Goal: Task Accomplishment & Management: Manage account settings

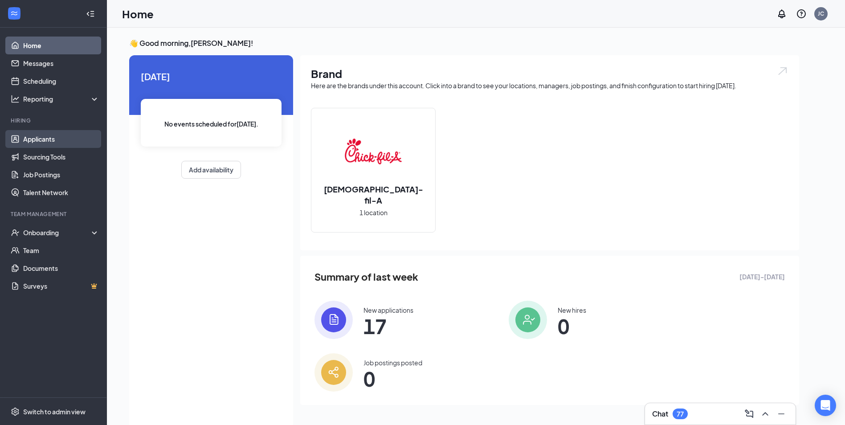
click at [33, 134] on link "Applicants" at bounding box center [61, 139] width 76 height 18
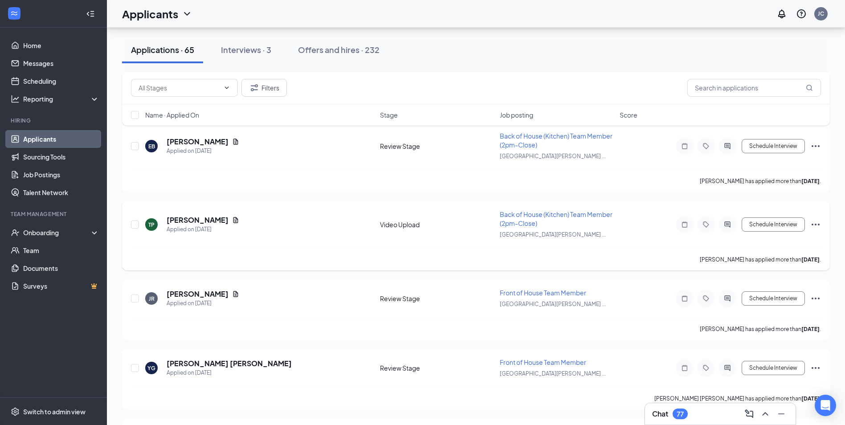
scroll to position [4194, 0]
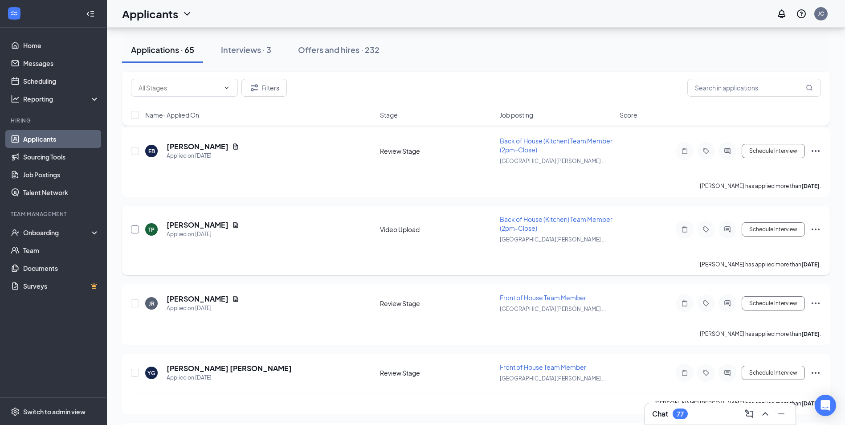
click at [137, 228] on input "checkbox" at bounding box center [135, 229] width 8 height 8
checkbox input "true"
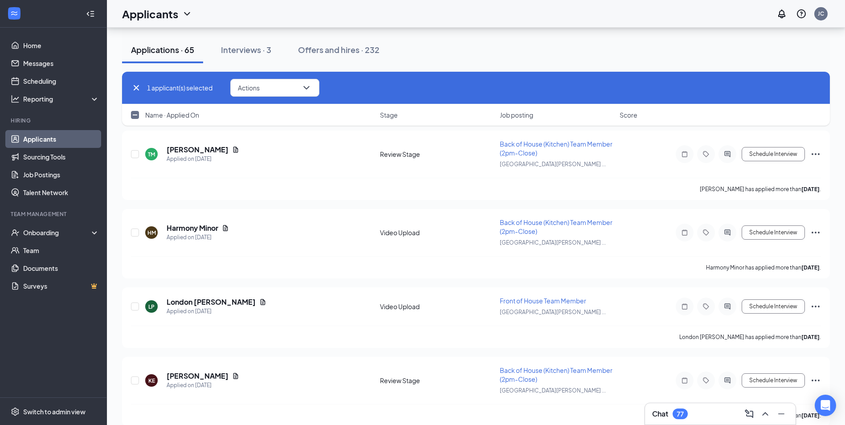
scroll to position [3704, 0]
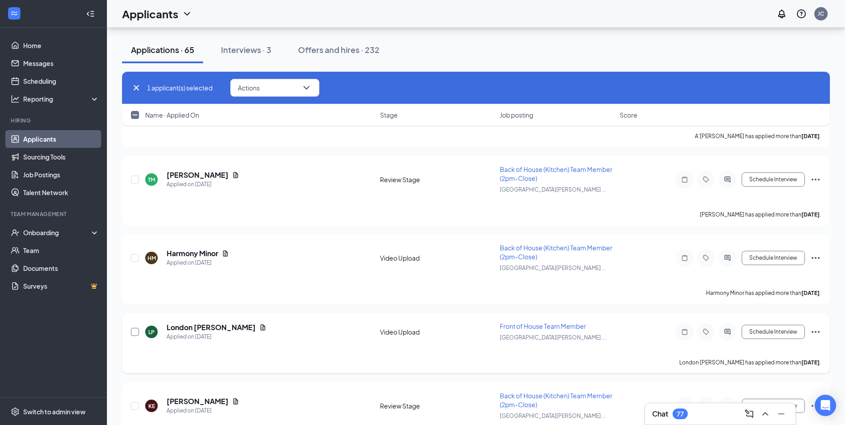
click at [136, 330] on input "checkbox" at bounding box center [135, 332] width 8 height 8
checkbox input "true"
click at [133, 252] on div at bounding box center [135, 257] width 9 height 29
click at [133, 257] on input "checkbox" at bounding box center [135, 258] width 8 height 8
checkbox input "true"
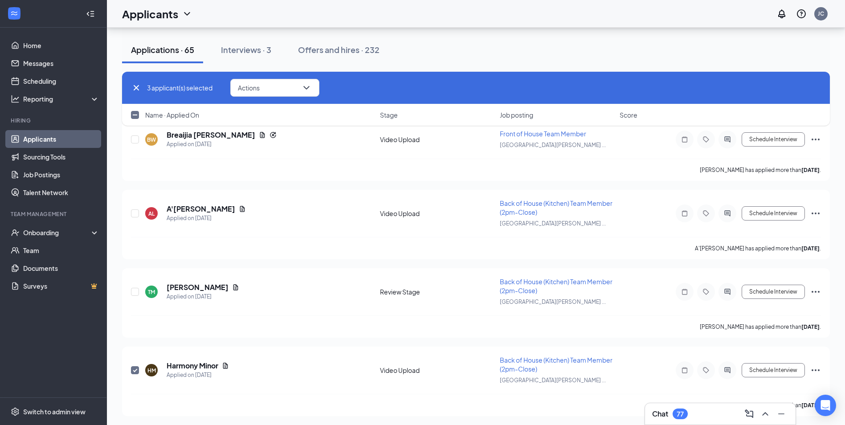
scroll to position [3570, 0]
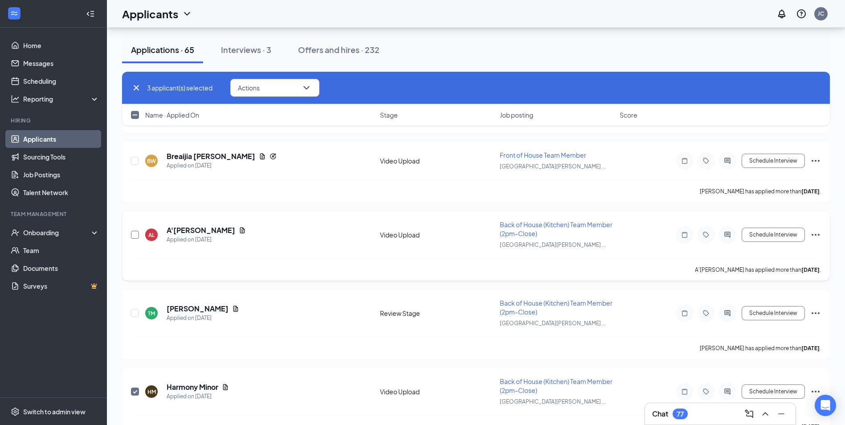
click at [138, 235] on input "checkbox" at bounding box center [135, 235] width 8 height 8
checkbox input "true"
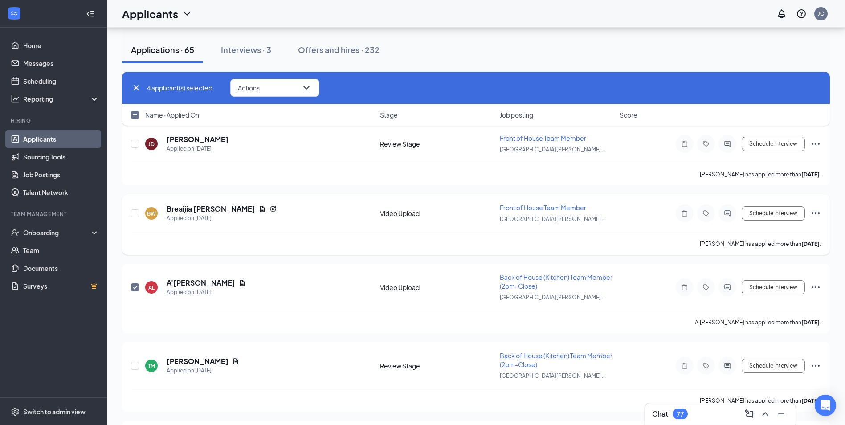
scroll to position [3481, 0]
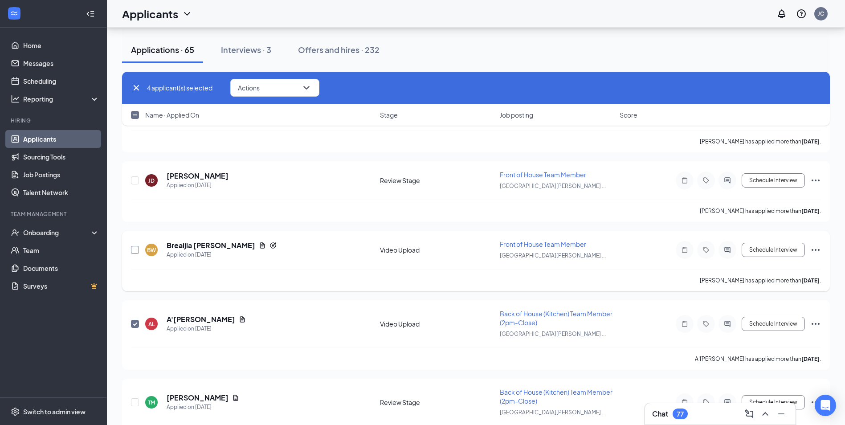
click at [138, 249] on input "checkbox" at bounding box center [135, 250] width 8 height 8
checkbox input "true"
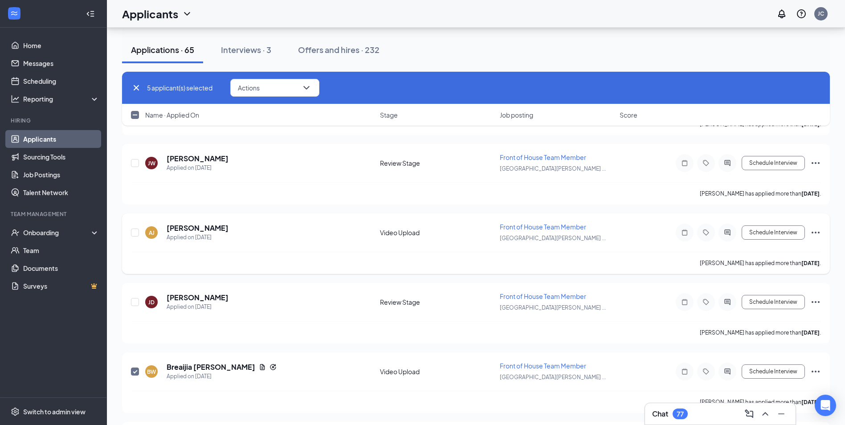
scroll to position [3348, 0]
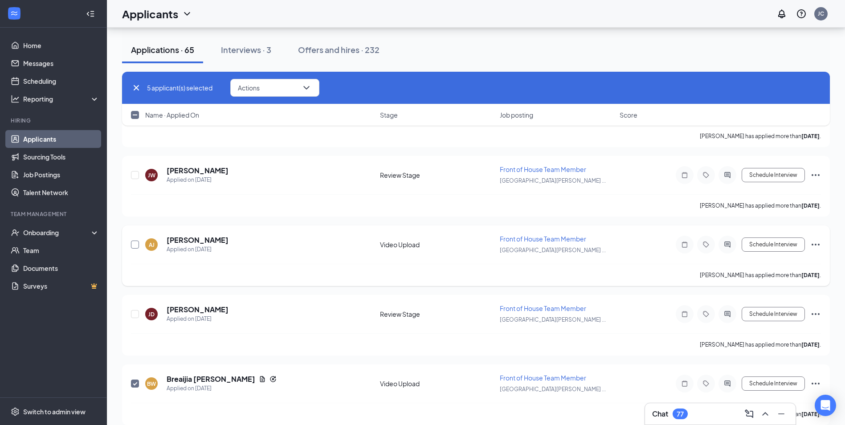
click at [131, 243] on input "checkbox" at bounding box center [135, 244] width 8 height 8
checkbox input "true"
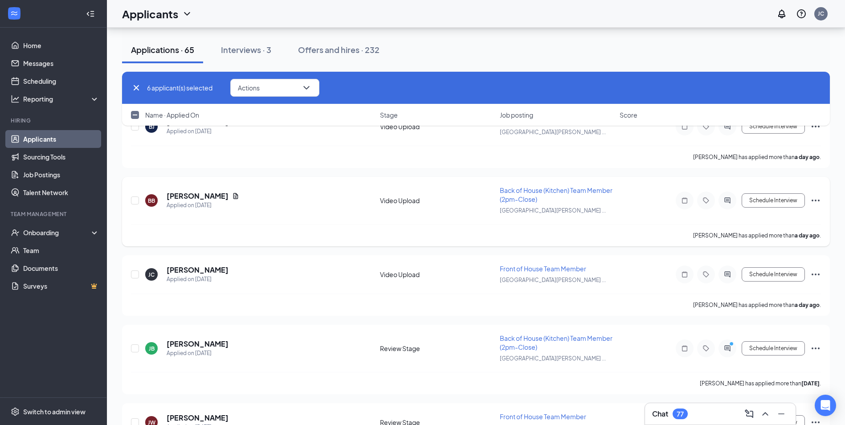
scroll to position [3080, 0]
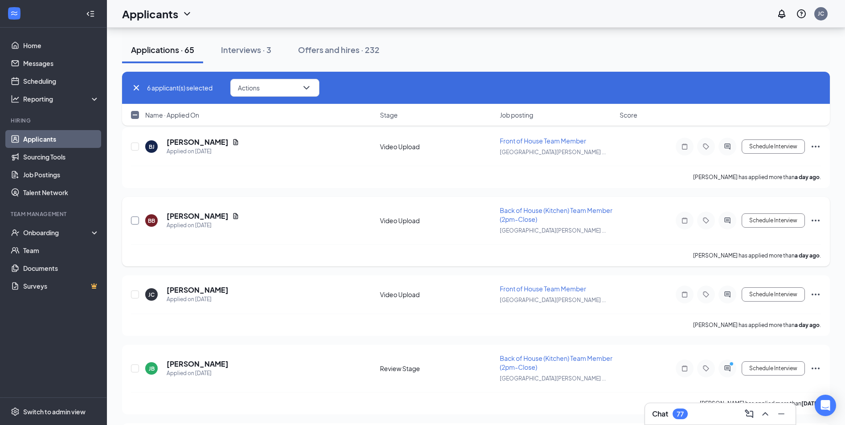
click at [138, 219] on input "checkbox" at bounding box center [135, 220] width 8 height 8
checkbox input "true"
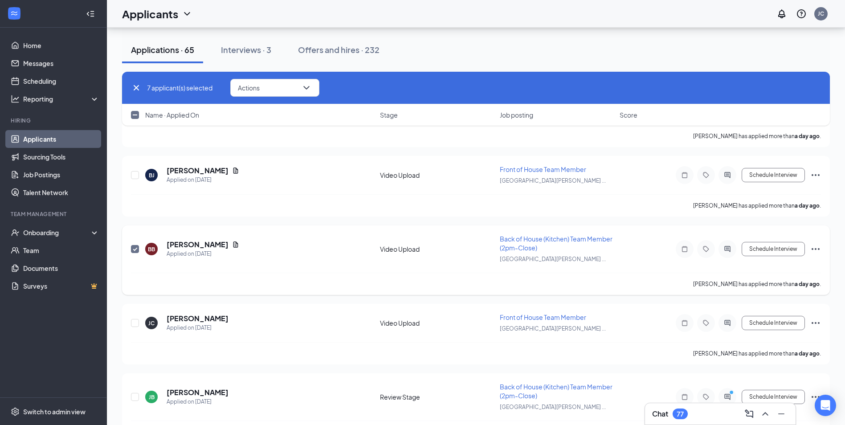
scroll to position [3036, 0]
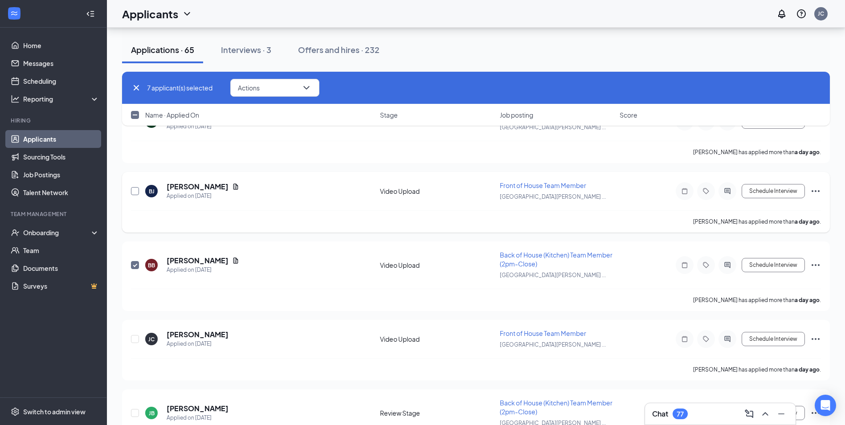
click at [138, 191] on input "checkbox" at bounding box center [135, 191] width 8 height 8
checkbox input "true"
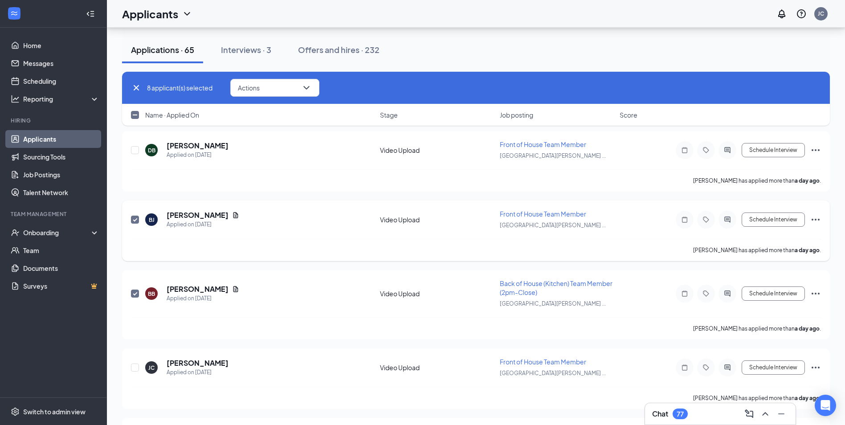
scroll to position [2991, 0]
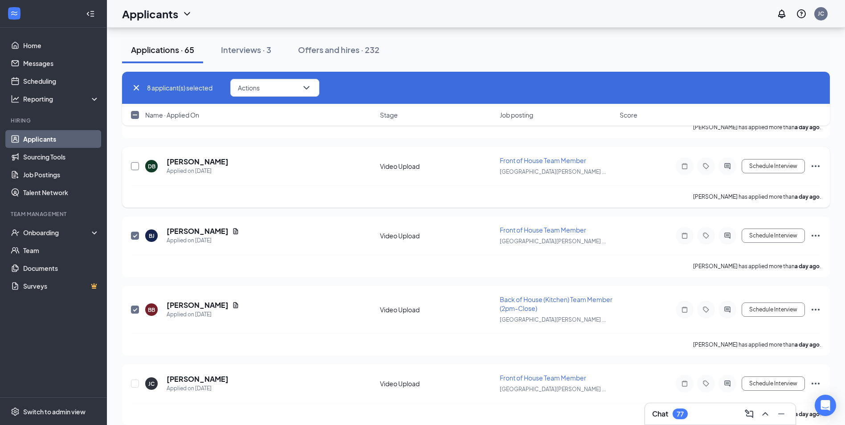
click at [136, 167] on input "checkbox" at bounding box center [135, 166] width 8 height 8
checkbox input "true"
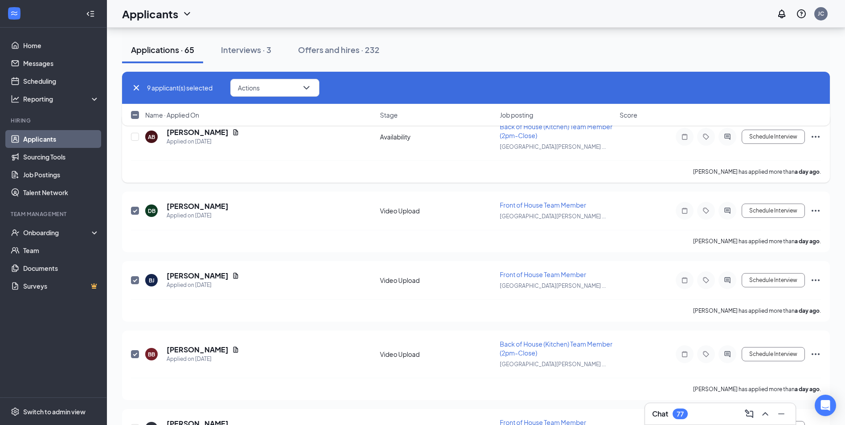
scroll to position [2902, 0]
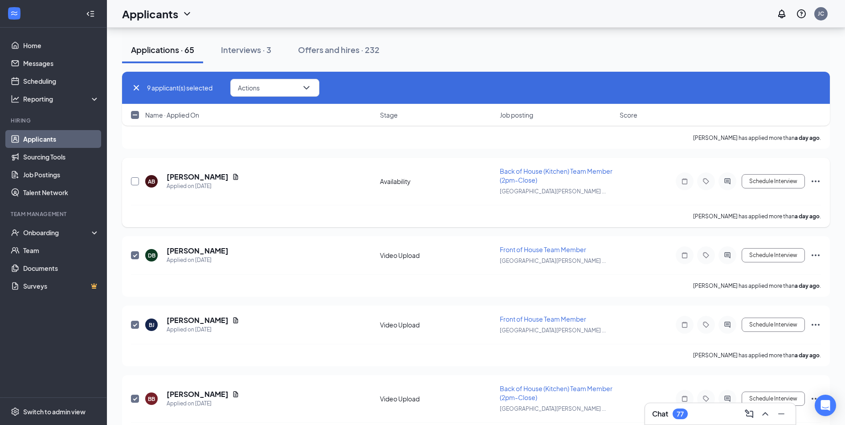
click at [137, 182] on input "checkbox" at bounding box center [135, 181] width 8 height 8
checkbox input "true"
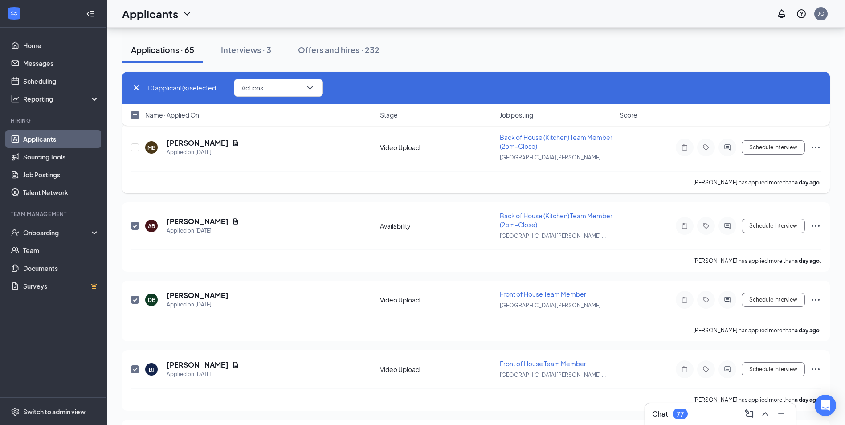
scroll to position [2813, 0]
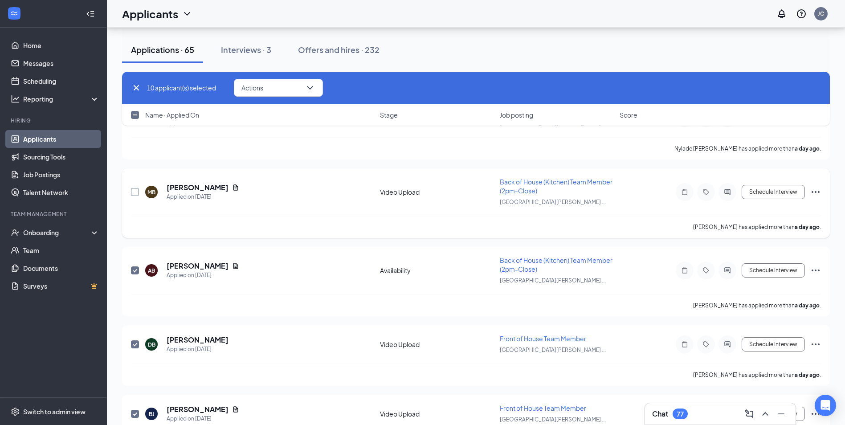
click at [137, 191] on input "checkbox" at bounding box center [135, 192] width 8 height 8
checkbox input "true"
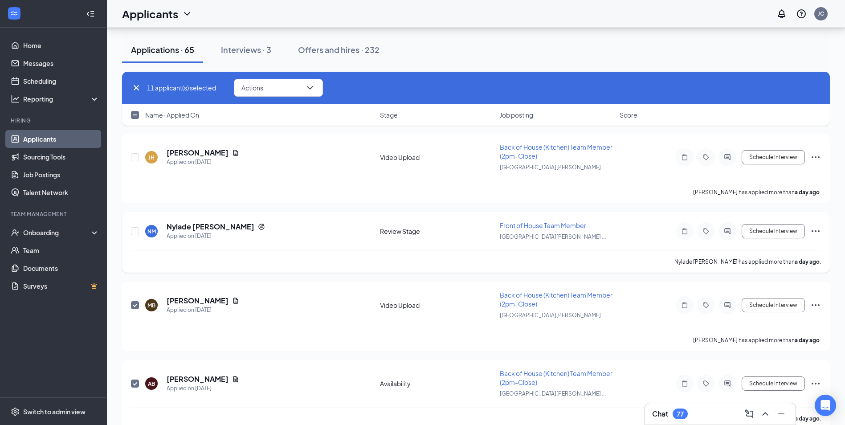
scroll to position [2680, 0]
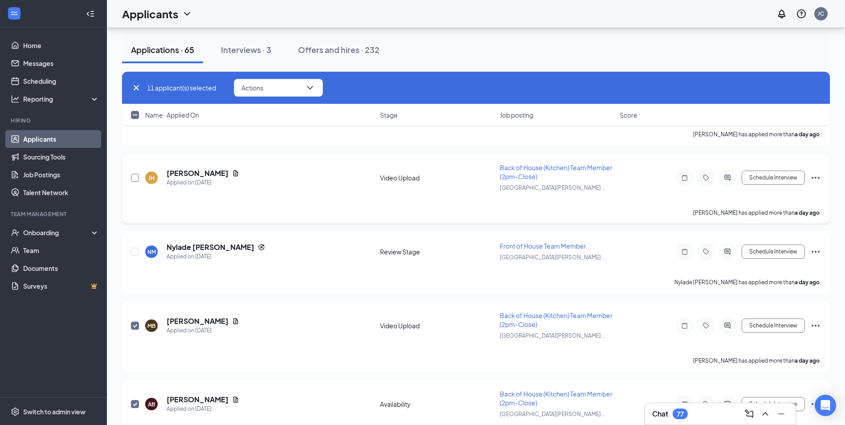
click at [136, 181] on input "checkbox" at bounding box center [135, 178] width 8 height 8
checkbox input "true"
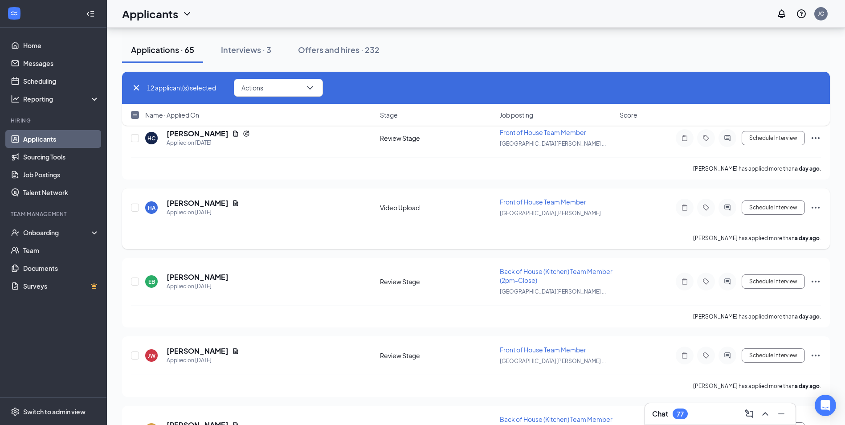
scroll to position [2412, 0]
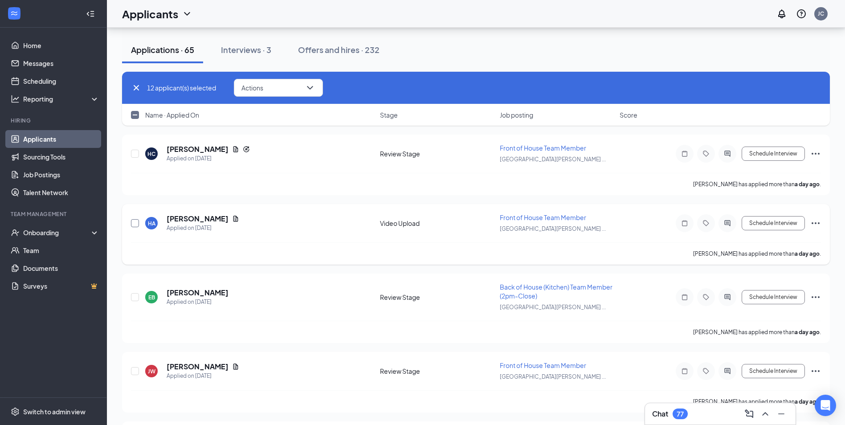
click at [135, 224] on input "checkbox" at bounding box center [135, 223] width 8 height 8
checkbox input "true"
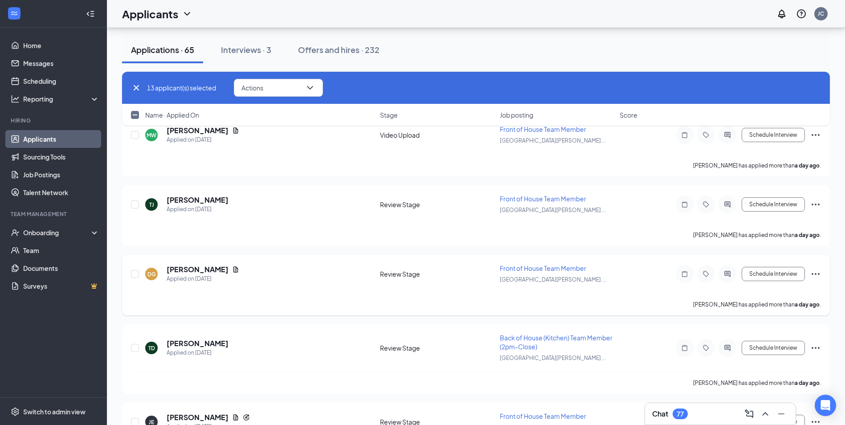
scroll to position [2056, 0]
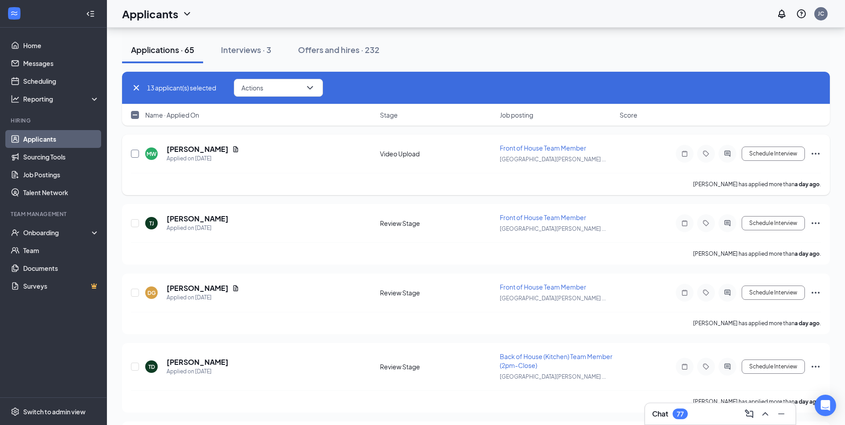
click at [134, 154] on input "checkbox" at bounding box center [135, 154] width 8 height 8
checkbox input "true"
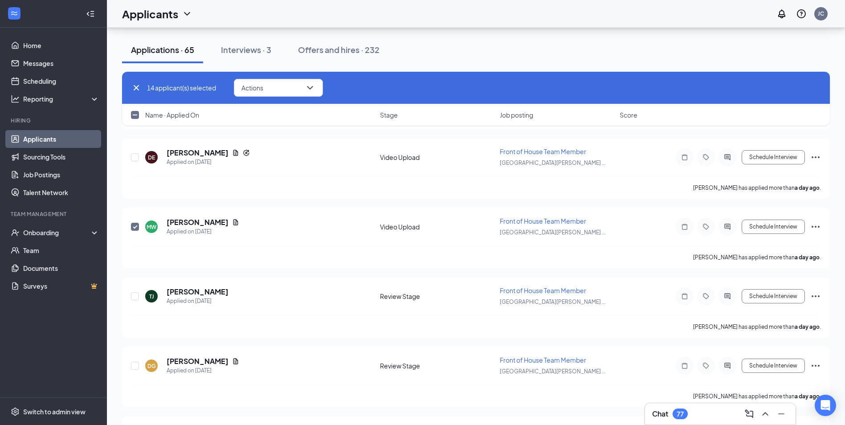
scroll to position [1967, 0]
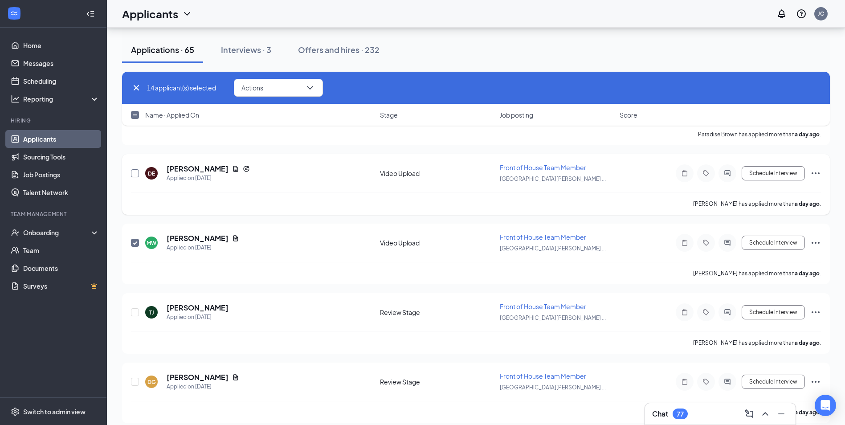
click at [132, 174] on input "checkbox" at bounding box center [135, 173] width 8 height 8
checkbox input "true"
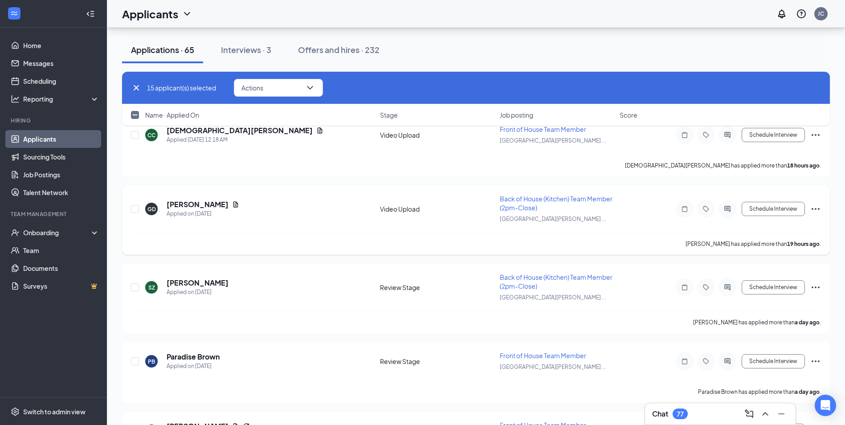
scroll to position [1700, 0]
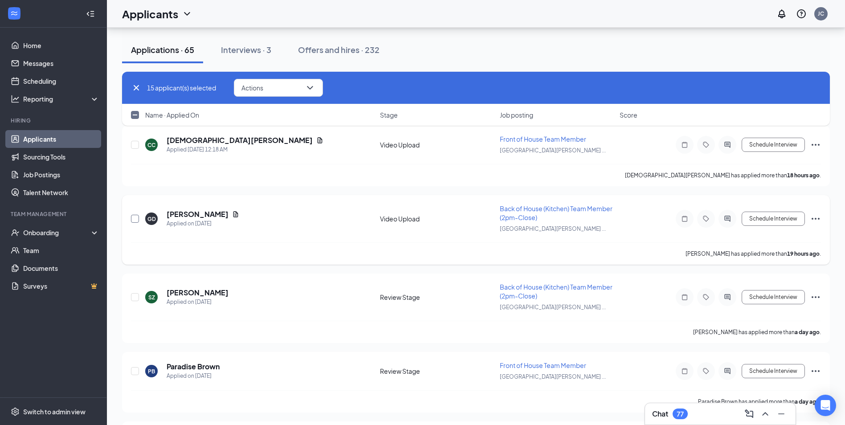
click at [136, 219] on input "checkbox" at bounding box center [135, 219] width 8 height 8
checkbox input "true"
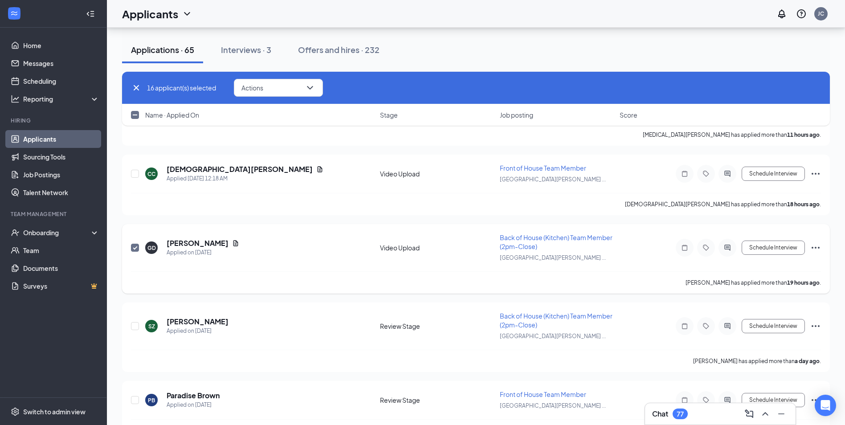
scroll to position [1655, 0]
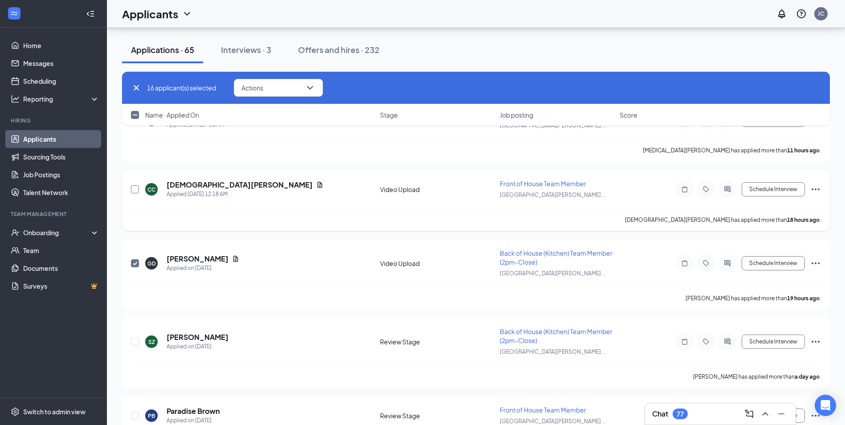
click at [137, 190] on input "checkbox" at bounding box center [135, 189] width 8 height 8
checkbox input "true"
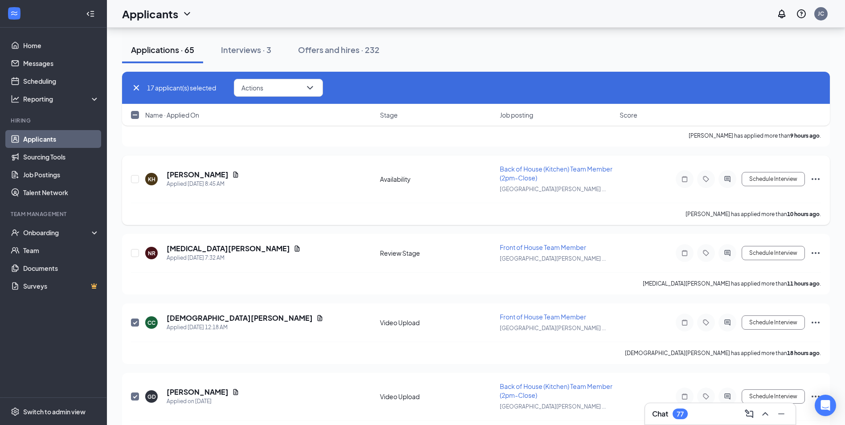
scroll to position [1522, 0]
click at [135, 179] on input "checkbox" at bounding box center [135, 179] width 8 height 8
checkbox input "true"
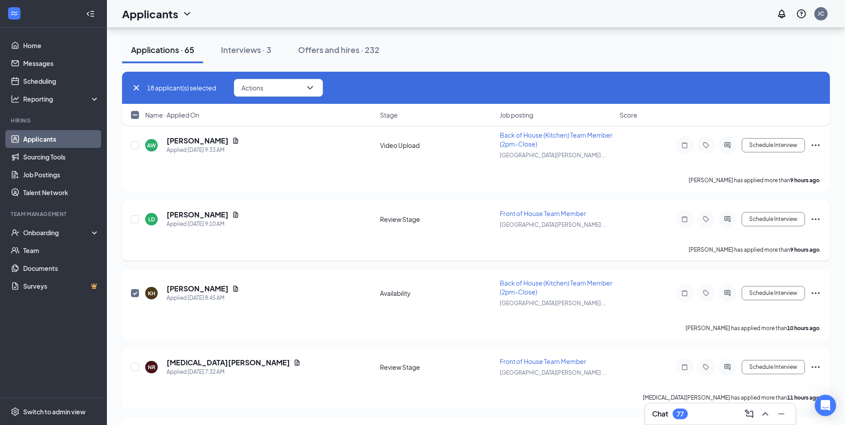
scroll to position [1388, 0]
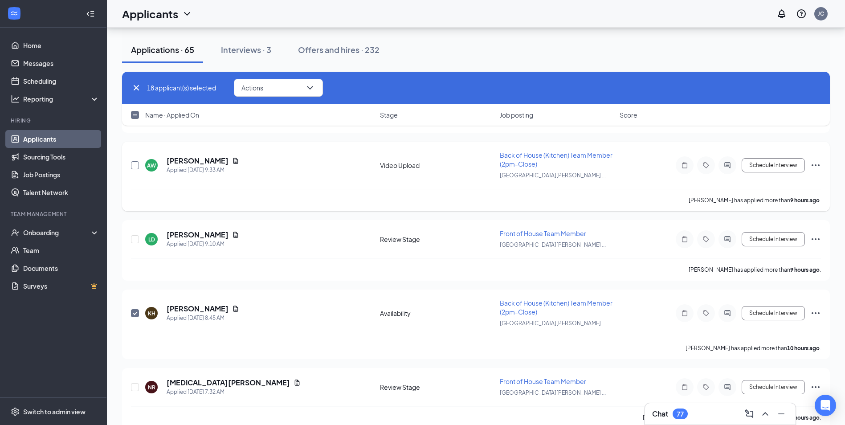
click at [136, 167] on input "checkbox" at bounding box center [135, 165] width 8 height 8
checkbox input "true"
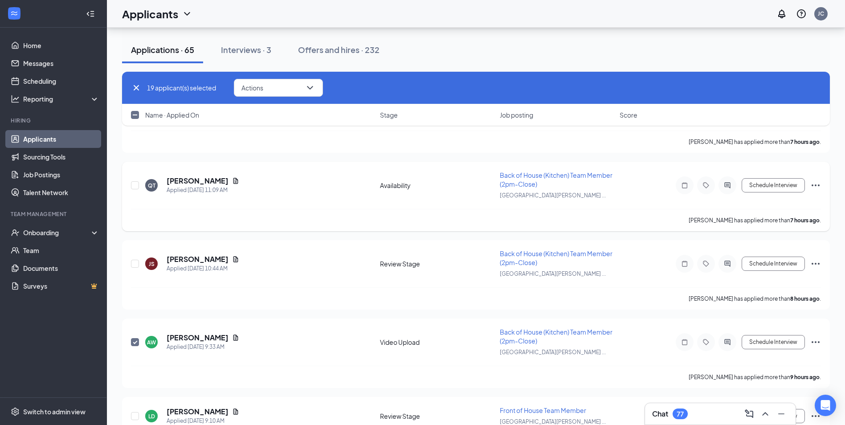
scroll to position [1210, 0]
click at [132, 184] on input "checkbox" at bounding box center [135, 187] width 8 height 8
checkbox input "true"
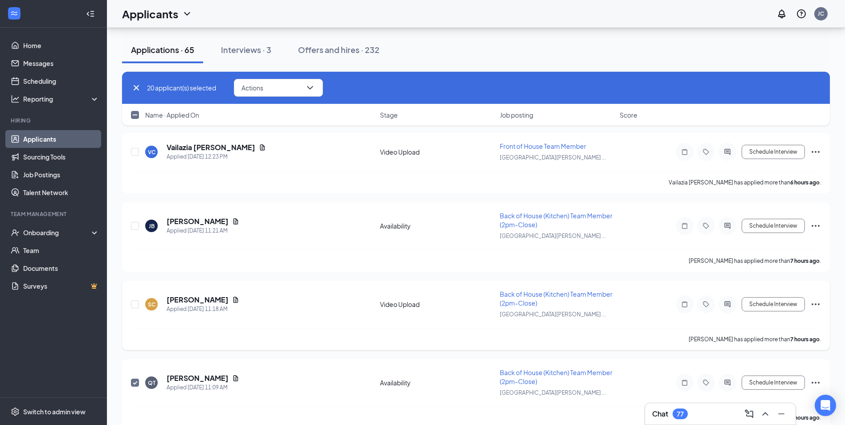
scroll to position [987, 0]
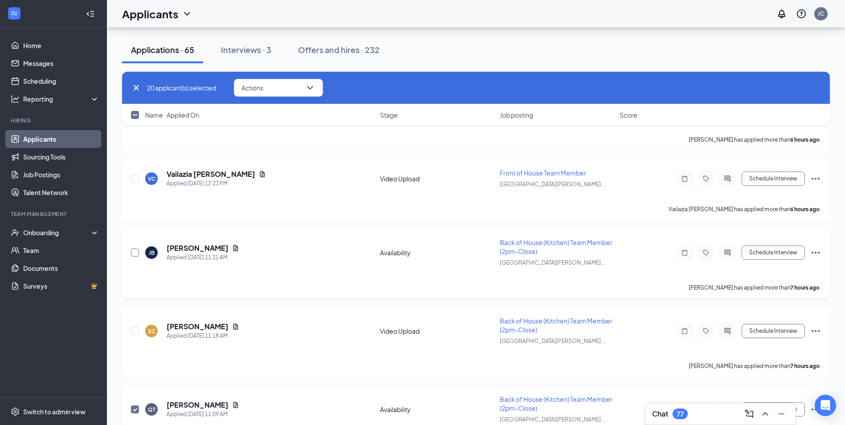
click at [133, 250] on input "checkbox" at bounding box center [135, 253] width 8 height 8
checkbox input "true"
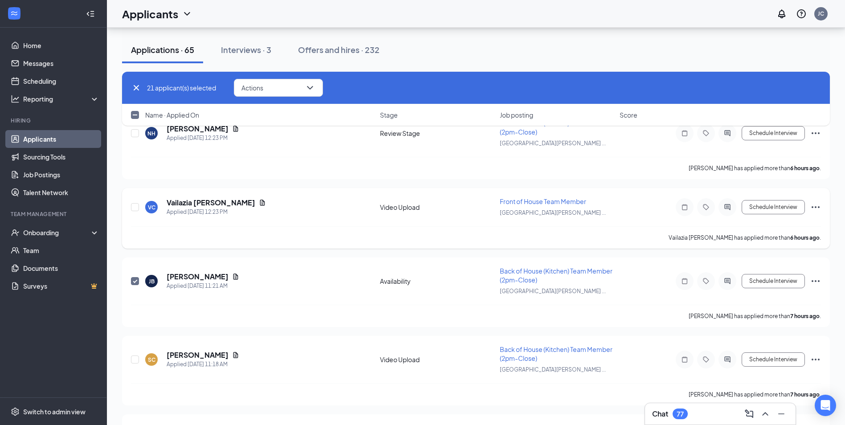
scroll to position [943, 0]
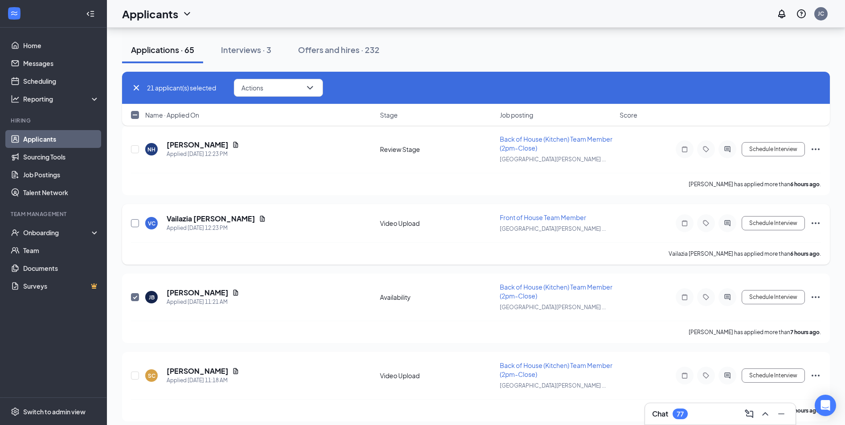
click at [135, 223] on input "checkbox" at bounding box center [135, 223] width 8 height 8
checkbox input "true"
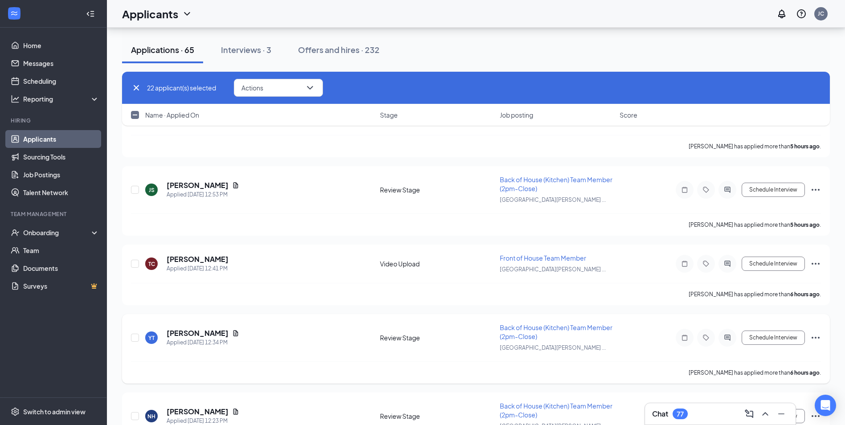
scroll to position [676, 0]
click at [135, 263] on input "checkbox" at bounding box center [135, 264] width 8 height 8
checkbox input "true"
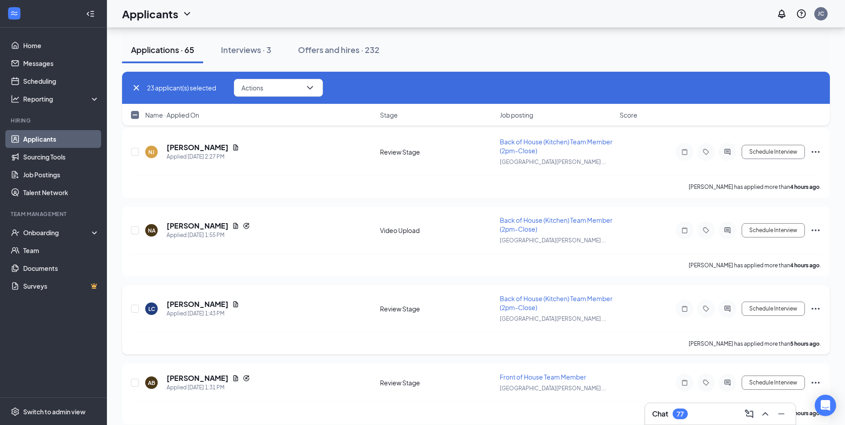
scroll to position [408, 0]
click at [136, 234] on input "checkbox" at bounding box center [135, 231] width 8 height 8
checkbox input "true"
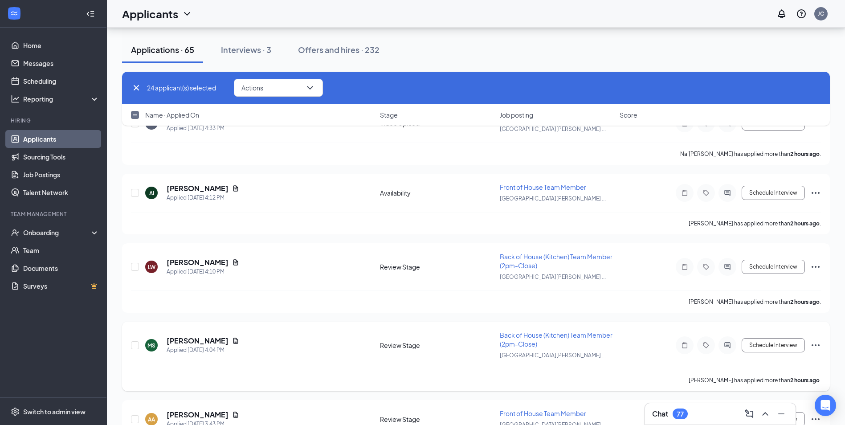
scroll to position [52, 0]
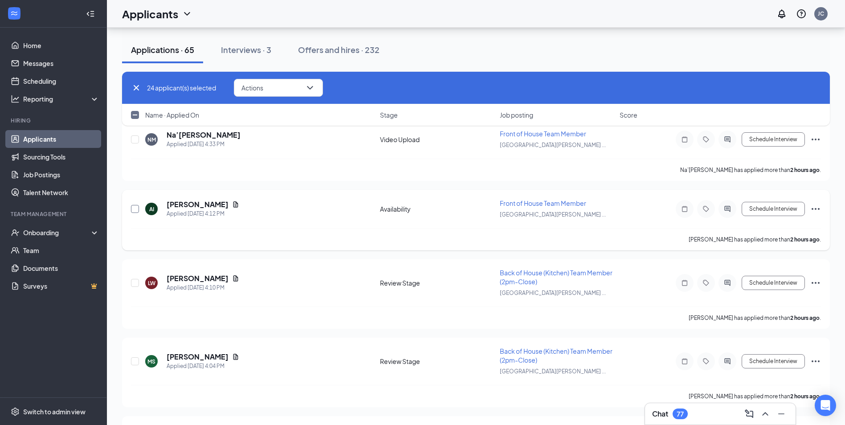
click at [135, 209] on input "checkbox" at bounding box center [135, 209] width 8 height 8
checkbox input "true"
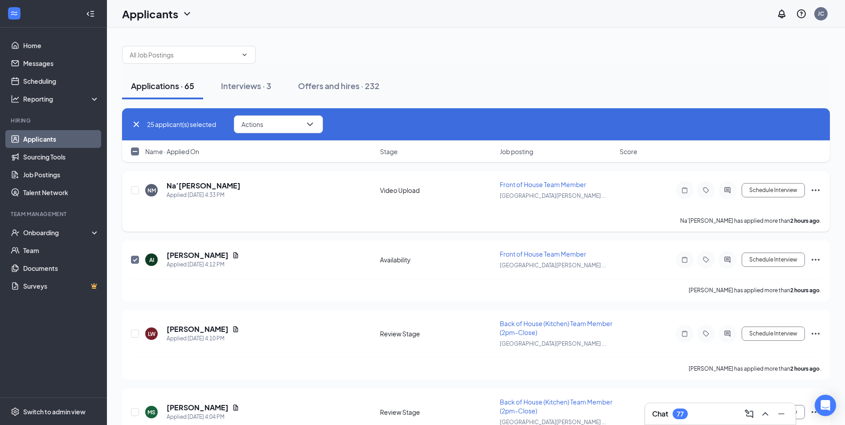
scroll to position [0, 0]
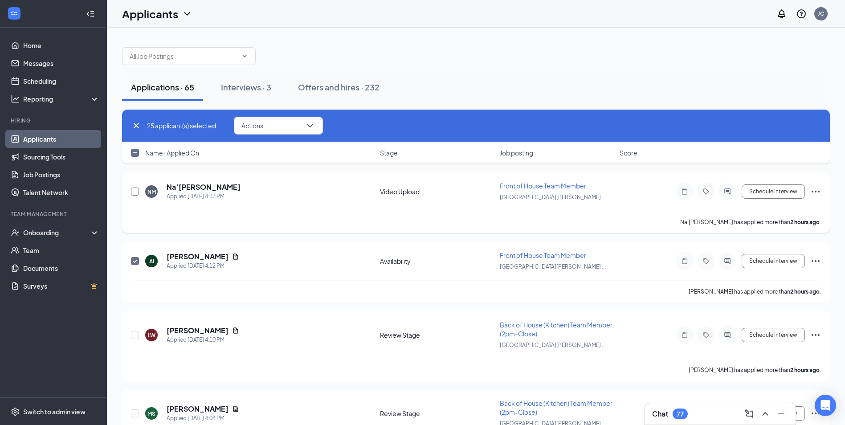
click at [131, 189] on input "checkbox" at bounding box center [135, 191] width 8 height 8
click at [296, 124] on button "Actions" at bounding box center [278, 126] width 89 height 18
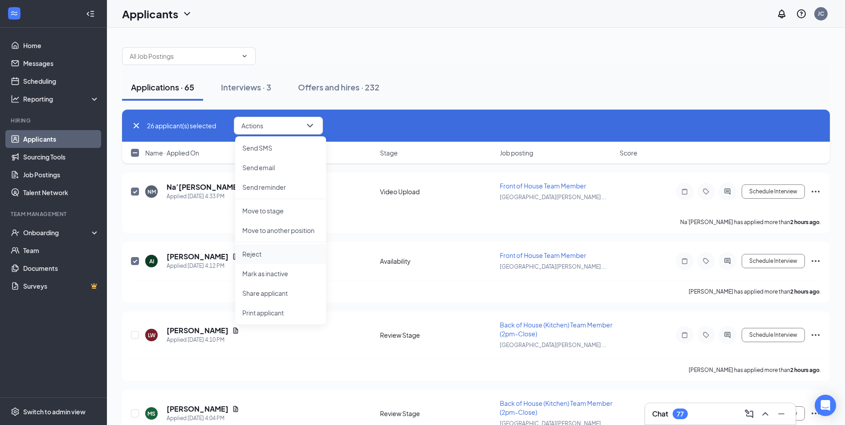
click at [261, 257] on p "Reject" at bounding box center [280, 253] width 77 height 9
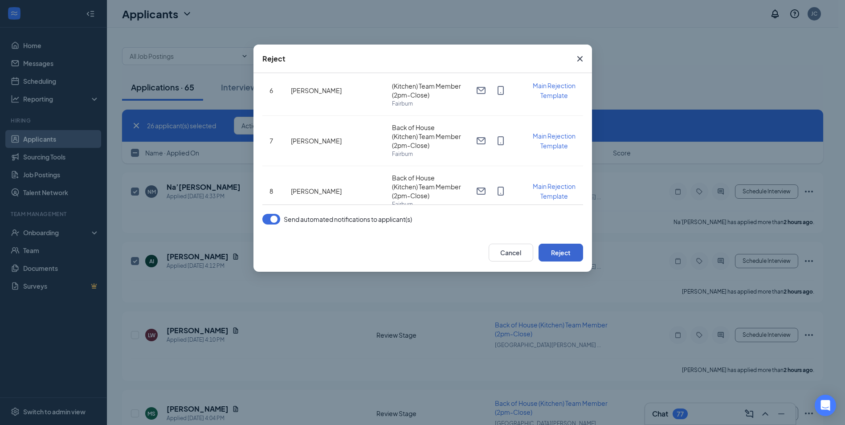
scroll to position [267, 0]
click at [558, 248] on button "Reject" at bounding box center [560, 253] width 45 height 18
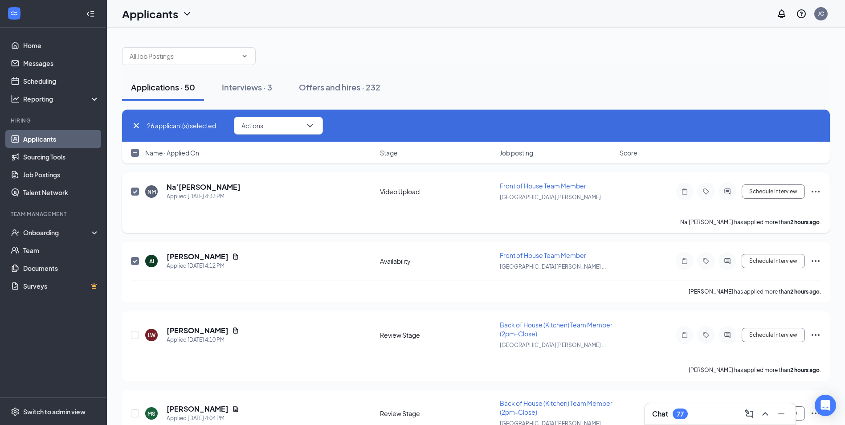
checkbox input "false"
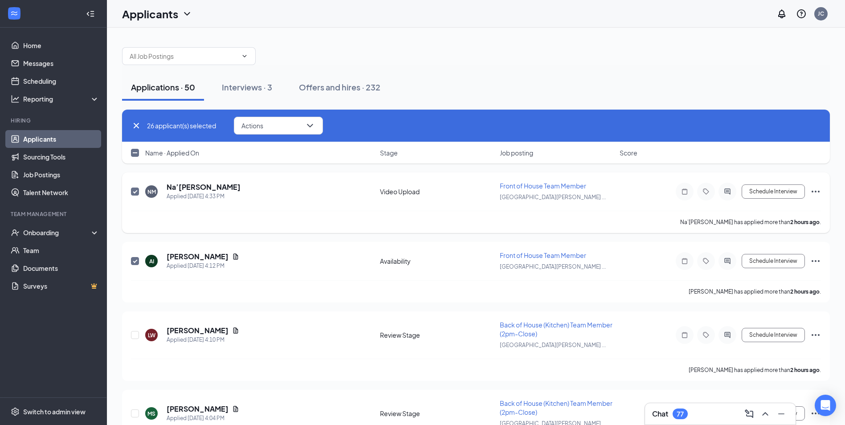
checkbox input "false"
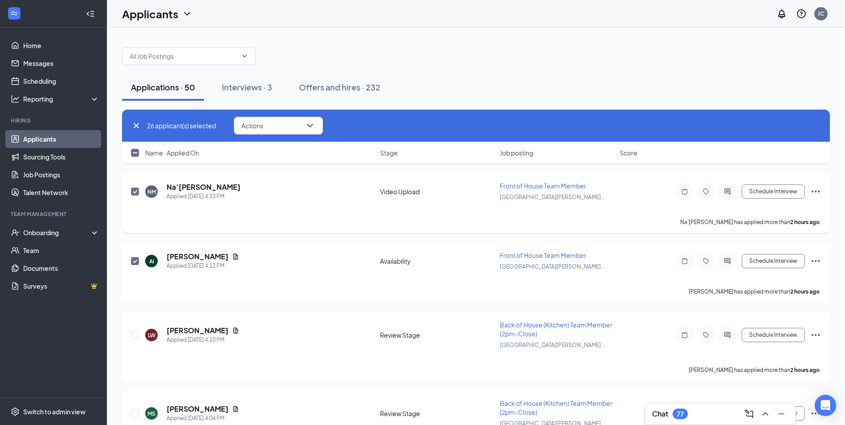
checkbox input "false"
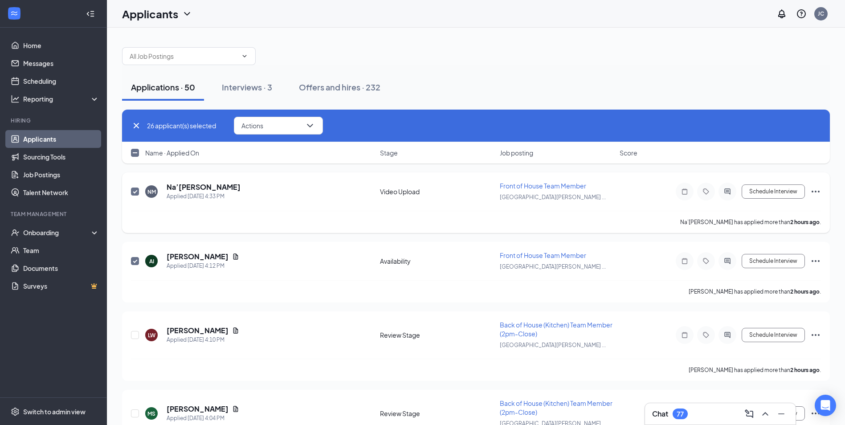
checkbox input "false"
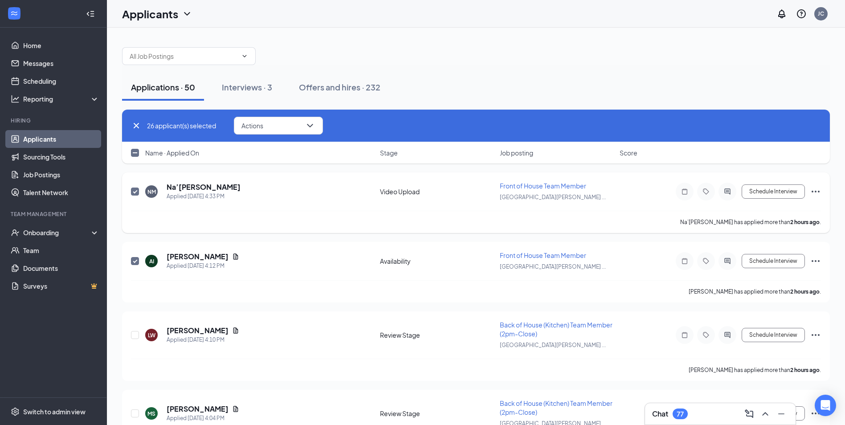
checkbox input "false"
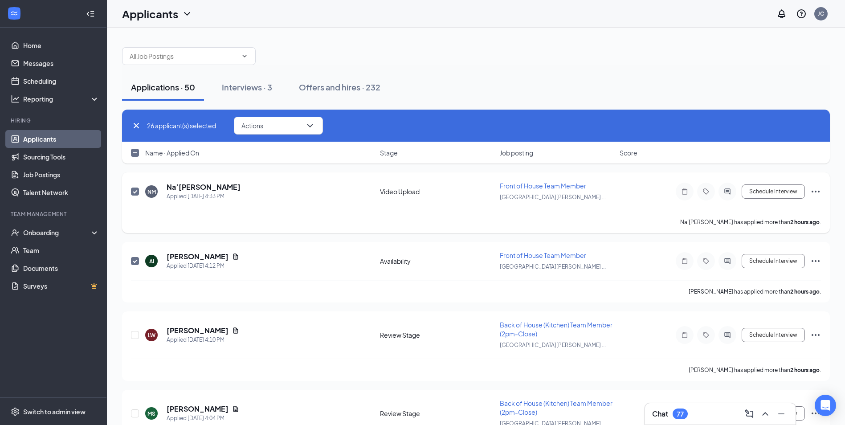
checkbox input "false"
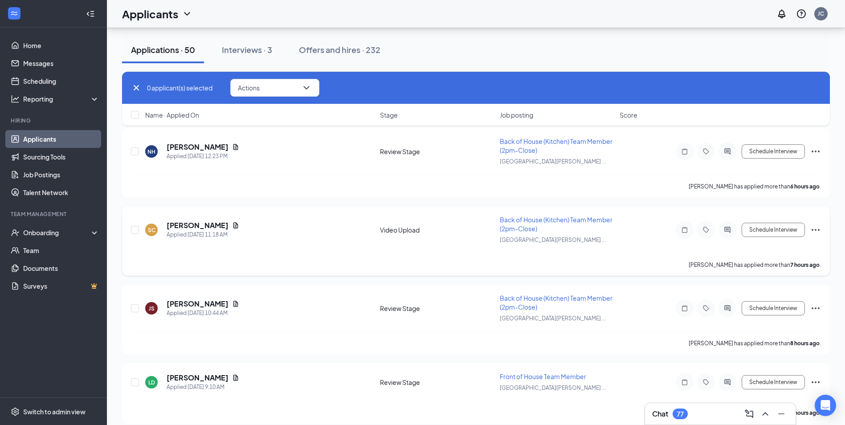
scroll to position [668, 0]
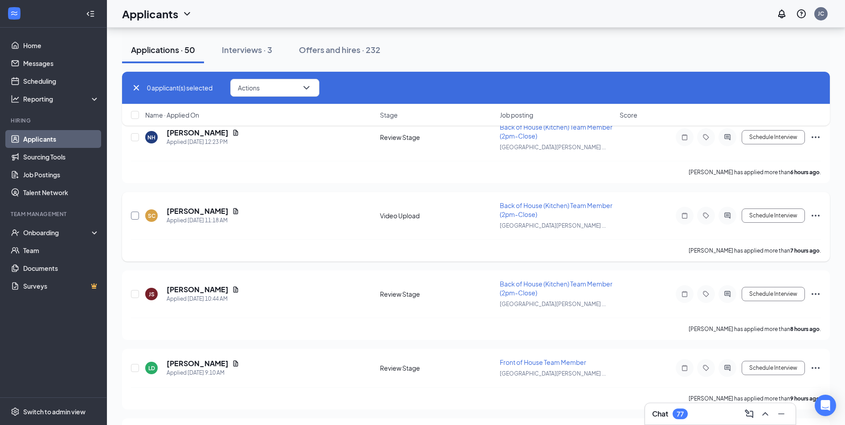
click at [135, 214] on input "checkbox" at bounding box center [135, 216] width 8 height 8
checkbox input "true"
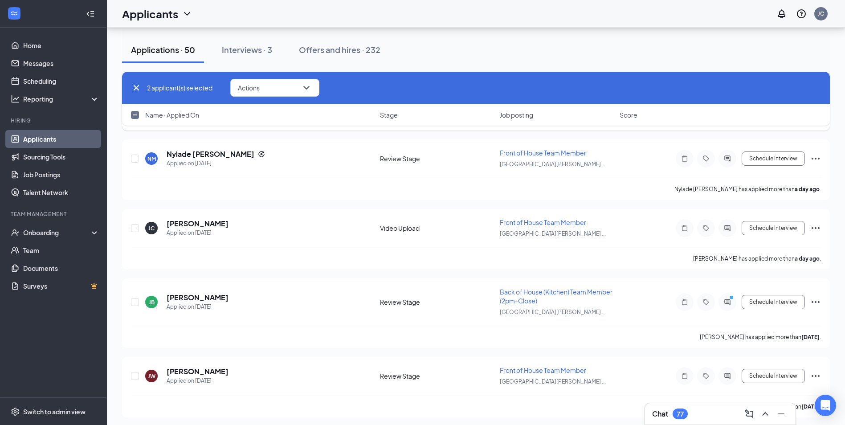
scroll to position [1692, 0]
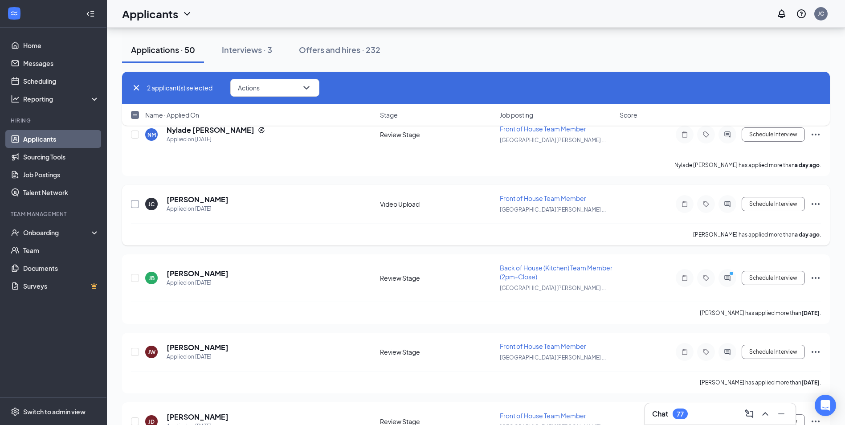
click at [135, 207] on input "checkbox" at bounding box center [135, 204] width 8 height 8
checkbox input "true"
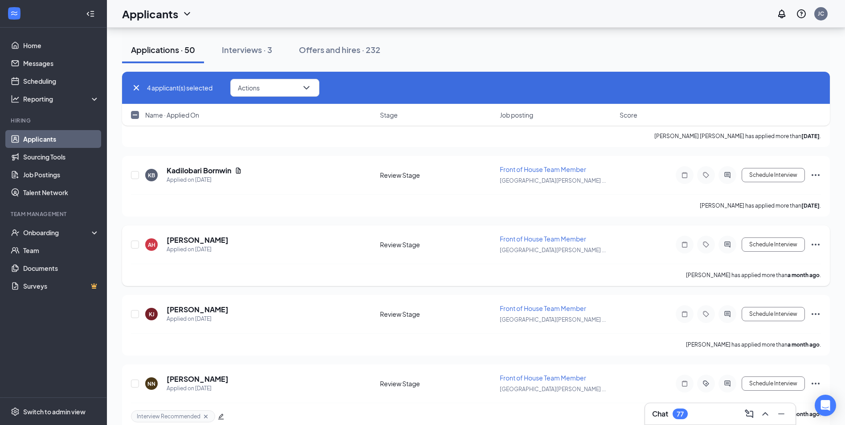
scroll to position [5507, 0]
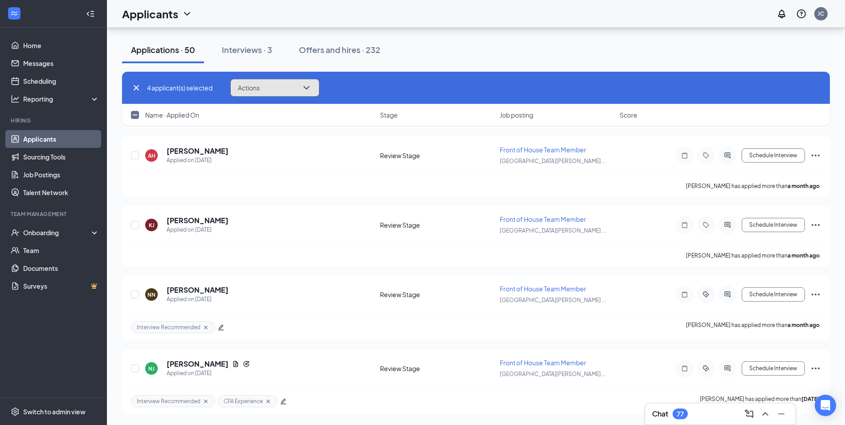
click at [273, 91] on button "Actions" at bounding box center [274, 88] width 89 height 18
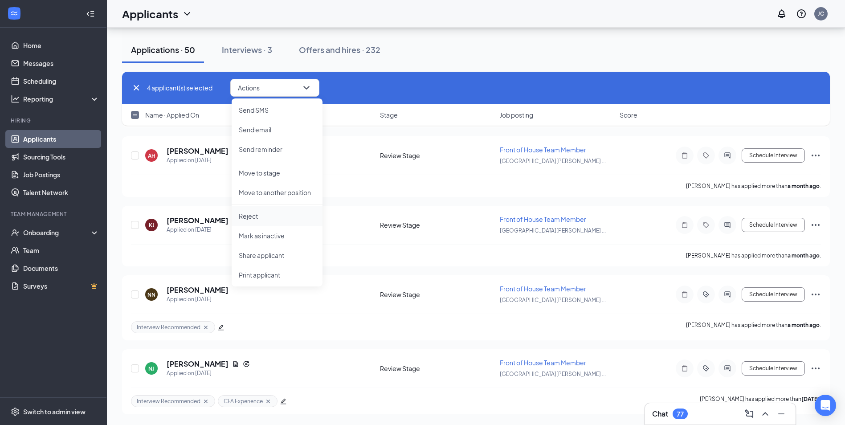
click at [252, 215] on p "Reject" at bounding box center [277, 216] width 77 height 9
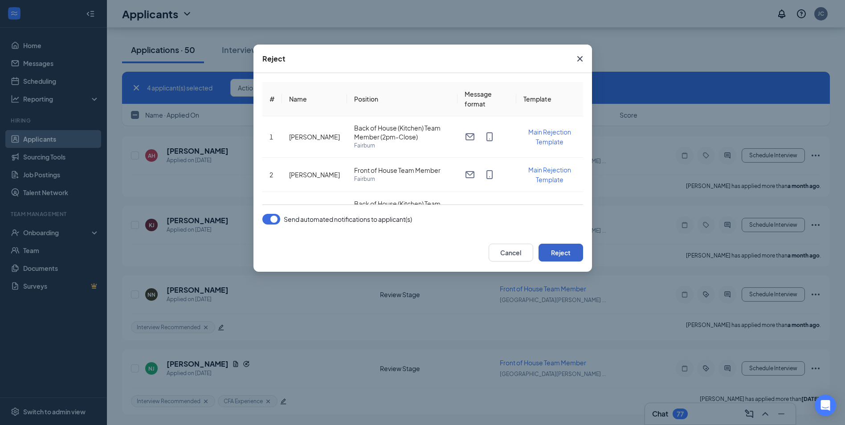
click at [553, 249] on button "Reject" at bounding box center [560, 253] width 45 height 18
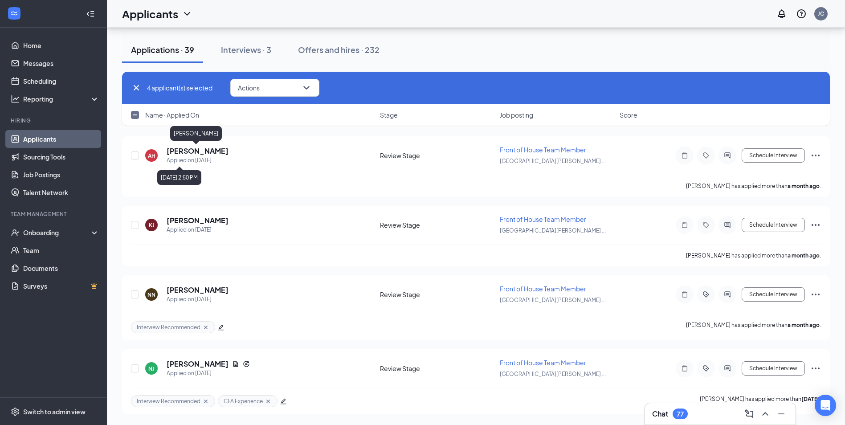
checkbox input "false"
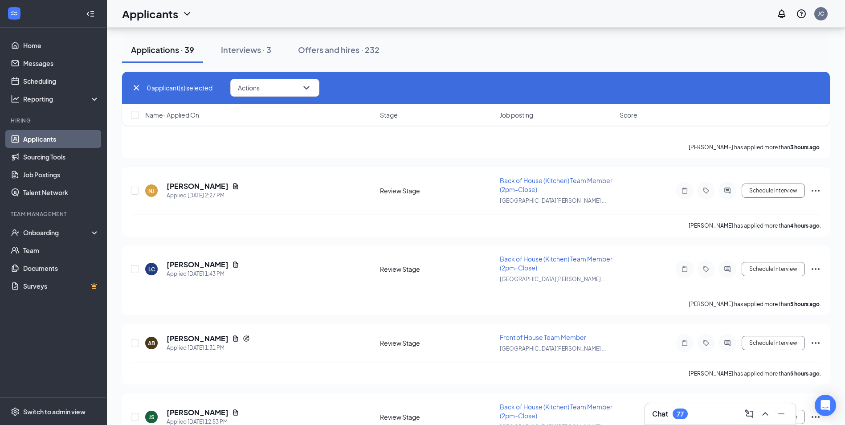
scroll to position [2851, 0]
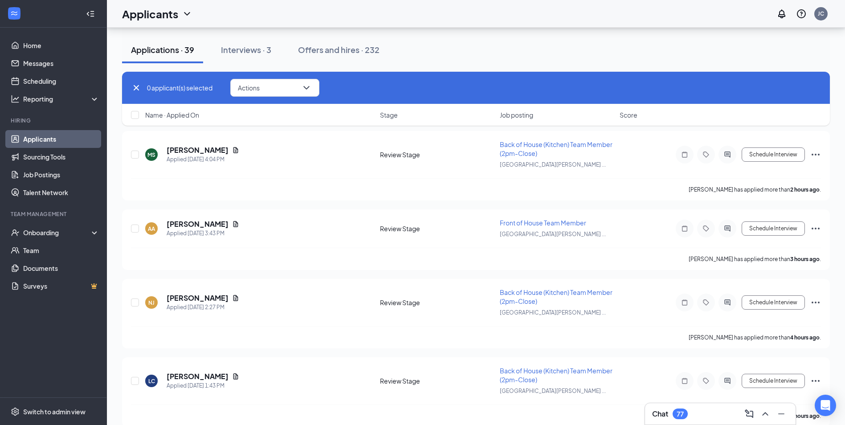
click at [139, 86] on icon "Cross" at bounding box center [136, 87] width 5 height 5
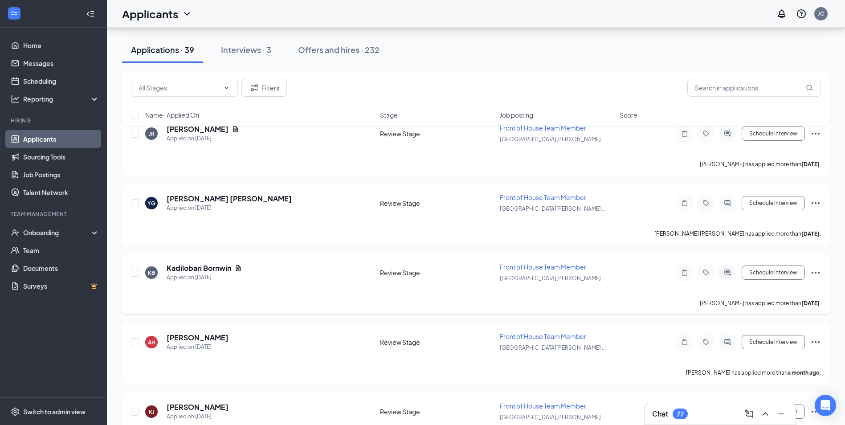
scroll to position [5033, 0]
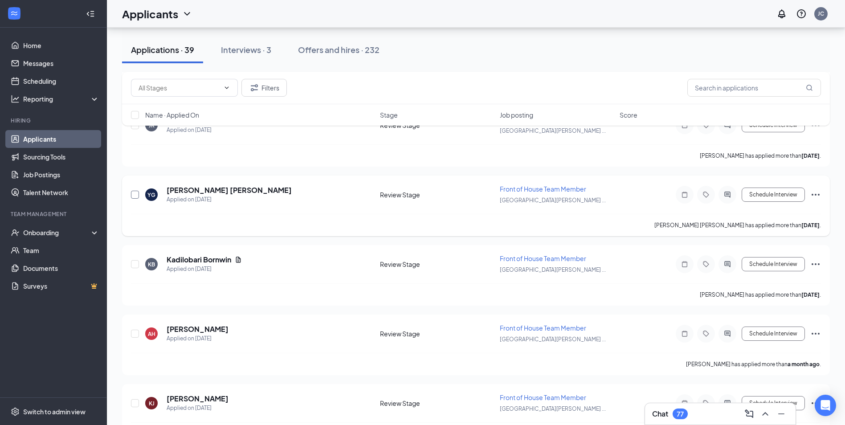
click at [134, 193] on input "checkbox" at bounding box center [135, 195] width 8 height 8
checkbox input "true"
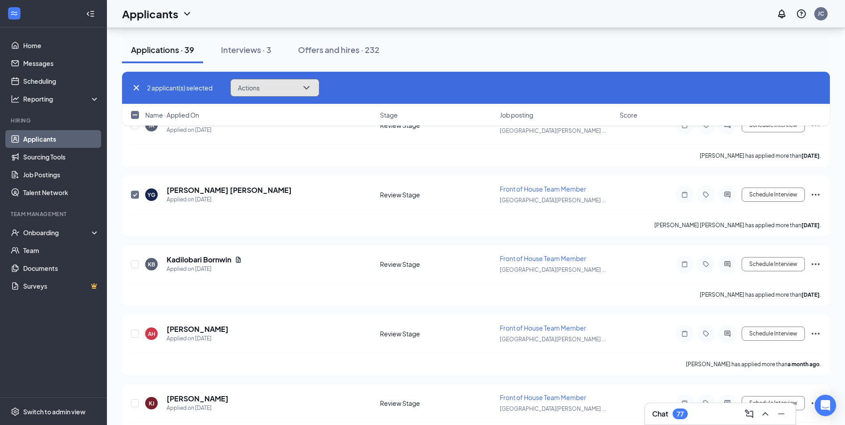
click at [272, 81] on button "Actions" at bounding box center [274, 88] width 89 height 18
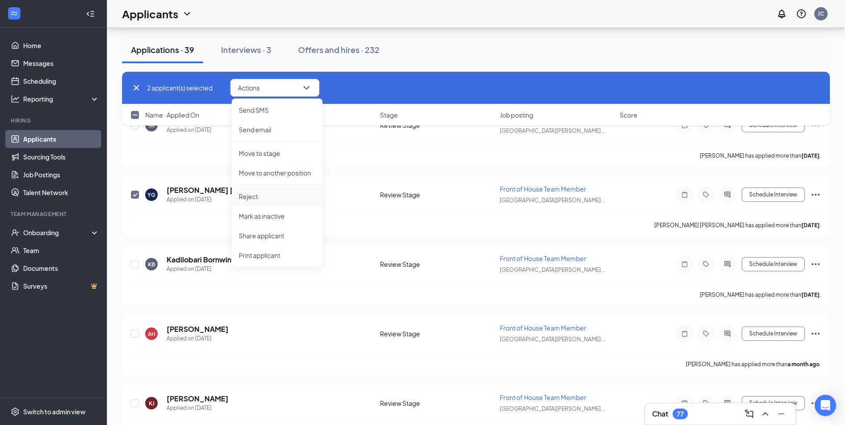
click at [251, 194] on p "Reject" at bounding box center [277, 196] width 77 height 9
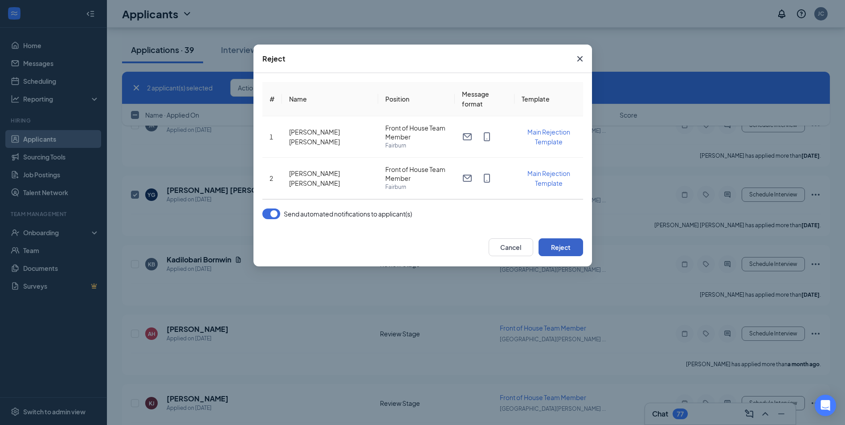
click at [554, 249] on button "Reject" at bounding box center [560, 247] width 45 height 18
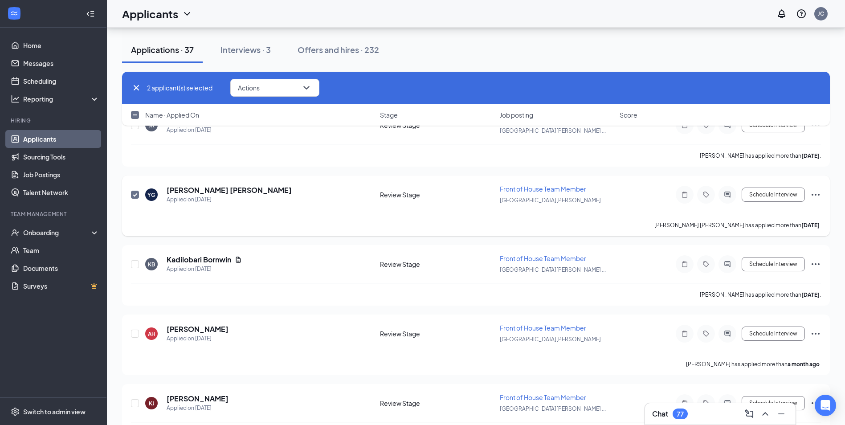
checkbox input "false"
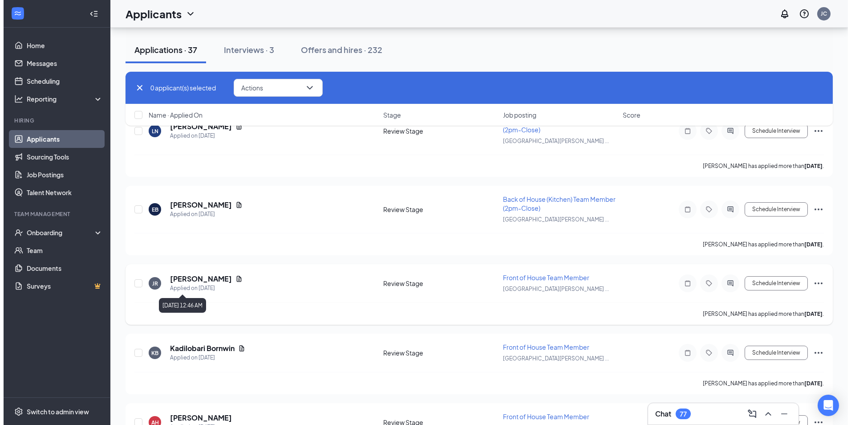
scroll to position [4805, 0]
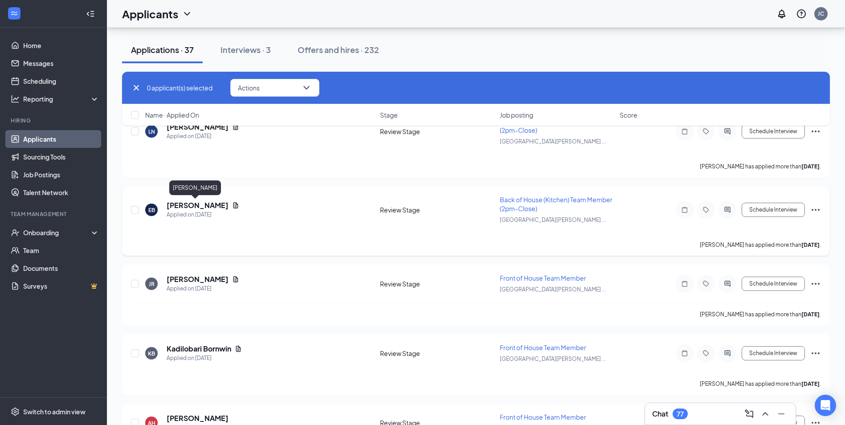
click at [184, 205] on h5 "Erica Benitez" at bounding box center [198, 205] width 62 height 10
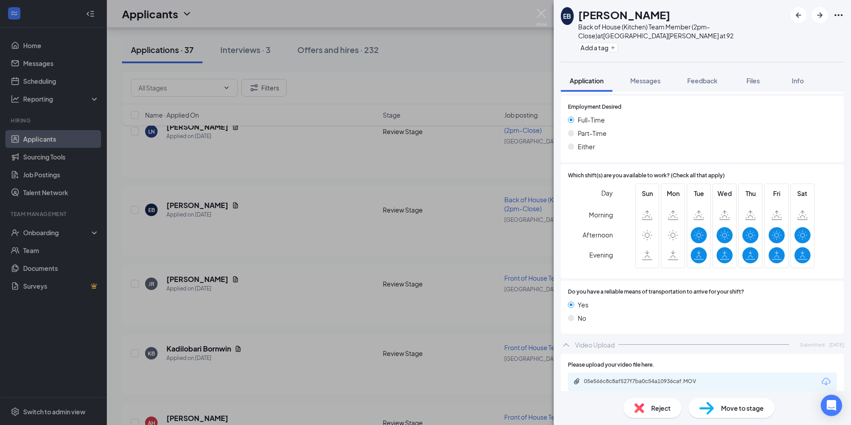
scroll to position [542, 0]
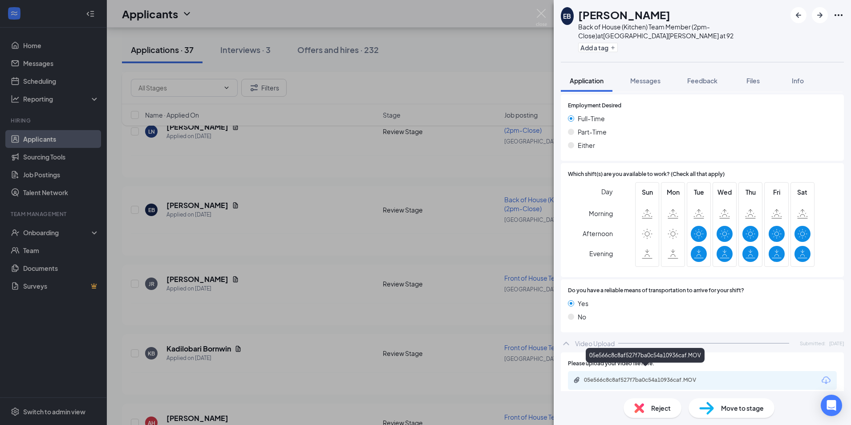
click at [615, 376] on div "05e566c8c8af527f7ba0c54a10936caf.MOV" at bounding box center [646, 379] width 125 height 7
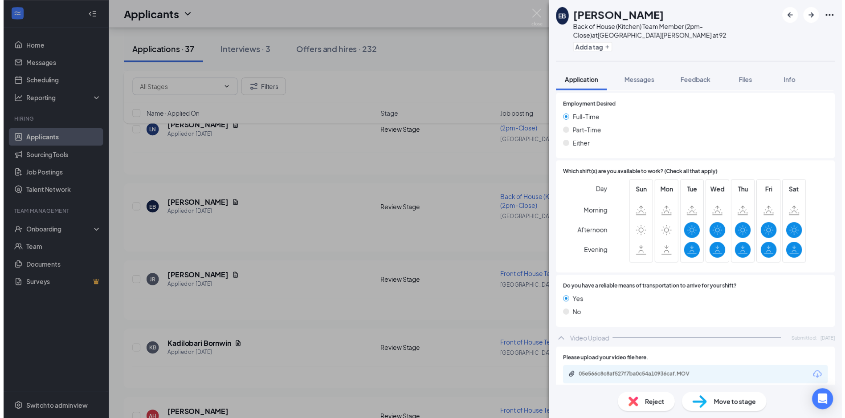
scroll to position [538, 0]
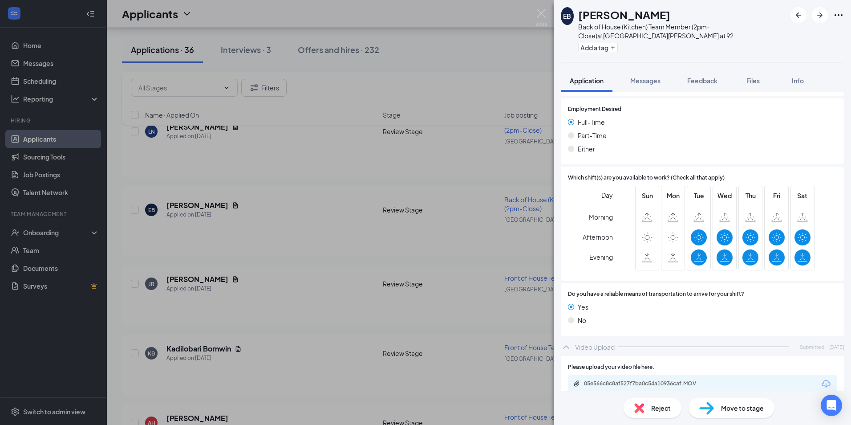
click at [328, 243] on div "EB Erica Benitez Back of House (Kitchen) Team Member (2pm-Close) at South Fulto…" at bounding box center [425, 212] width 851 height 425
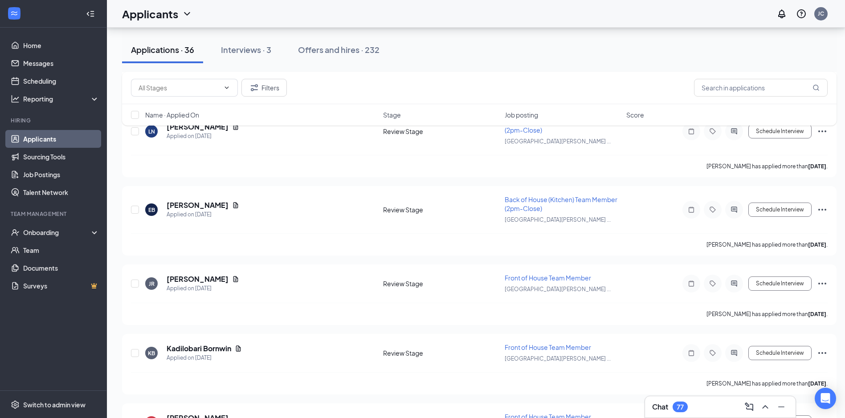
click at [194, 129] on div "Filters Name · Applied On Stage Job posting Score" at bounding box center [479, 103] width 714 height 63
click at [195, 127] on div "Filters Name · Applied On Stage Job posting Score" at bounding box center [479, 103] width 714 height 63
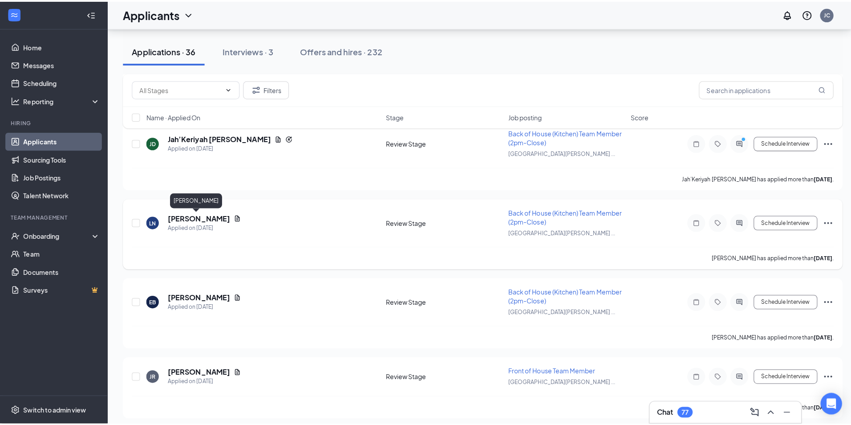
scroll to position [4716, 0]
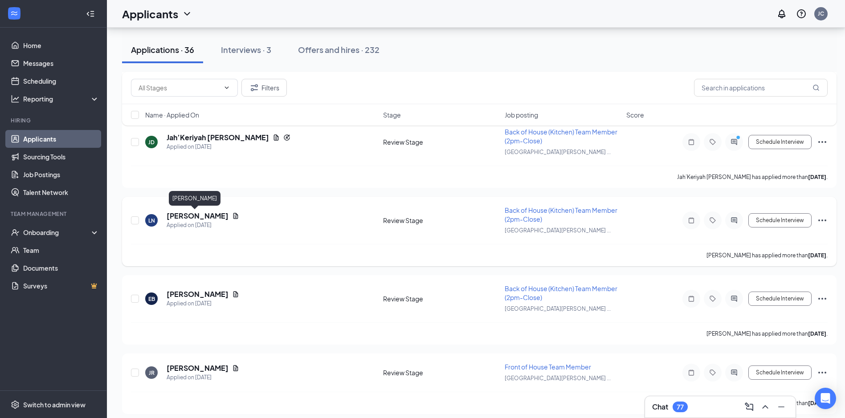
click at [181, 220] on h5 "Leta Nicklas" at bounding box center [198, 216] width 62 height 10
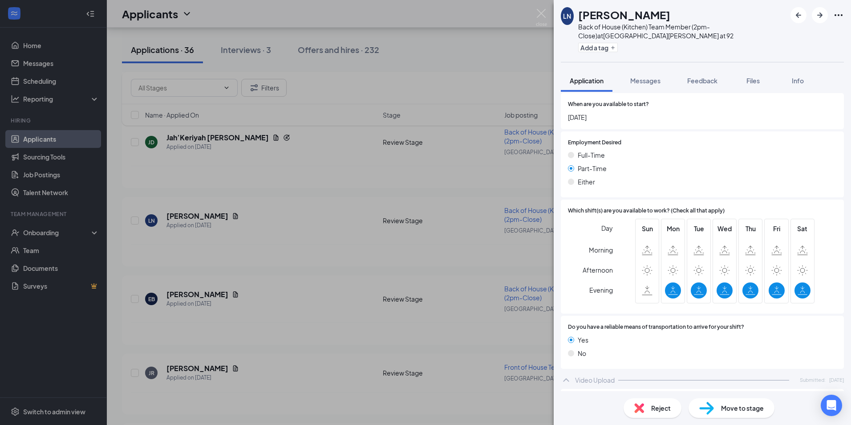
scroll to position [664, 0]
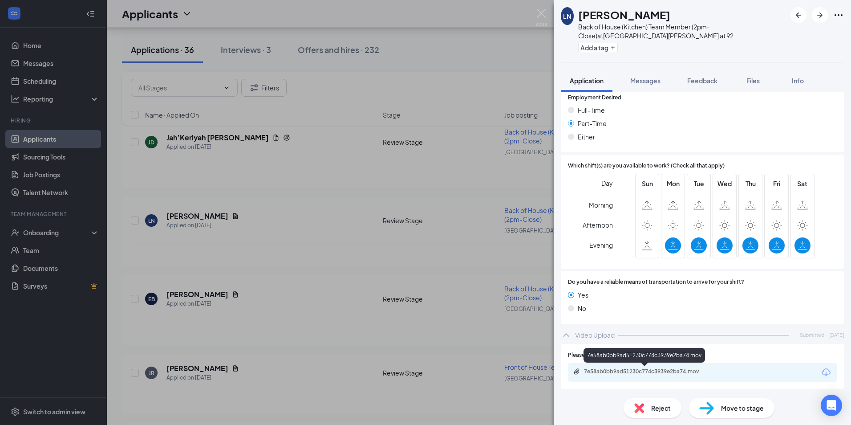
click at [636, 369] on div "7e58ab0bb9ad51230c774c3939e2ba74.mov" at bounding box center [646, 371] width 125 height 7
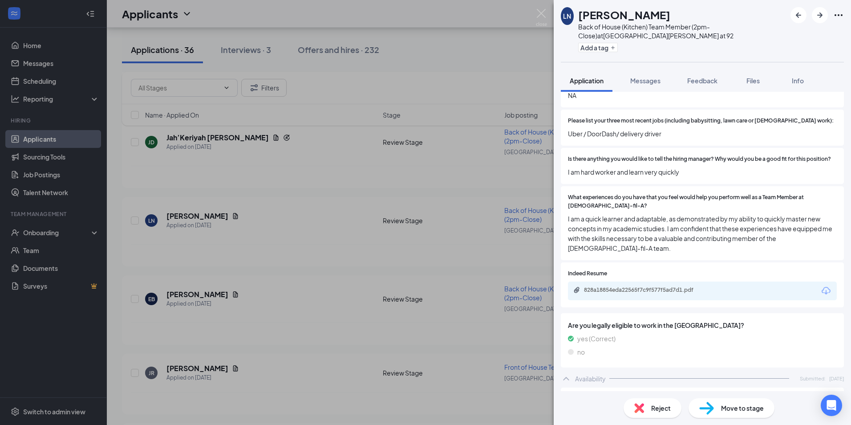
scroll to position [305, 0]
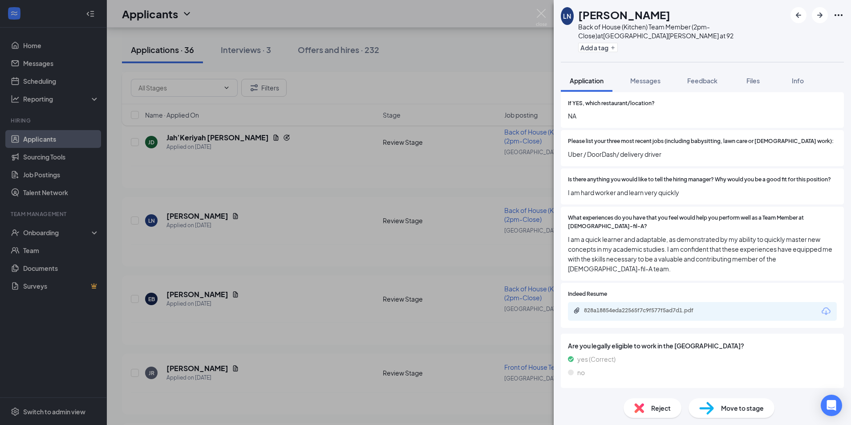
click at [660, 313] on div "828a18854eda22565f7c9f577f5ad7d1.pdf" at bounding box center [646, 310] width 125 height 7
click at [644, 402] on div "Reject" at bounding box center [653, 408] width 58 height 20
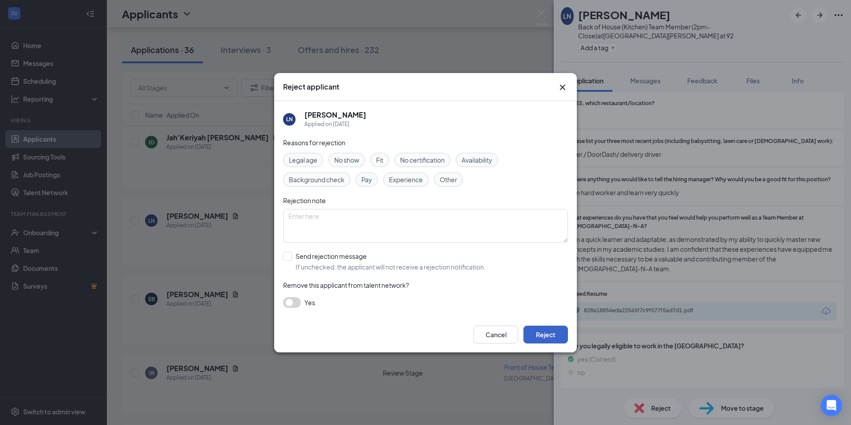
click at [546, 334] on button "Reject" at bounding box center [546, 335] width 45 height 18
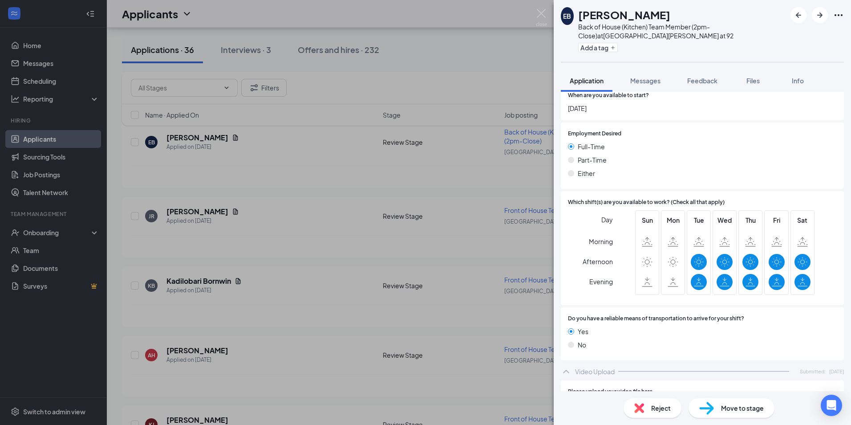
scroll to position [542, 0]
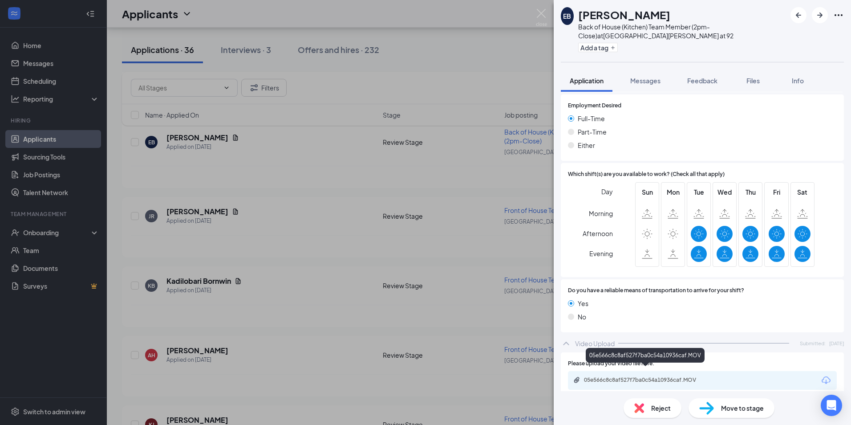
click at [599, 376] on div "05e566c8c8af527f7ba0c54a10936caf.MOV" at bounding box center [646, 380] width 144 height 8
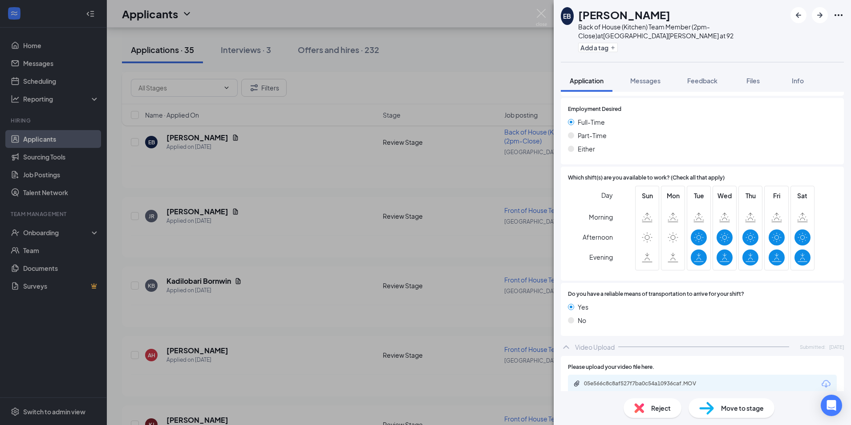
click at [635, 410] on img at bounding box center [640, 408] width 10 height 10
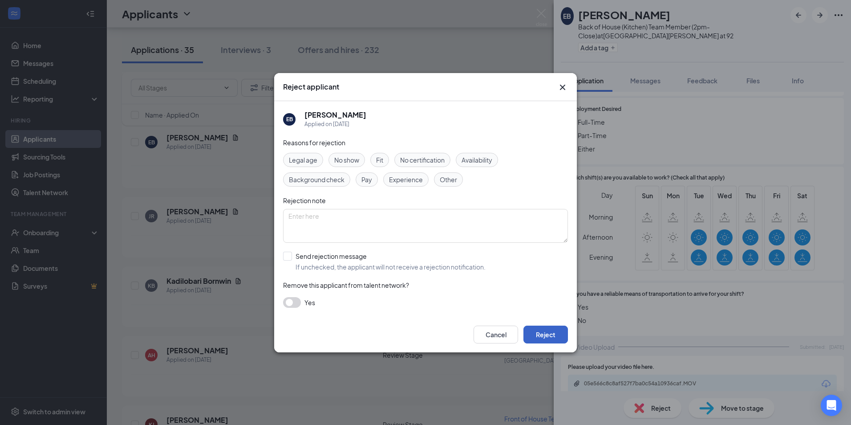
click at [546, 331] on button "Reject" at bounding box center [546, 335] width 45 height 18
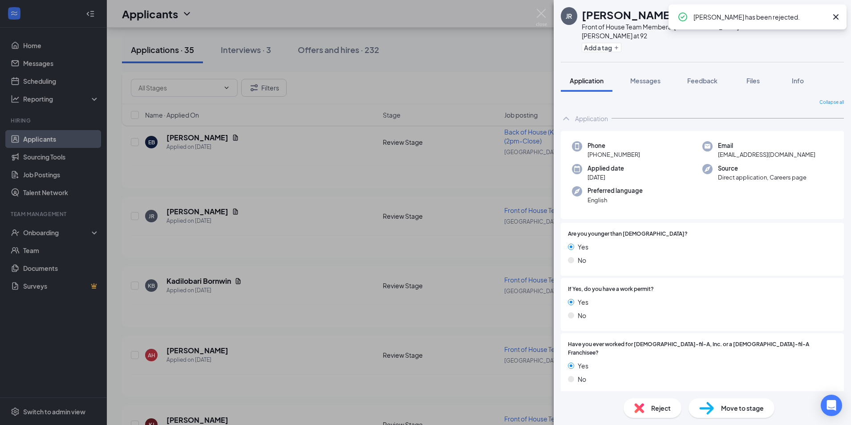
click at [838, 17] on icon "Cross" at bounding box center [836, 17] width 11 height 11
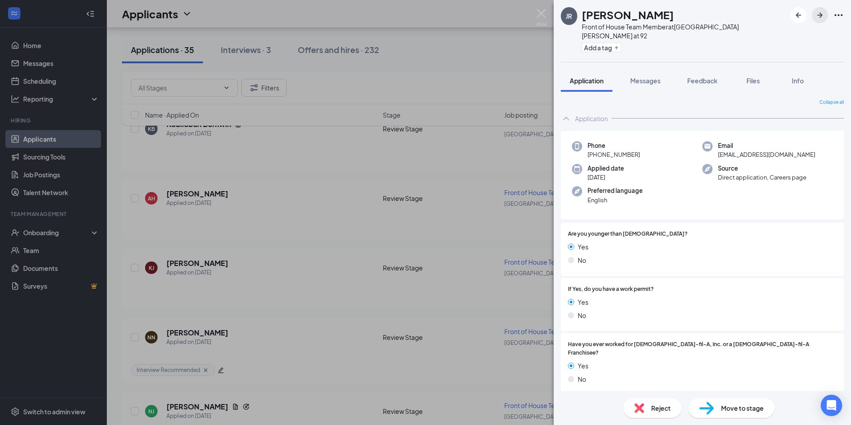
click at [816, 18] on icon "ArrowRight" at bounding box center [820, 15] width 11 height 11
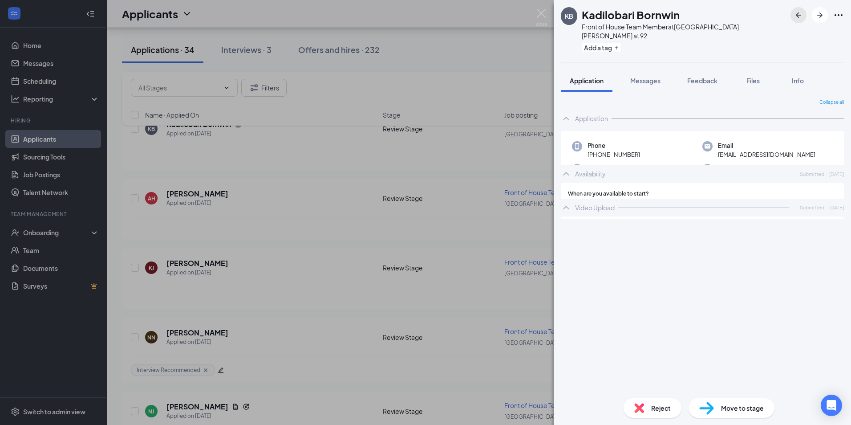
click at [792, 13] on button "button" at bounding box center [799, 15] width 16 height 16
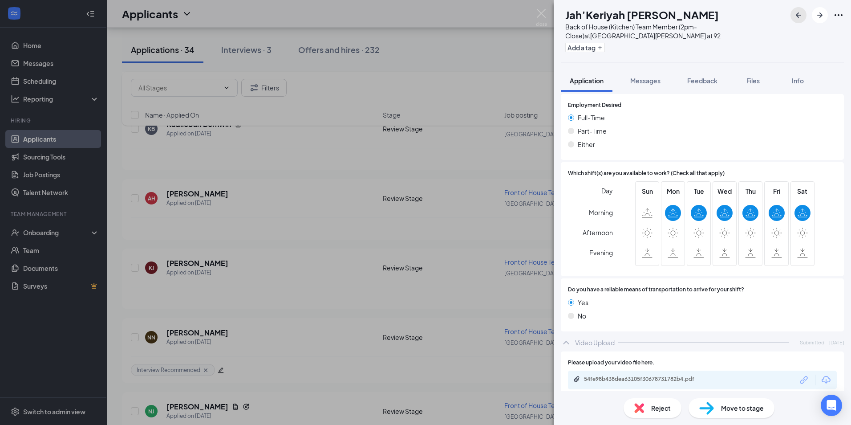
scroll to position [699, 0]
click at [658, 407] on span "Reject" at bounding box center [662, 408] width 20 height 10
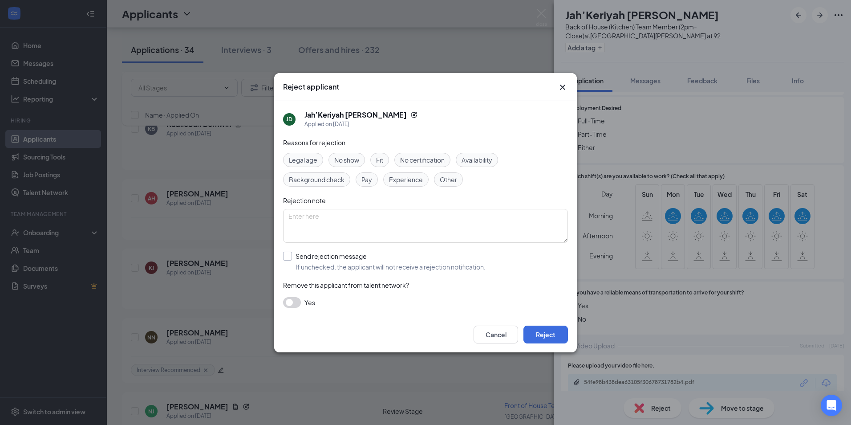
click at [297, 258] on input "Send rejection message If unchecked, the applicant will not receive a rejection…" at bounding box center [384, 262] width 203 height 20
checkbox input "true"
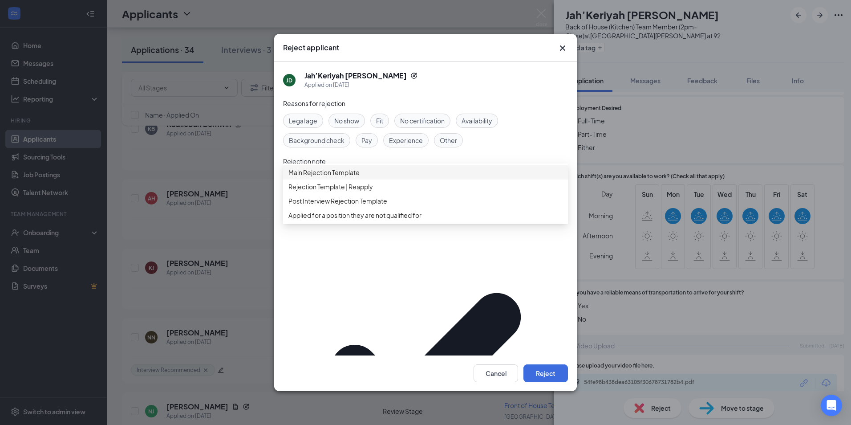
click at [322, 179] on div "Main Rejection Template" at bounding box center [425, 172] width 285 height 14
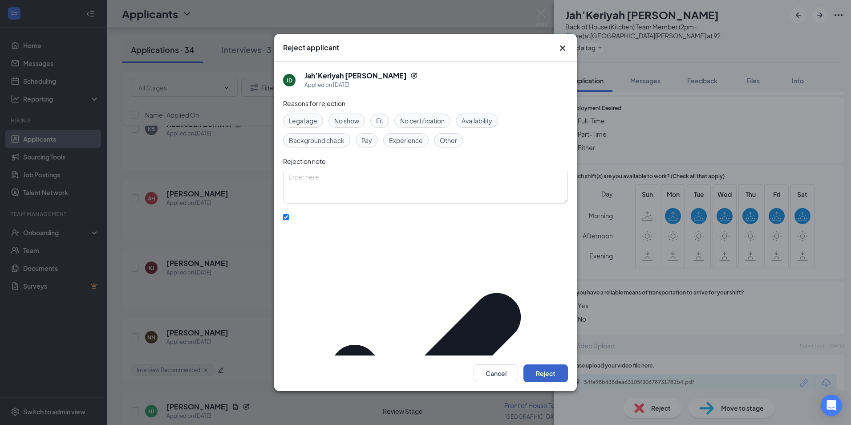
click at [547, 364] on button "Reject" at bounding box center [546, 373] width 45 height 18
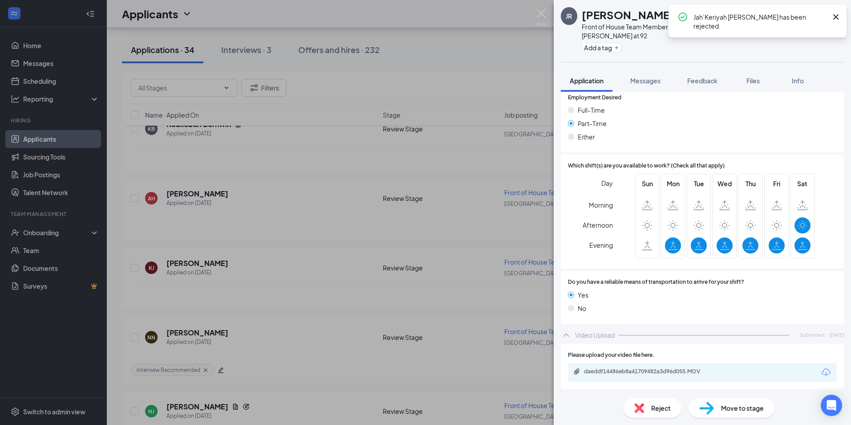
scroll to position [675, 0]
click at [832, 17] on icon "Cross" at bounding box center [836, 17] width 11 height 11
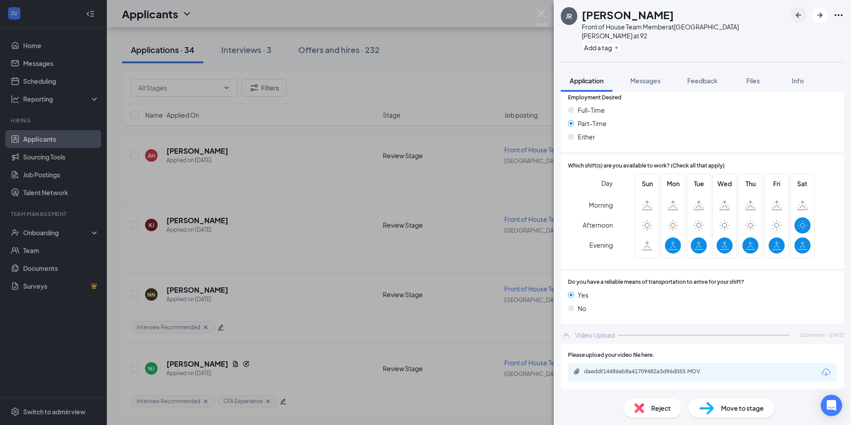
scroll to position [672, 0]
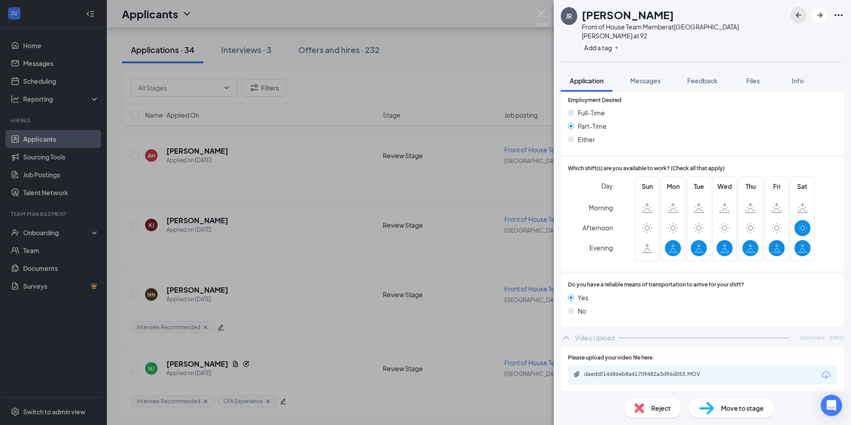
click at [794, 15] on icon "ArrowLeftNew" at bounding box center [799, 15] width 11 height 11
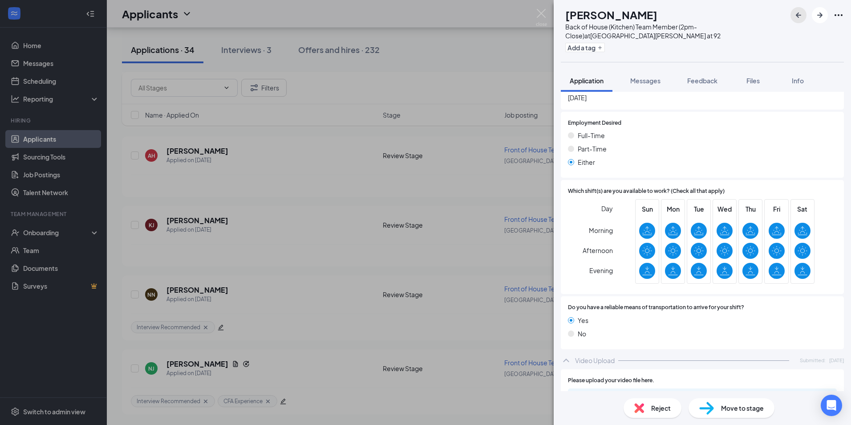
scroll to position [674, 0]
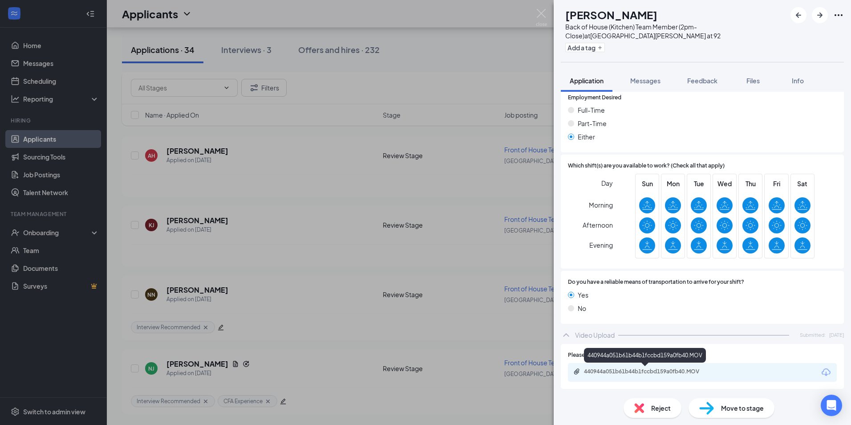
click at [611, 371] on div "440944a051b61b44b1fccbd159a0fb40.MOV" at bounding box center [646, 371] width 125 height 7
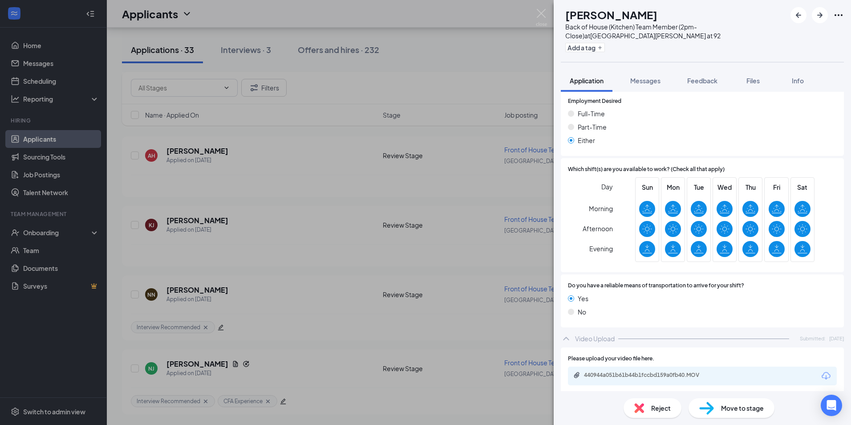
click at [812, 38] on div "KE Kiesha Elliott Back of House (Kitchen) Team Member (2pm-Close) at South Fult…" at bounding box center [702, 31] width 297 height 62
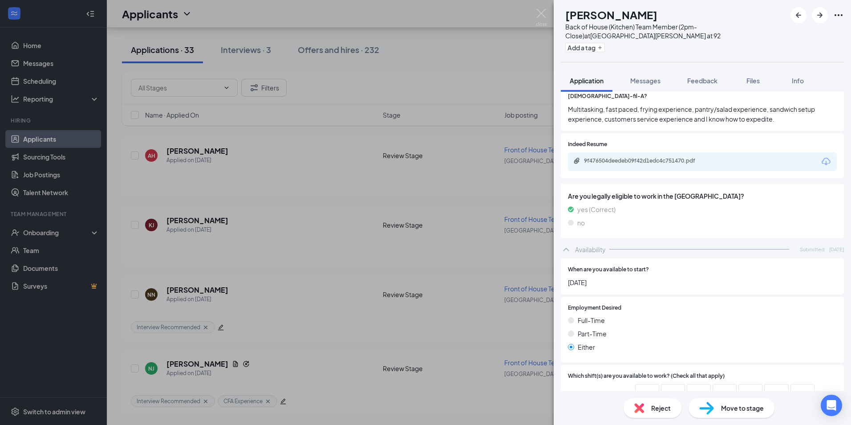
scroll to position [448, 0]
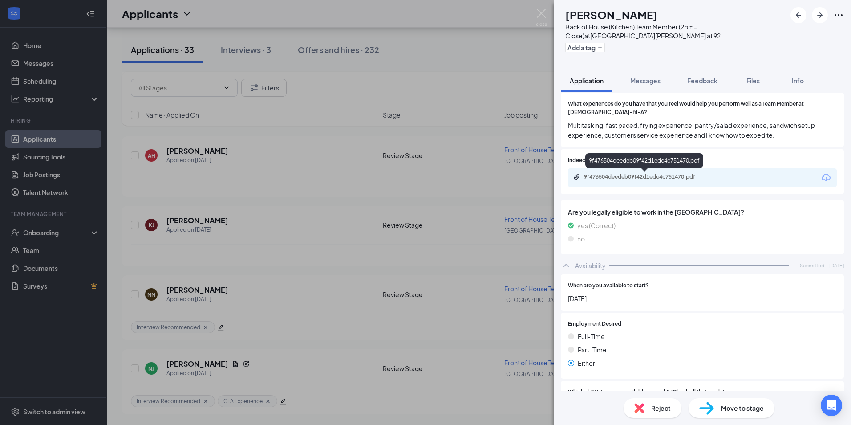
click at [618, 180] on div "9f476504deedeb09f42d1edc4c751470.pdf" at bounding box center [646, 176] width 125 height 7
click at [725, 413] on div "Move to stage" at bounding box center [732, 408] width 86 height 20
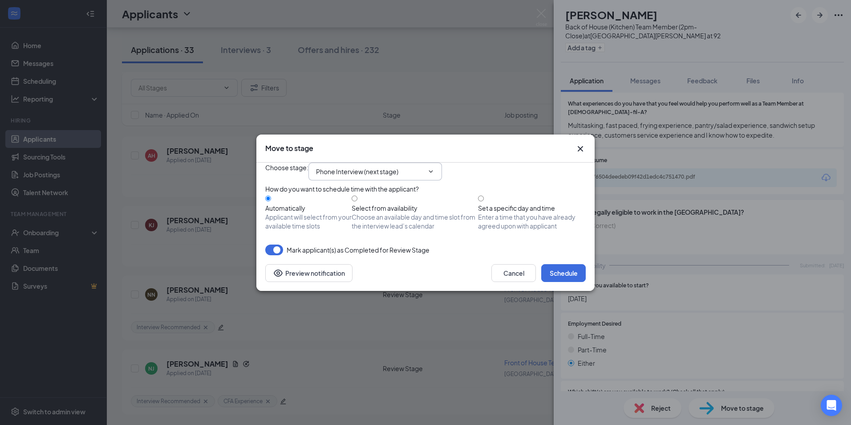
click at [389, 167] on input "Phone Interview (next stage)" at bounding box center [370, 172] width 108 height 10
click at [362, 282] on div "One-on-One Interview" at bounding box center [357, 287] width 68 height 10
type input "One-on-One Interview"
click at [550, 282] on button "Schedule" at bounding box center [564, 273] width 45 height 18
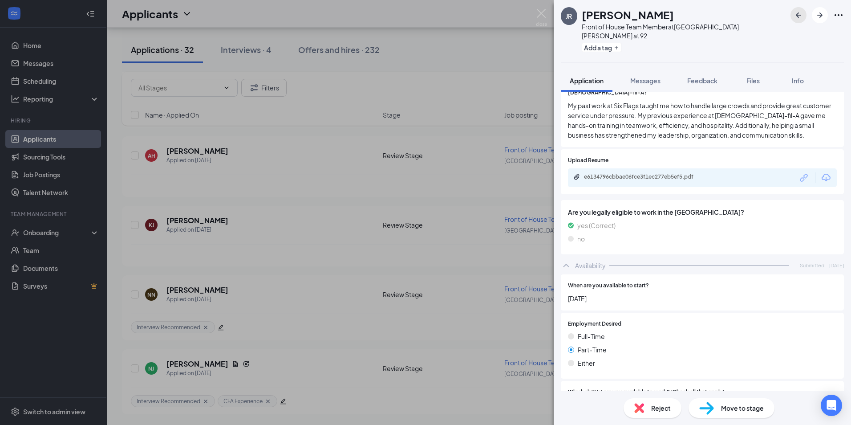
click at [799, 17] on icon "ArrowLeftNew" at bounding box center [799, 15] width 11 height 11
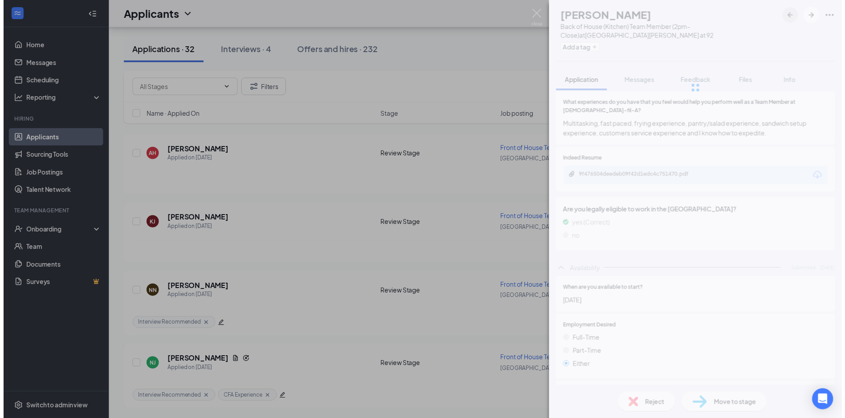
scroll to position [4445, 0]
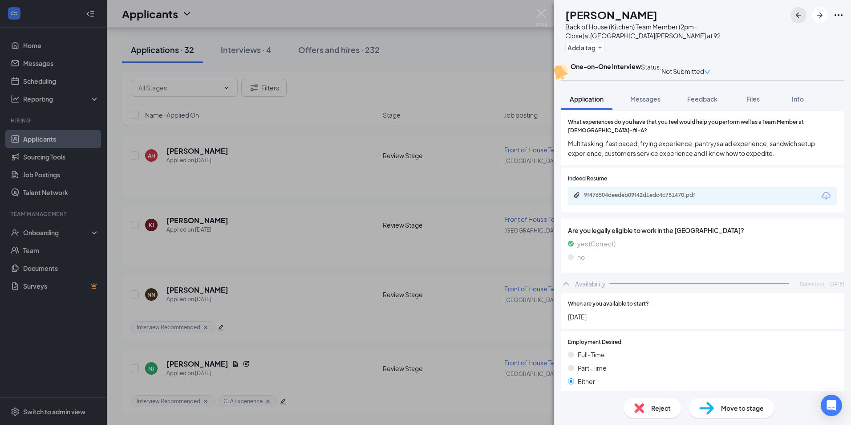
click at [797, 17] on icon "ArrowLeftNew" at bounding box center [799, 15] width 11 height 11
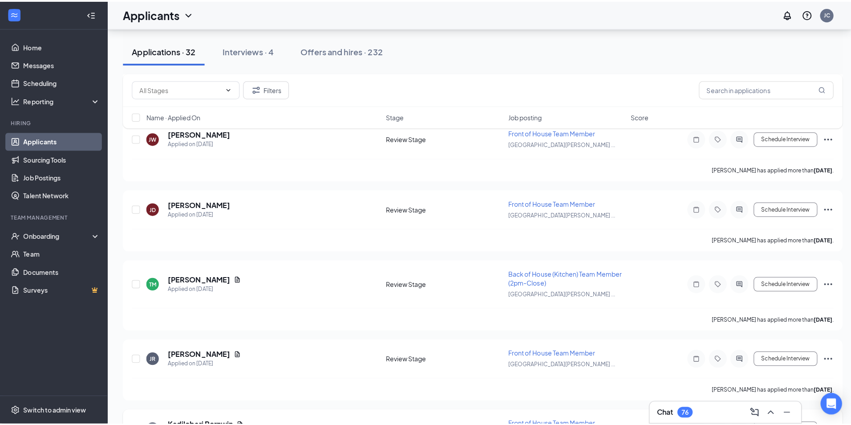
scroll to position [4095, 0]
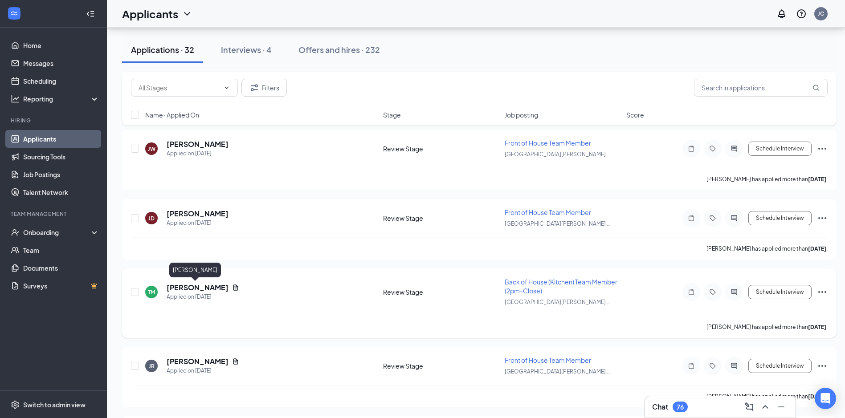
click at [185, 286] on h5 "taylor miliam" at bounding box center [198, 288] width 62 height 10
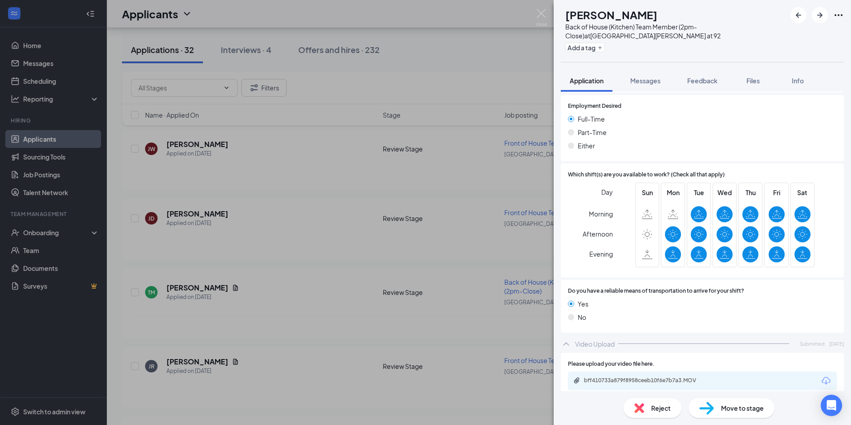
scroll to position [542, 0]
click at [637, 376] on div "bff410733a879f8958ceeb10f6e7b7a3.MOV" at bounding box center [646, 379] width 125 height 7
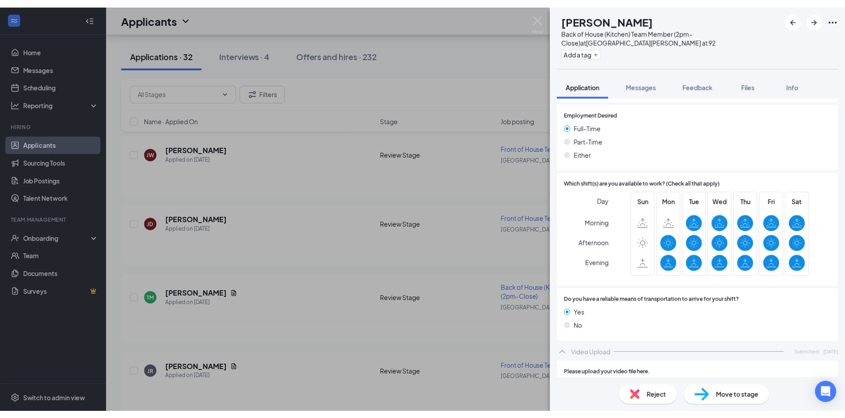
scroll to position [3899, 0]
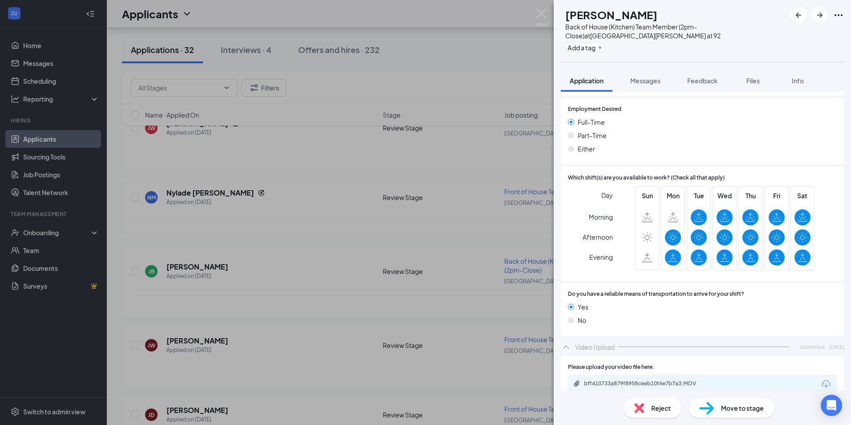
click at [655, 403] on span "Reject" at bounding box center [662, 408] width 20 height 10
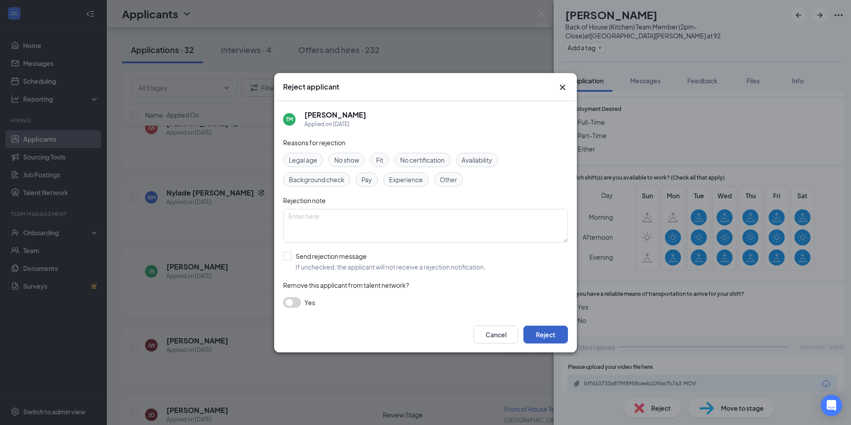
click at [549, 336] on button "Reject" at bounding box center [546, 335] width 45 height 18
click at [517, 336] on div "TM taylor miliam Back of House (Kitchen) Team Member (2pm-Close) at South Fulto…" at bounding box center [425, 212] width 851 height 425
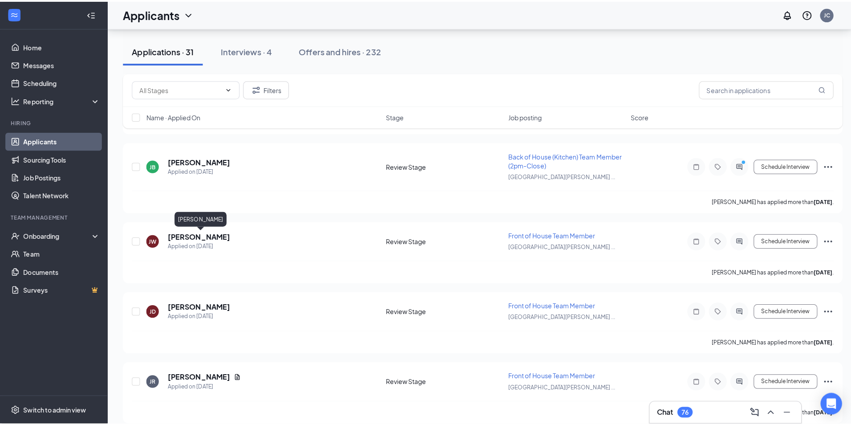
scroll to position [3944, 0]
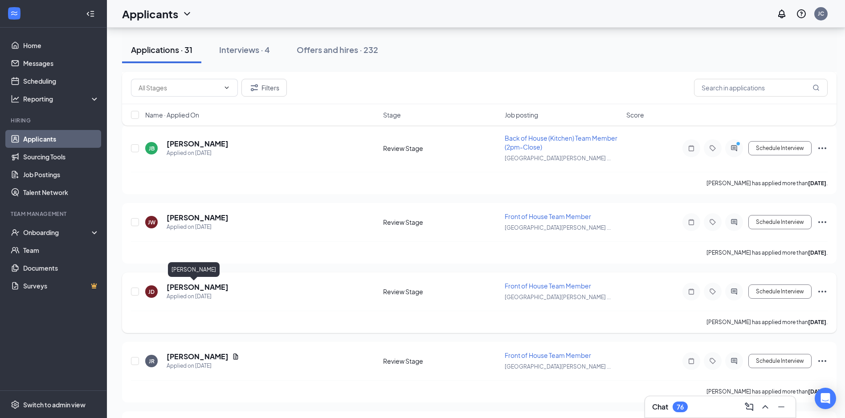
click at [178, 285] on h5 "Jayla Dula" at bounding box center [198, 287] width 62 height 10
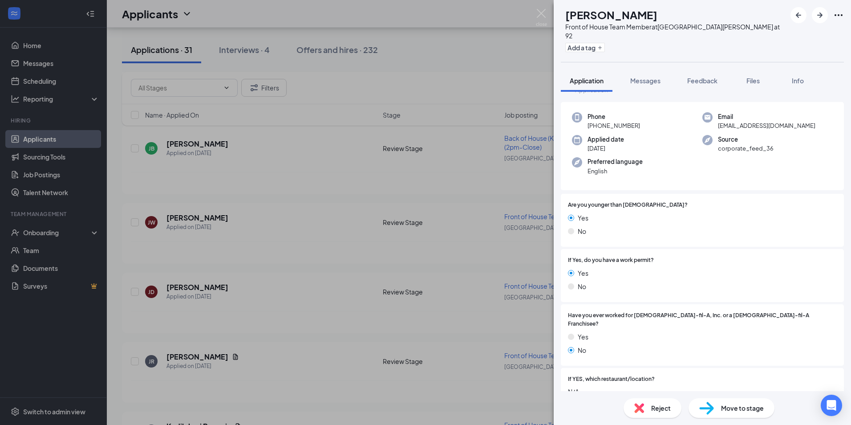
scroll to position [45, 0]
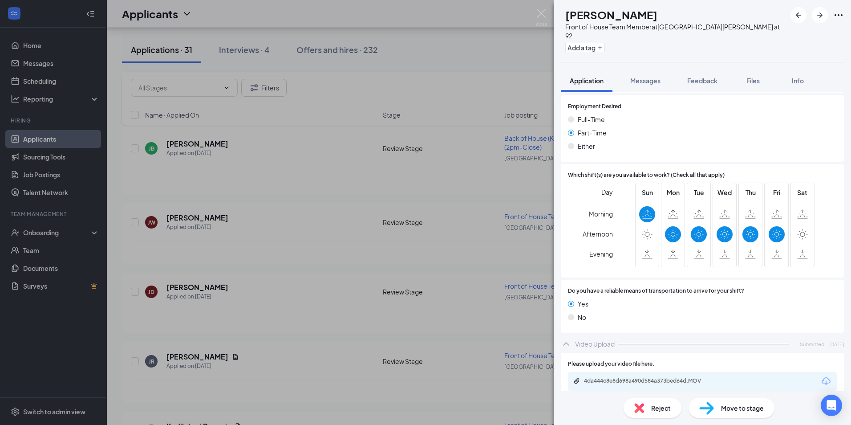
click at [660, 407] on span "Reject" at bounding box center [662, 408] width 20 height 10
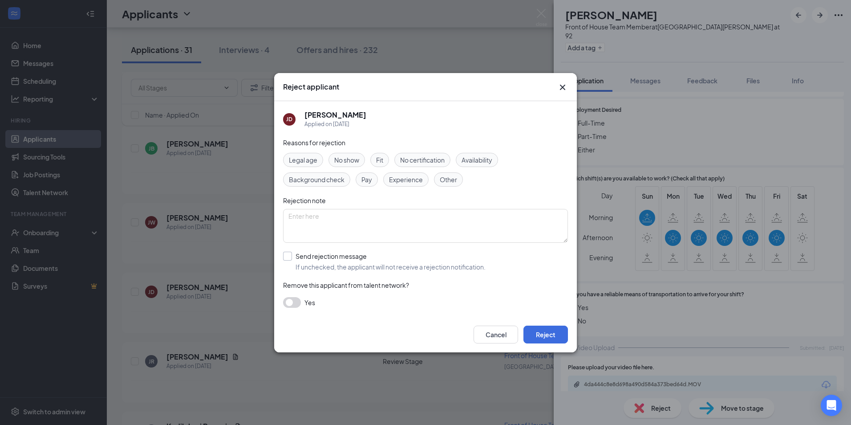
click at [293, 257] on input "Send rejection message If unchecked, the applicant will not receive a rejection…" at bounding box center [384, 262] width 203 height 20
checkbox input "true"
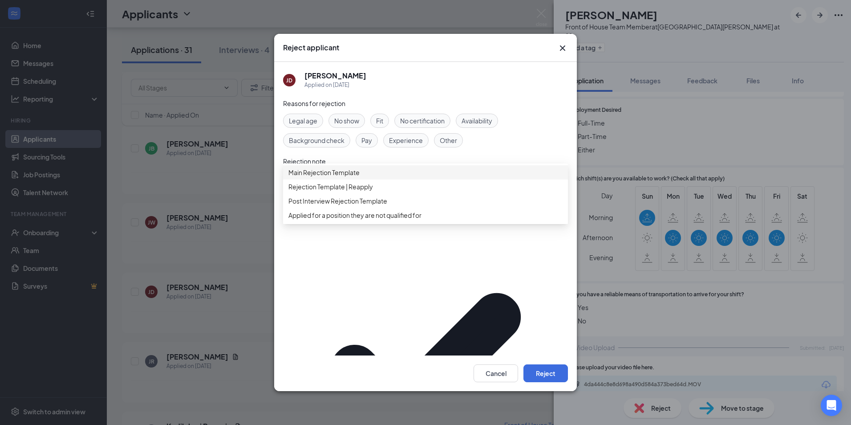
click at [328, 177] on span "Main Rejection Template" at bounding box center [324, 172] width 71 height 10
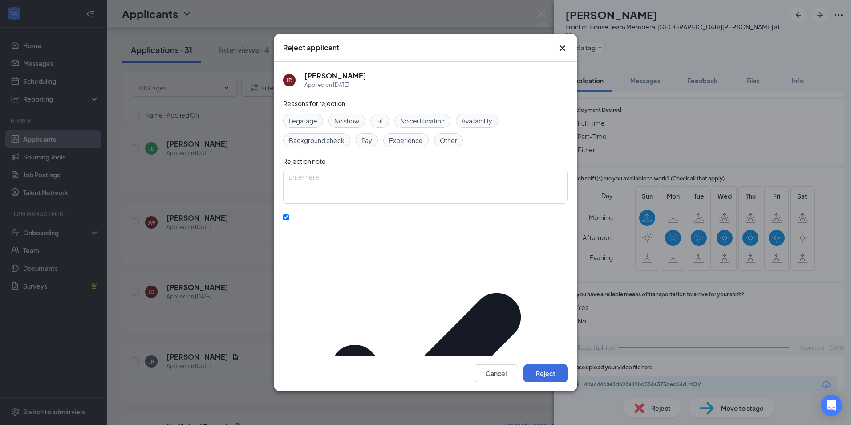
click at [483, 126] on span "Availability" at bounding box center [477, 121] width 31 height 10
click at [545, 364] on button "Reject" at bounding box center [546, 373] width 45 height 18
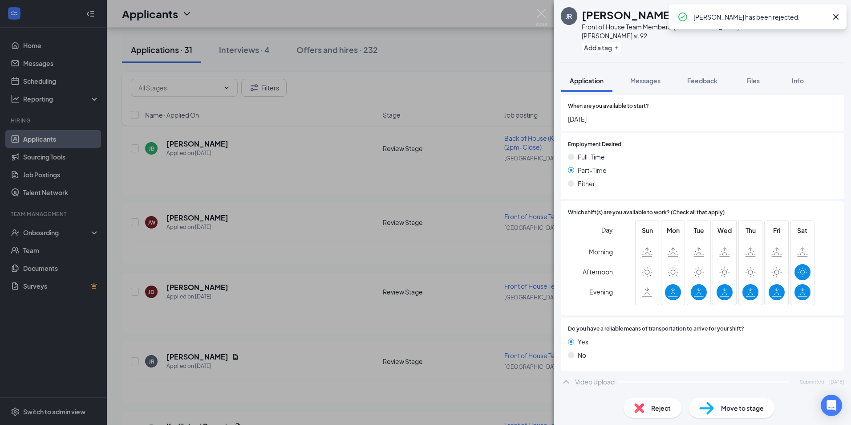
scroll to position [631, 0]
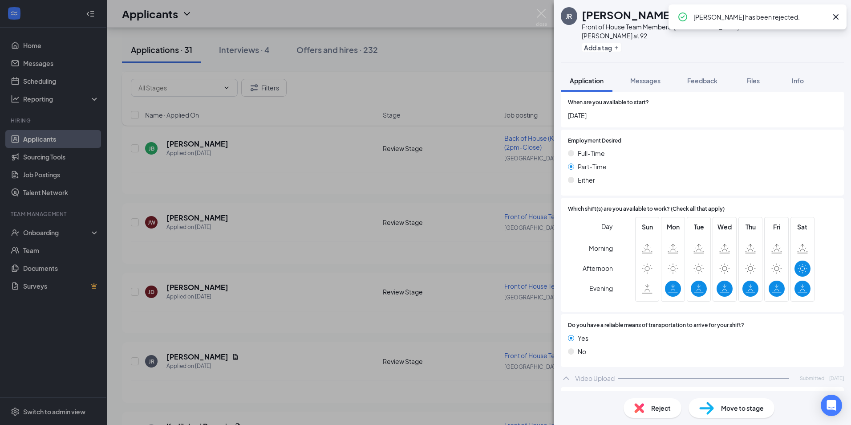
click at [835, 16] on icon "Cross" at bounding box center [836, 17] width 11 height 11
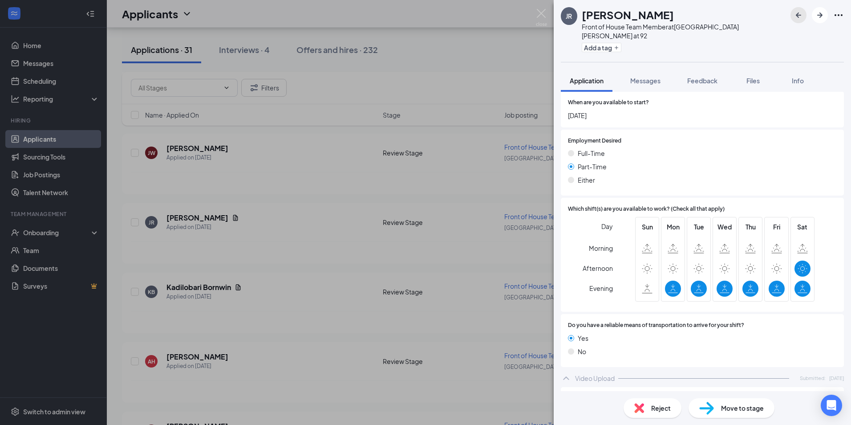
click at [800, 16] on icon "ArrowLeftNew" at bounding box center [798, 14] width 5 height 5
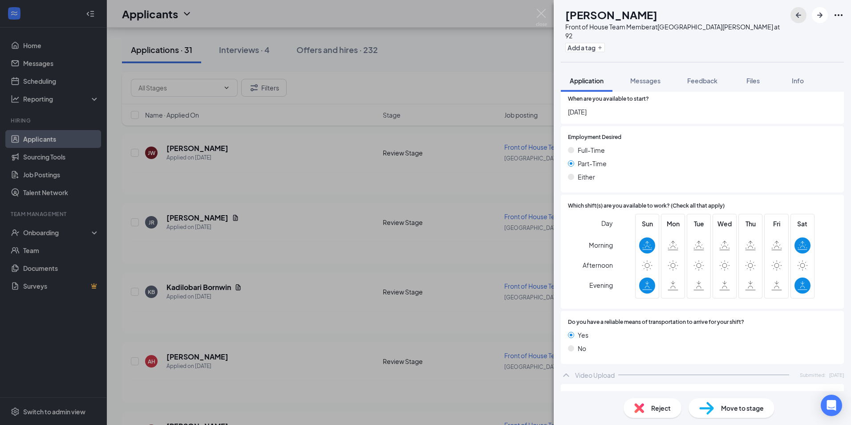
scroll to position [666, 0]
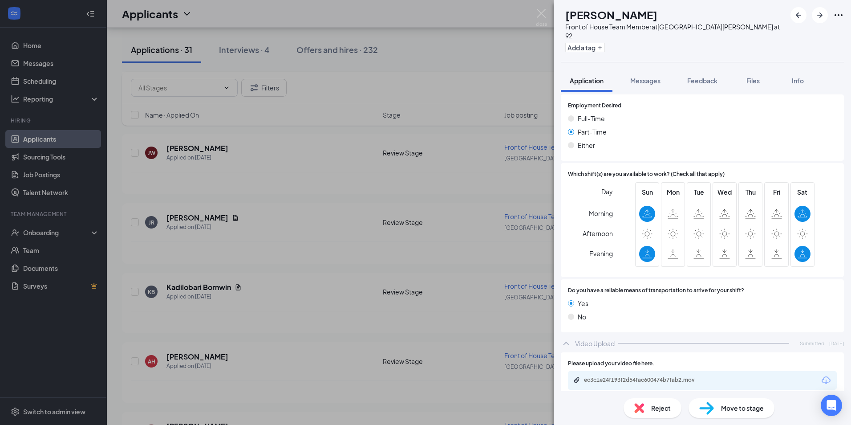
click at [649, 405] on div "Reject" at bounding box center [653, 408] width 58 height 20
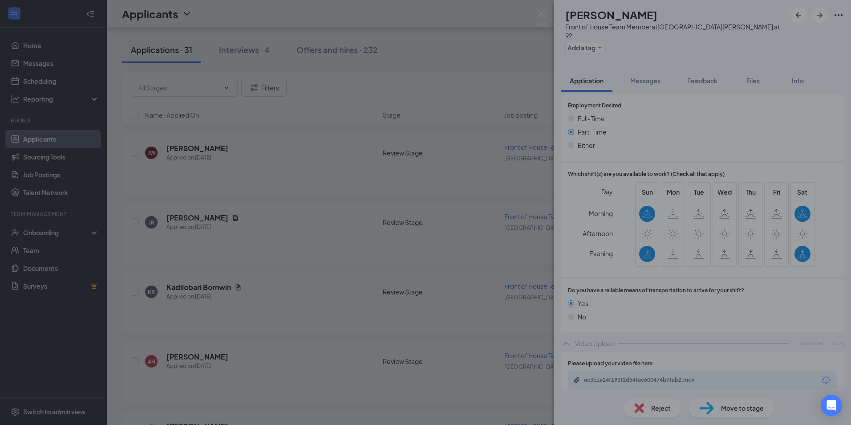
scroll to position [662, 0]
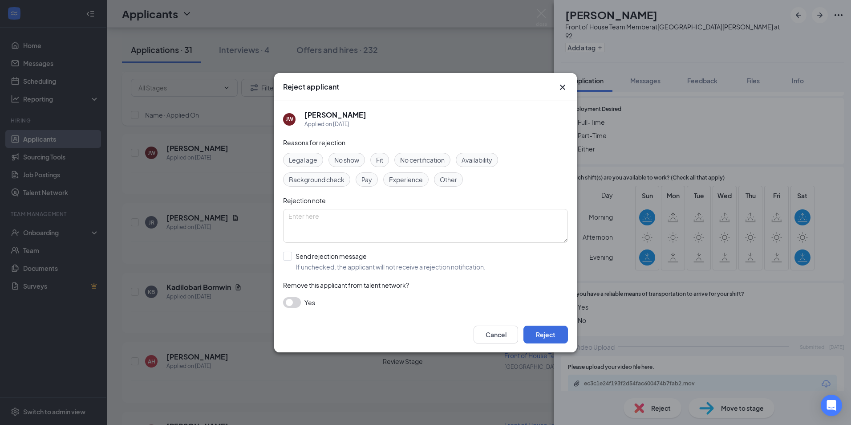
click at [489, 160] on span "Availability" at bounding box center [477, 160] width 31 height 10
click at [287, 255] on input "Send rejection message If unchecked, the applicant will not receive a rejection…" at bounding box center [384, 262] width 203 height 20
checkbox input "true"
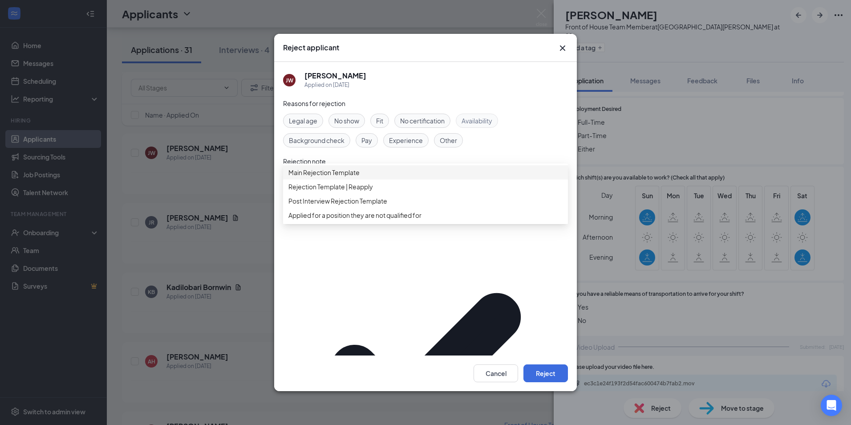
click at [342, 177] on span "Main Rejection Template" at bounding box center [324, 172] width 71 height 10
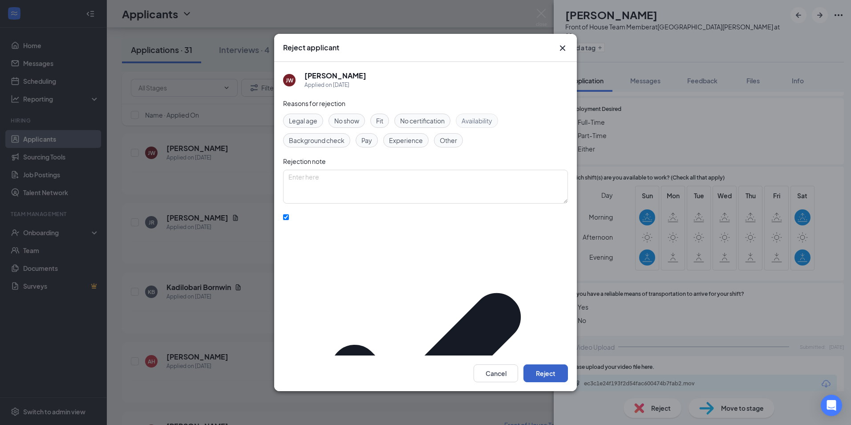
click at [547, 364] on button "Reject" at bounding box center [546, 373] width 45 height 18
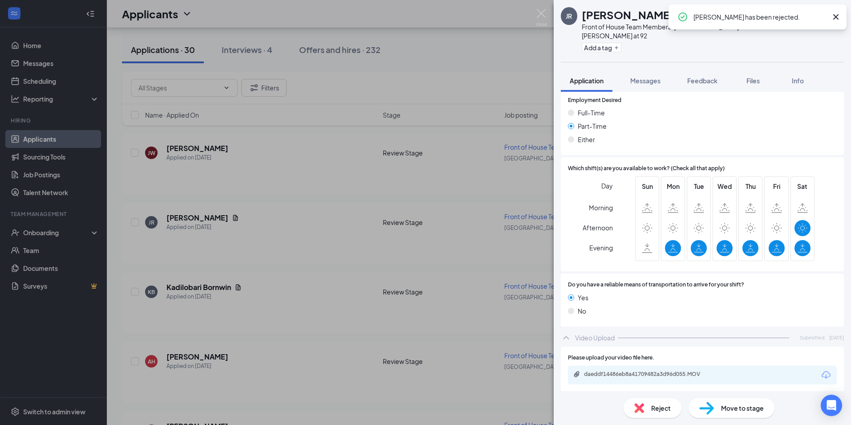
scroll to position [675, 0]
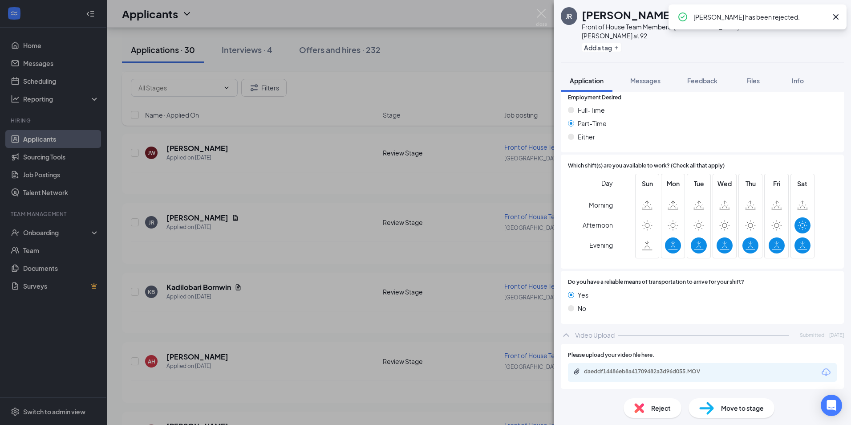
click at [836, 19] on icon "Cross" at bounding box center [836, 17] width 11 height 11
click at [798, 17] on icon "ArrowLeftNew" at bounding box center [799, 15] width 11 height 11
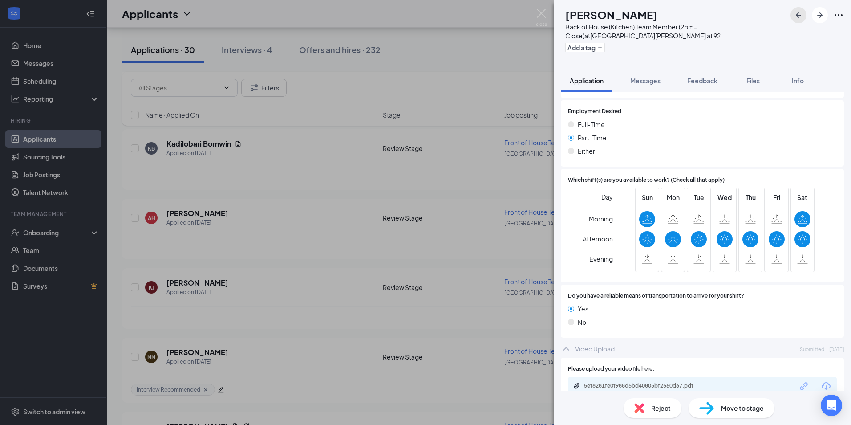
scroll to position [651, 0]
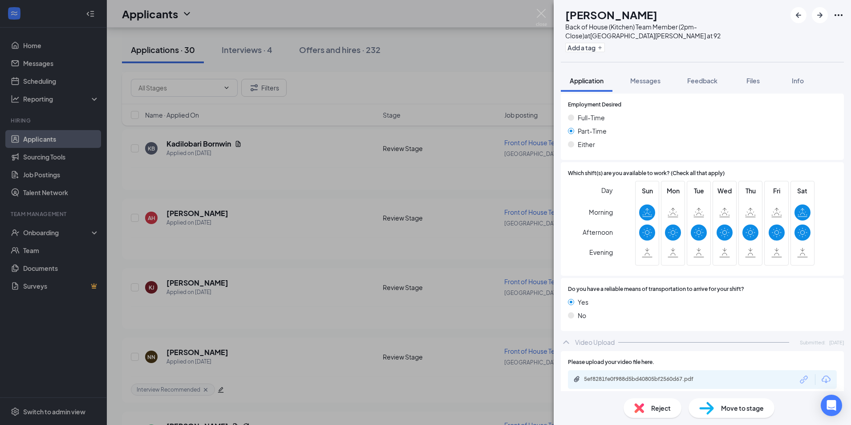
click at [652, 406] on span "Reject" at bounding box center [662, 408] width 20 height 10
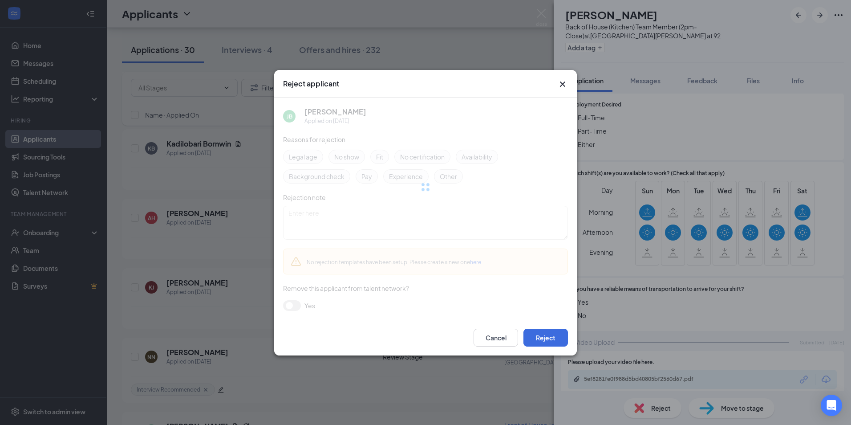
scroll to position [647, 0]
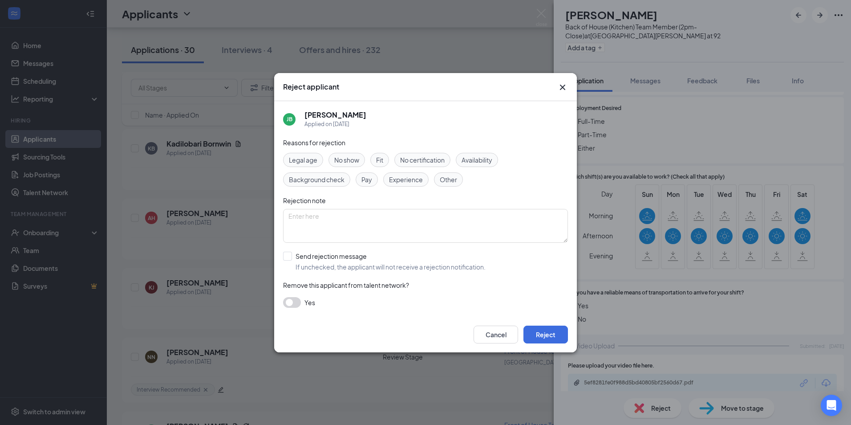
click at [489, 159] on span "Availability" at bounding box center [477, 160] width 31 height 10
click at [359, 265] on input "Send rejection message If unchecked, the applicant will not receive a rejection…" at bounding box center [384, 262] width 203 height 20
checkbox input "true"
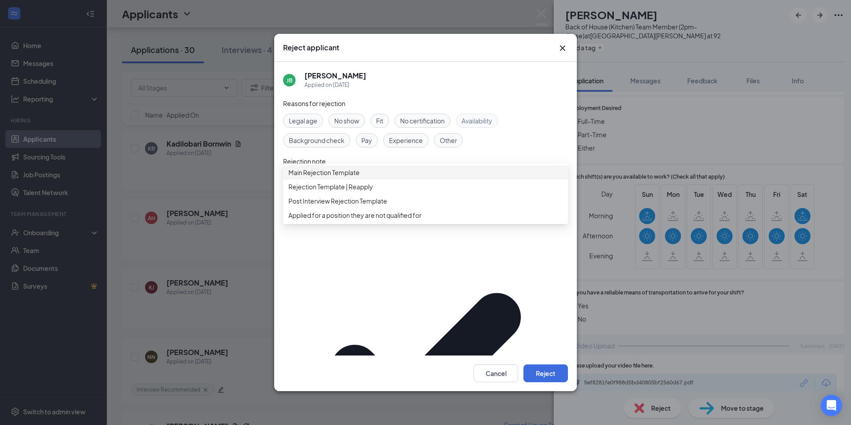
click at [342, 179] on div "Main Rejection Template" at bounding box center [425, 172] width 285 height 14
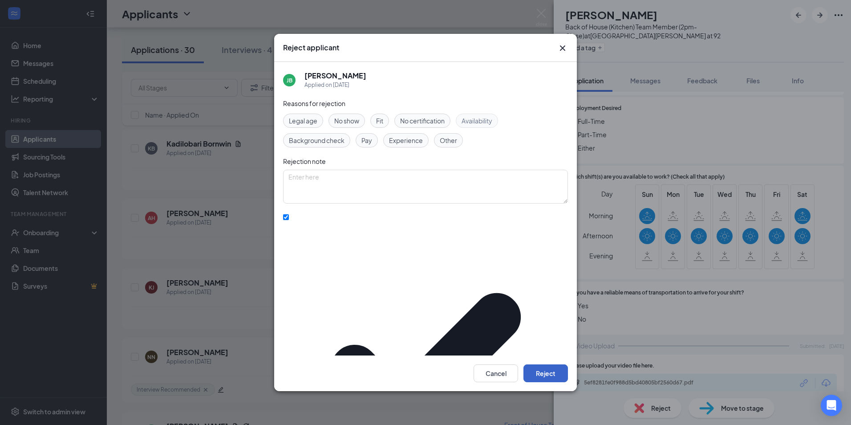
click at [533, 364] on button "Reject" at bounding box center [546, 373] width 45 height 18
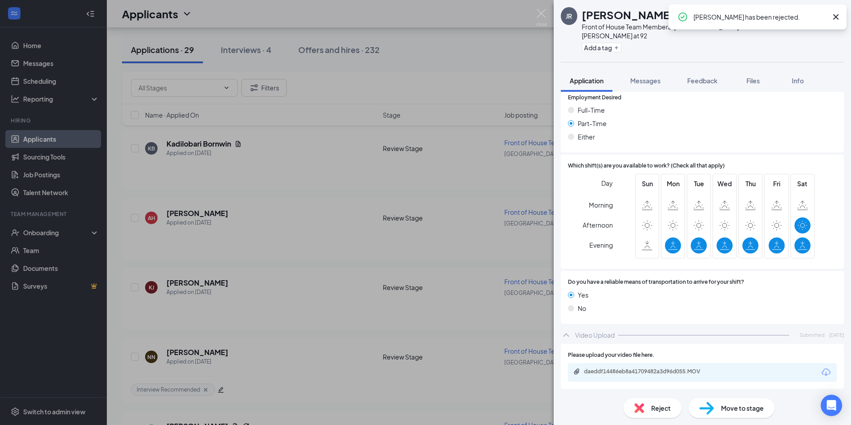
scroll to position [675, 0]
click at [835, 16] on icon "Cross" at bounding box center [836, 16] width 5 height 5
click at [798, 16] on icon "ArrowLeftNew" at bounding box center [798, 14] width 5 height 5
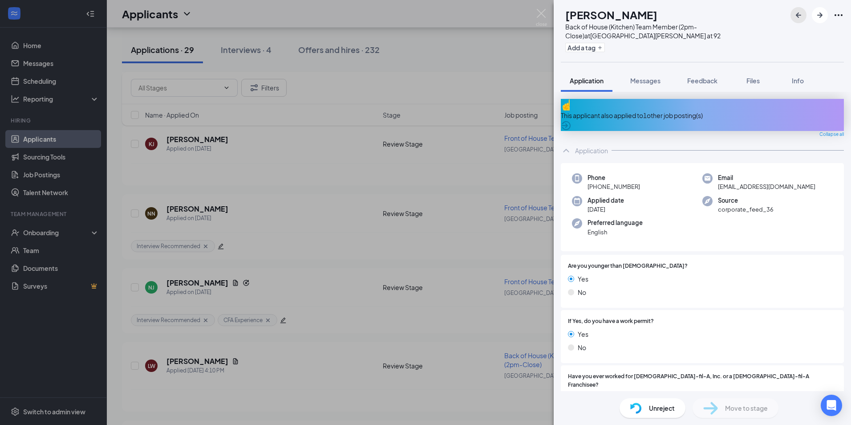
click at [795, 17] on icon "ArrowLeftNew" at bounding box center [799, 15] width 11 height 11
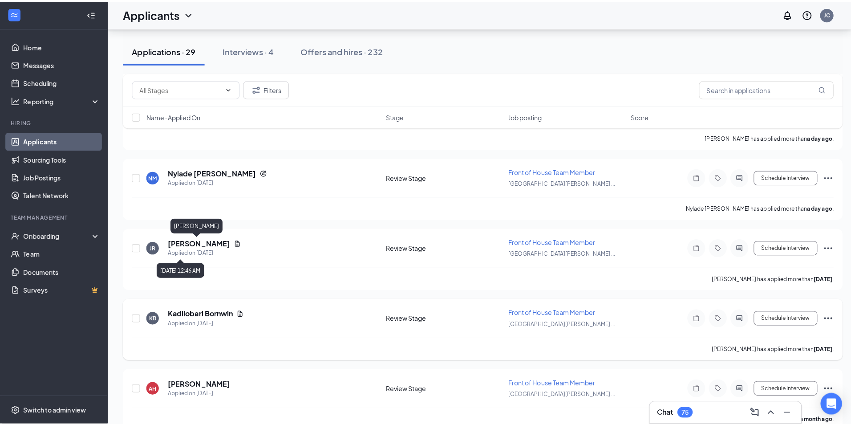
scroll to position [5761, 0]
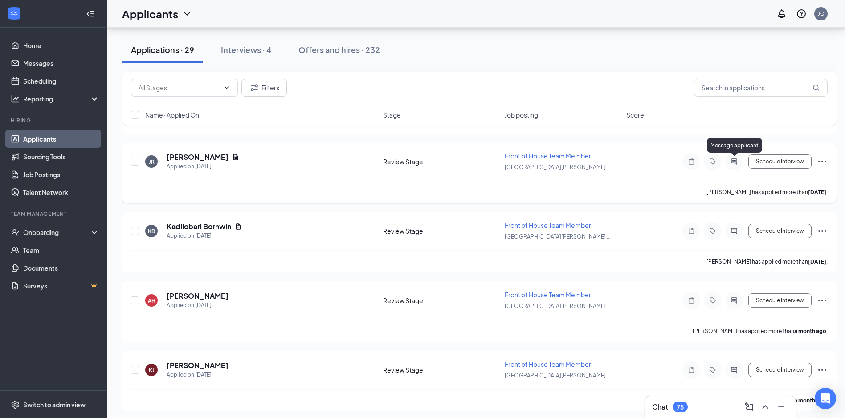
click at [733, 160] on icon "ActiveChat" at bounding box center [734, 161] width 11 height 7
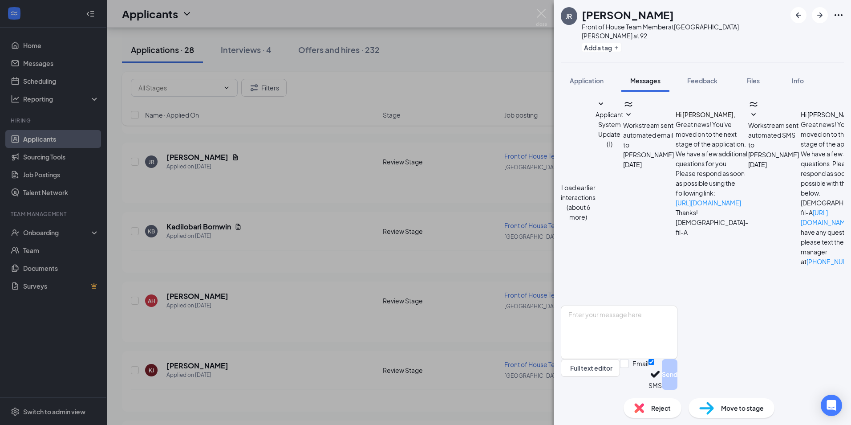
scroll to position [198, 0]
click at [600, 326] on textarea at bounding box center [619, 332] width 117 height 53
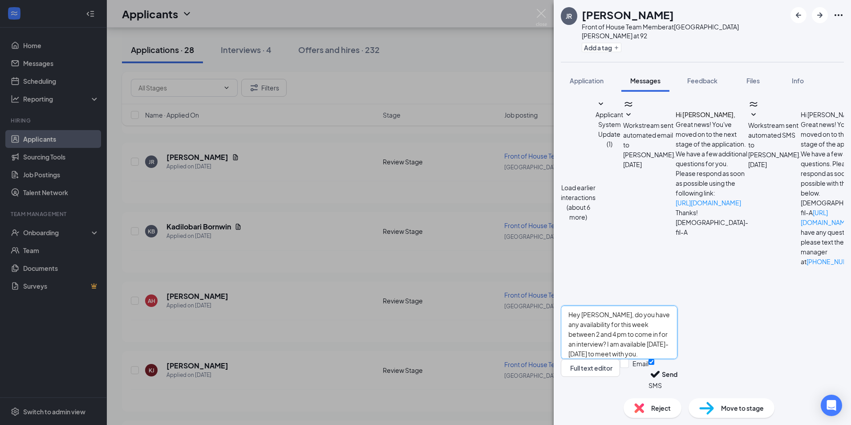
drag, startPoint x: 798, startPoint y: 330, endPoint x: 794, endPoint y: 336, distance: 7.7
click at [678, 336] on textarea "Hey Joshua, do you have any availability for this week between 2 and 4 pm to co…" at bounding box center [619, 332] width 117 height 53
click at [678, 326] on textarea "Hey Joshua, do you have any availability for this week between 2 and 4 pm to co…" at bounding box center [619, 332] width 117 height 53
type textarea "Hey [PERSON_NAME], do you have any availability for this week between 2 and 4 p…"
click at [649, 376] on input "Email" at bounding box center [634, 374] width 29 height 31
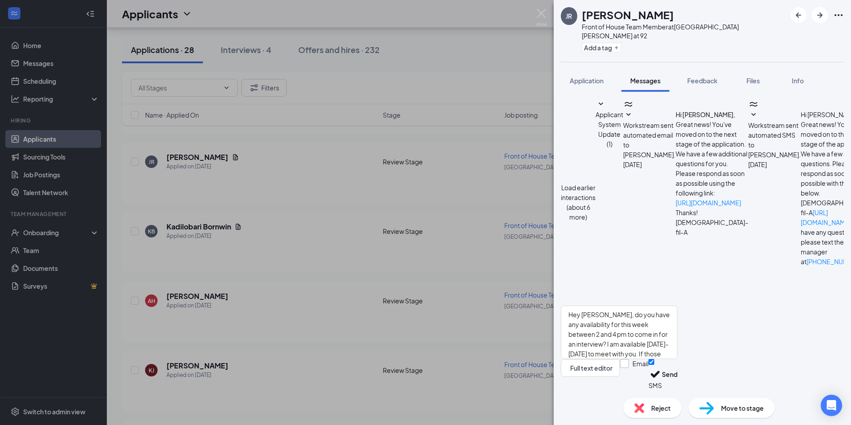
checkbox input "true"
click at [665, 374] on button "Send" at bounding box center [658, 375] width 16 height 33
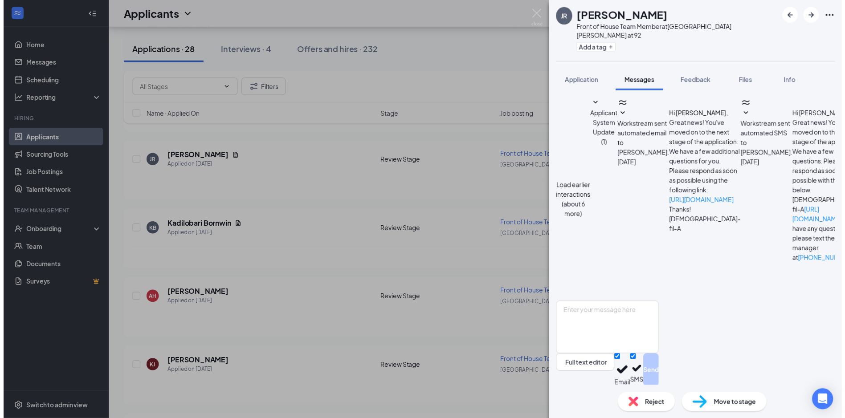
scroll to position [391, 0]
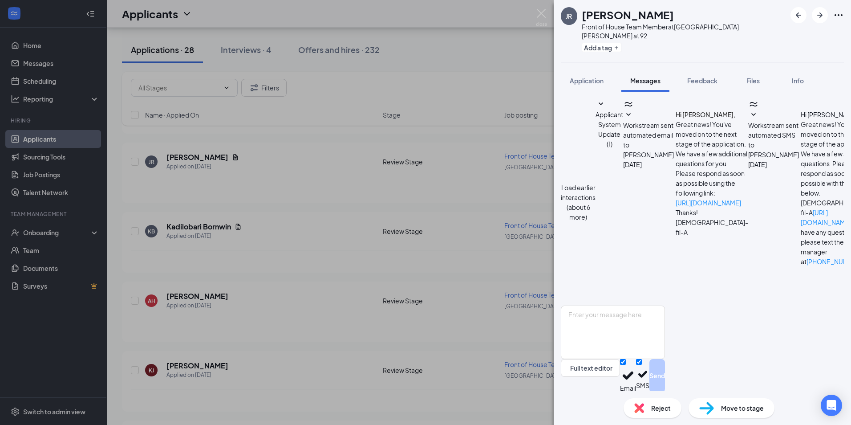
click at [535, 12] on div "JR Joshua Reese Front of House Team Member at South Fulton Parkway at 92 Add a …" at bounding box center [425, 212] width 851 height 425
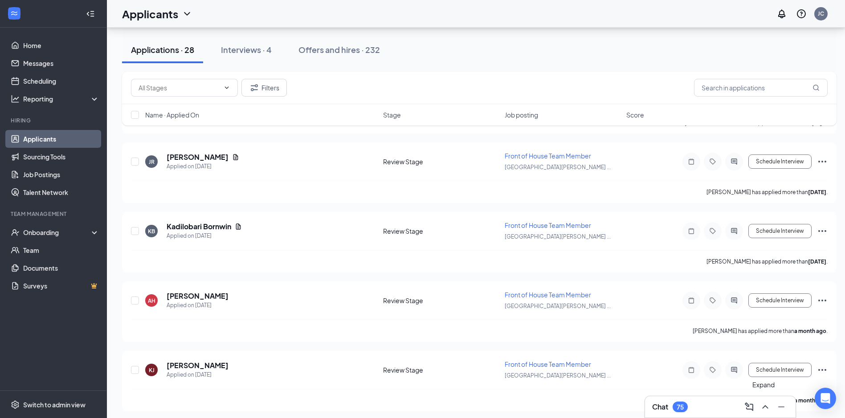
click at [763, 407] on icon "ChevronUp" at bounding box center [765, 407] width 11 height 11
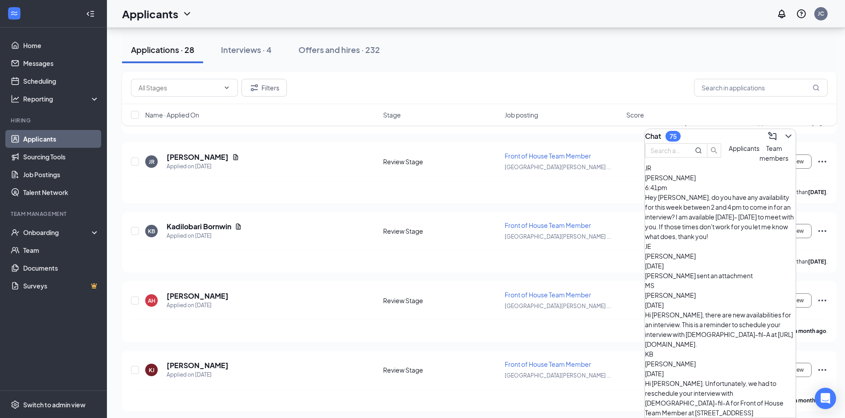
click at [714, 271] on div "[PERSON_NAME] sent an attachment" at bounding box center [720, 276] width 151 height 10
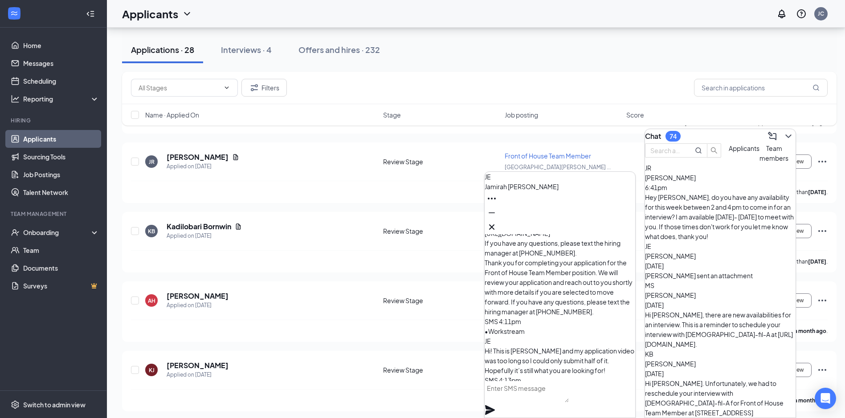
scroll to position [-89, 0]
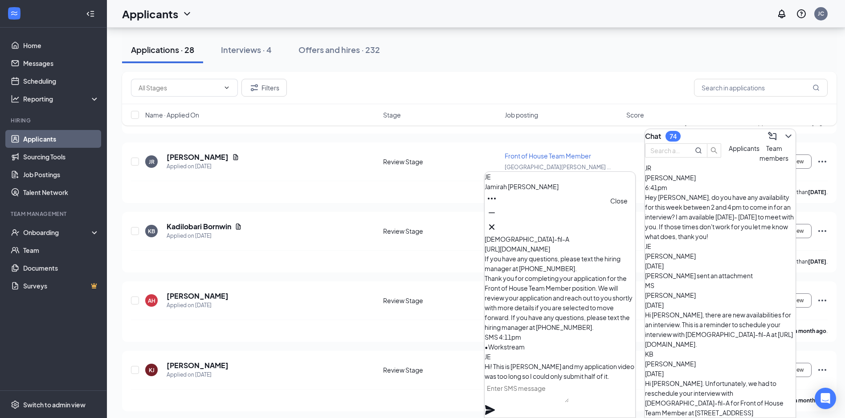
click at [499, 229] on button at bounding box center [492, 227] width 14 height 14
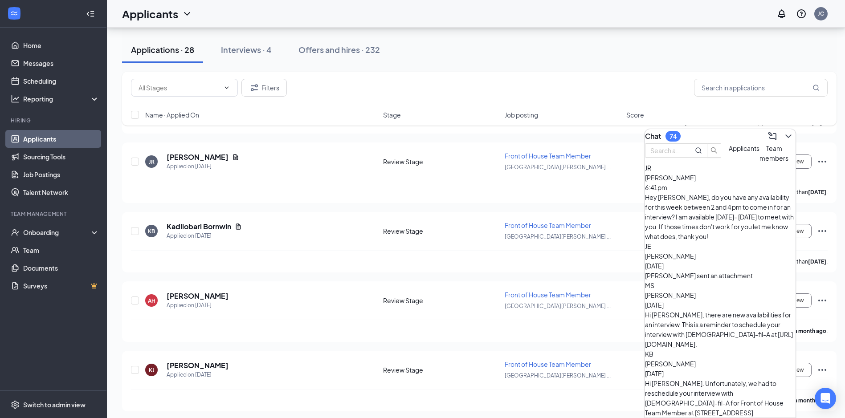
scroll to position [5716, 0]
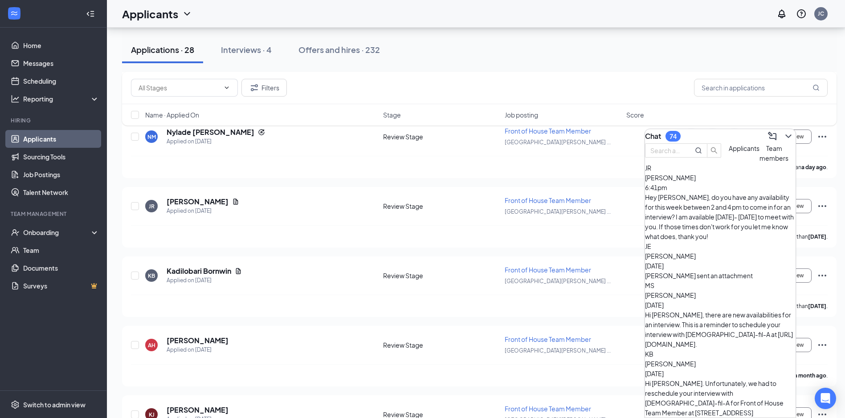
click at [759, 163] on button "Team members" at bounding box center [773, 153] width 29 height 20
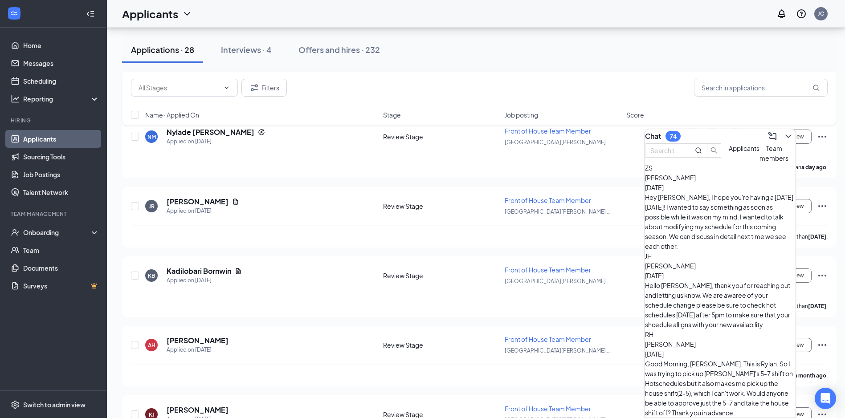
click at [714, 281] on div "Hello [PERSON_NAME], thank you for reaching out and letting us know. We are awa…" at bounding box center [720, 305] width 151 height 49
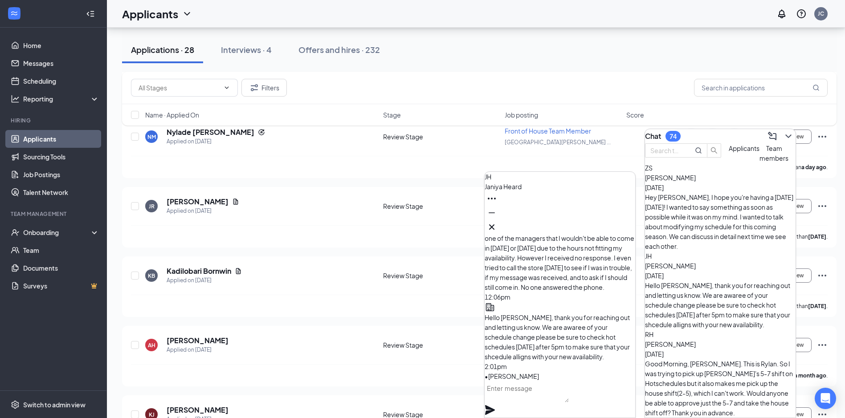
click at [729, 163] on button "Applicants" at bounding box center [744, 153] width 31 height 20
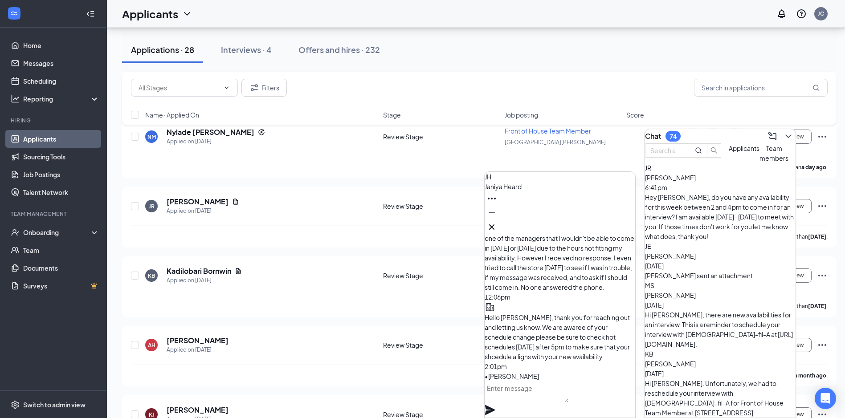
click at [629, 228] on div "JH Janiya Heard" at bounding box center [560, 203] width 151 height 62
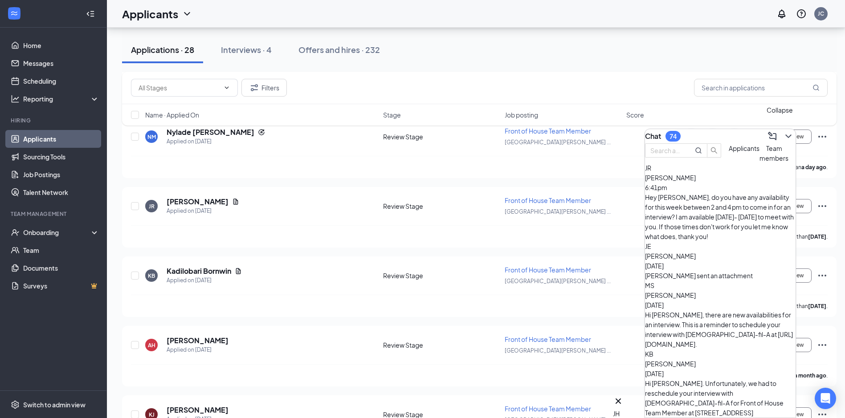
click at [783, 137] on icon "ChevronDown" at bounding box center [788, 136] width 11 height 11
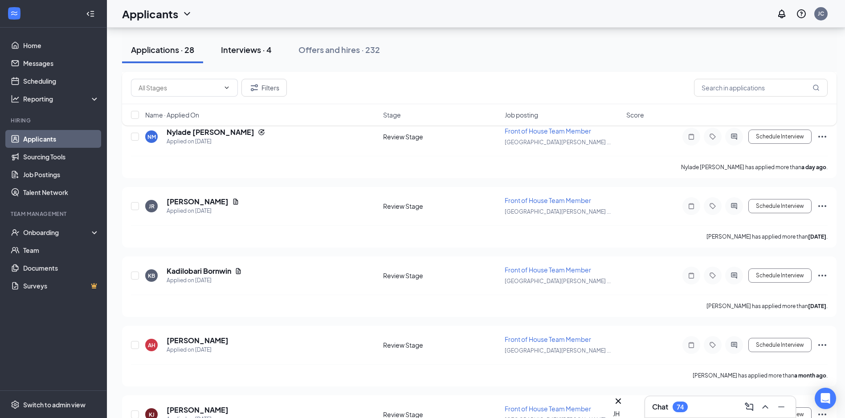
click at [240, 55] on button "Interviews · 4" at bounding box center [246, 50] width 69 height 27
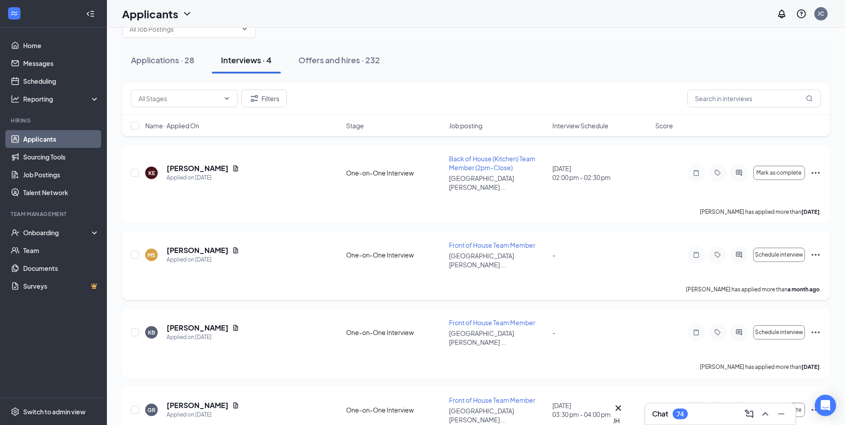
scroll to position [29, 0]
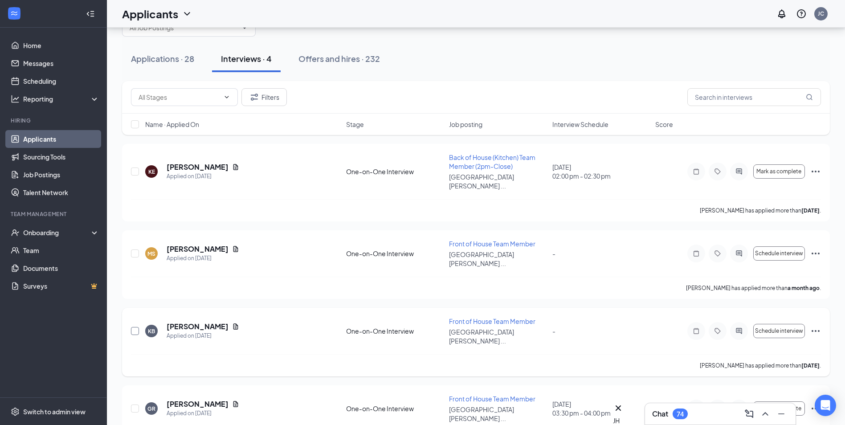
click at [132, 327] on input "checkbox" at bounding box center [135, 331] width 8 height 8
checkbox input "true"
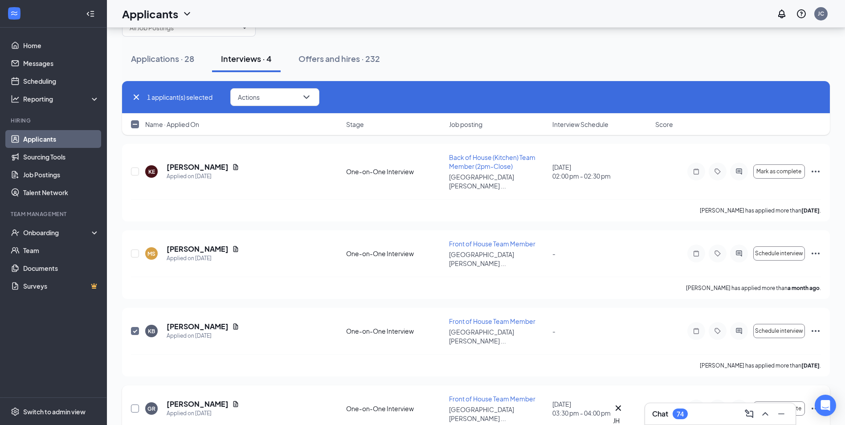
click at [135, 404] on input "checkbox" at bounding box center [135, 408] width 8 height 8
checkbox input "true"
click at [283, 87] on div "2 applicant(s) selected Actions" at bounding box center [476, 97] width 708 height 33
click at [134, 249] on input "checkbox" at bounding box center [135, 253] width 8 height 8
click at [269, 103] on button "Actions" at bounding box center [274, 97] width 89 height 18
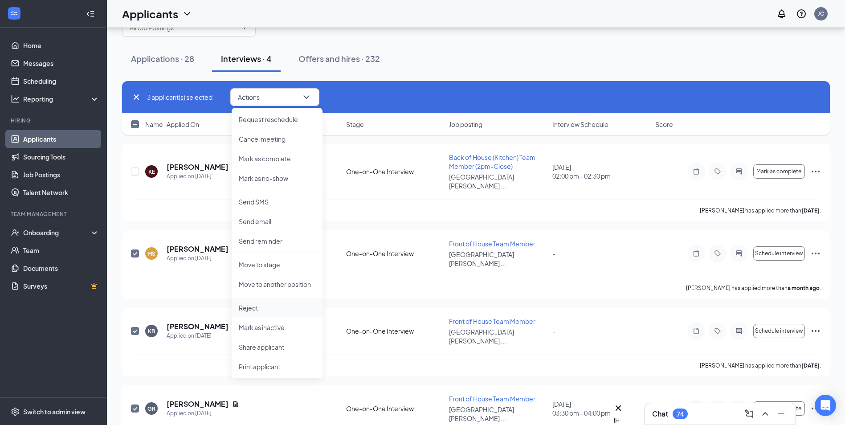
click at [252, 308] on p "Reject" at bounding box center [277, 307] width 77 height 9
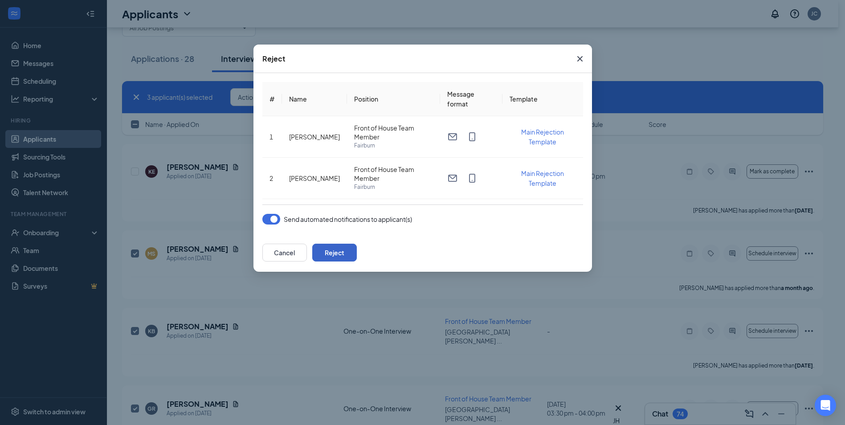
click at [357, 256] on button "Reject" at bounding box center [334, 253] width 45 height 18
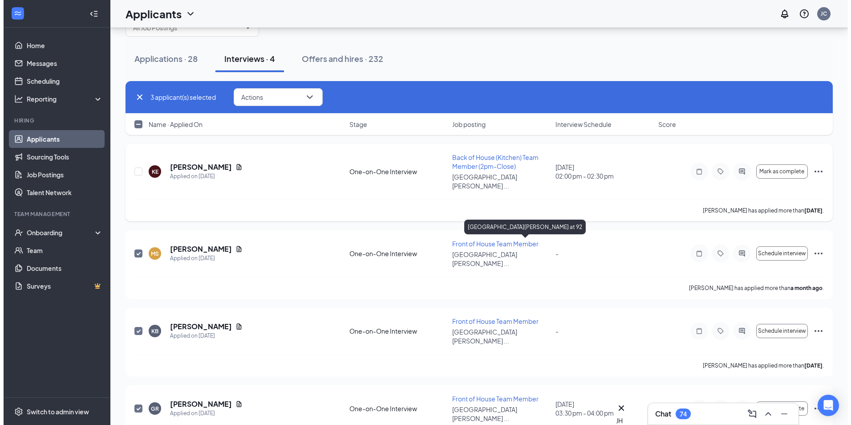
scroll to position [0, 0]
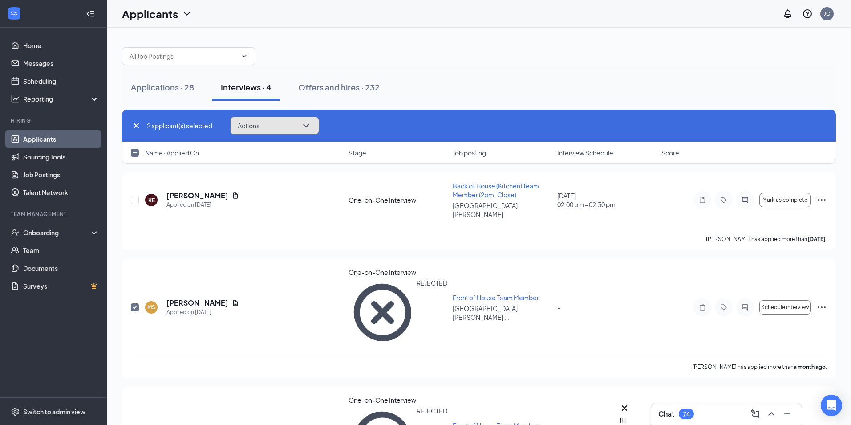
click at [284, 119] on button "Actions" at bounding box center [274, 126] width 89 height 18
click at [166, 381] on div "Applications · 28 Interviews · 4 Offers and hires · 232 2 applicant(s) selected…" at bounding box center [479, 272] width 745 height 489
click at [203, 389] on div "Applications · 28 Interviews · 4 Offers and hires · 232 2 applicant(s) selected…" at bounding box center [479, 272] width 745 height 489
click at [135, 303] on input "checkbox" at bounding box center [135, 307] width 8 height 8
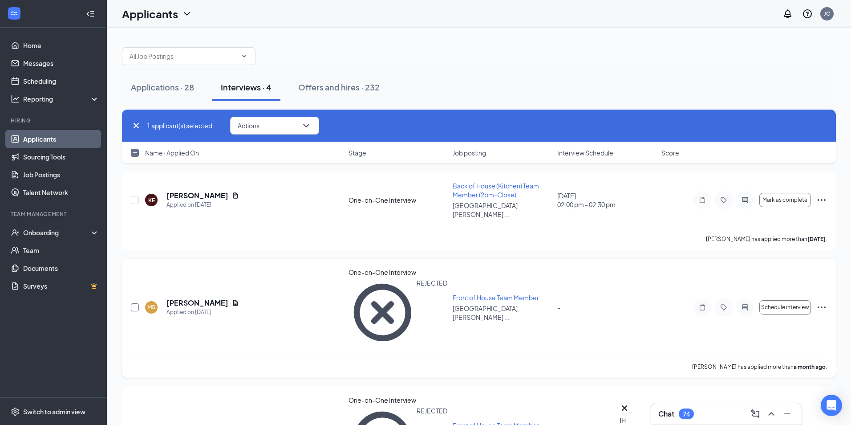
checkbox input "true"
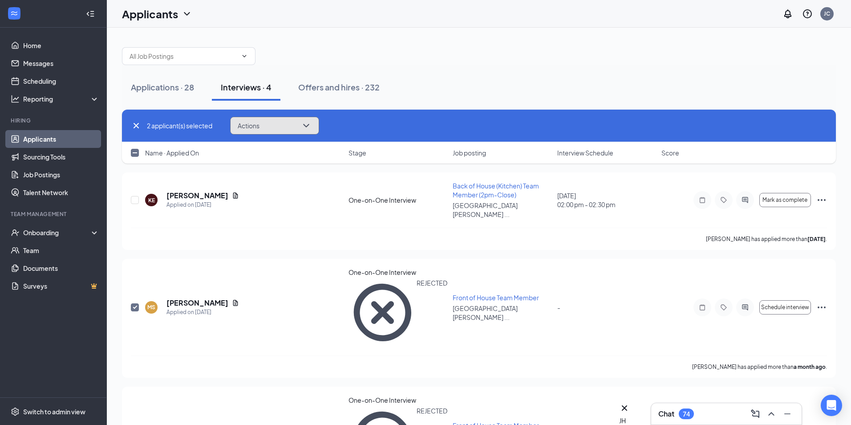
click at [298, 128] on button "Actions" at bounding box center [274, 126] width 89 height 18
click at [167, 379] on div "Applications · 28 Interviews · 4 Offers and hires · 232 2 applicant(s) selected…" at bounding box center [479, 272] width 745 height 489
click at [49, 84] on link "Scheduling" at bounding box center [61, 81] width 76 height 18
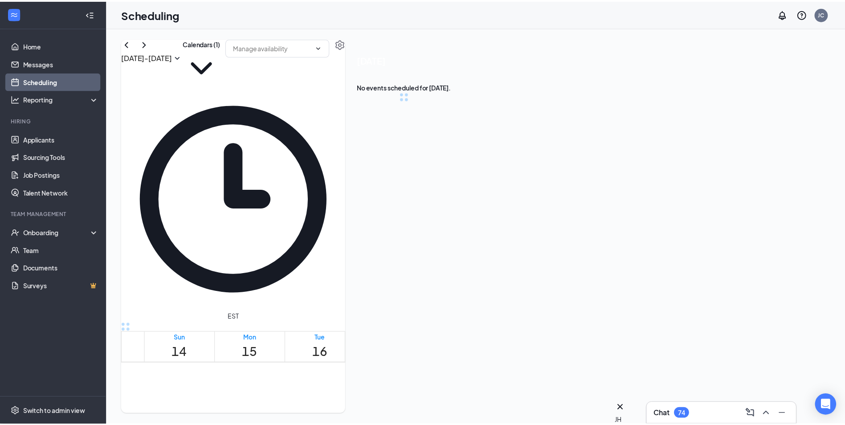
scroll to position [438, 0]
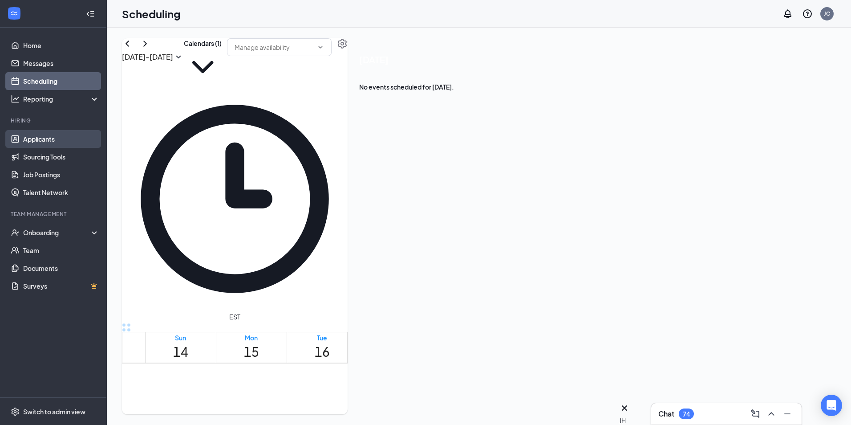
click at [49, 142] on link "Applicants" at bounding box center [61, 139] width 76 height 18
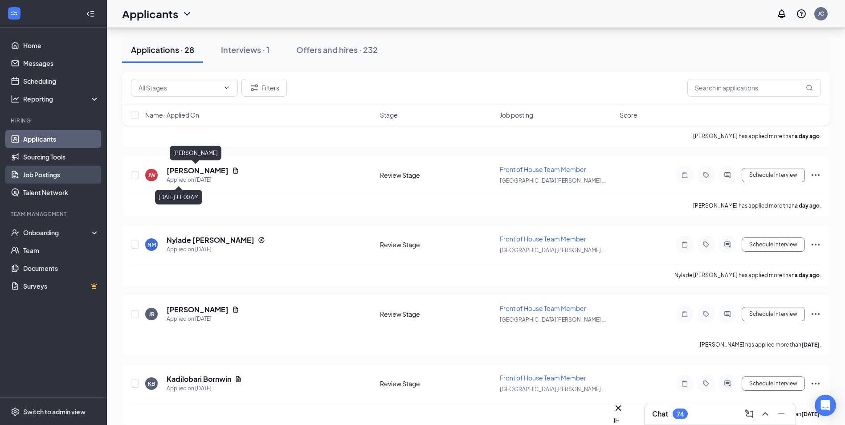
scroll to position [1514, 0]
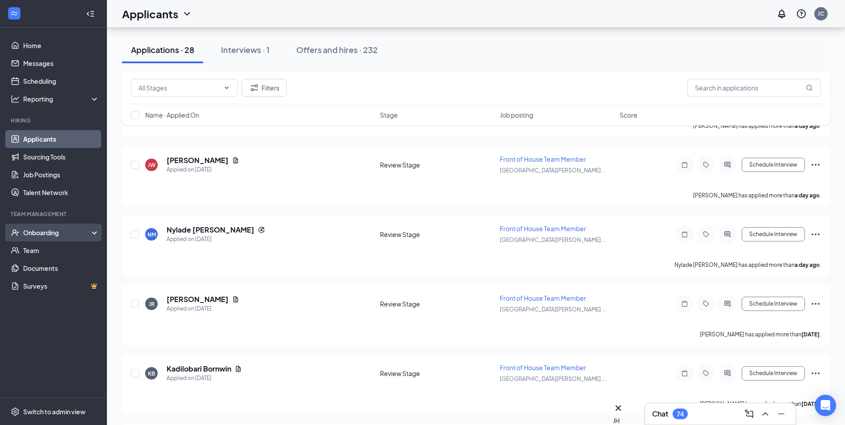
click at [51, 235] on div "Onboarding" at bounding box center [57, 232] width 69 height 9
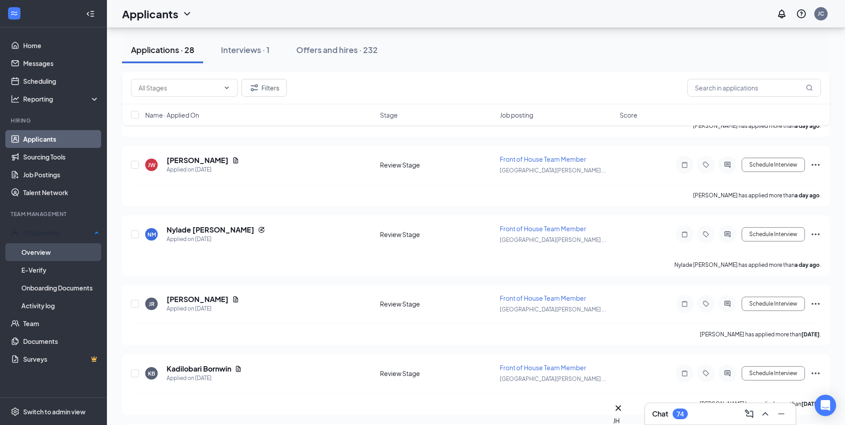
click at [53, 252] on link "Overview" at bounding box center [60, 252] width 78 height 18
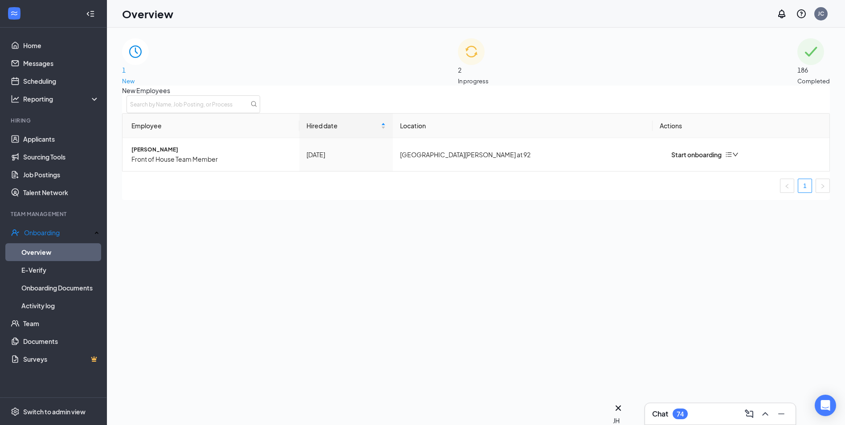
click at [458, 65] on img at bounding box center [471, 51] width 27 height 27
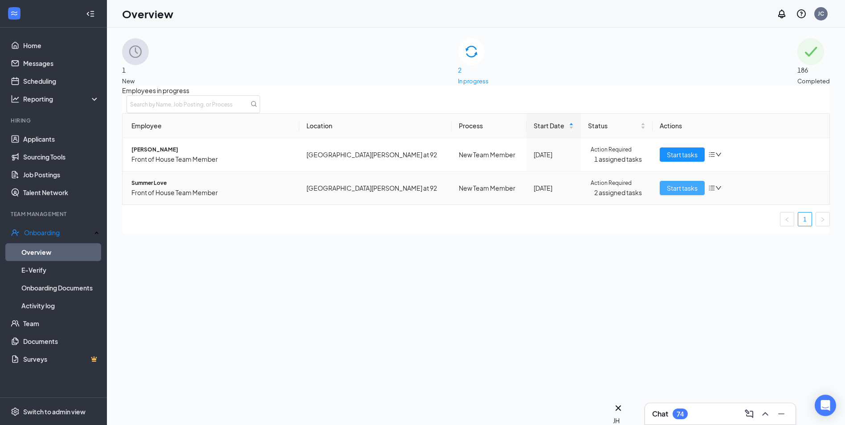
click at [669, 193] on span "Start tasks" at bounding box center [682, 188] width 31 height 10
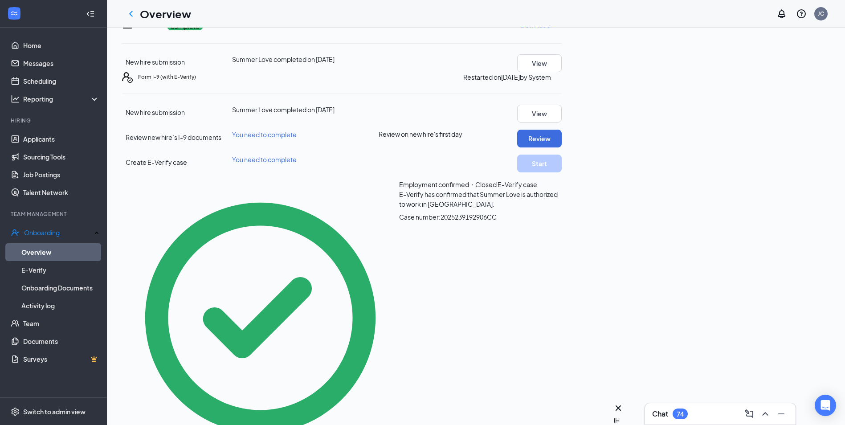
scroll to position [178, 0]
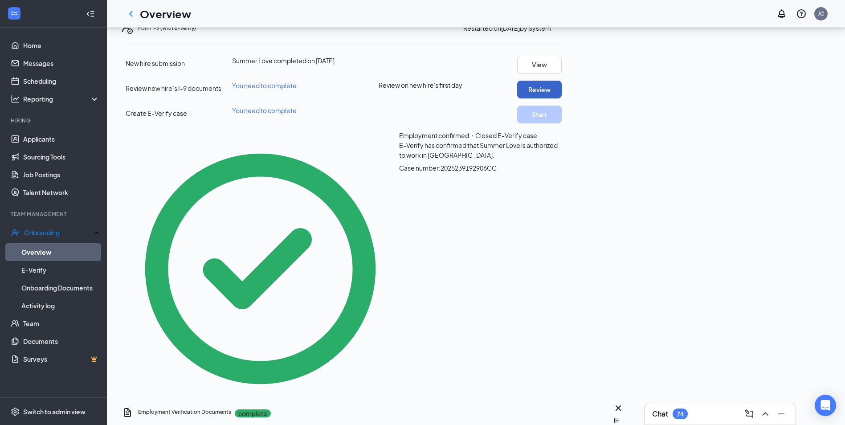
click at [562, 98] on button "Review" at bounding box center [539, 90] width 45 height 18
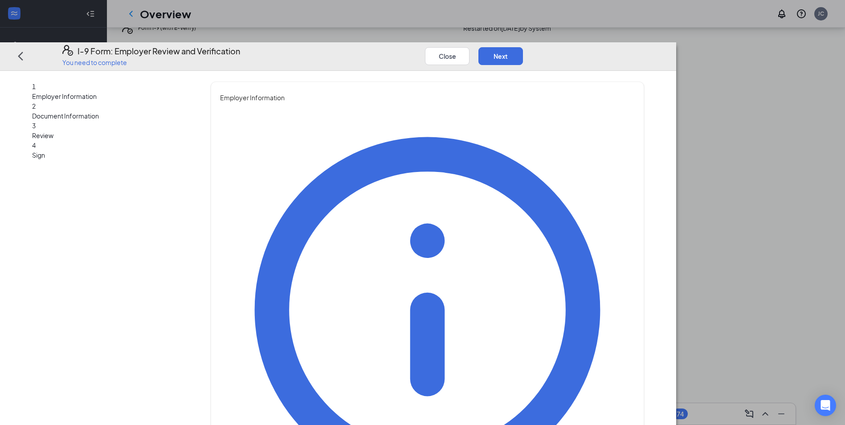
type input "j"
type input "Jonathan"
type input "Chery"
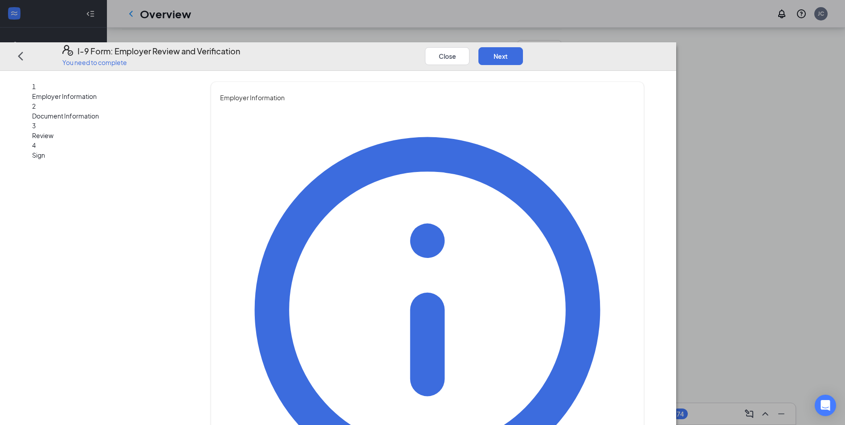
type input "Talent Director"
type input "cfasouthfulton@gmail.com"
type input "4704831114"
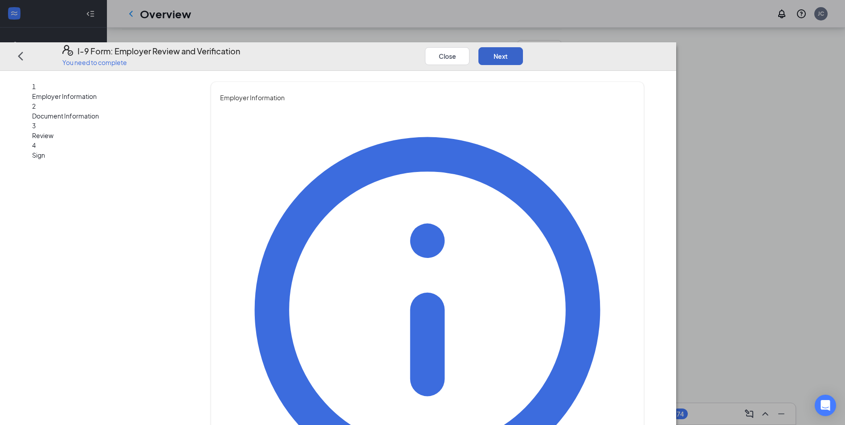
click at [523, 47] on button "Next" at bounding box center [500, 56] width 45 height 18
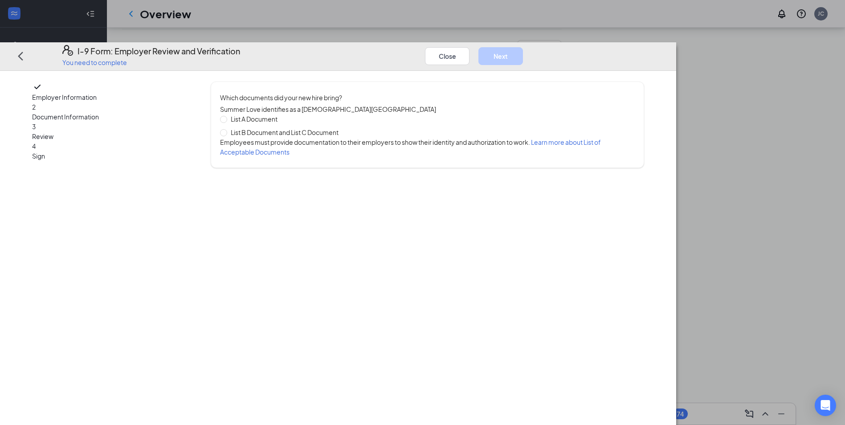
click at [342, 127] on span "List B Document and List C Document" at bounding box center [284, 132] width 115 height 10
click at [226, 129] on input "List B Document and List C Document" at bounding box center [223, 132] width 6 height 6
radio input "true"
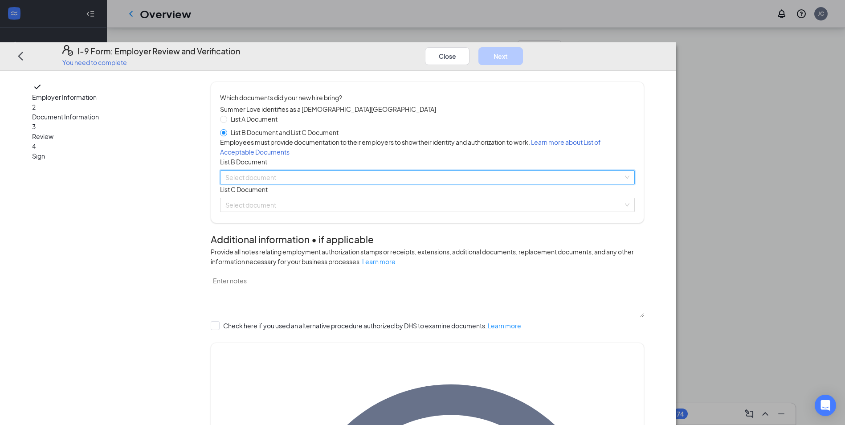
click at [337, 184] on input "search" at bounding box center [424, 177] width 398 height 13
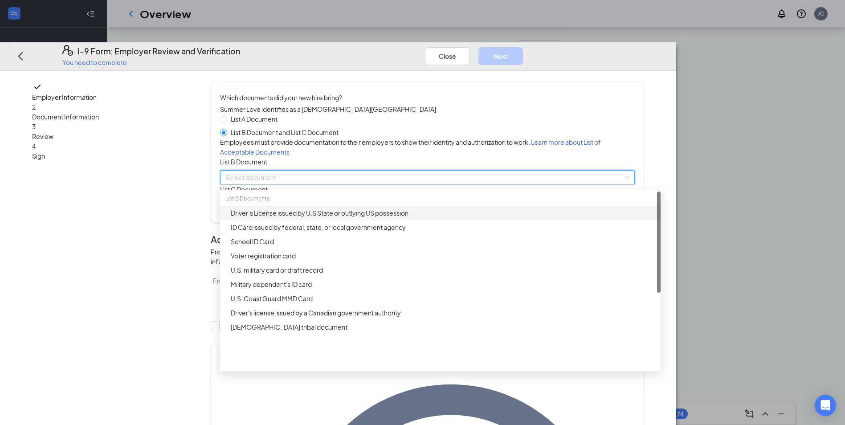
click at [333, 218] on div "Driver’s License issued by U.S State or outlying US possession" at bounding box center [443, 213] width 424 height 10
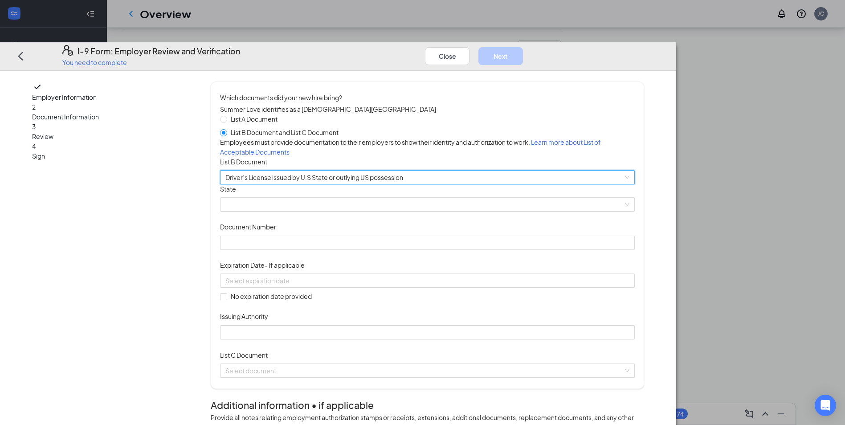
click at [333, 212] on span at bounding box center [427, 204] width 404 height 13
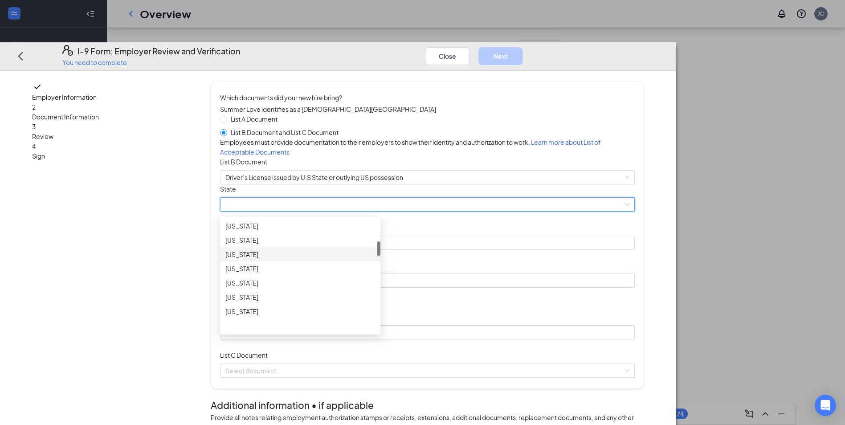
click at [322, 260] on div "Georgia" at bounding box center [300, 255] width 150 height 10
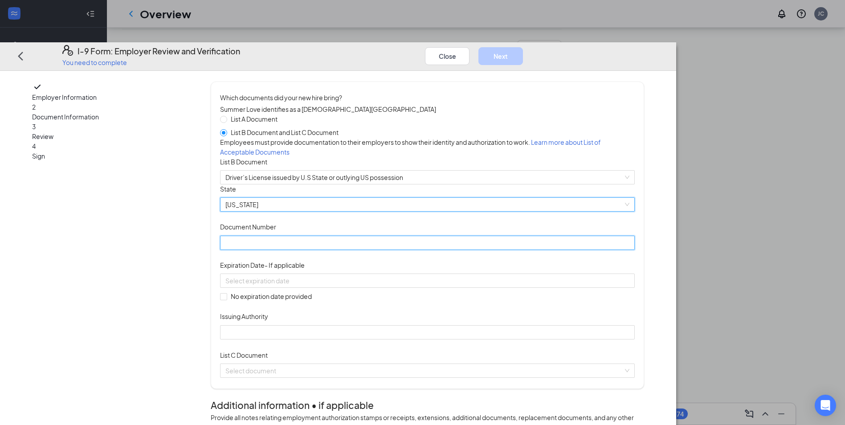
click at [335, 250] on input "Document Number" at bounding box center [427, 243] width 415 height 14
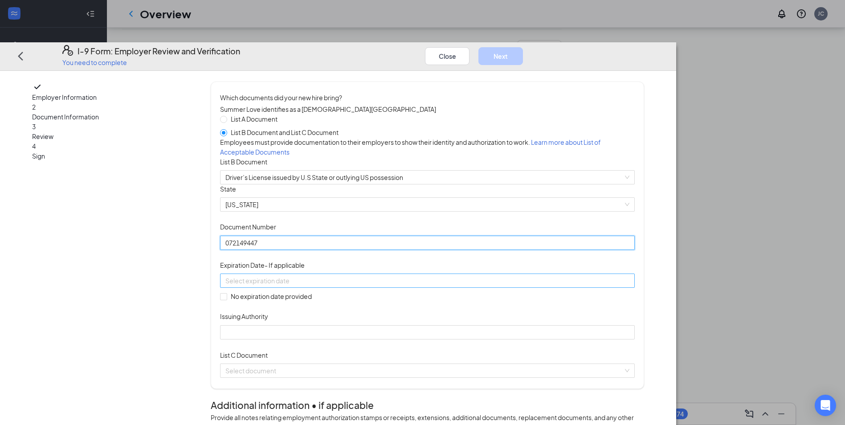
type input "072149447"
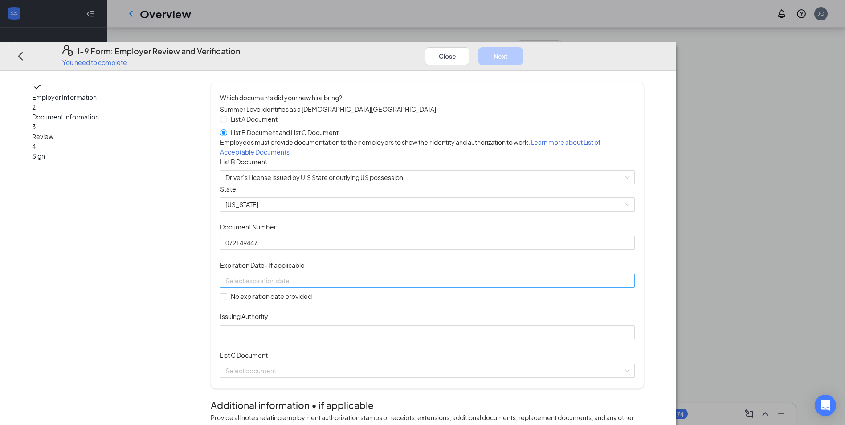
click at [440, 286] on div at bounding box center [427, 281] width 404 height 10
click at [407, 342] on span "button" at bounding box center [409, 342] width 4 height 4
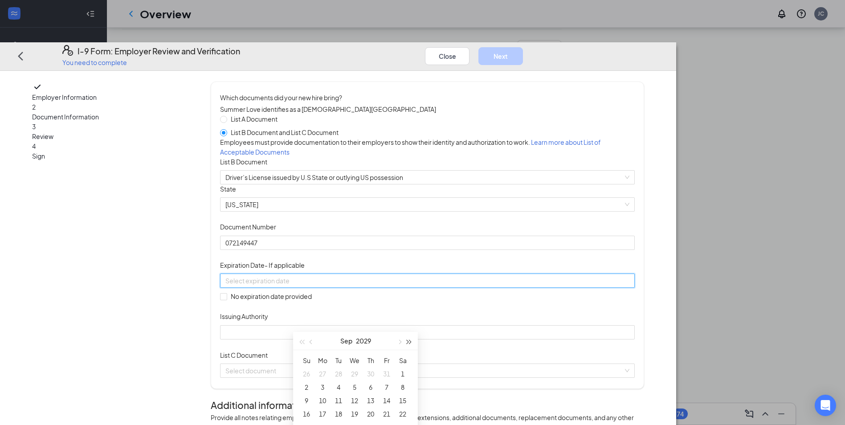
click at [407, 342] on span "button" at bounding box center [409, 342] width 4 height 4
click at [398, 342] on span "button" at bounding box center [399, 342] width 4 height 4
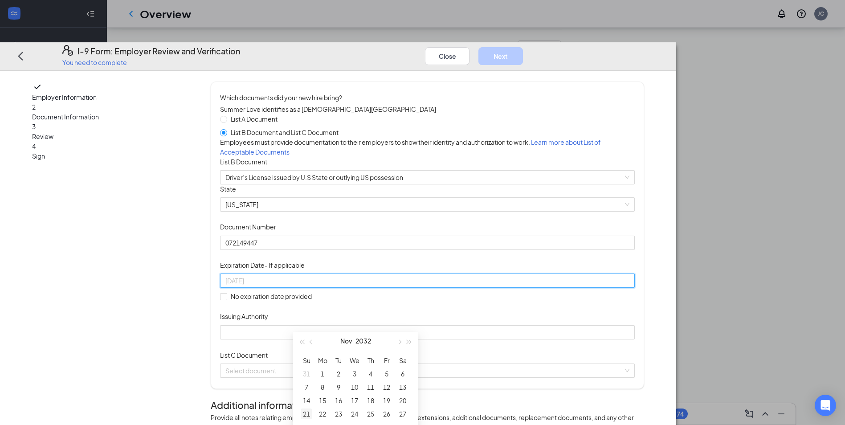
type input "[DATE]"
click at [304, 411] on div "21" at bounding box center [306, 413] width 11 height 11
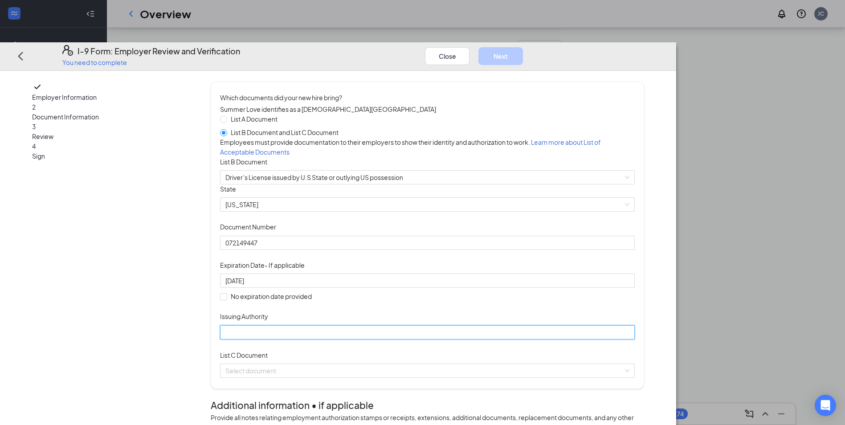
click at [339, 339] on input "Issuing Authority" at bounding box center [427, 332] width 415 height 14
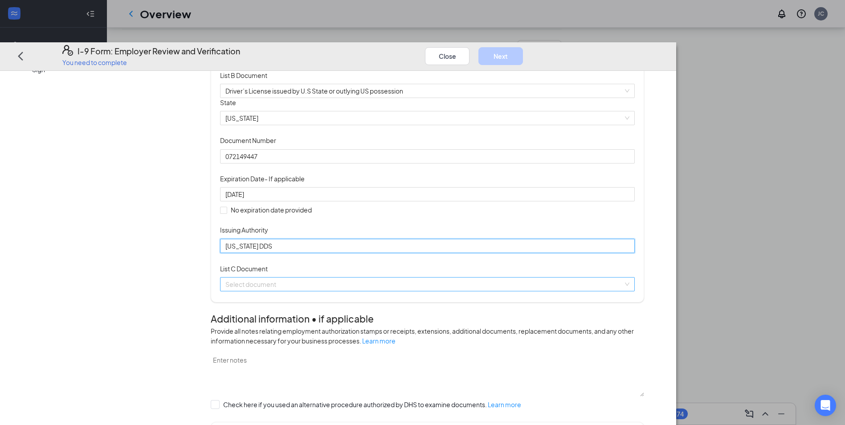
scroll to position [89, 0]
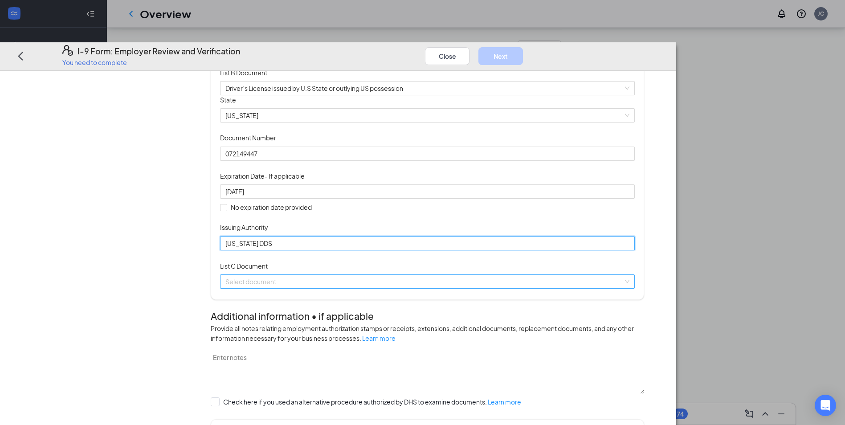
type input "[US_STATE] DDS"
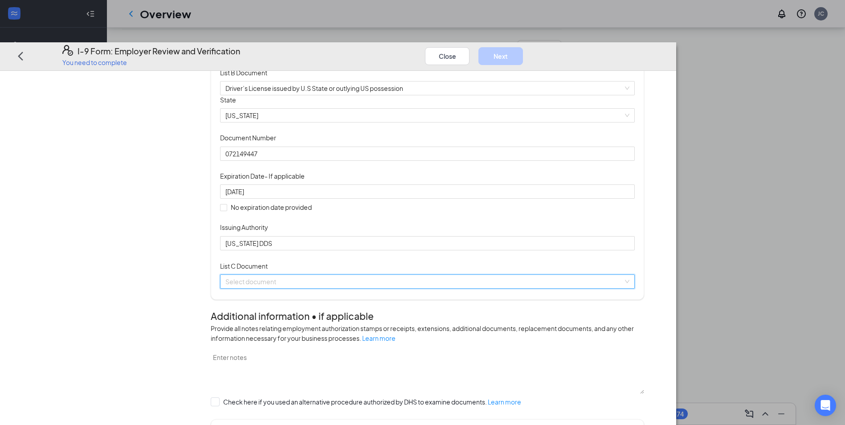
click at [365, 288] on input "search" at bounding box center [424, 281] width 398 height 13
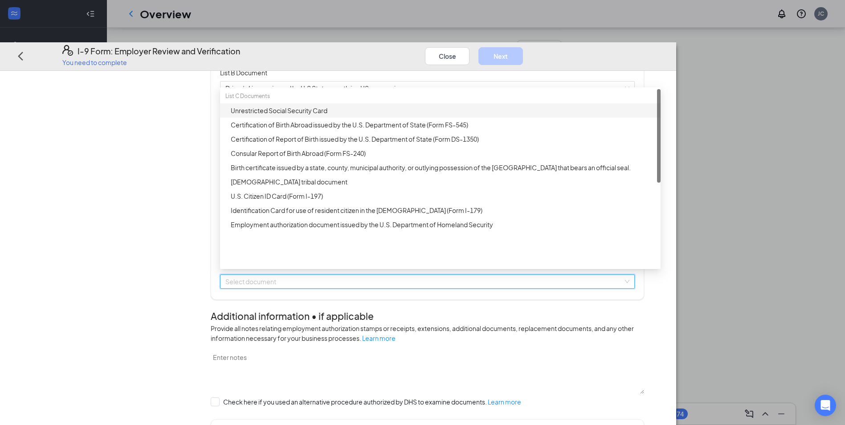
click at [348, 115] on div "Unrestricted Social Security Card" at bounding box center [443, 111] width 424 height 10
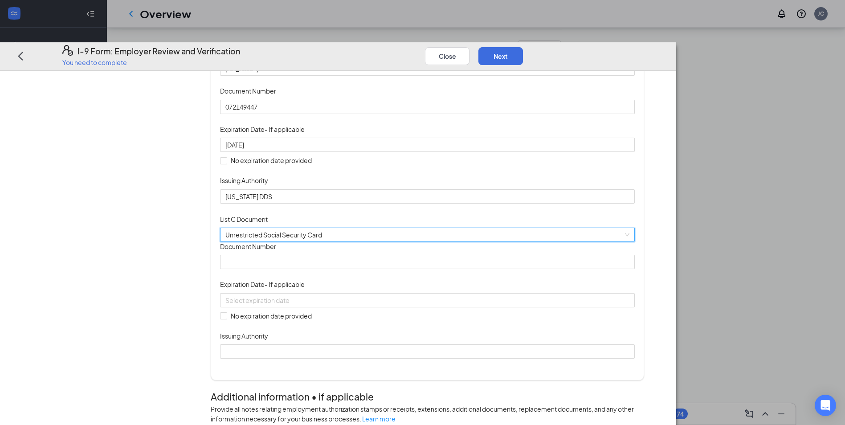
scroll to position [223, 0]
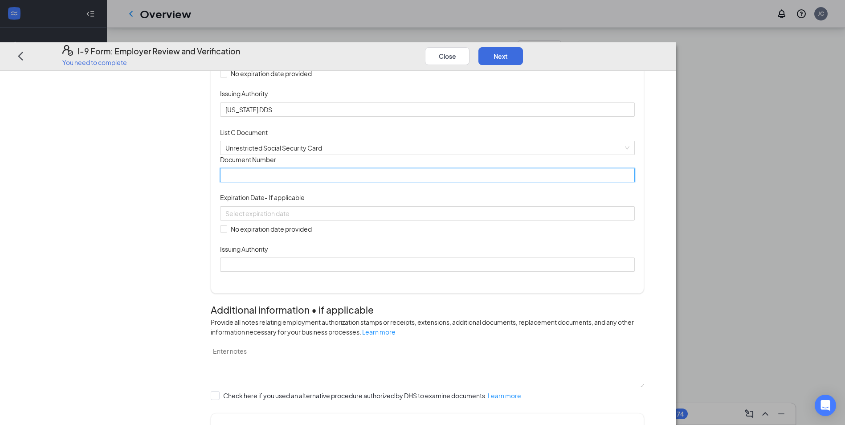
click at [342, 183] on input "Document Number" at bounding box center [427, 175] width 415 height 14
type input "670407015"
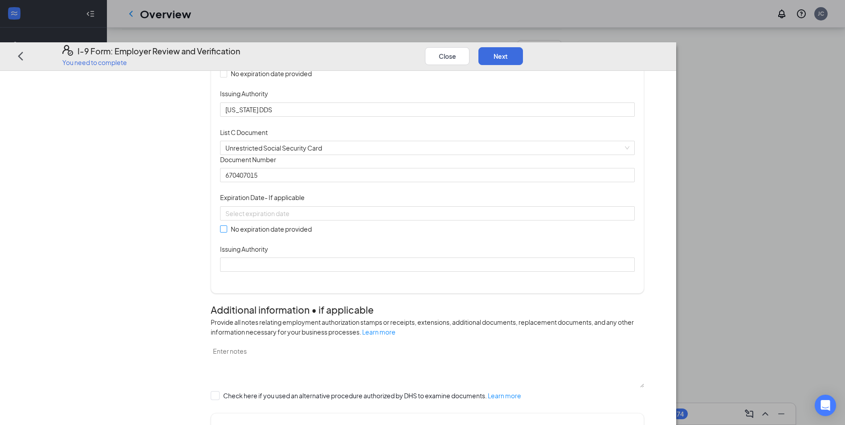
click at [226, 232] on input "No expiration date provided" at bounding box center [223, 229] width 6 height 6
checkbox input "true"
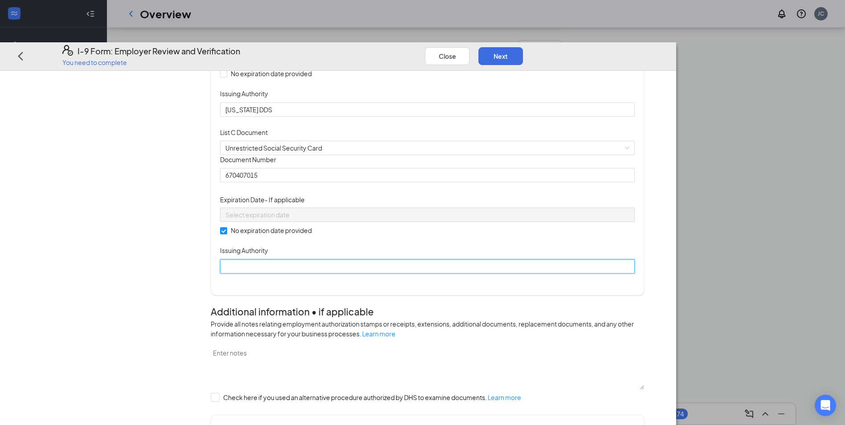
click at [329, 273] on input "Issuing Authority" at bounding box center [427, 266] width 415 height 14
type input "Social Security Administration"
click at [523, 47] on button "Next" at bounding box center [500, 56] width 45 height 18
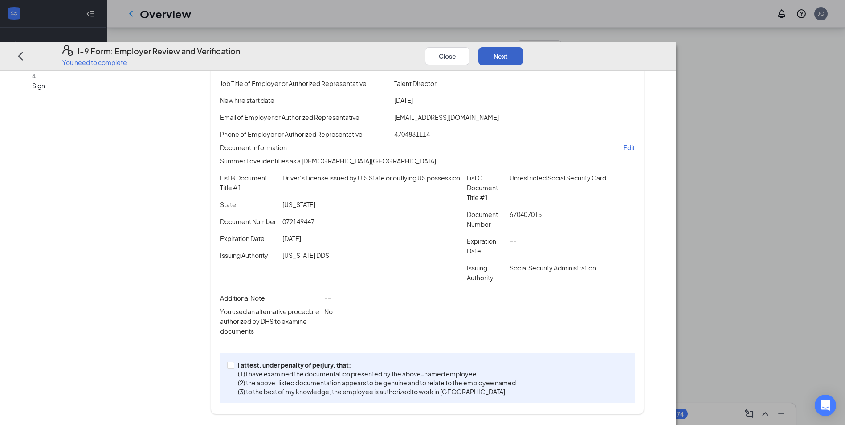
scroll to position [91, 0]
click at [309, 367] on span "I attest, under penalty of perjury, that: (1) I have examined the documentation…" at bounding box center [376, 378] width 285 height 36
click at [233, 367] on input "I attest, under penalty of perjury, that: (1) I have examined the documentation…" at bounding box center [230, 365] width 6 height 6
checkbox input "true"
click at [523, 47] on button "Next" at bounding box center [500, 56] width 45 height 18
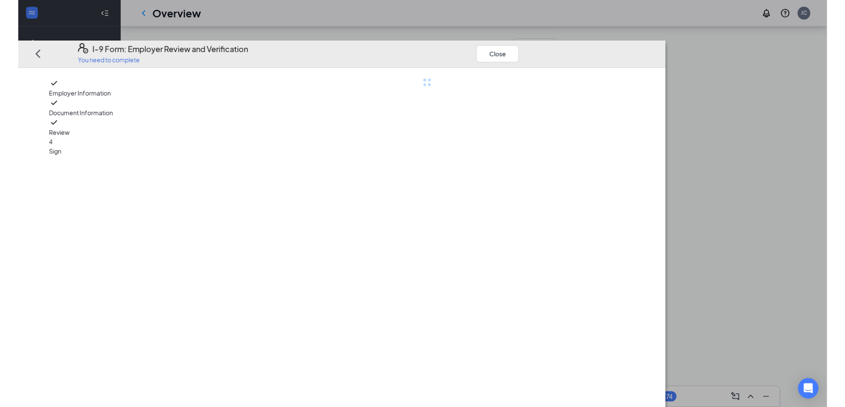
scroll to position [0, 0]
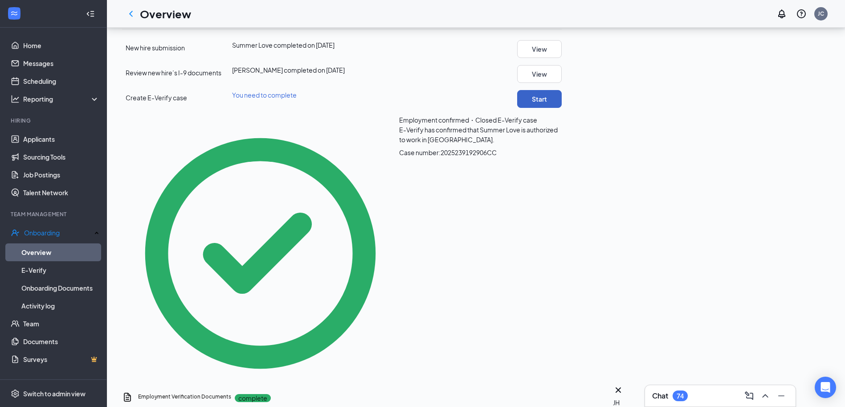
click at [562, 108] on button "Start" at bounding box center [539, 99] width 45 height 18
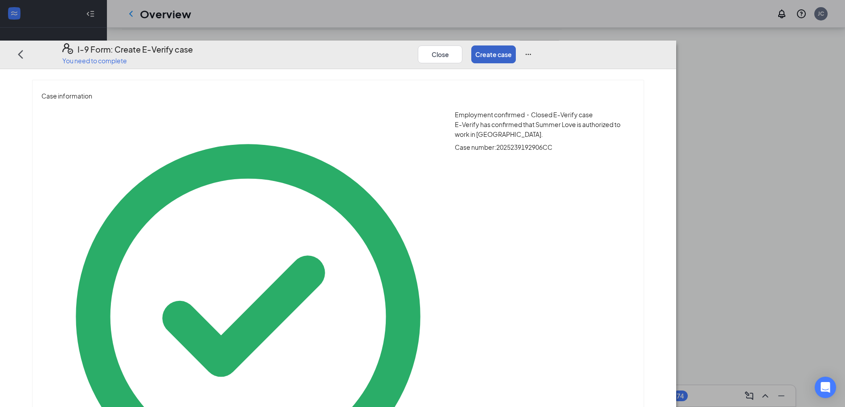
click at [516, 45] on button "Create case" at bounding box center [493, 54] width 45 height 18
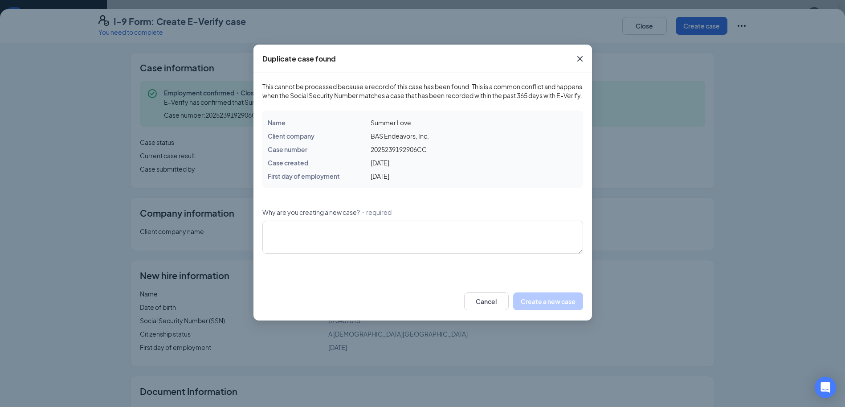
scroll to position [178, 0]
click at [424, 238] on textarea "Why are you creating a new case? ・required" at bounding box center [422, 236] width 321 height 33
type textarea "W"
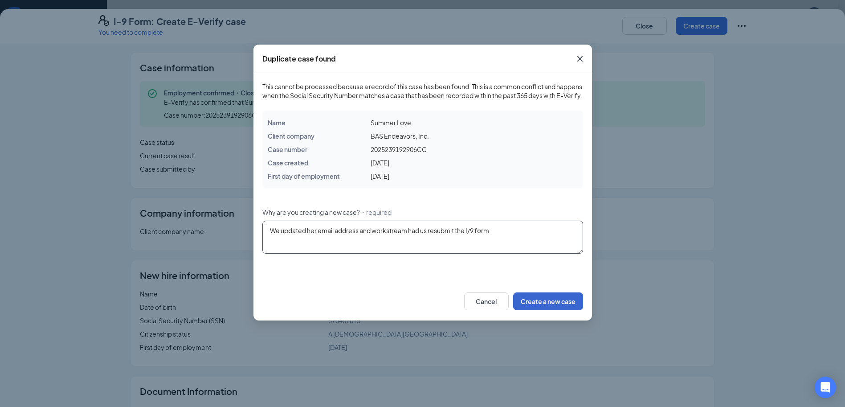
type textarea "We updated her email address and workstream had us resubmit the I/9 form"
click at [530, 310] on button "Create a new case" at bounding box center [548, 301] width 70 height 18
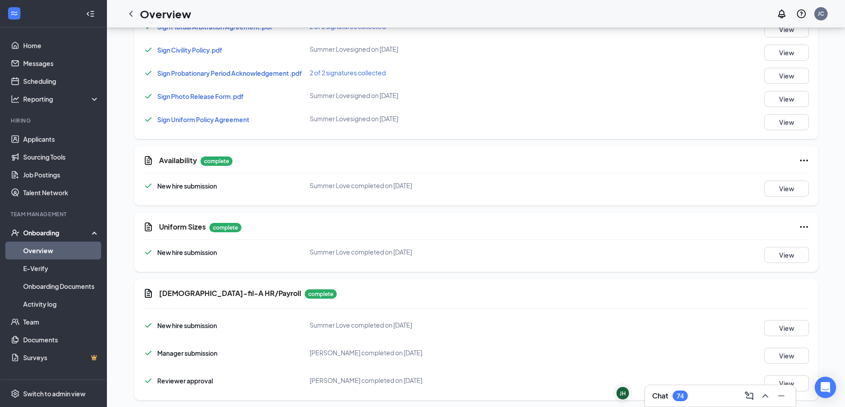
scroll to position [750, 0]
click at [129, 14] on icon "ChevronLeft" at bounding box center [131, 13] width 11 height 11
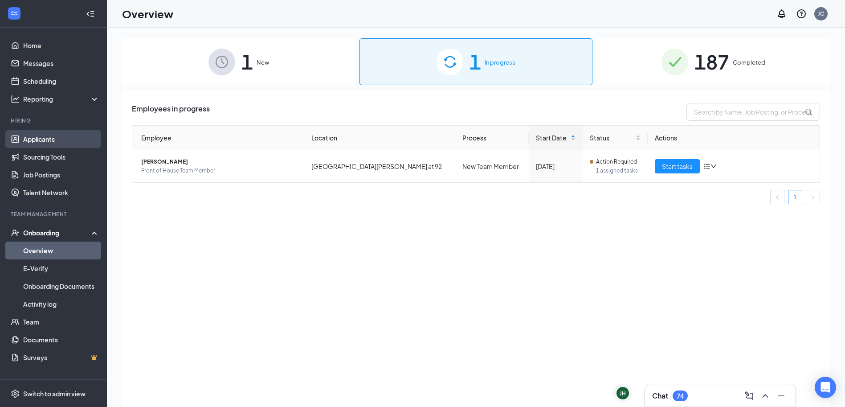
click at [60, 142] on link "Applicants" at bounding box center [61, 139] width 76 height 18
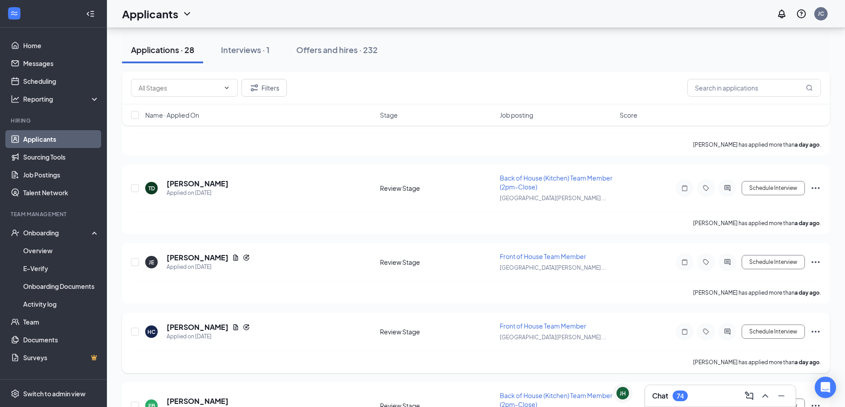
scroll to position [1202, 0]
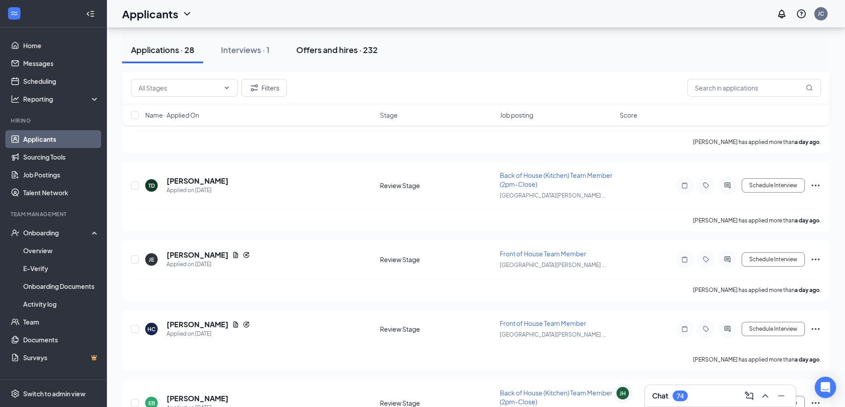
click at [347, 54] on div "Offers and hires · 232" at bounding box center [336, 49] width 81 height 11
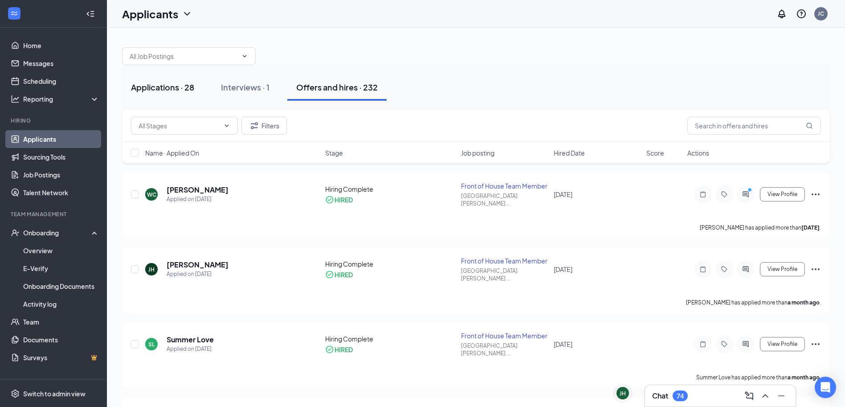
click at [168, 88] on div "Applications · 28" at bounding box center [162, 86] width 63 height 11
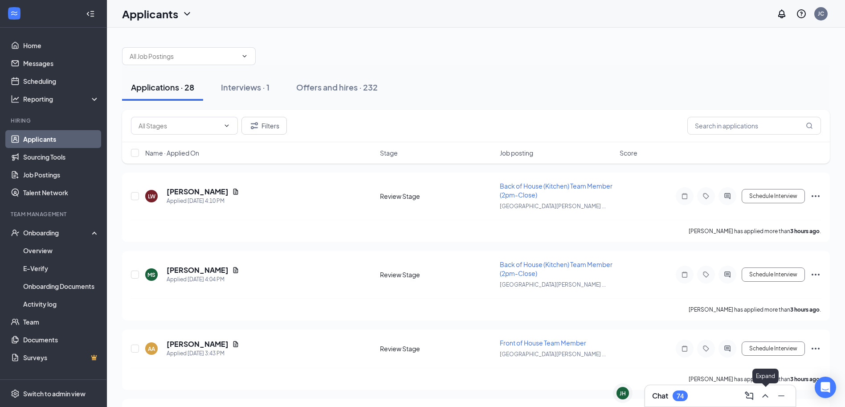
click at [768, 395] on icon "ChevronUp" at bounding box center [765, 395] width 11 height 11
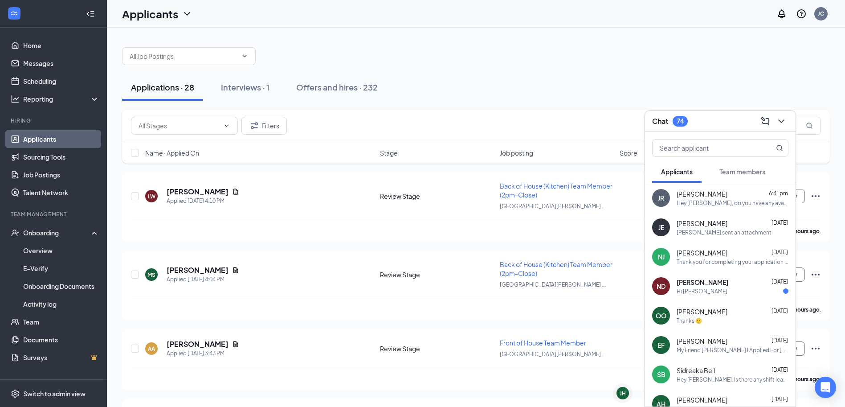
click at [746, 171] on span "Team members" at bounding box center [742, 171] width 46 height 8
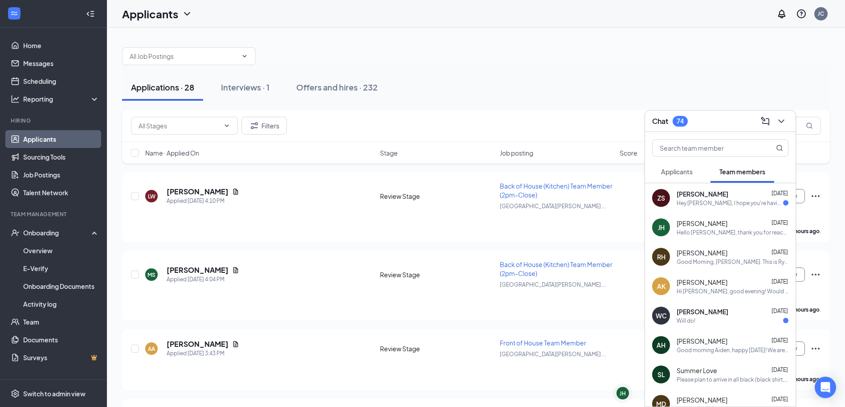
click at [485, 96] on div "Applications · 28 Interviews · 1 Offers and hires · 232" at bounding box center [476, 87] width 708 height 27
click at [781, 121] on icon "ChevronDown" at bounding box center [781, 121] width 11 height 11
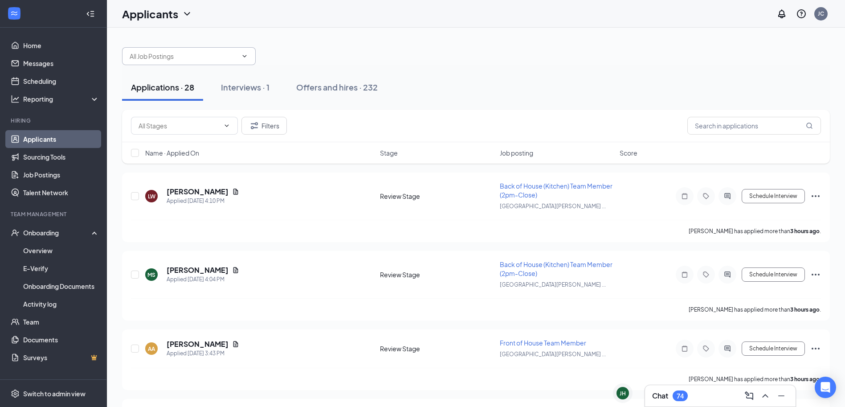
click at [221, 51] on input "text" at bounding box center [184, 56] width 108 height 10
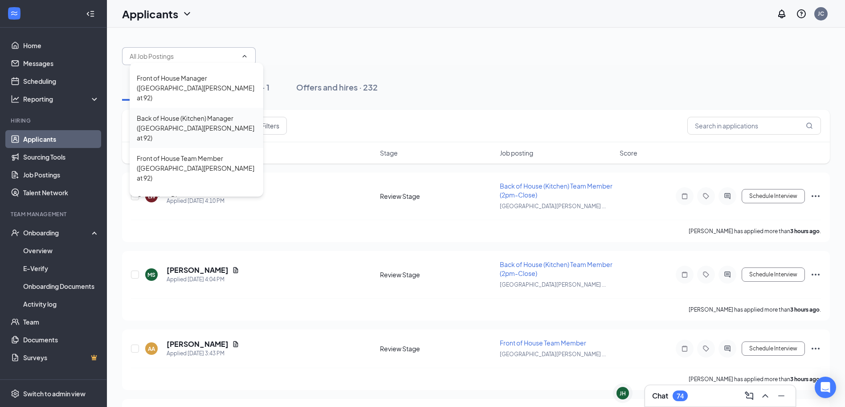
scroll to position [149, 0]
click at [273, 52] on div "Front of House Shift Lead ([GEOGRAPHIC_DATA][PERSON_NAME] at 92) Training Manag…" at bounding box center [476, 51] width 708 height 27
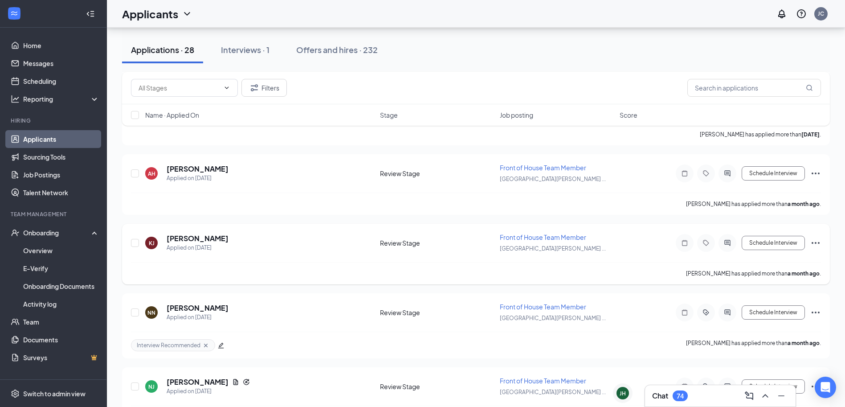
scroll to position [1820, 0]
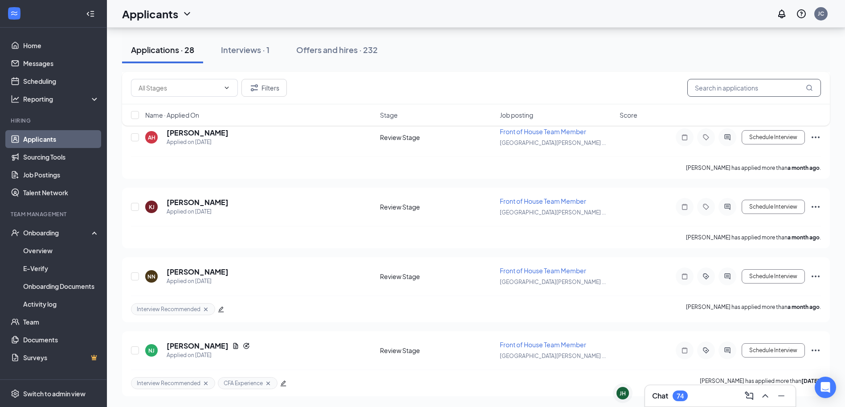
click at [765, 95] on input "text" at bounding box center [754, 88] width 134 height 18
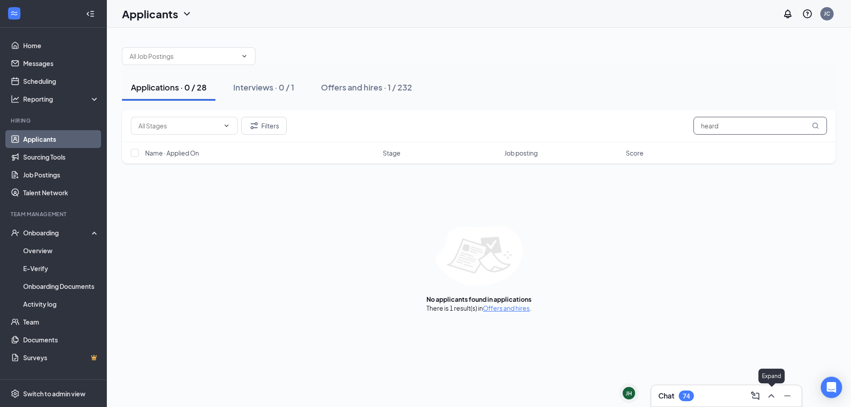
type input "heard"
click at [769, 392] on icon "ChevronUp" at bounding box center [771, 395] width 11 height 11
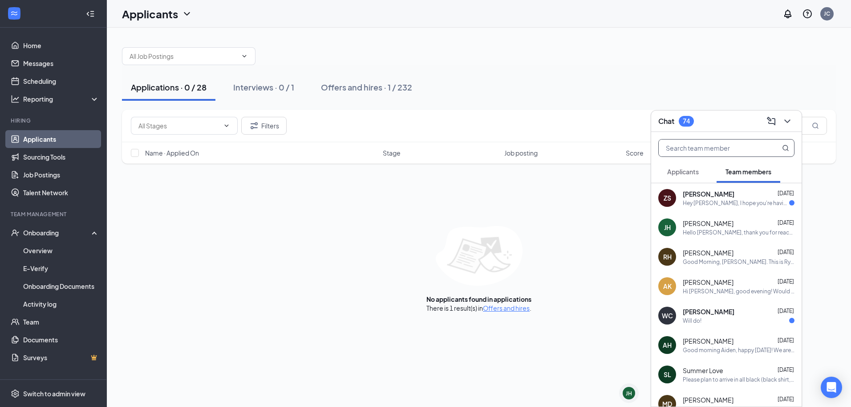
click at [709, 147] on input "text" at bounding box center [712, 147] width 106 height 17
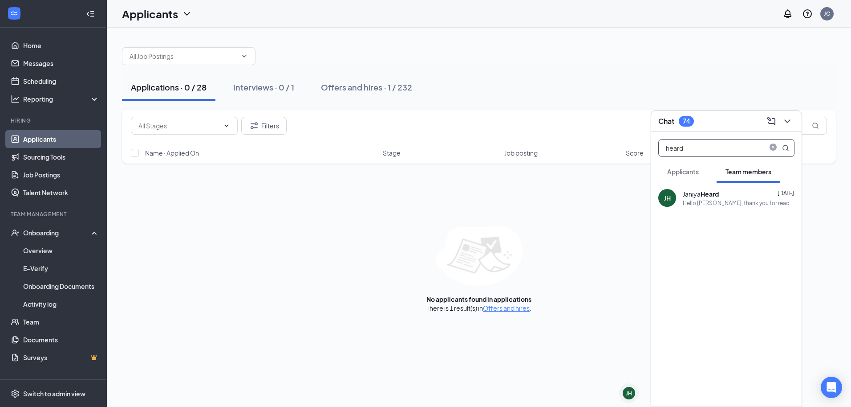
type input "heard"
click at [671, 167] on button "Applicants" at bounding box center [683, 171] width 49 height 22
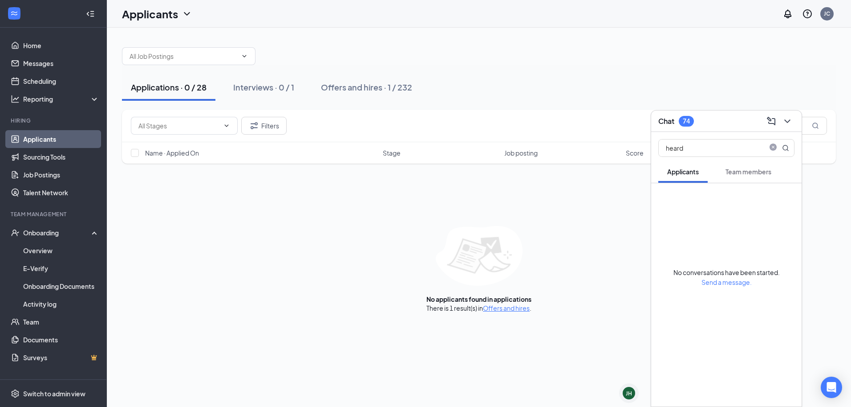
click at [732, 285] on span "Send a message." at bounding box center [727, 282] width 50 height 8
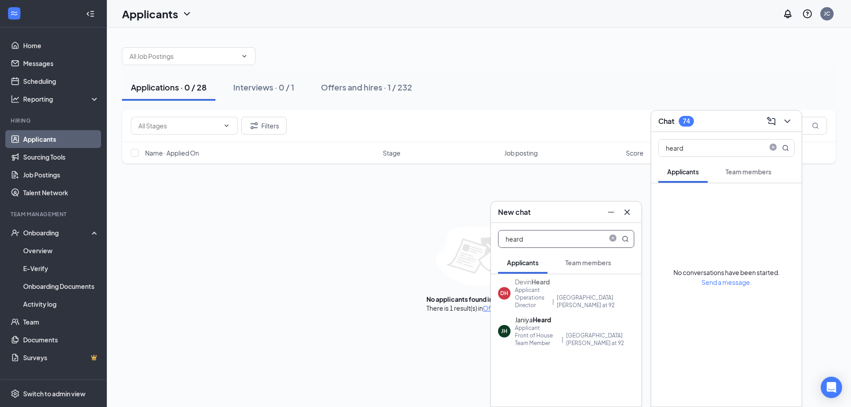
type input "heard"
click at [566, 328] on div "Applicant" at bounding box center [574, 328] width 119 height 8
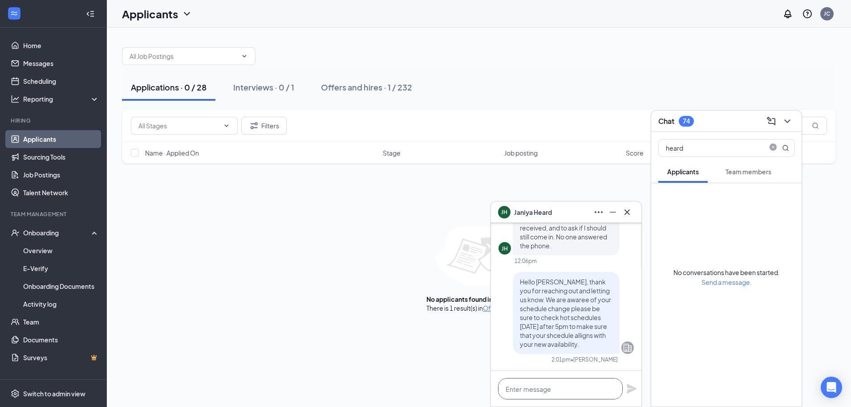
click at [533, 388] on textarea at bounding box center [560, 388] width 125 height 21
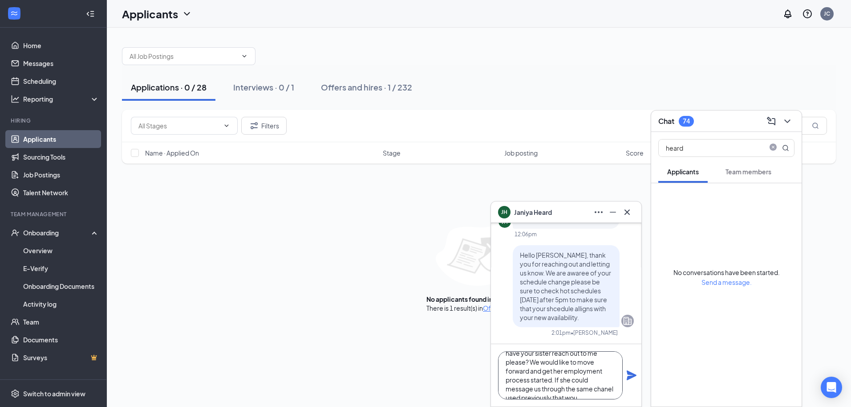
scroll to position [27, 0]
type textarea "Hey [PERSON_NAME], could you have your sister reach out to me please? We would …"
click at [631, 374] on icon "Plane" at bounding box center [632, 375] width 10 height 10
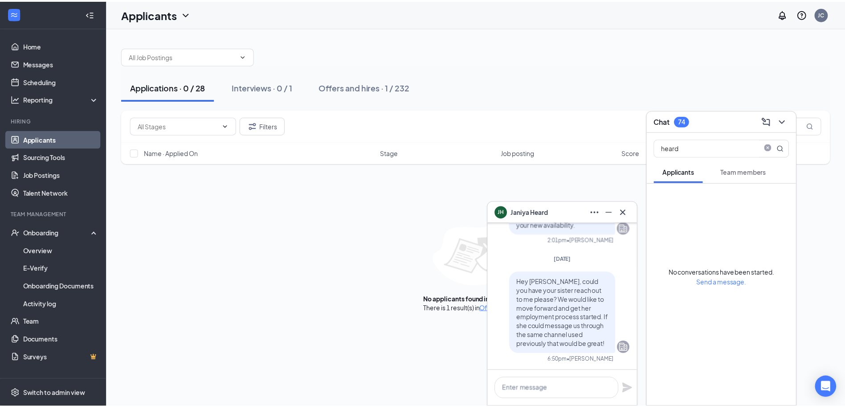
scroll to position [0, 0]
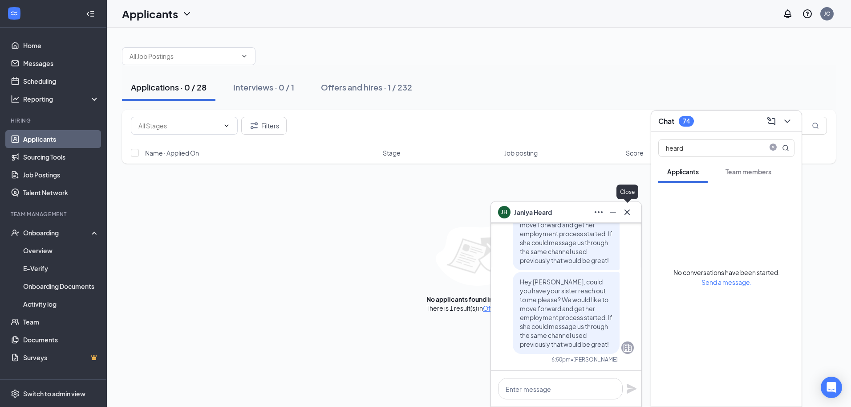
click at [625, 211] on icon "Cross" at bounding box center [627, 212] width 11 height 11
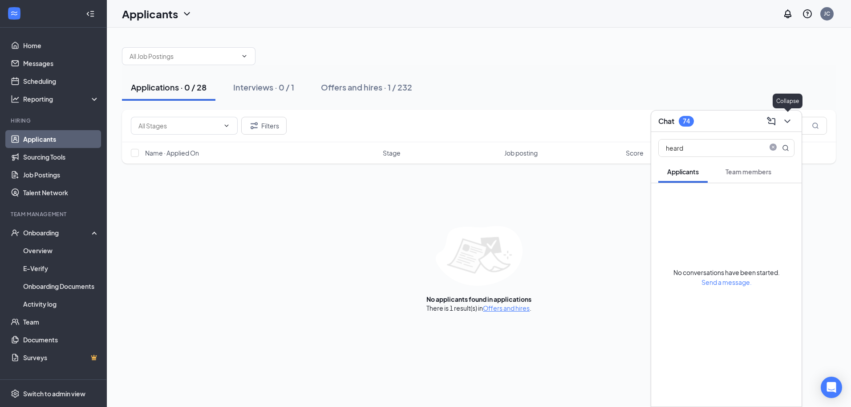
click at [783, 125] on icon "ChevronDown" at bounding box center [787, 121] width 11 height 11
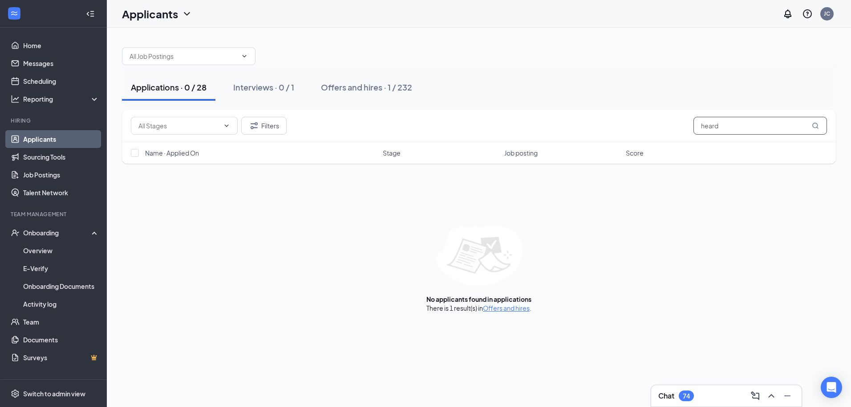
drag, startPoint x: 749, startPoint y: 130, endPoint x: 596, endPoint y: 145, distance: 153.0
click at [599, 139] on div "Filters heard" at bounding box center [479, 126] width 714 height 33
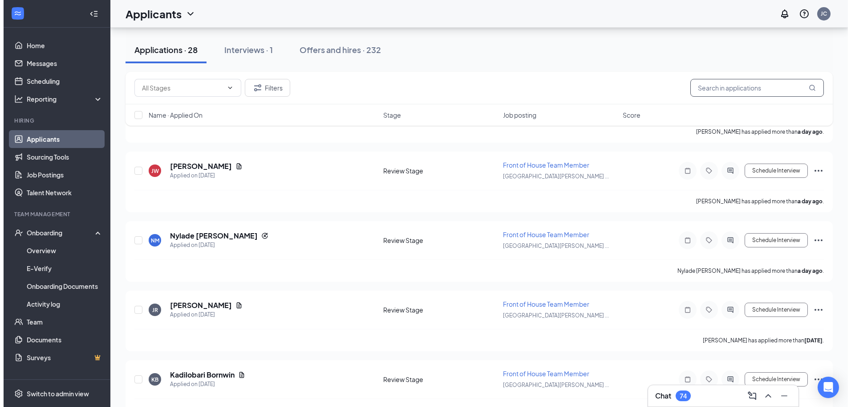
scroll to position [1508, 0]
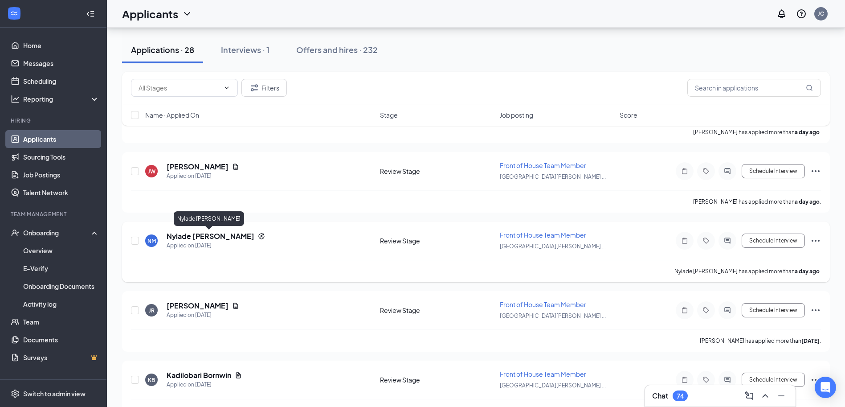
click at [206, 236] on h5 "Nylade [PERSON_NAME]" at bounding box center [211, 236] width 88 height 10
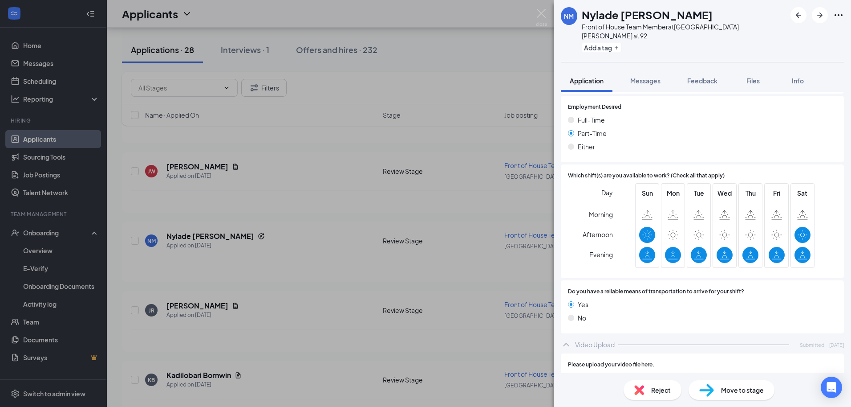
scroll to position [670, 0]
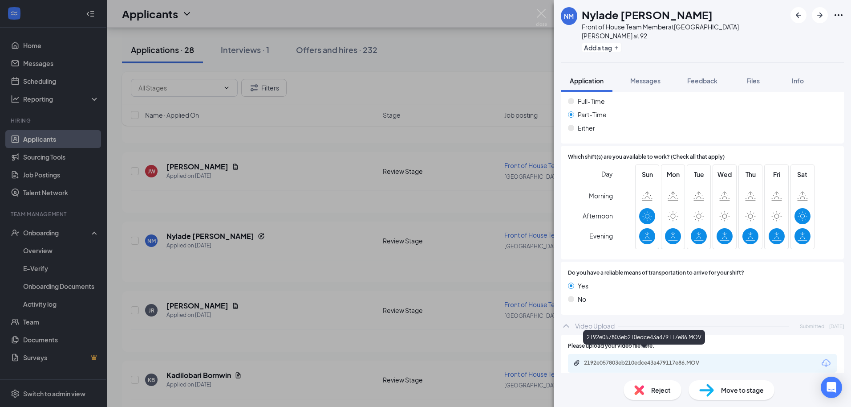
click at [653, 359] on div "2192e057803eb210edce43a479117e86.MOV" at bounding box center [646, 362] width 125 height 7
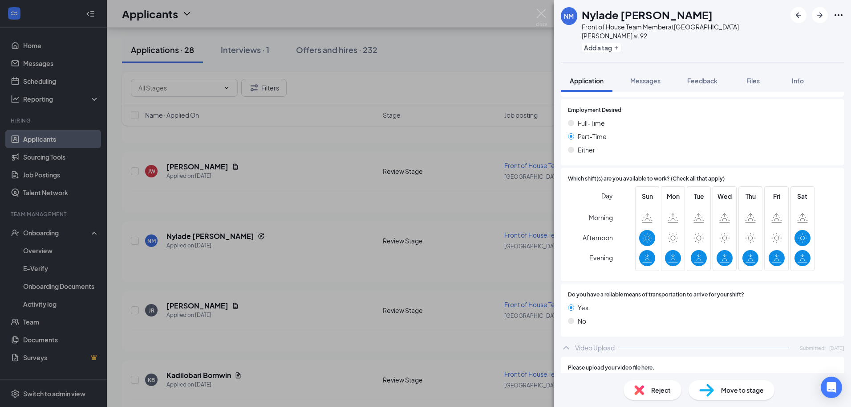
click at [658, 386] on span "Reject" at bounding box center [662, 390] width 20 height 10
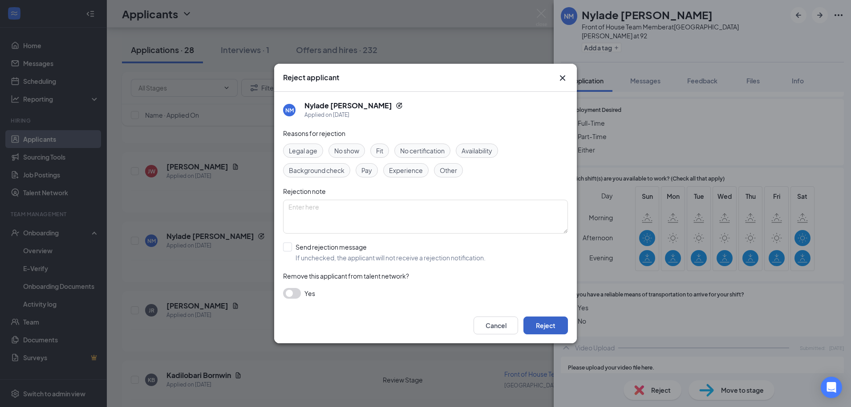
click at [550, 319] on button "Reject" at bounding box center [546, 325] width 45 height 18
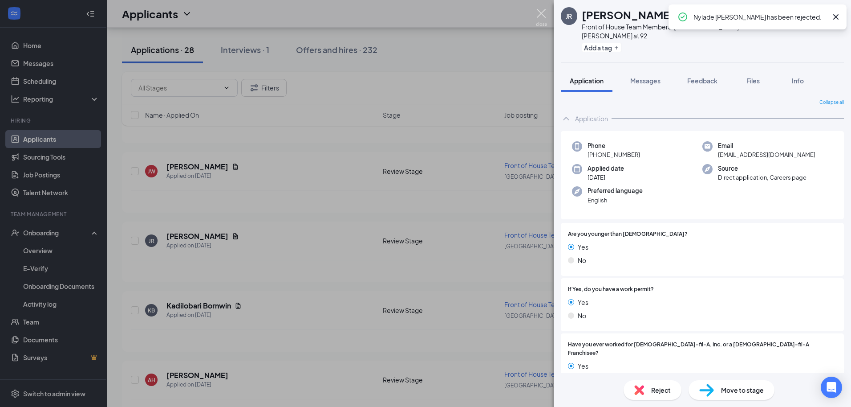
click at [541, 14] on img at bounding box center [541, 17] width 11 height 17
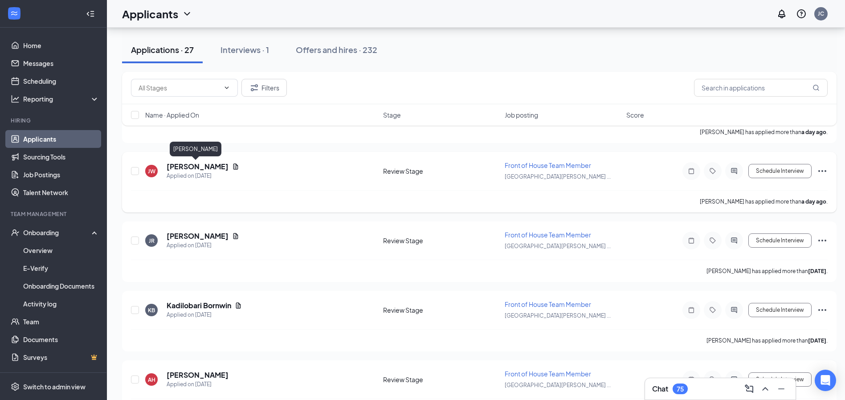
click at [198, 169] on h5 "[PERSON_NAME]" at bounding box center [198, 167] width 62 height 10
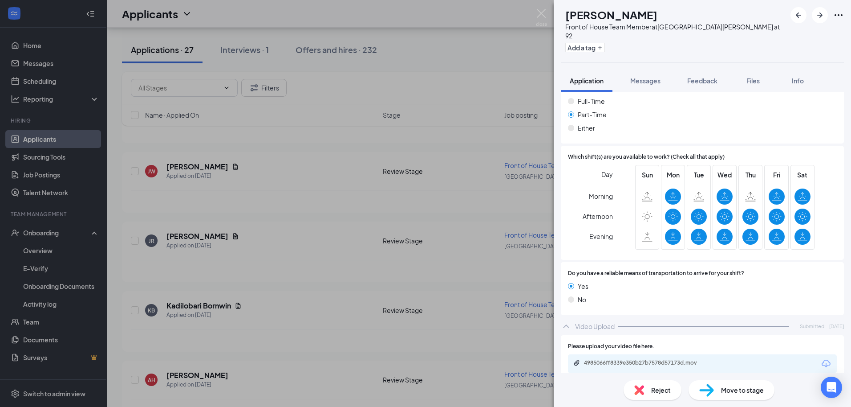
scroll to position [674, 0]
click at [666, 359] on div "4985066ff8339e350b27b7578d57173d.mov" at bounding box center [646, 362] width 125 height 7
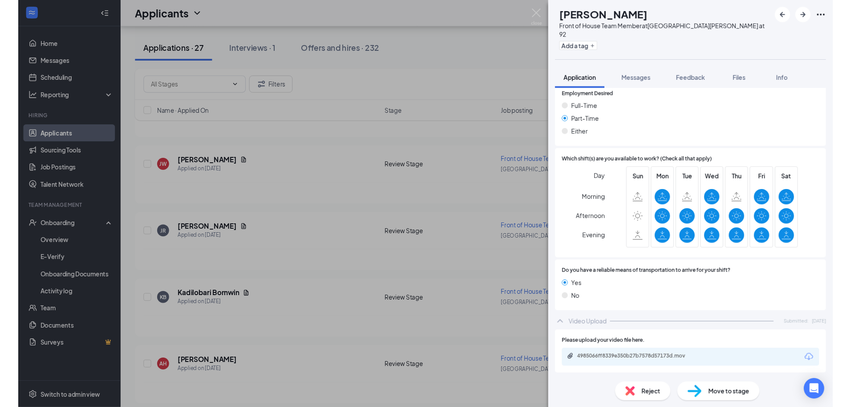
scroll to position [652, 0]
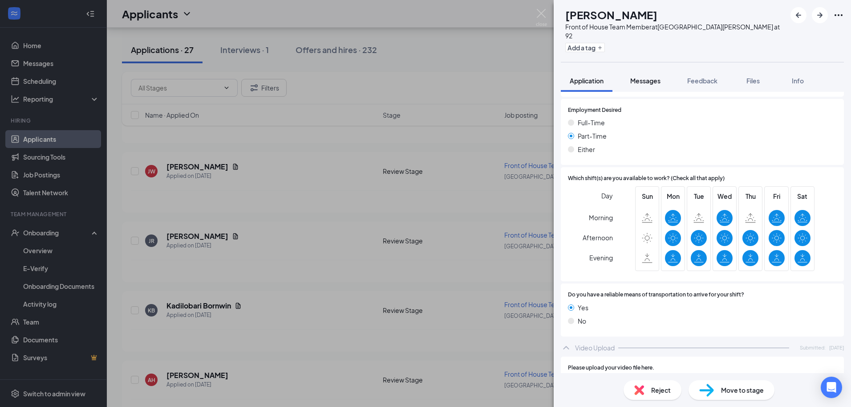
click at [635, 77] on span "Messages" at bounding box center [646, 81] width 30 height 8
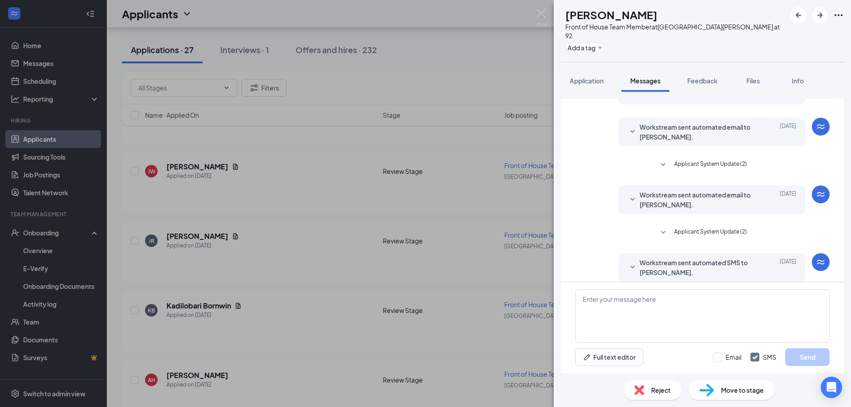
scroll to position [140, 0]
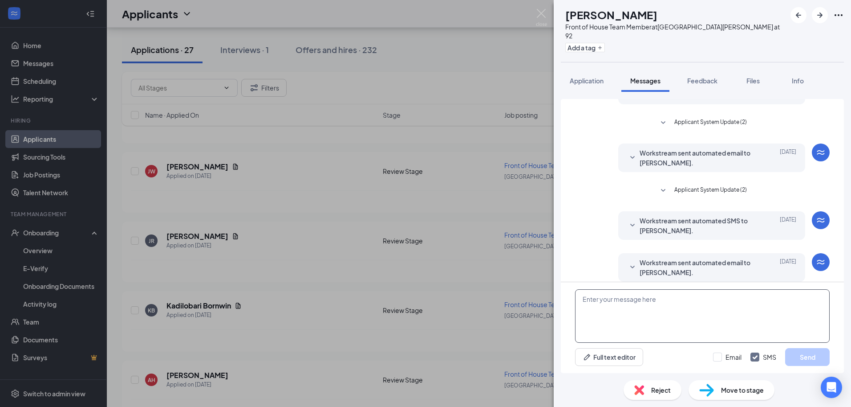
click at [622, 308] on textarea at bounding box center [702, 315] width 255 height 53
type textarea "Hey [PERSON_NAME]!"
click at [603, 78] on button "Application" at bounding box center [587, 80] width 52 height 22
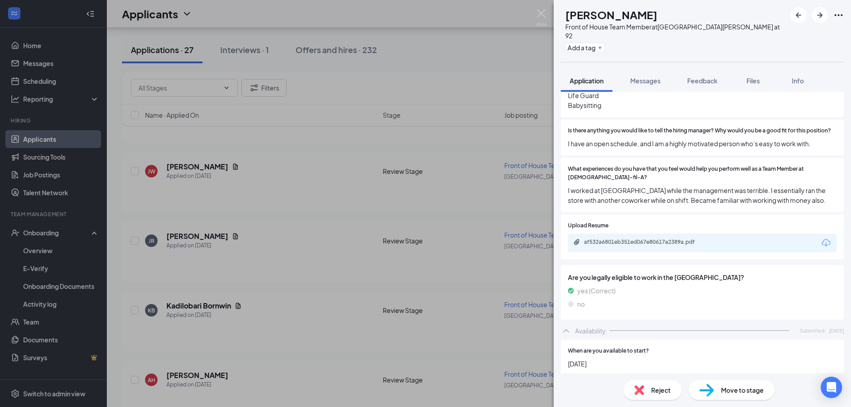
scroll to position [356, 0]
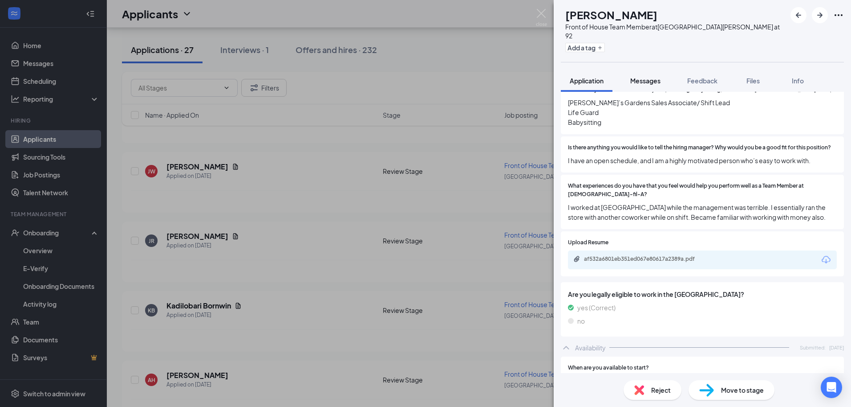
click at [638, 77] on span "Messages" at bounding box center [646, 81] width 30 height 8
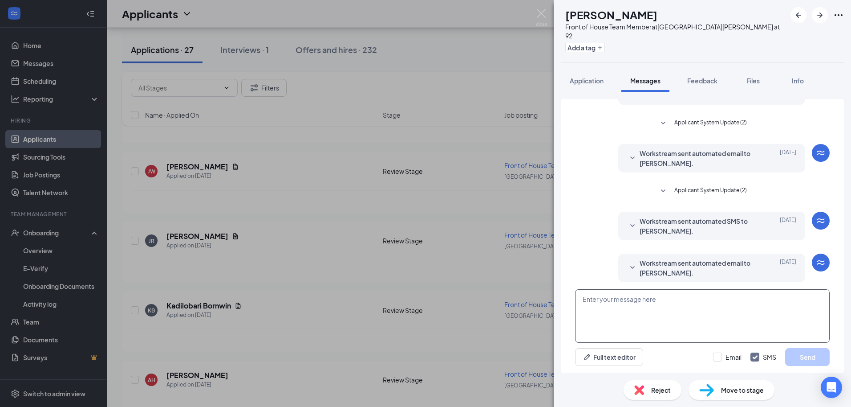
scroll to position [140, 0]
click at [658, 295] on textarea at bounding box center [702, 315] width 255 height 53
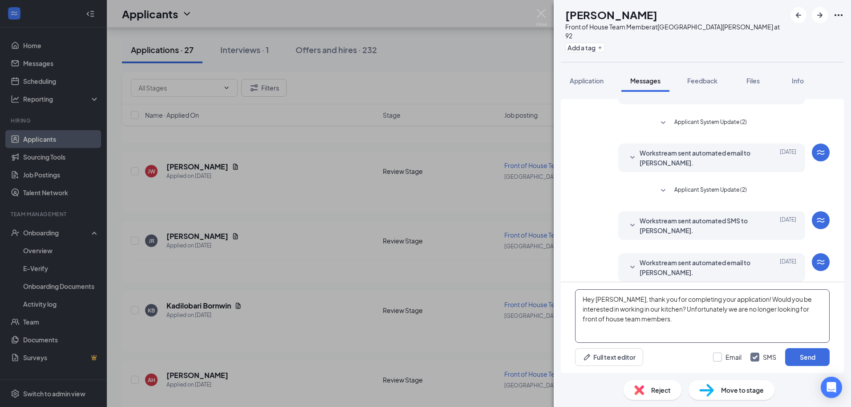
type textarea "Hey [PERSON_NAME], thank you for completing your application! Would you be inte…"
click at [722, 360] on input "Email" at bounding box center [727, 356] width 29 height 9
checkbox input "true"
click at [802, 358] on button "Send" at bounding box center [808, 357] width 45 height 18
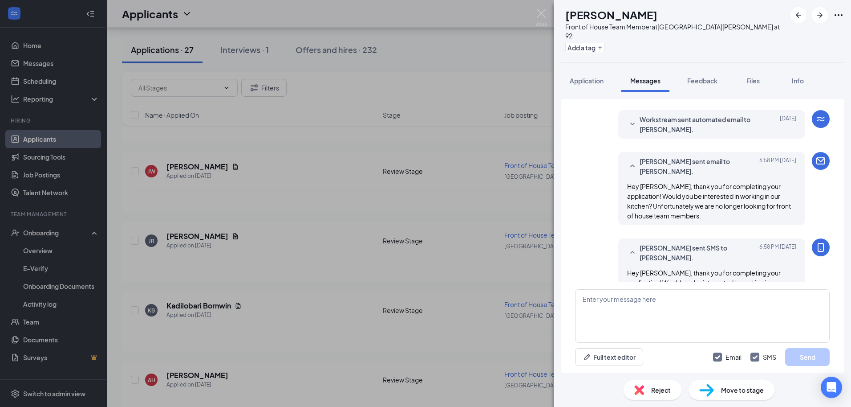
scroll to position [313, 0]
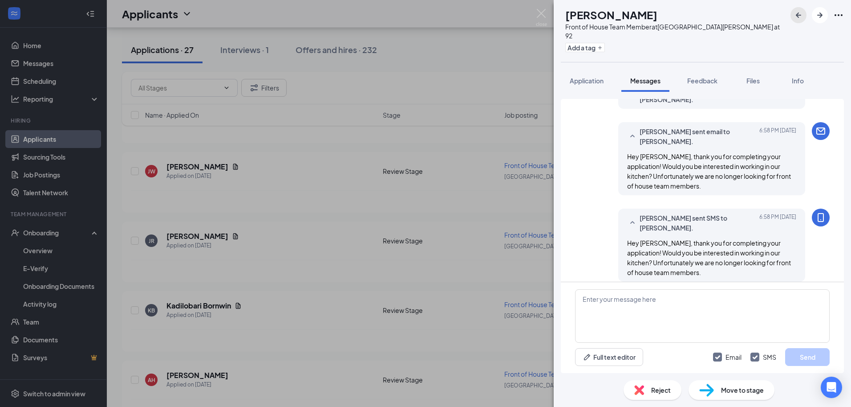
click at [792, 12] on button "button" at bounding box center [799, 15] width 16 height 16
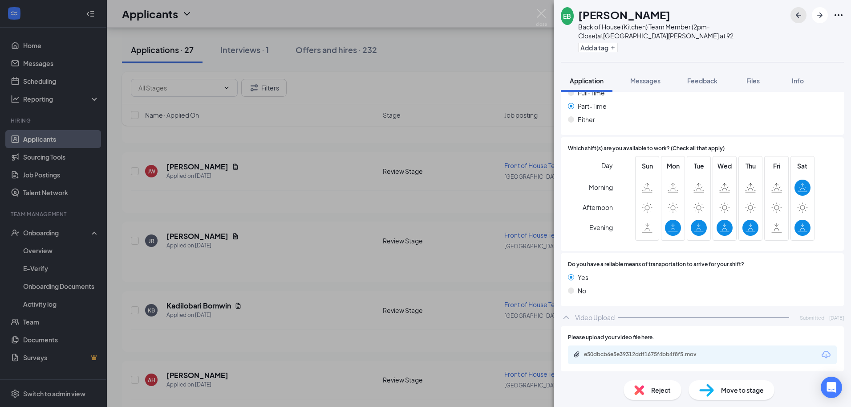
scroll to position [644, 0]
click at [652, 385] on span "Reject" at bounding box center [662, 390] width 20 height 10
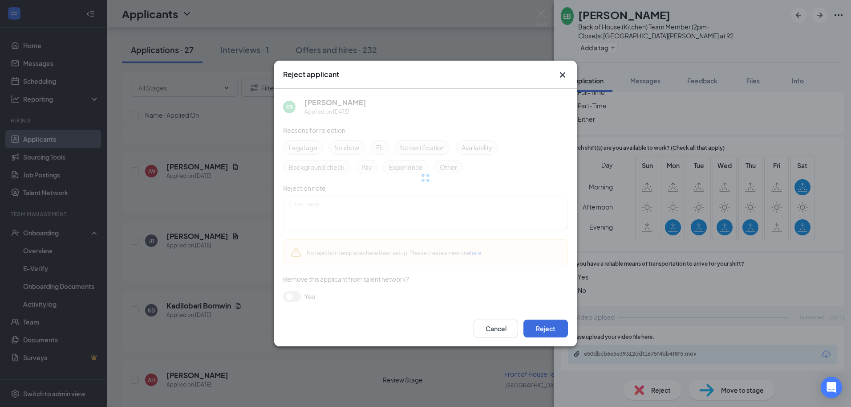
scroll to position [640, 0]
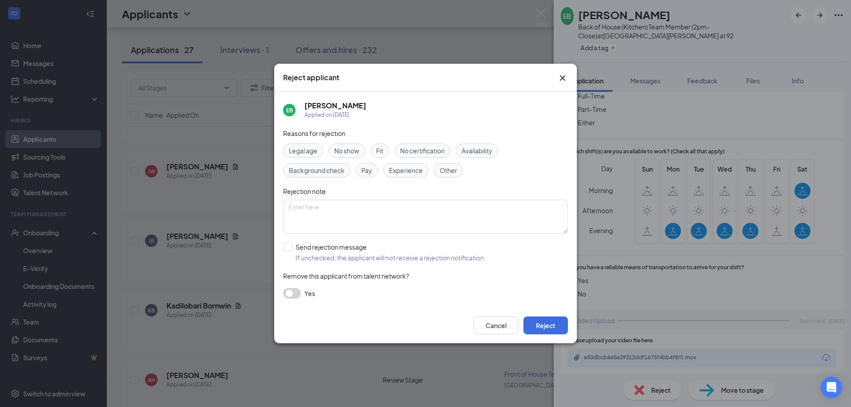
drag, startPoint x: 492, startPoint y: 154, endPoint x: 488, endPoint y: 157, distance: 5.1
click at [492, 154] on span "Availability" at bounding box center [477, 151] width 31 height 10
click at [289, 248] on input "Send rejection message If unchecked, the applicant will not receive a rejection…" at bounding box center [384, 252] width 203 height 20
checkbox input "true"
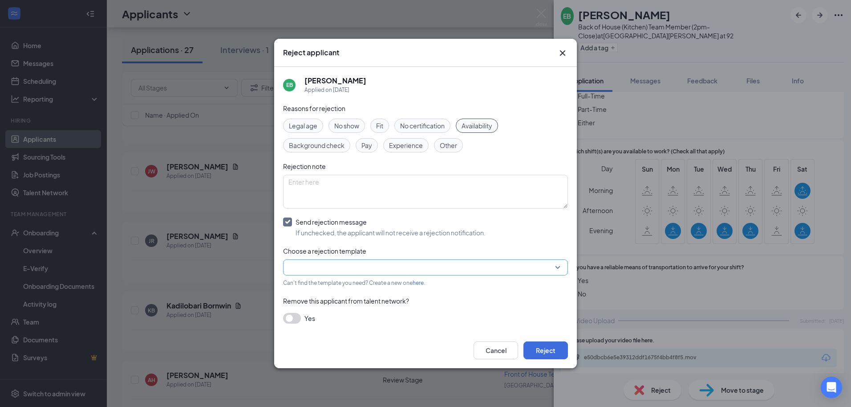
click at [328, 261] on input "search" at bounding box center [423, 267] width 268 height 15
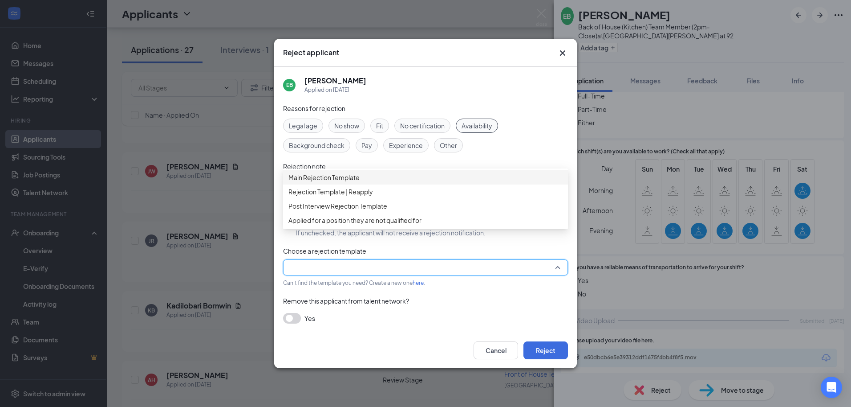
click at [343, 182] on span "Main Rejection Template" at bounding box center [324, 177] width 71 height 10
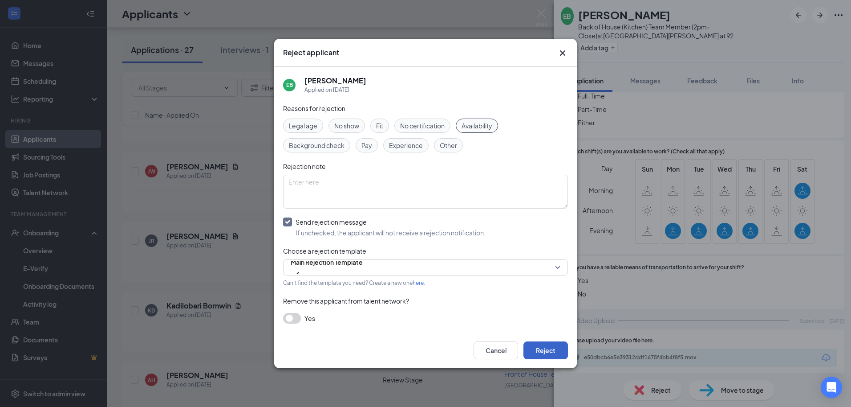
click at [561, 352] on button "Reject" at bounding box center [546, 350] width 45 height 18
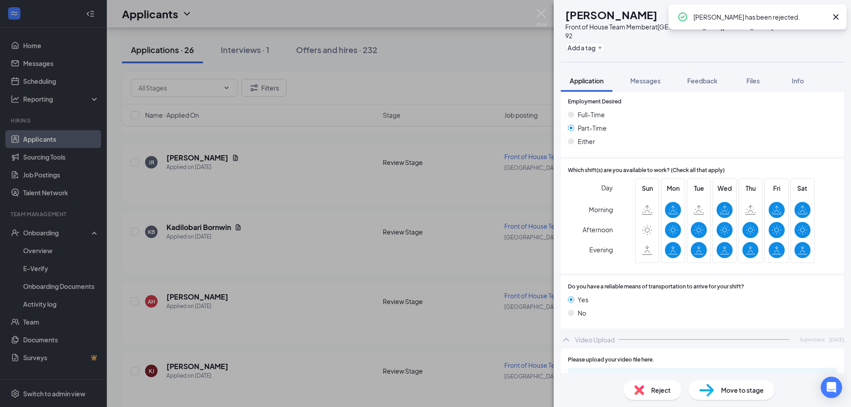
scroll to position [660, 0]
click at [833, 17] on icon "Cross" at bounding box center [836, 17] width 11 height 11
click at [797, 16] on icon "ArrowLeftNew" at bounding box center [799, 15] width 11 height 11
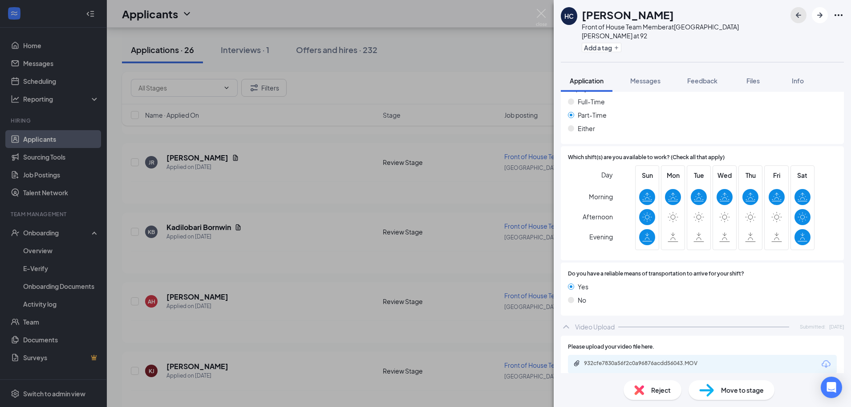
scroll to position [669, 0]
click at [640, 390] on img at bounding box center [640, 390] width 10 height 10
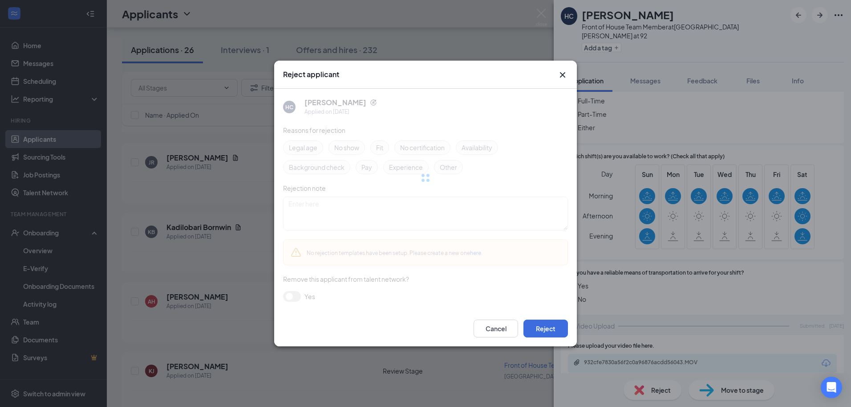
scroll to position [666, 0]
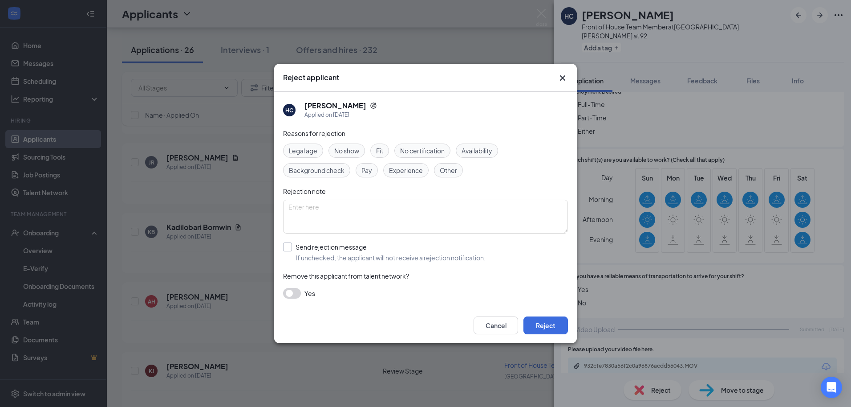
click at [288, 245] on input "Send rejection message If unchecked, the applicant will not receive a rejection…" at bounding box center [384, 252] width 203 height 20
checkbox input "true"
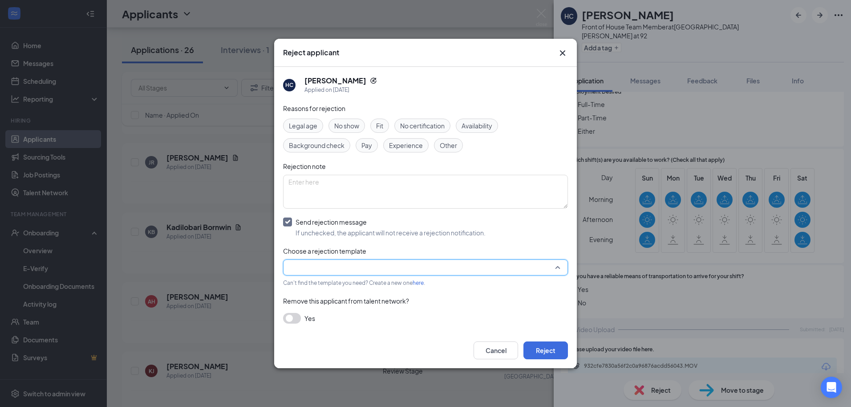
click at [303, 263] on input "search" at bounding box center [423, 267] width 268 height 15
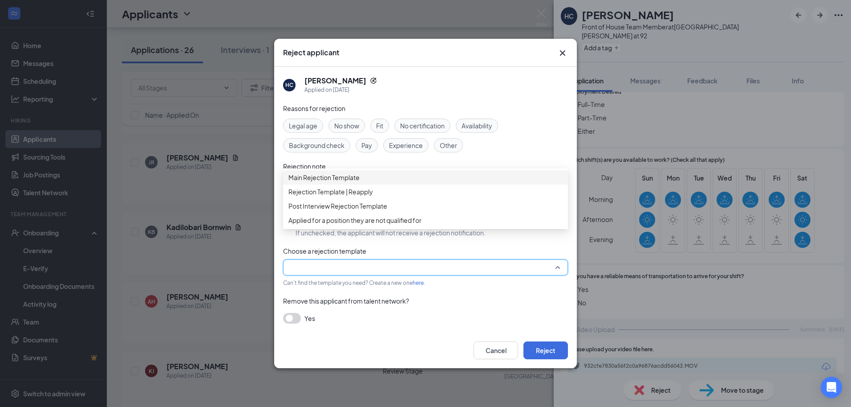
click at [312, 182] on span "Main Rejection Template" at bounding box center [324, 177] width 71 height 10
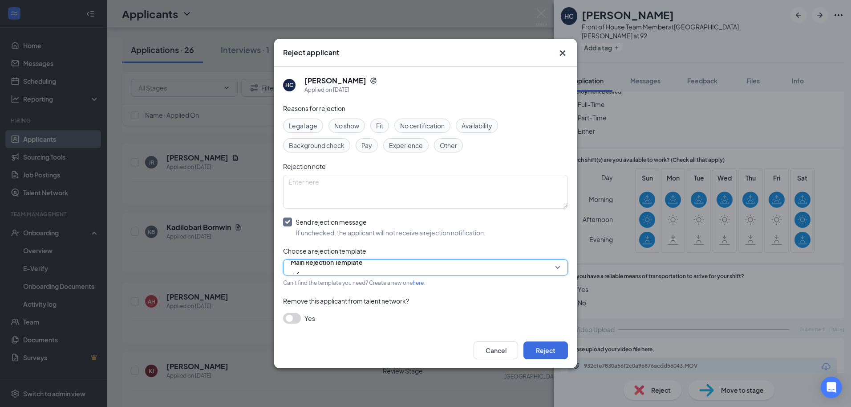
click at [464, 121] on div "Availability" at bounding box center [477, 125] width 42 height 14
click at [542, 349] on button "Reject" at bounding box center [546, 350] width 45 height 18
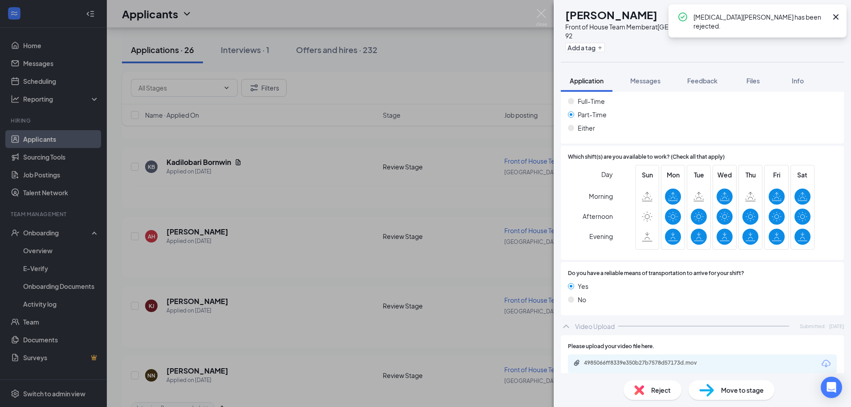
scroll to position [674, 0]
click at [832, 18] on icon "Cross" at bounding box center [836, 17] width 11 height 11
click at [798, 22] on button "button" at bounding box center [799, 15] width 16 height 16
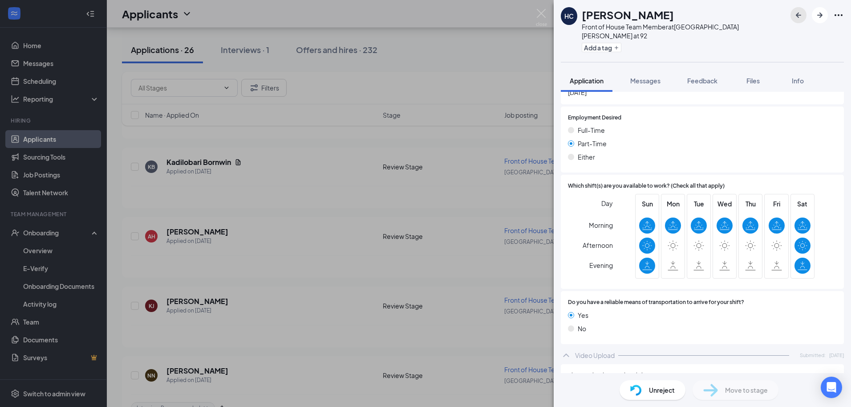
scroll to position [644, 0]
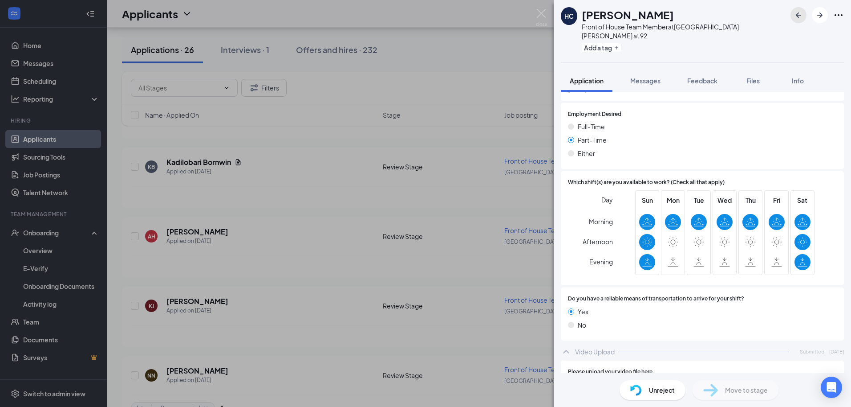
drag, startPoint x: 795, startPoint y: 13, endPoint x: 794, endPoint y: 18, distance: 5.1
click at [796, 14] on icon "ArrowLeftNew" at bounding box center [799, 15] width 11 height 11
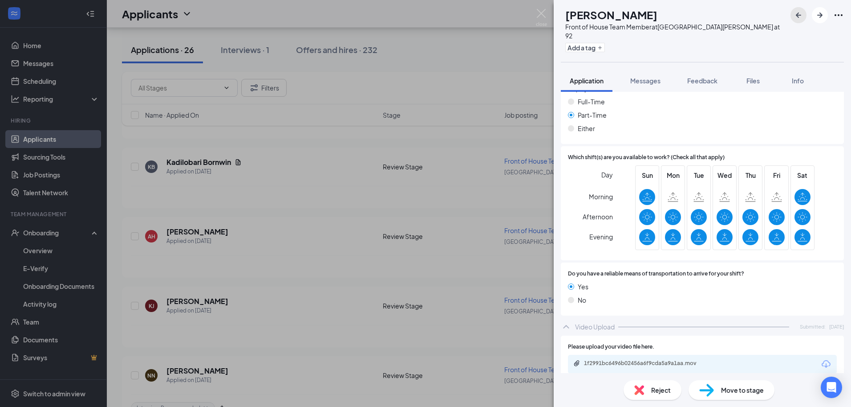
scroll to position [748, 0]
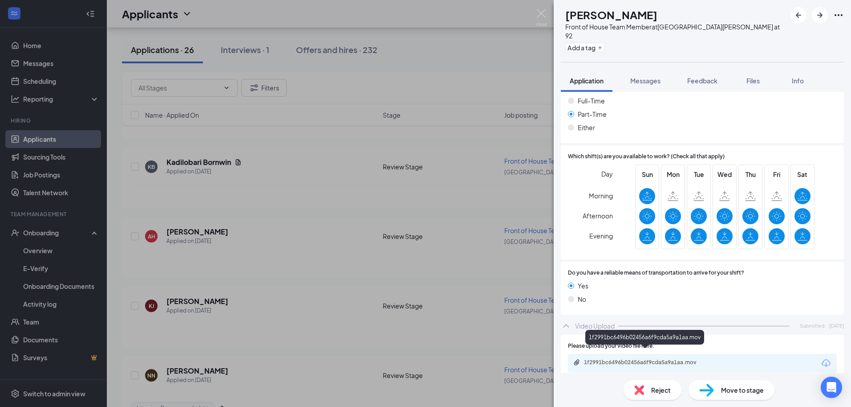
click at [637, 359] on div "1f2991bc6496b02456a6f9cda5a9a1aa.mov" at bounding box center [646, 362] width 125 height 7
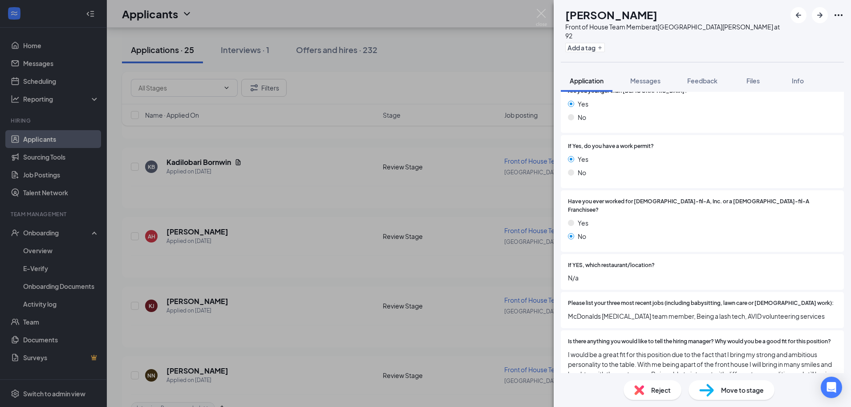
scroll to position [267, 0]
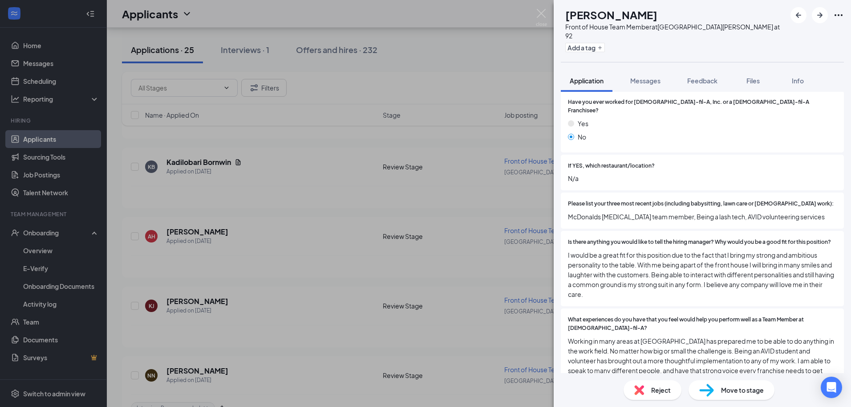
click at [820, 34] on div "[PERSON_NAME] Front of House Team Member at [GEOGRAPHIC_DATA][PERSON_NAME] at 9…" at bounding box center [702, 31] width 297 height 62
click at [605, 43] on button "Add a tag" at bounding box center [586, 47] width 40 height 9
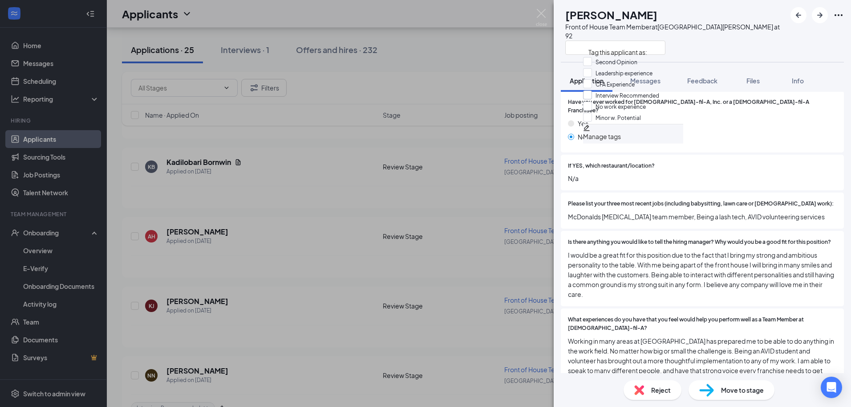
click at [599, 100] on input "Interview Recommended" at bounding box center [621, 95] width 76 height 10
checkbox input "true"
click at [761, 35] on div "[PERSON_NAME] Front of House Team Member at [GEOGRAPHIC_DATA][PERSON_NAME] at 92" at bounding box center [702, 31] width 297 height 62
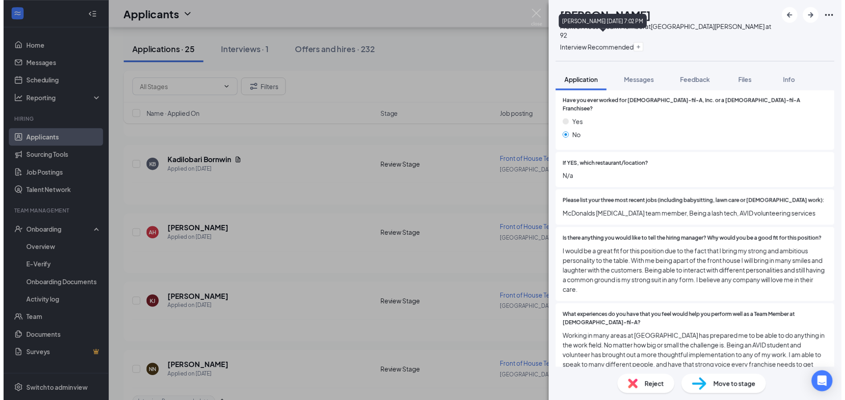
scroll to position [1512, 0]
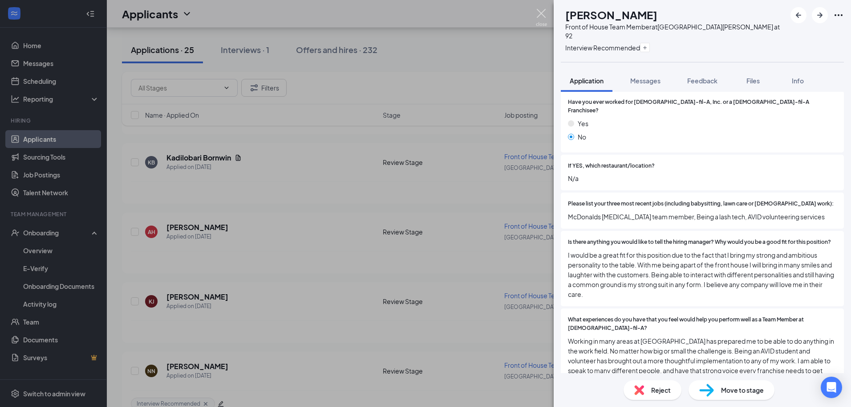
click at [545, 18] on img at bounding box center [541, 17] width 11 height 17
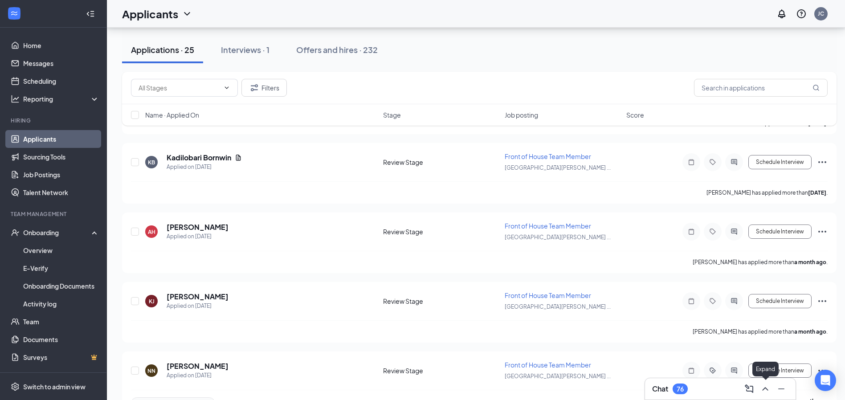
click at [767, 389] on icon "ChevronUp" at bounding box center [765, 389] width 6 height 4
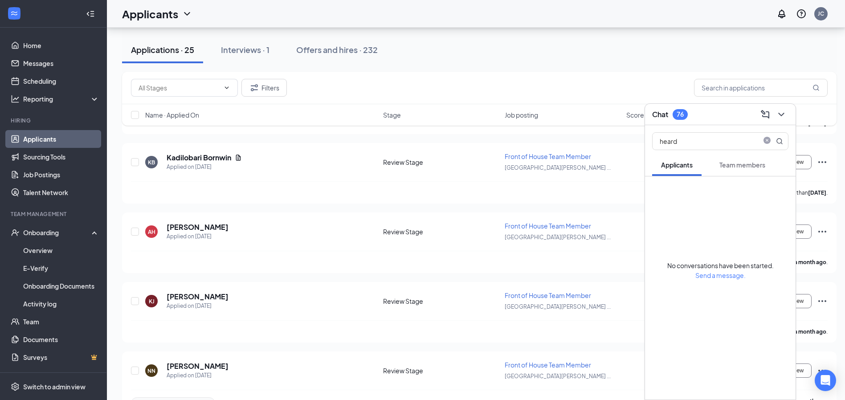
click at [730, 171] on button "Team members" at bounding box center [742, 165] width 64 height 22
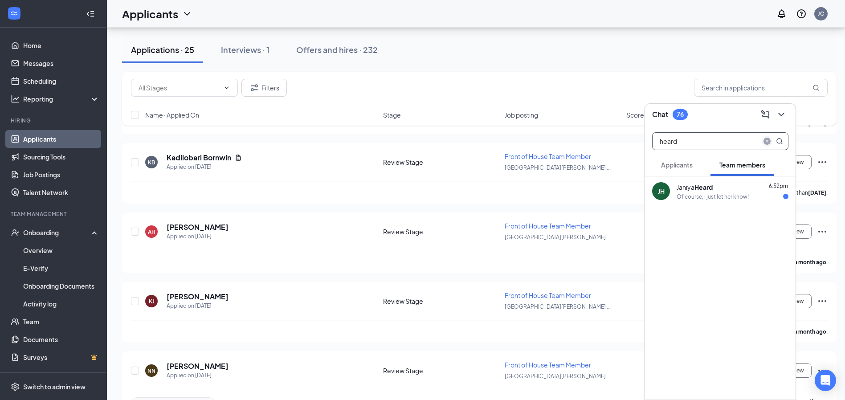
click at [766, 141] on icon "close-circle" at bounding box center [766, 141] width 7 height 7
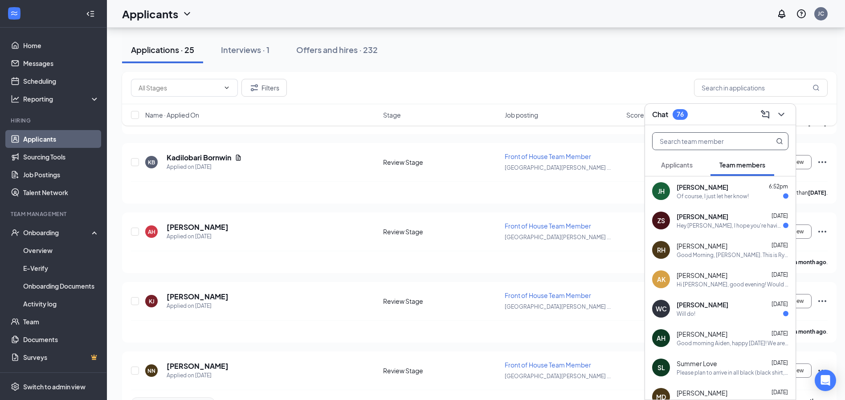
click at [690, 195] on div "Of course, I just let her know!" at bounding box center [712, 196] width 72 height 8
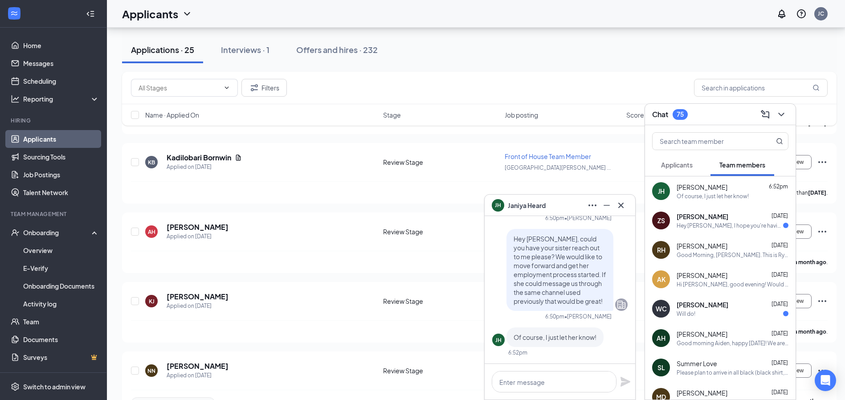
click at [690, 166] on span "Applicants" at bounding box center [677, 165] width 32 height 8
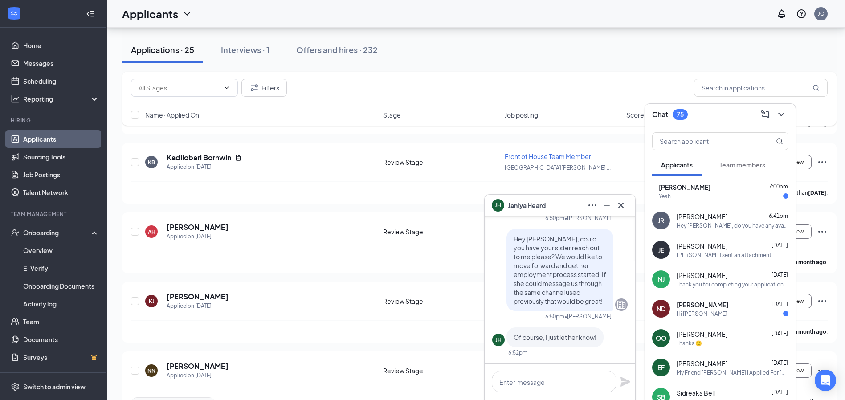
click at [708, 200] on div "[PERSON_NAME] Jaden [PERSON_NAME] 7:00pm Yeah" at bounding box center [720, 190] width 151 height 29
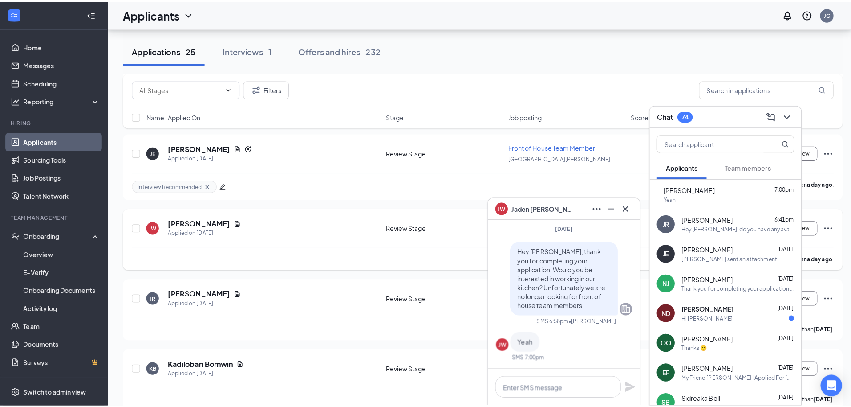
scroll to position [1302, 0]
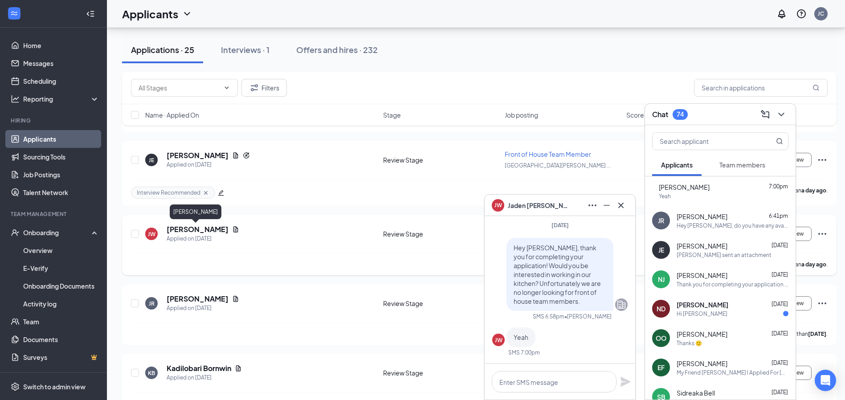
click at [183, 226] on h5 "[PERSON_NAME]" at bounding box center [198, 229] width 62 height 10
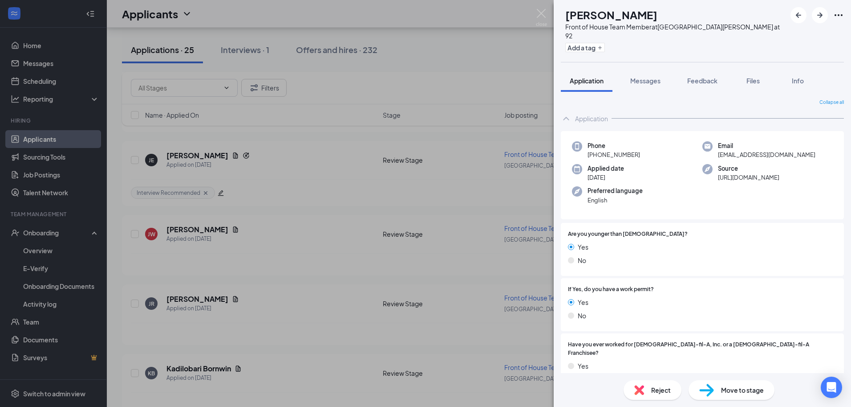
click at [729, 392] on span "Move to stage" at bounding box center [742, 390] width 43 height 10
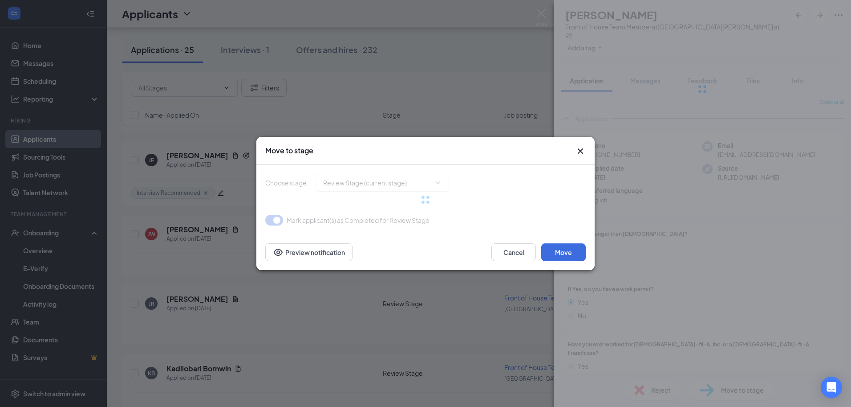
type input "Phone Interview (next stage)"
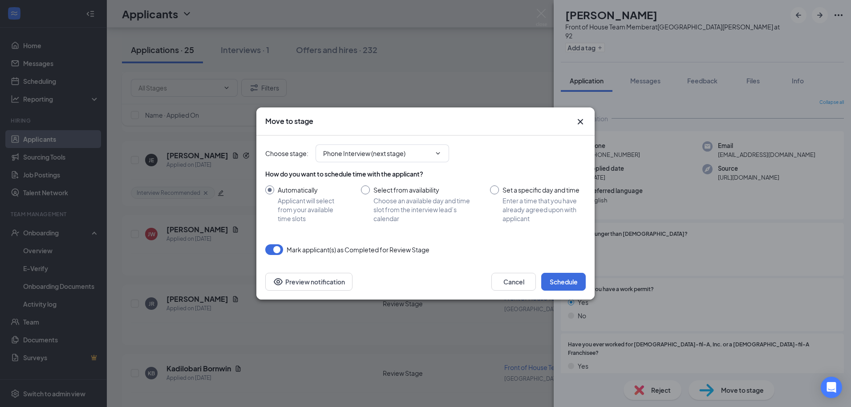
click at [702, 163] on div "Move to stage Choose stage : Phone Interview (next stage) How do you want to sc…" at bounding box center [425, 203] width 851 height 407
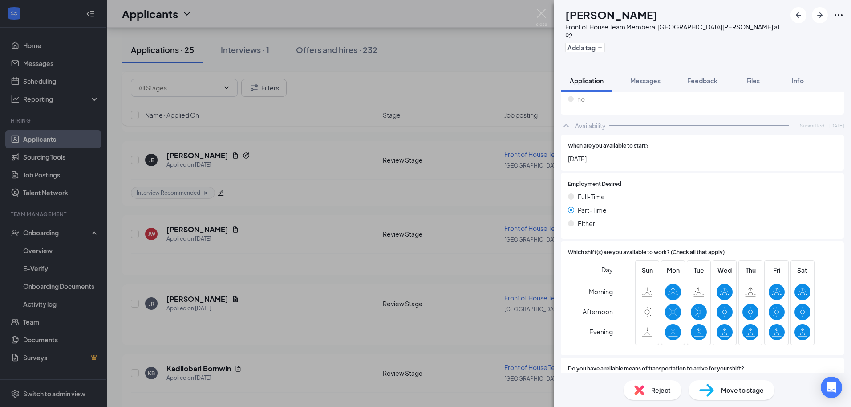
scroll to position [674, 0]
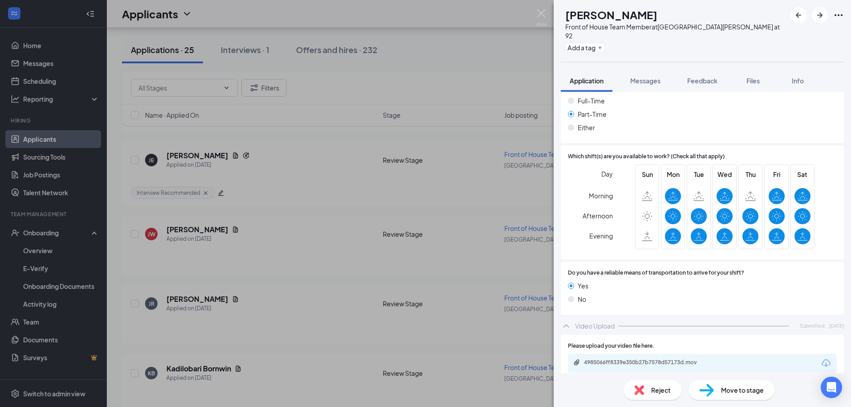
click at [715, 388] on div "Move to stage" at bounding box center [732, 390] width 86 height 20
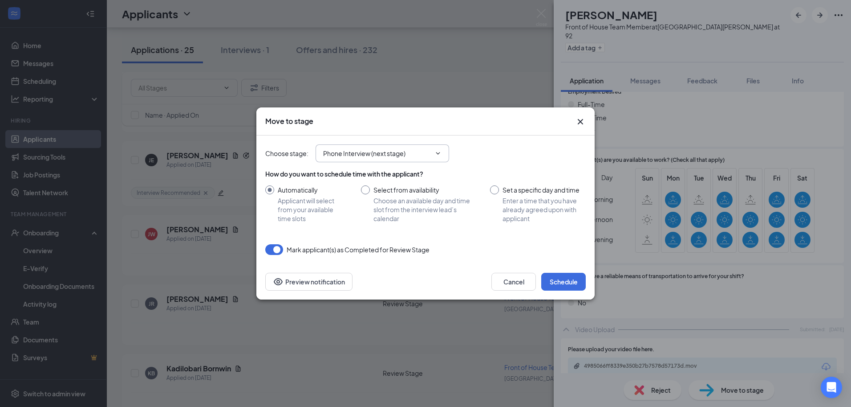
click at [346, 152] on input "Phone Interview (next stage)" at bounding box center [377, 153] width 108 height 10
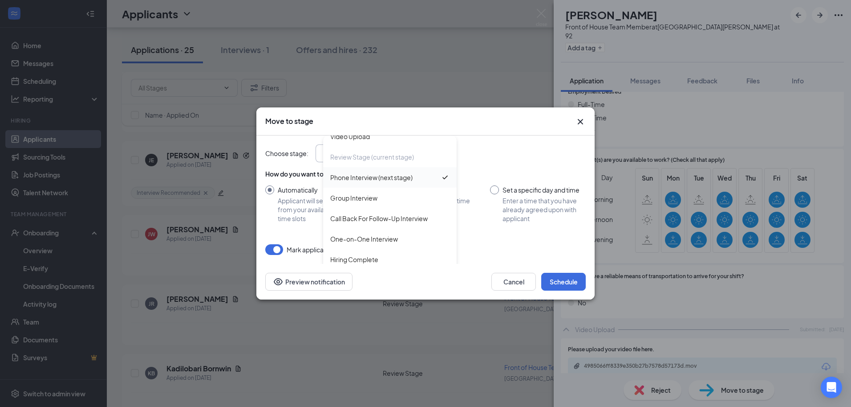
scroll to position [51, 0]
click at [377, 235] on div "One-on-One Interview" at bounding box center [364, 238] width 68 height 10
type input "One-on-One Interview"
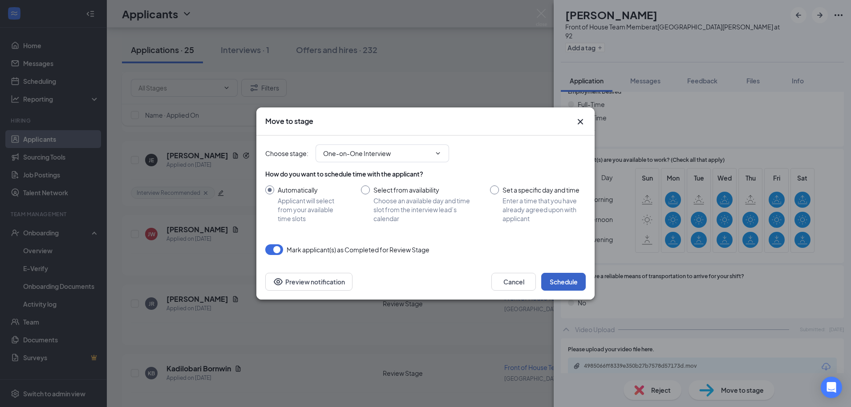
click at [563, 276] on button "Schedule" at bounding box center [564, 282] width 45 height 18
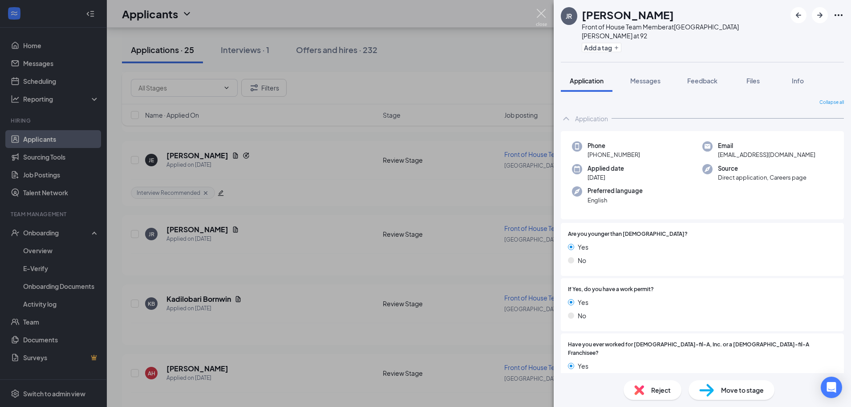
click at [539, 11] on img at bounding box center [541, 17] width 11 height 17
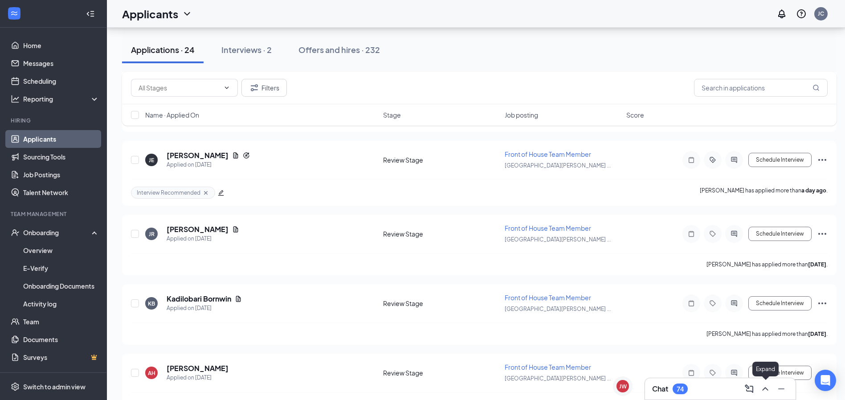
click at [769, 385] on icon "ChevronUp" at bounding box center [765, 388] width 11 height 11
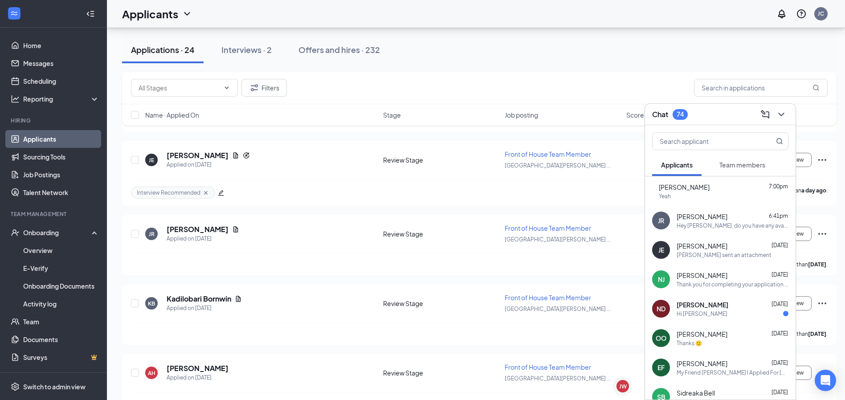
click at [737, 170] on button "Team members" at bounding box center [742, 165] width 64 height 22
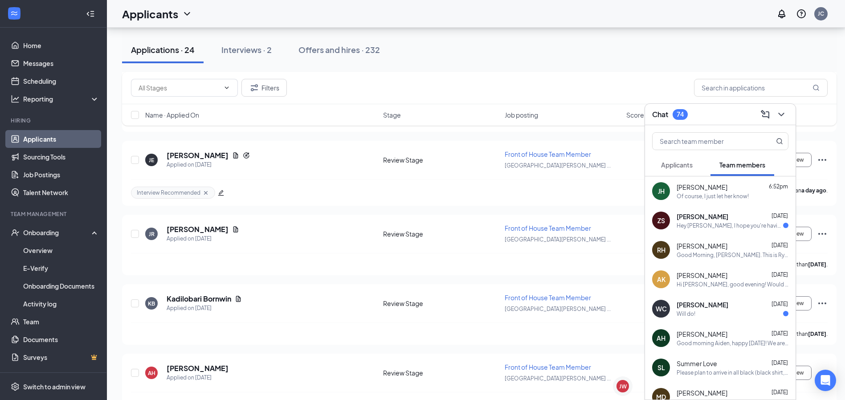
click at [721, 200] on div "[PERSON_NAME] [PERSON_NAME] 6:52pm Of course, I just let her know!" at bounding box center [720, 190] width 151 height 29
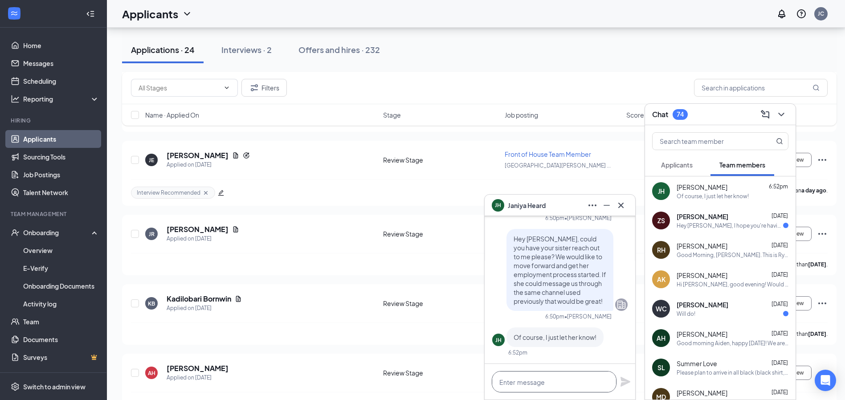
click at [551, 380] on textarea at bounding box center [554, 381] width 125 height 21
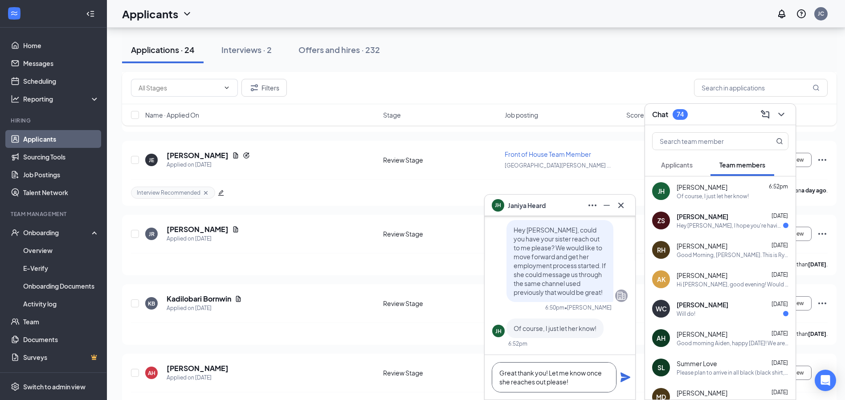
click at [515, 369] on textarea "Great thank you! Let me know once she reaches out please!" at bounding box center [554, 377] width 125 height 30
type textarea "Great, thank you! Let me know once she reaches out please!"
click at [621, 381] on icon "Plane" at bounding box center [625, 377] width 10 height 10
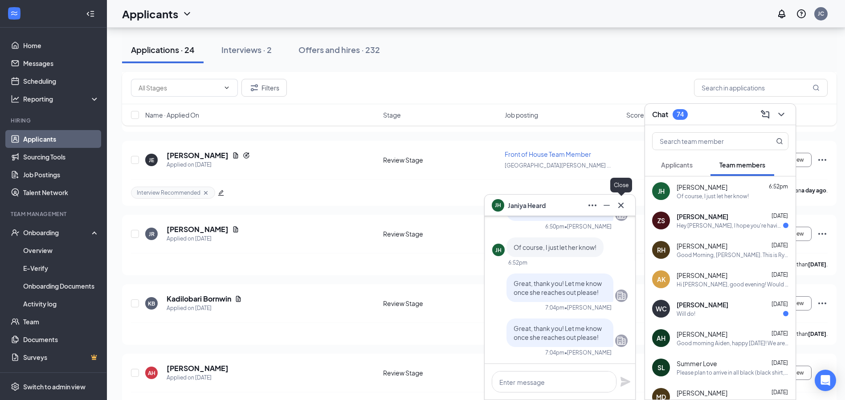
click at [620, 208] on icon "Cross" at bounding box center [620, 205] width 11 height 11
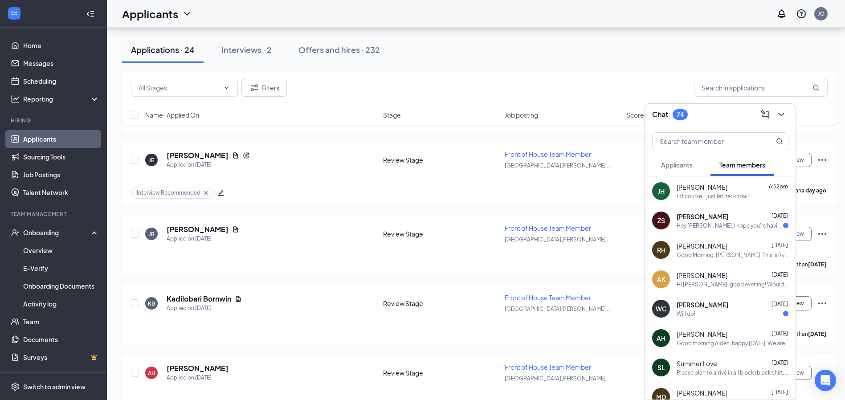
click at [684, 163] on span "Applicants" at bounding box center [677, 165] width 32 height 8
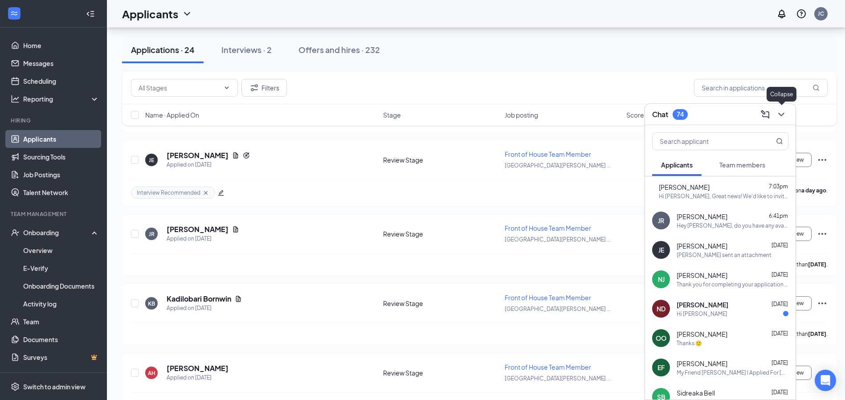
click at [783, 114] on icon "ChevronDown" at bounding box center [781, 115] width 6 height 4
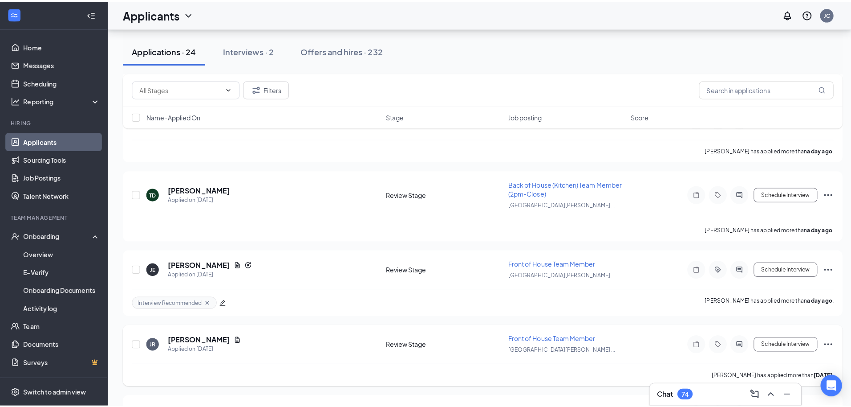
scroll to position [1168, 0]
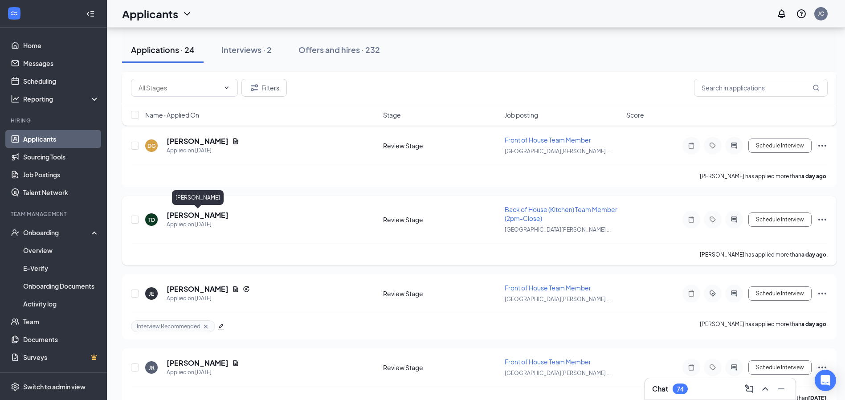
click at [218, 218] on h5 "[PERSON_NAME]" at bounding box center [198, 215] width 62 height 10
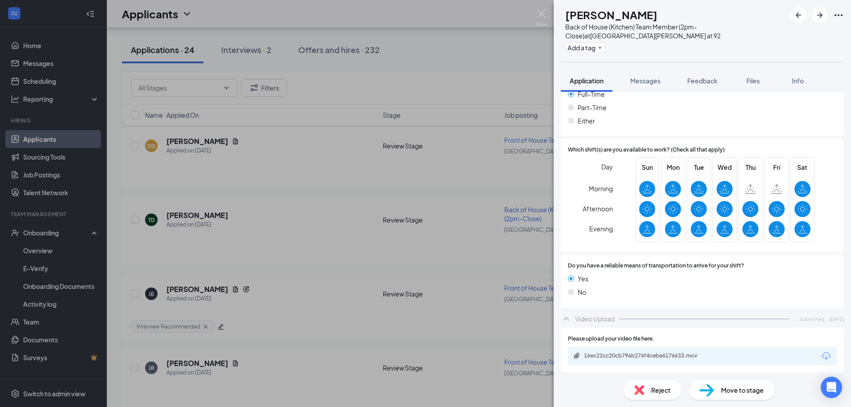
scroll to position [605, 0]
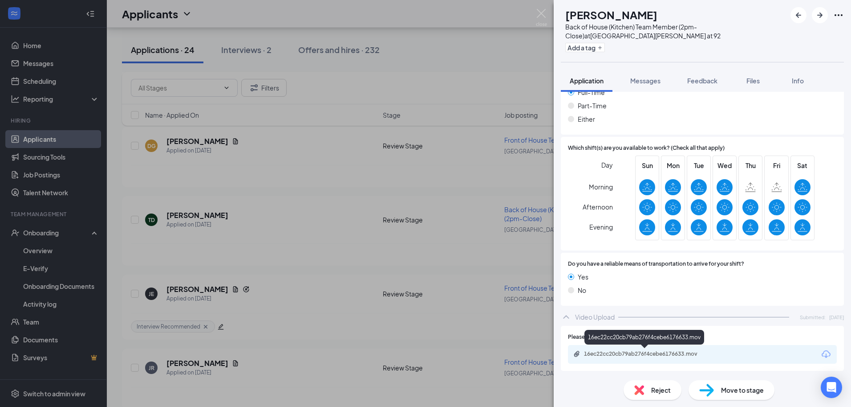
click at [643, 354] on div "16ec22cc20cb79ab276f4cebe6176633.mov" at bounding box center [646, 353] width 125 height 7
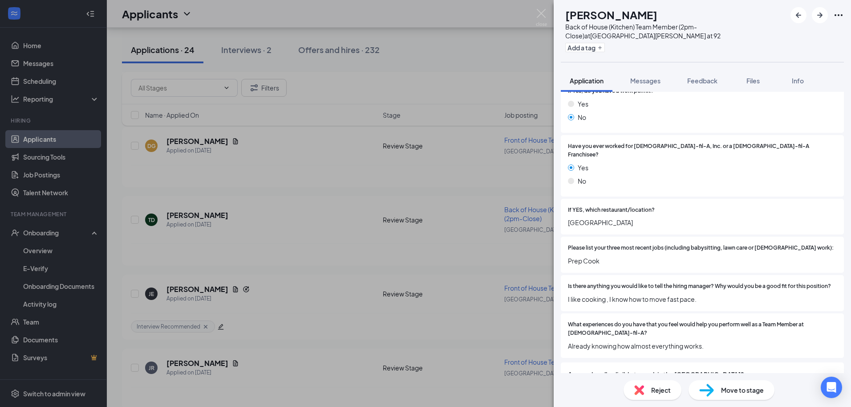
scroll to position [4, 0]
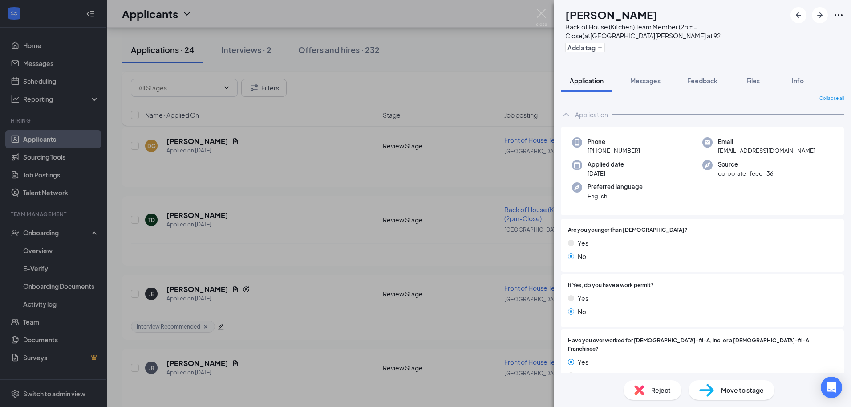
click at [625, 138] on span "Phone" at bounding box center [614, 141] width 53 height 9
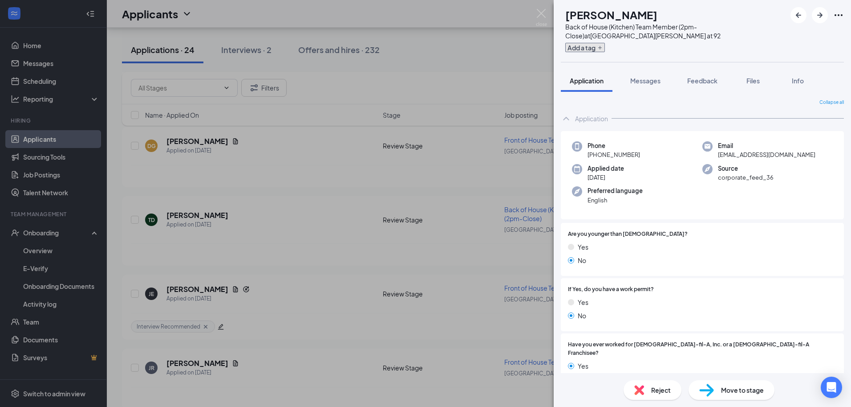
click at [591, 49] on button "Add a tag" at bounding box center [586, 47] width 40 height 9
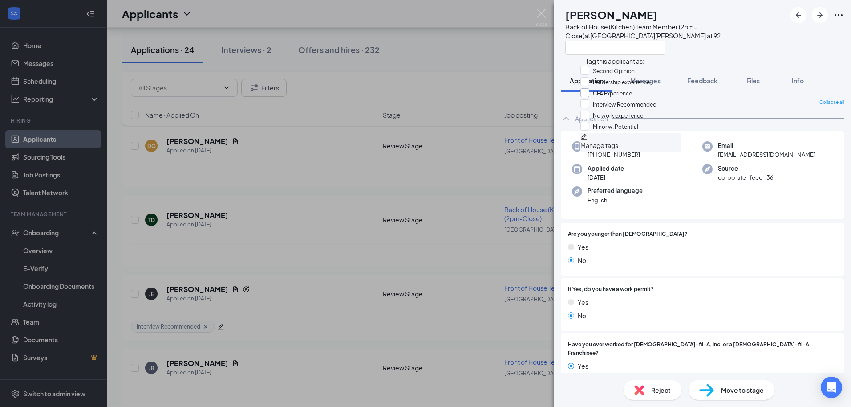
click at [595, 98] on input "CFA Experience" at bounding box center [607, 93] width 52 height 10
checkbox input "true"
click at [589, 71] on input "Second Opinion" at bounding box center [608, 71] width 54 height 10
checkbox input "true"
click at [719, 41] on div "[PERSON_NAME] Back of House (Kitchen) Team Member (2pm-Close) at [GEOGRAPHIC_DA…" at bounding box center [676, 31] width 221 height 48
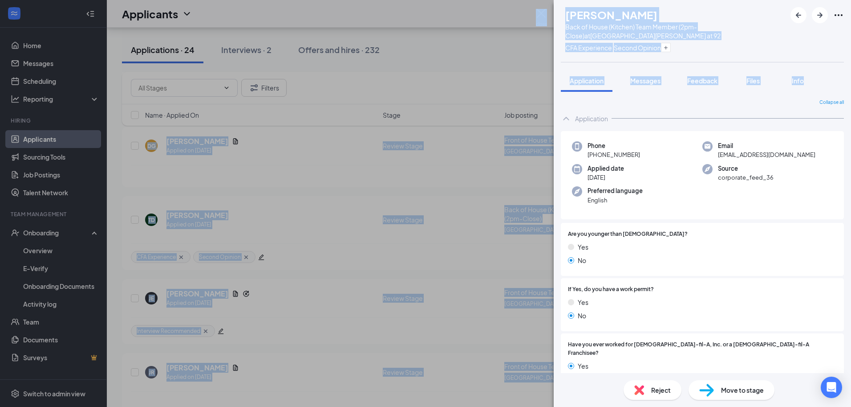
drag, startPoint x: 719, startPoint y: 41, endPoint x: 851, endPoint y: 70, distance: 135.0
click at [834, 59] on div "TD [PERSON_NAME] Back of House (Kitchen) Team Member (2pm-Close) at [GEOGRAPHIC…" at bounding box center [702, 31] width 297 height 62
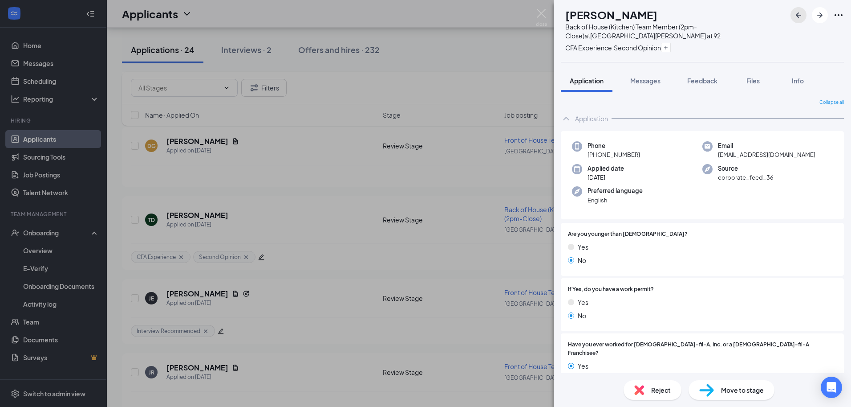
click at [803, 20] on icon "ArrowLeftNew" at bounding box center [799, 15] width 11 height 11
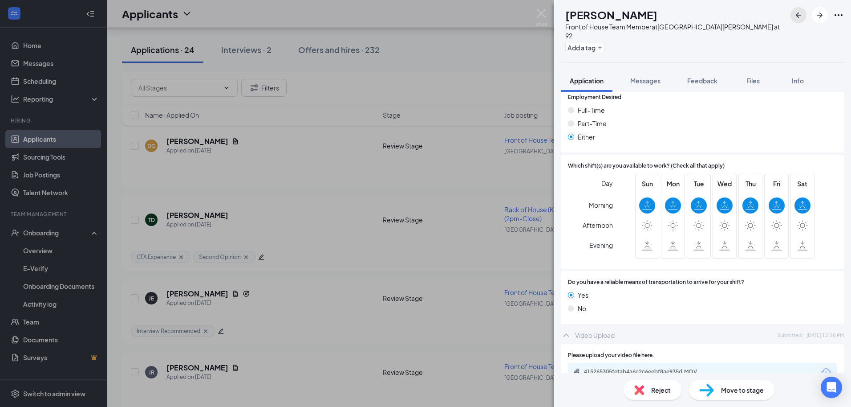
scroll to position [551, 0]
click at [650, 389] on div "Reject" at bounding box center [653, 390] width 58 height 20
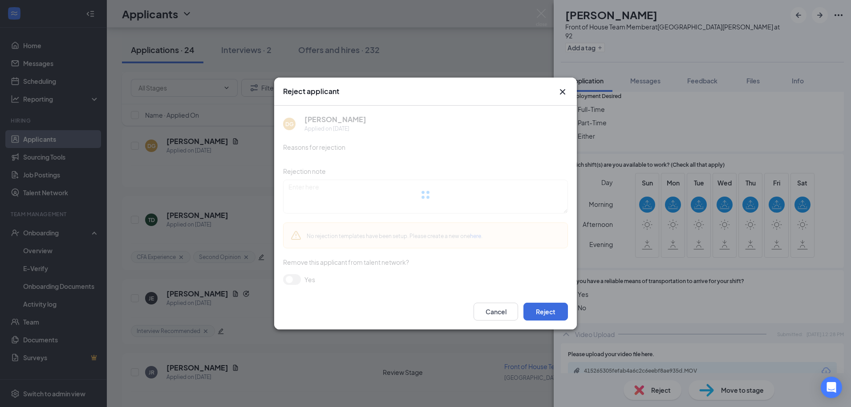
scroll to position [548, 0]
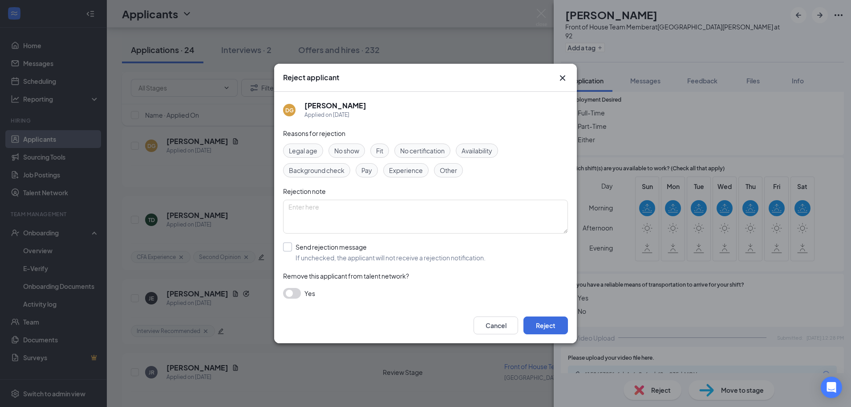
click at [286, 253] on input "Send rejection message If unchecked, the applicant will not receive a rejection…" at bounding box center [384, 252] width 203 height 20
checkbox input "true"
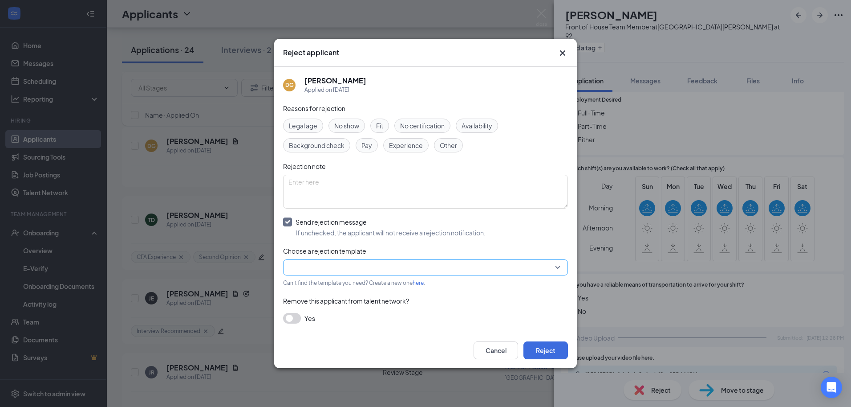
click at [312, 263] on input "search" at bounding box center [423, 267] width 268 height 15
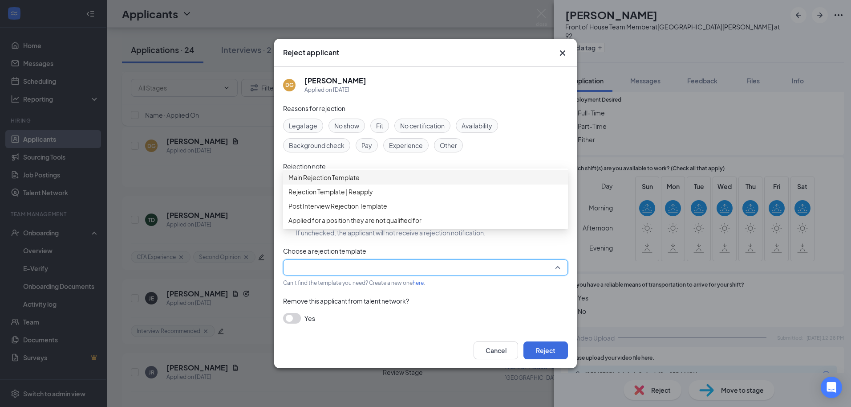
drag, startPoint x: 338, startPoint y: 185, endPoint x: 345, endPoint y: 181, distance: 7.8
click at [339, 182] on span "Main Rejection Template" at bounding box center [324, 177] width 71 height 10
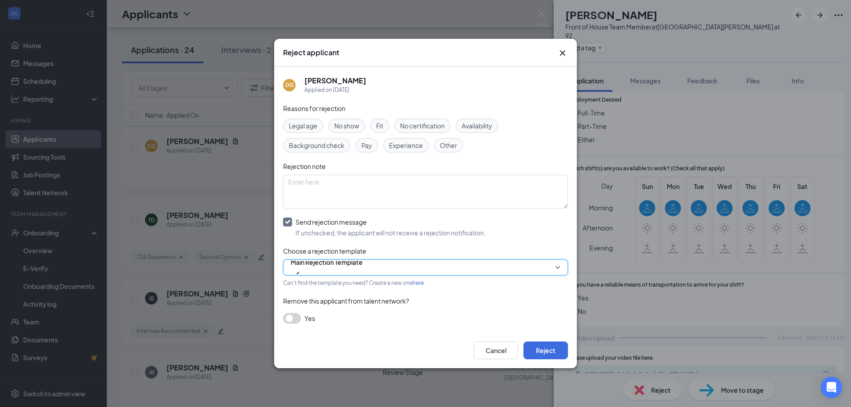
click at [481, 123] on span "Availability" at bounding box center [477, 126] width 31 height 10
click at [550, 349] on button "Reject" at bounding box center [546, 350] width 45 height 18
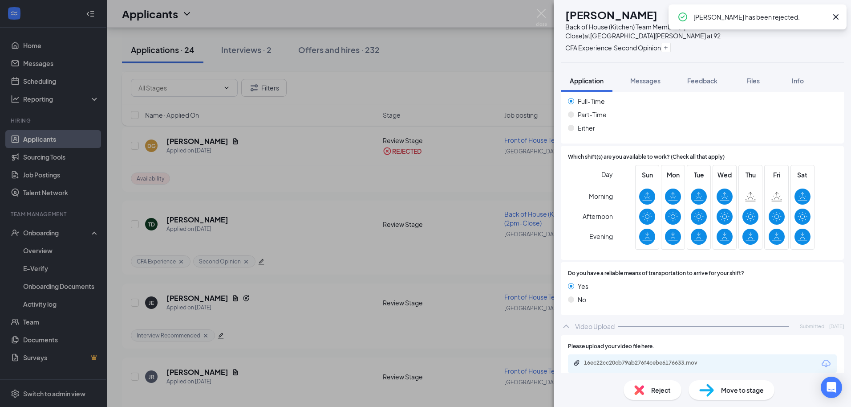
scroll to position [596, 0]
click at [792, 8] on div at bounding box center [817, 15] width 53 height 16
click at [798, 13] on icon "ArrowLeftNew" at bounding box center [798, 14] width 5 height 5
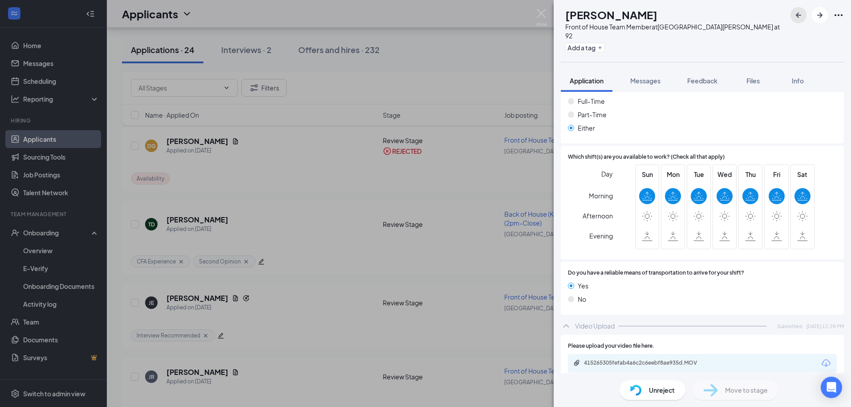
scroll to position [551, 0]
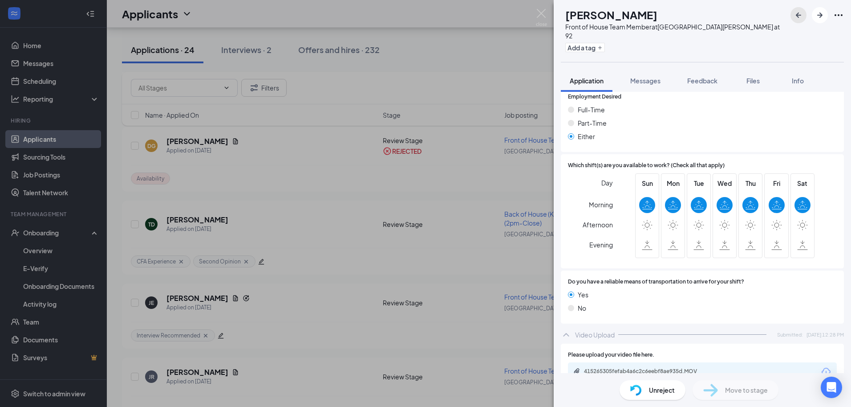
click at [799, 14] on icon "ArrowLeftNew" at bounding box center [799, 15] width 11 height 11
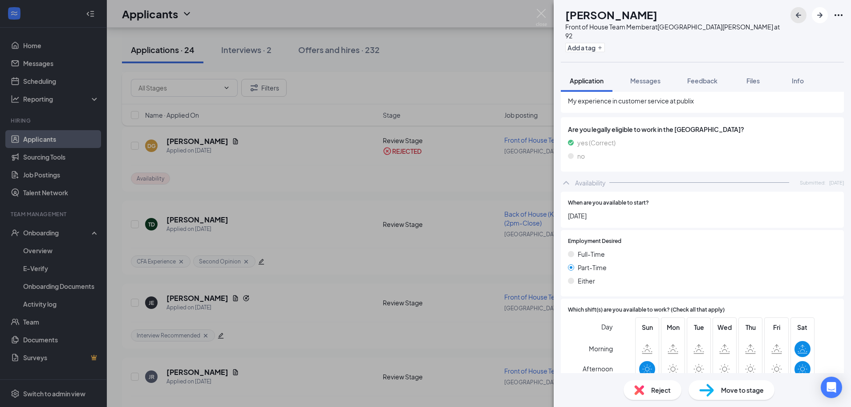
scroll to position [596, 0]
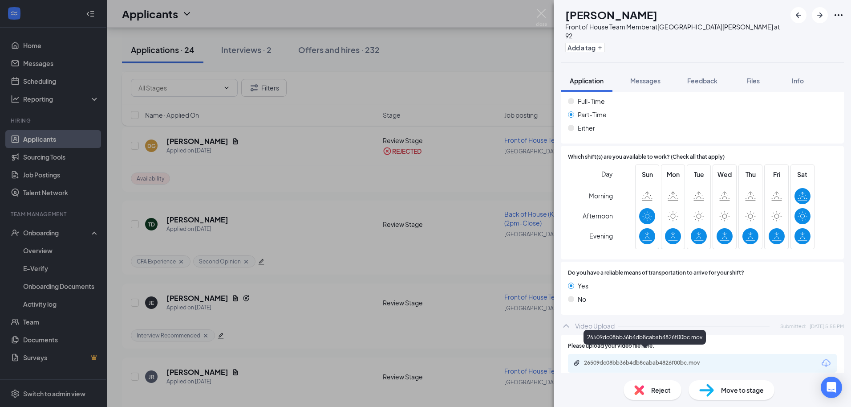
click at [660, 359] on div "26509dc08bb36b4db8cabab4826f00bc.mov" at bounding box center [646, 362] width 125 height 7
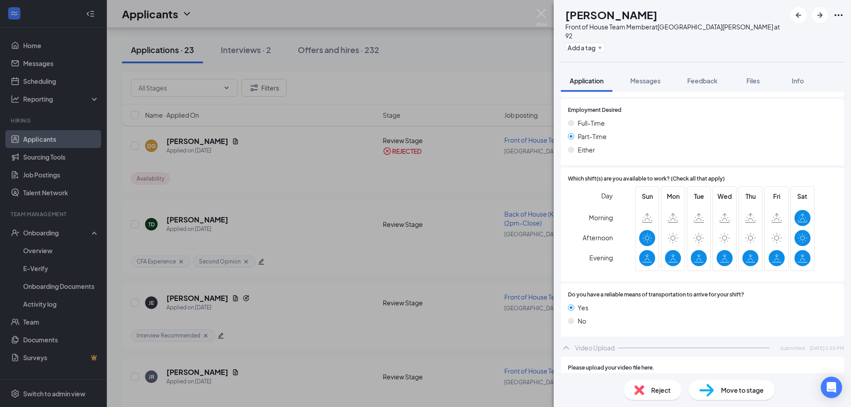
click at [671, 316] on div "No" at bounding box center [702, 321] width 269 height 10
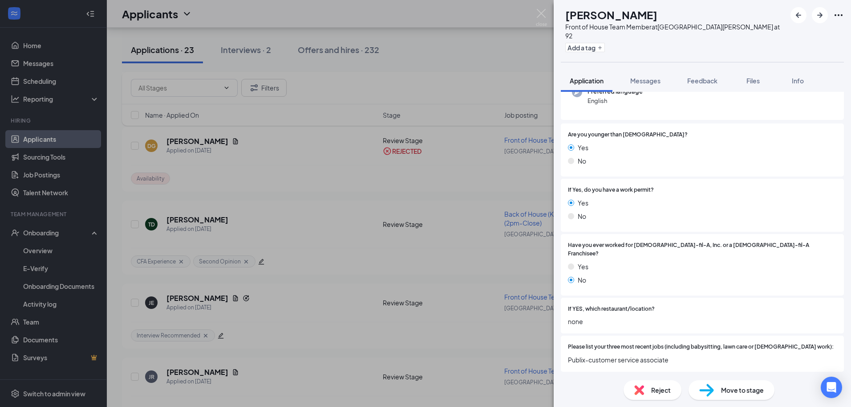
scroll to position [84, 0]
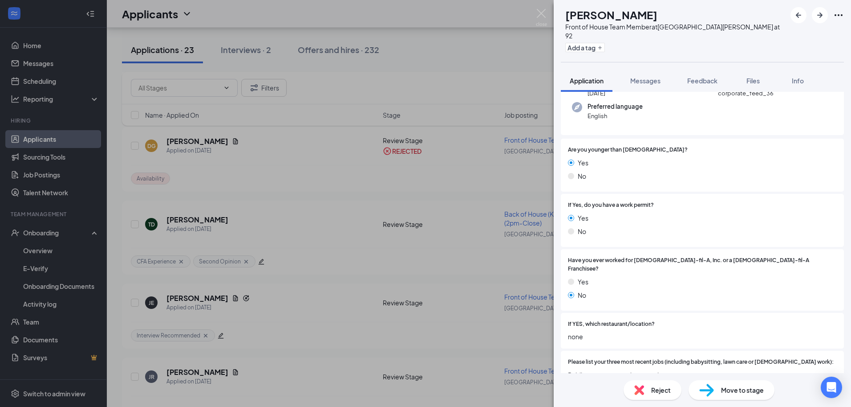
click at [655, 391] on span "Reject" at bounding box center [662, 390] width 20 height 10
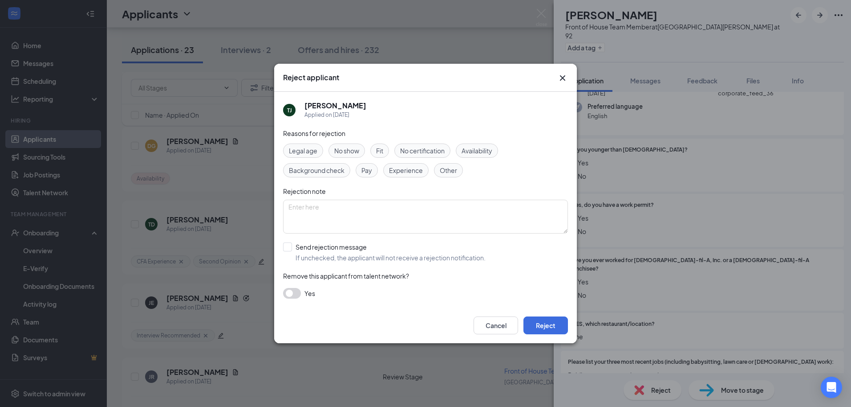
drag, startPoint x: 484, startPoint y: 153, endPoint x: 460, endPoint y: 161, distance: 25.1
click at [484, 152] on span "Availability" at bounding box center [477, 151] width 31 height 10
click at [285, 247] on input "Send rejection message If unchecked, the applicant will not receive a rejection…" at bounding box center [384, 252] width 203 height 20
checkbox input "true"
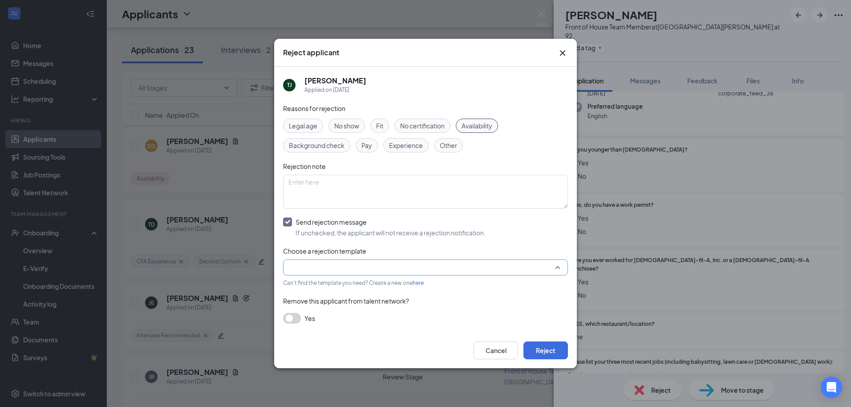
click at [313, 262] on input "search" at bounding box center [423, 267] width 268 height 15
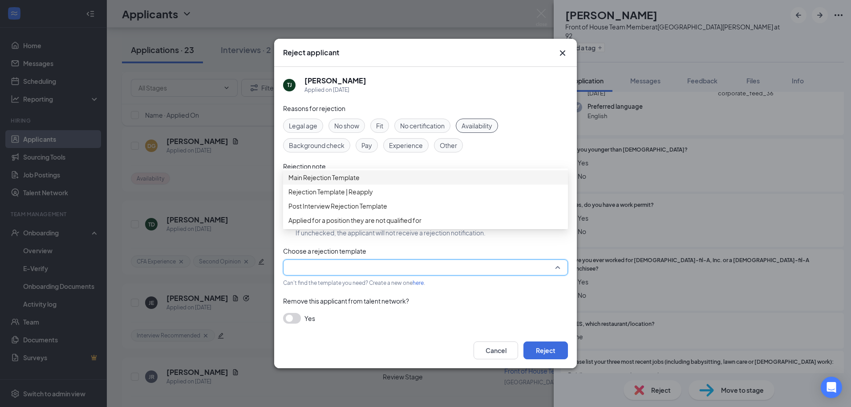
click at [340, 179] on span "Main Rejection Template" at bounding box center [324, 177] width 71 height 10
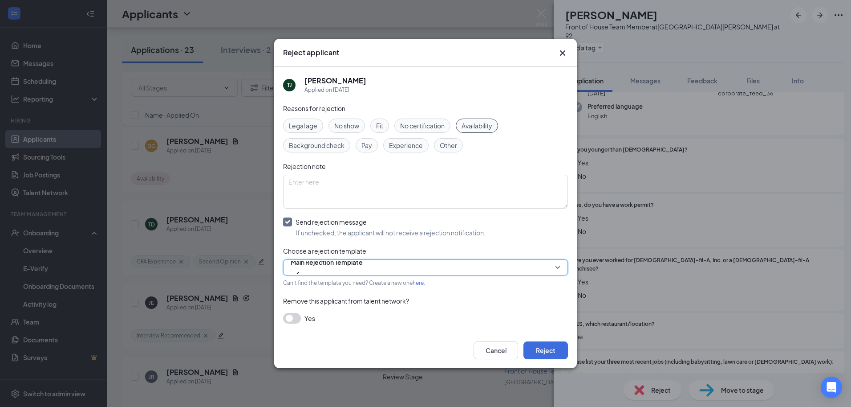
click at [570, 350] on div "Cancel Reject" at bounding box center [425, 350] width 303 height 36
click at [560, 349] on button "Reject" at bounding box center [546, 350] width 45 height 18
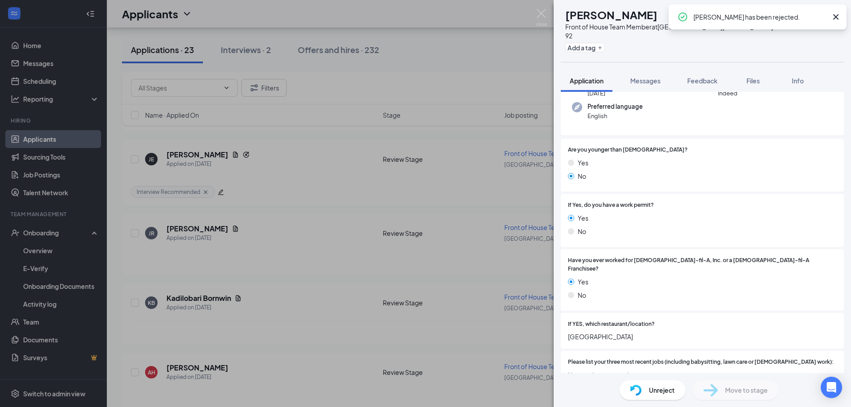
click at [836, 16] on icon "Cross" at bounding box center [836, 16] width 5 height 5
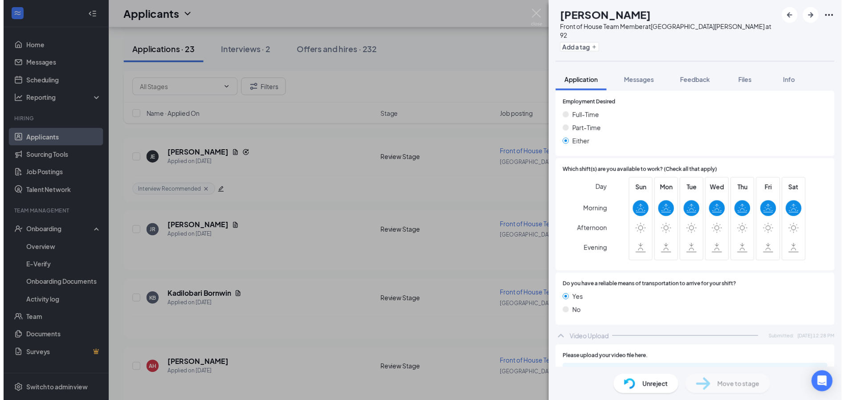
scroll to position [551, 0]
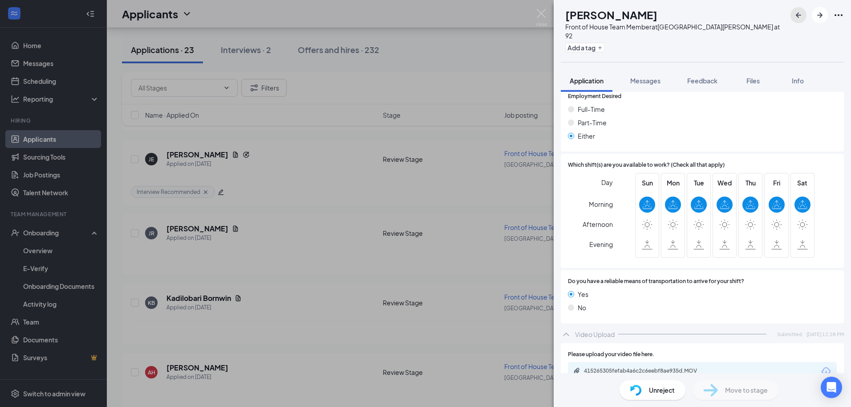
click at [800, 14] on icon "ArrowLeftNew" at bounding box center [799, 15] width 11 height 11
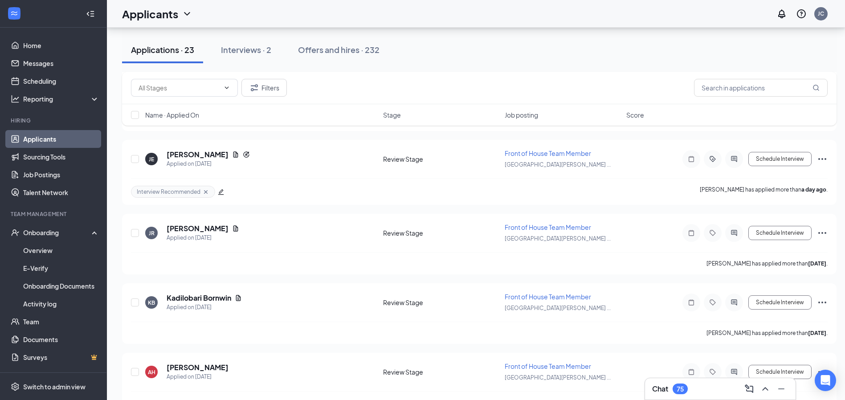
click at [649, 58] on div "Applications · 23 Interviews · 2 Offers and hires · 232" at bounding box center [479, 50] width 714 height 27
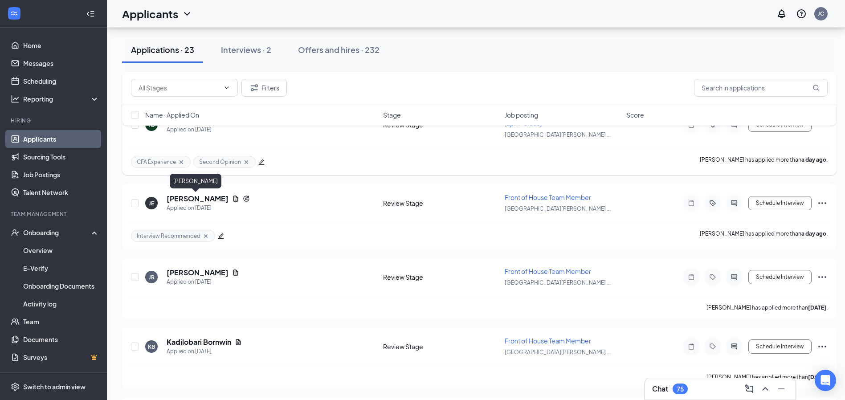
scroll to position [1124, 0]
click at [207, 200] on h5 "[PERSON_NAME]" at bounding box center [198, 199] width 62 height 10
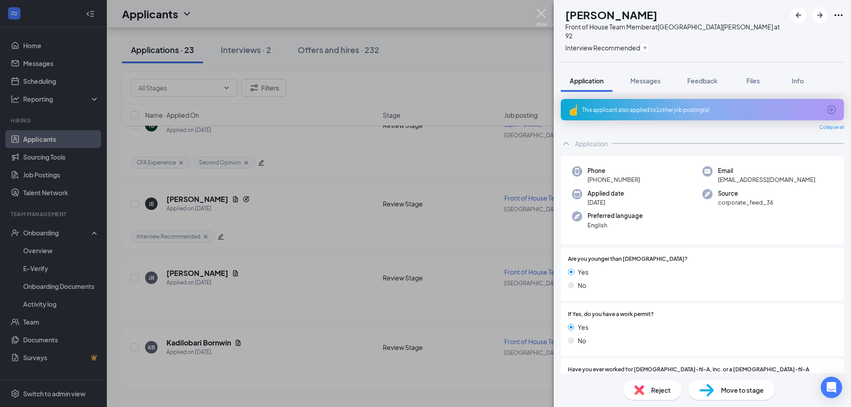
click at [541, 12] on img at bounding box center [541, 17] width 11 height 17
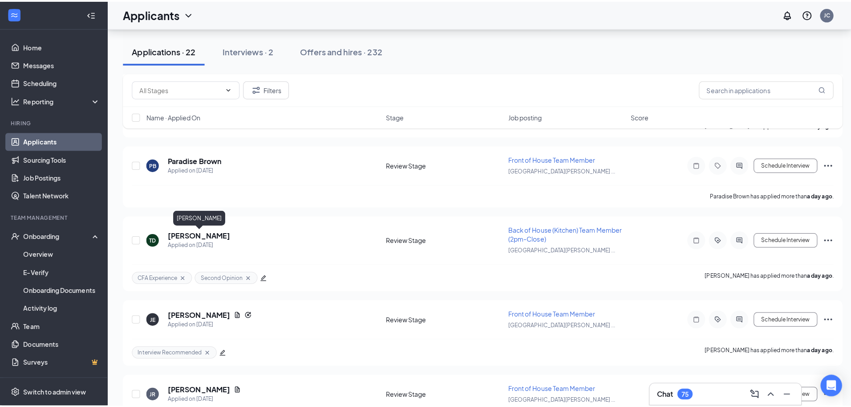
scroll to position [990, 0]
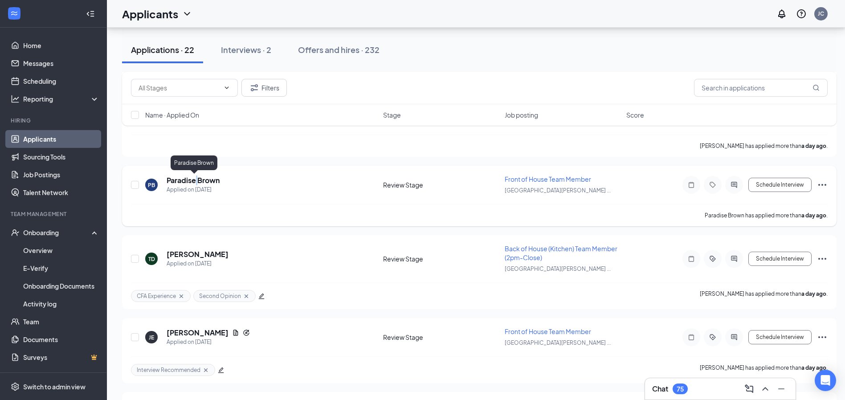
click at [199, 185] on h5 "Paradise Brown" at bounding box center [193, 180] width 53 height 10
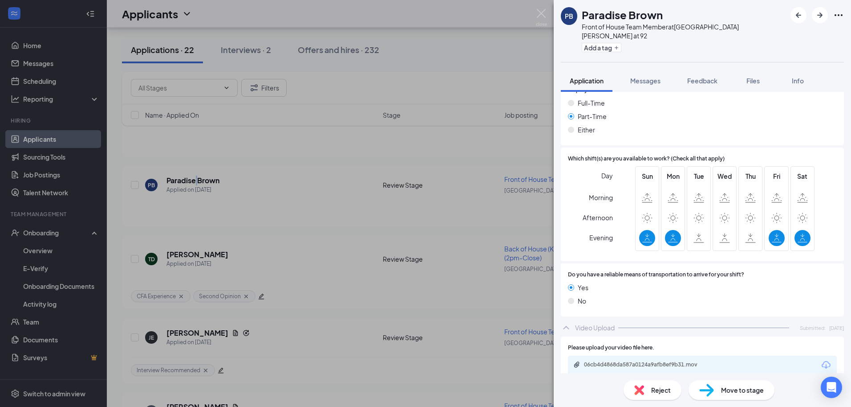
scroll to position [635, 0]
click at [639, 384] on div "Reject" at bounding box center [653, 390] width 58 height 20
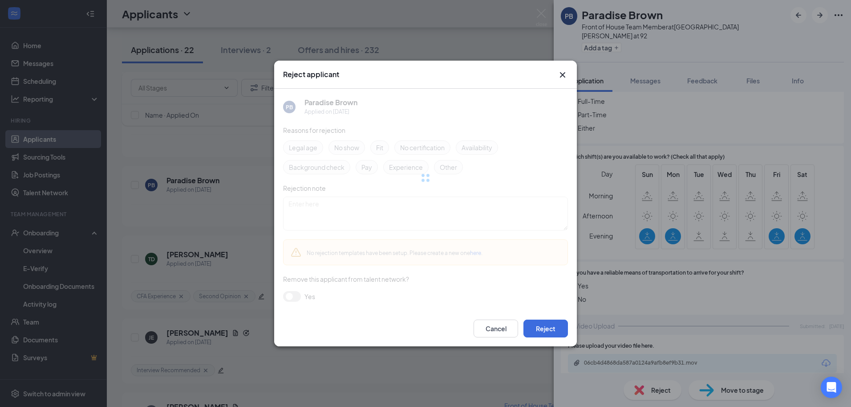
scroll to position [631, 0]
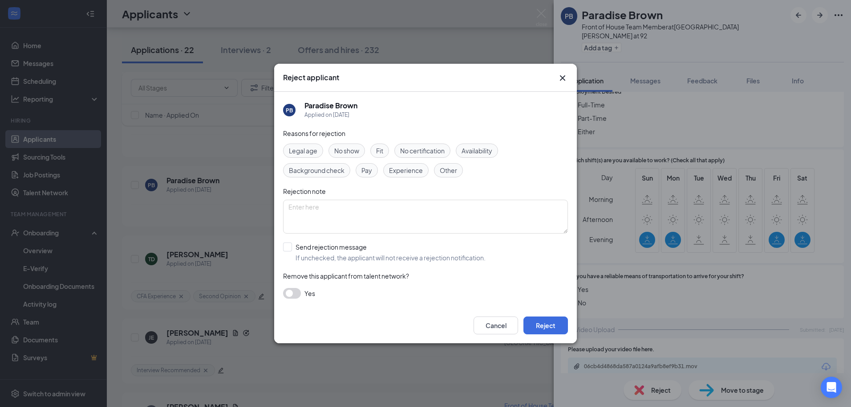
click at [492, 150] on span "Availability" at bounding box center [477, 151] width 31 height 10
click at [290, 247] on input "Send rejection message If unchecked, the applicant will not receive a rejection…" at bounding box center [384, 252] width 203 height 20
checkbox input "true"
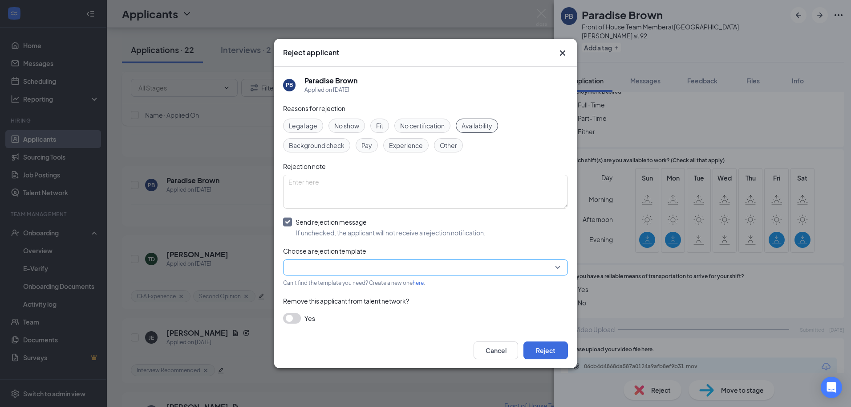
click at [304, 267] on input "search" at bounding box center [423, 267] width 268 height 15
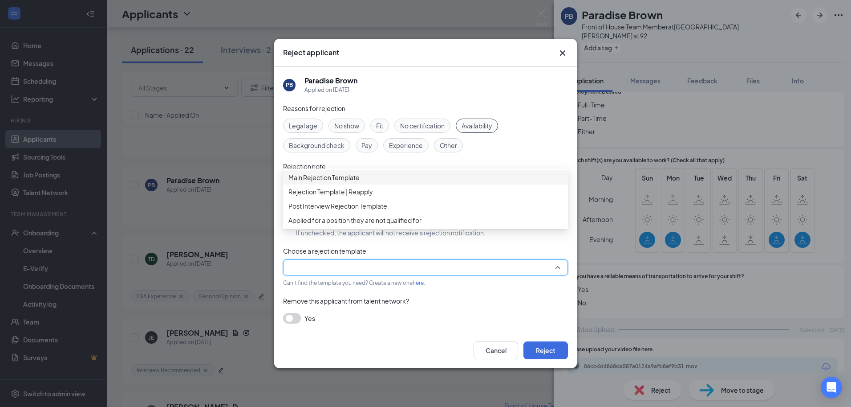
click at [338, 179] on span "Main Rejection Template" at bounding box center [324, 177] width 71 height 10
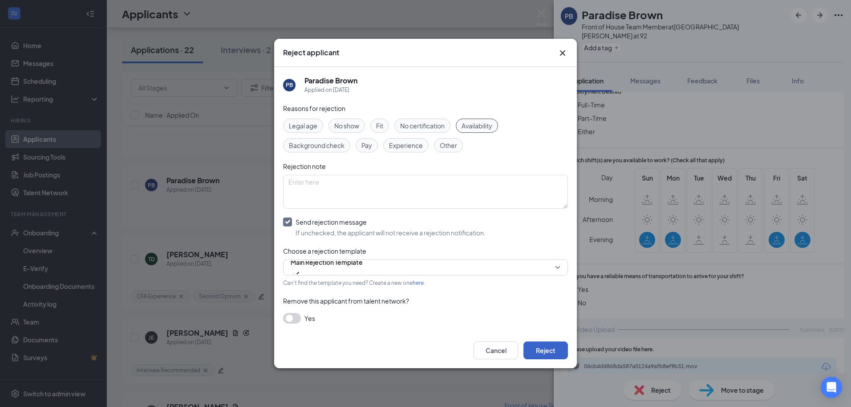
drag, startPoint x: 533, startPoint y: 349, endPoint x: 534, endPoint y: 344, distance: 5.1
click at [534, 346] on button "Reject" at bounding box center [546, 350] width 45 height 18
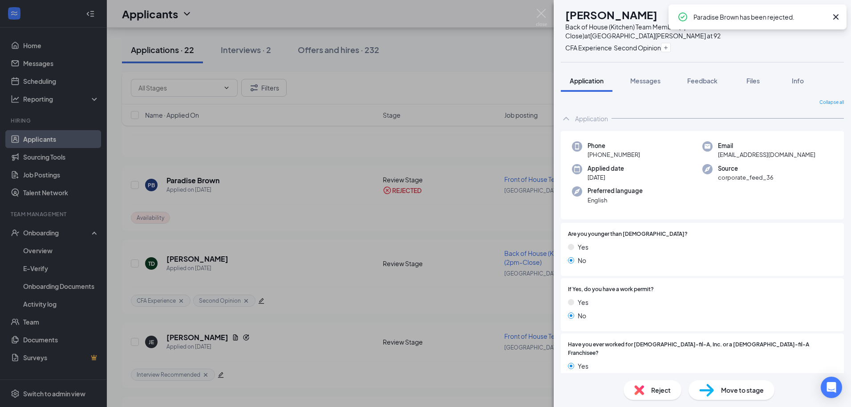
click at [837, 13] on icon "Cross" at bounding box center [836, 17] width 11 height 11
click at [799, 15] on icon "ArrowLeftNew" at bounding box center [798, 14] width 5 height 5
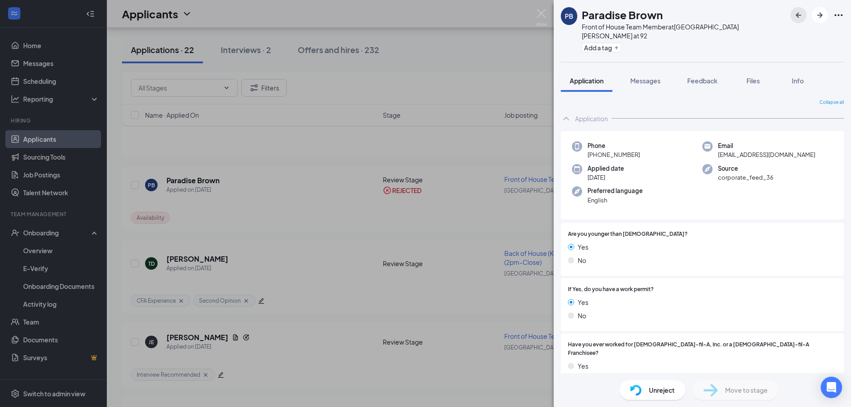
click at [793, 14] on button "button" at bounding box center [799, 15] width 16 height 16
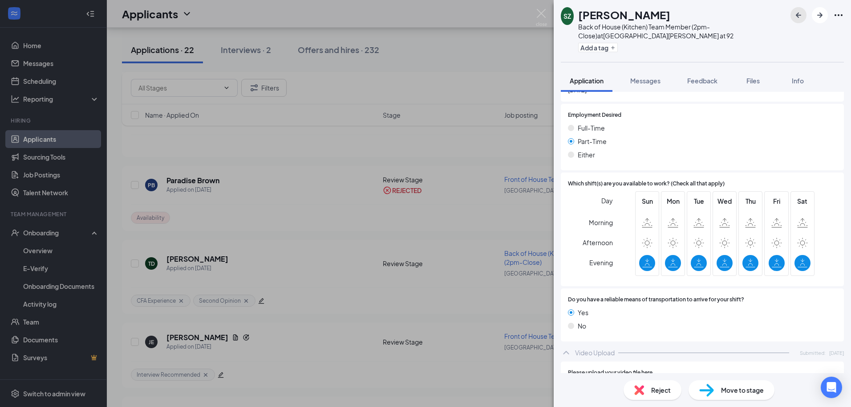
scroll to position [693, 0]
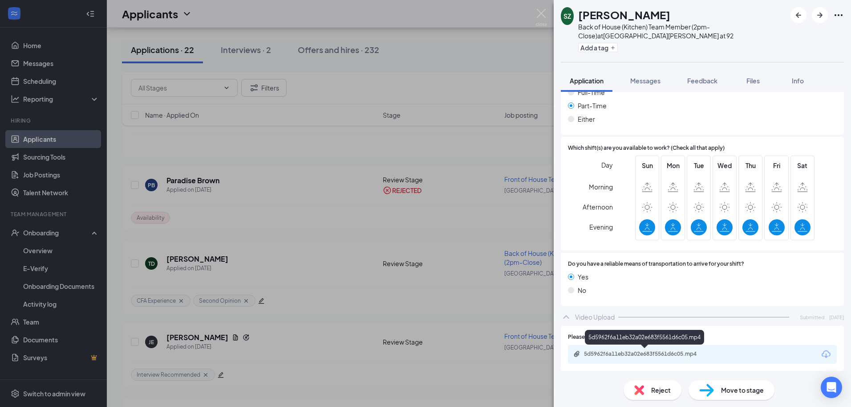
click at [634, 351] on div "5d5962f6a11eb32a02e683f5561d6c05.mp4" at bounding box center [646, 353] width 125 height 7
click at [664, 354] on div "5d5962f6a11eb32a02e683f5561d6c05.mp4" at bounding box center [646, 353] width 125 height 7
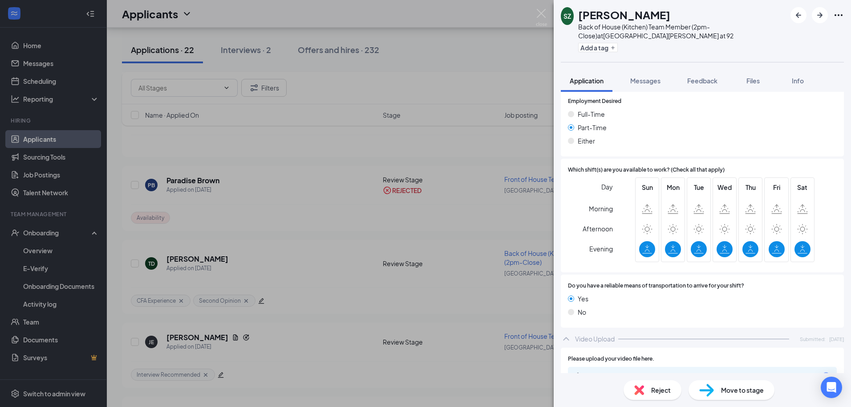
scroll to position [671, 0]
click at [799, 17] on icon "ArrowLeftNew" at bounding box center [798, 14] width 5 height 5
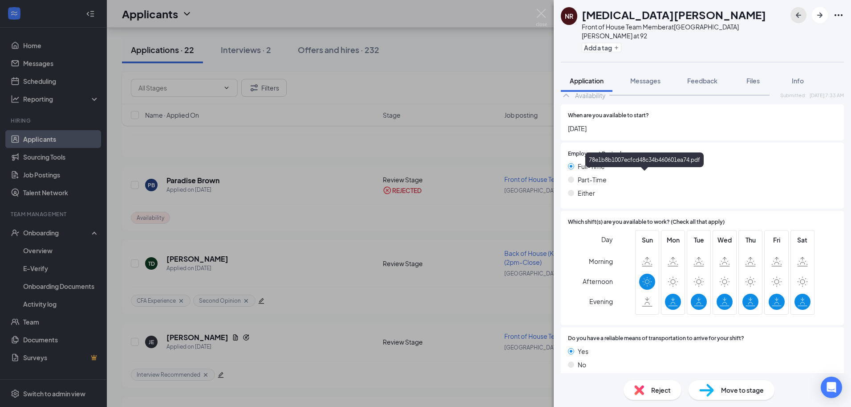
scroll to position [644, 0]
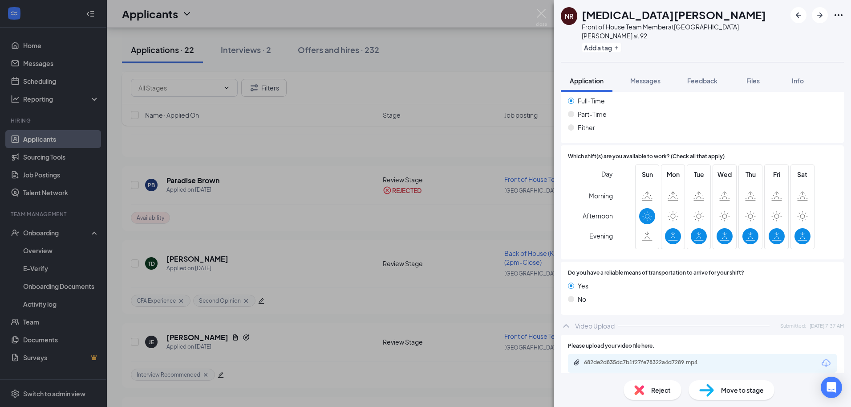
click at [640, 392] on img at bounding box center [640, 390] width 10 height 10
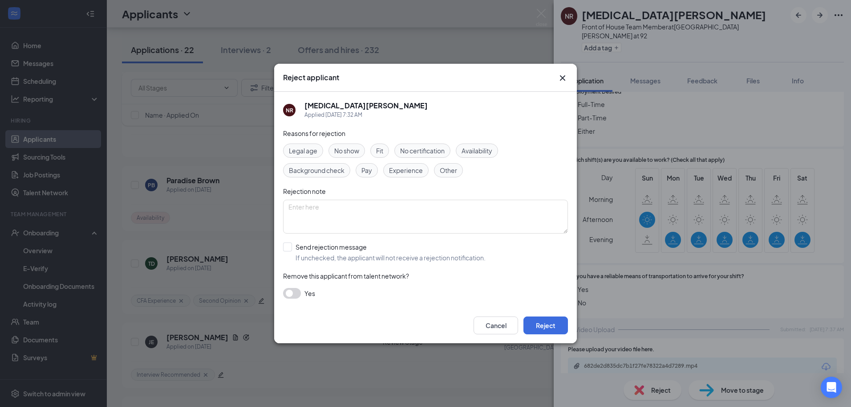
click at [474, 145] on div "Availability" at bounding box center [477, 150] width 42 height 14
click at [294, 248] on input "Send rejection message If unchecked, the applicant will not receive a rejection…" at bounding box center [384, 252] width 203 height 20
checkbox input "true"
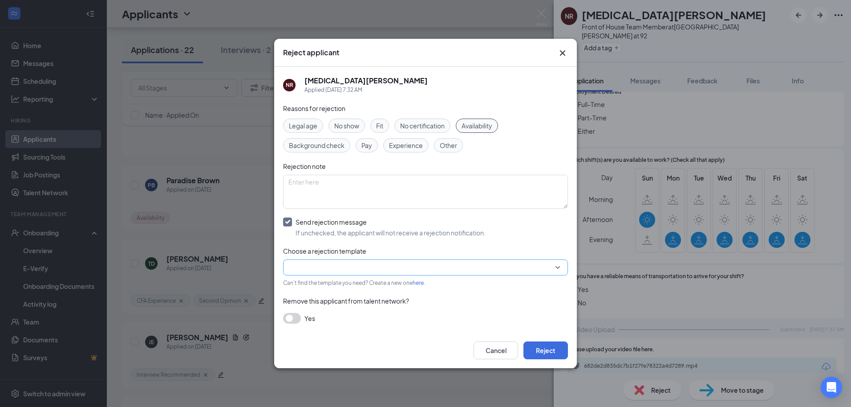
click at [319, 267] on input "search" at bounding box center [423, 267] width 268 height 15
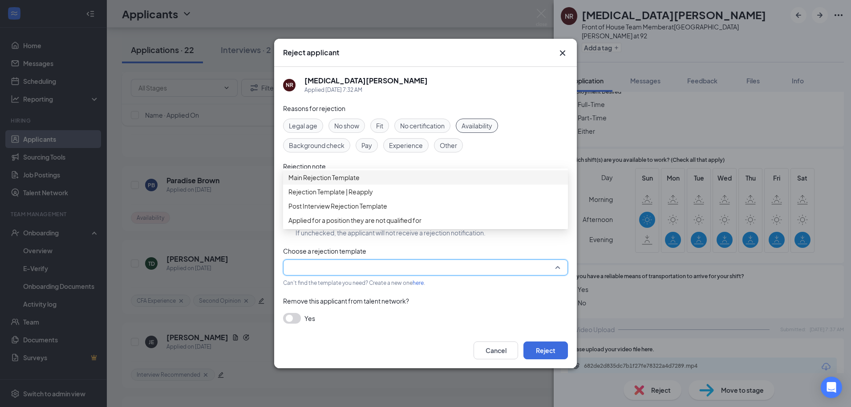
click at [329, 182] on span "Main Rejection Template" at bounding box center [324, 177] width 71 height 10
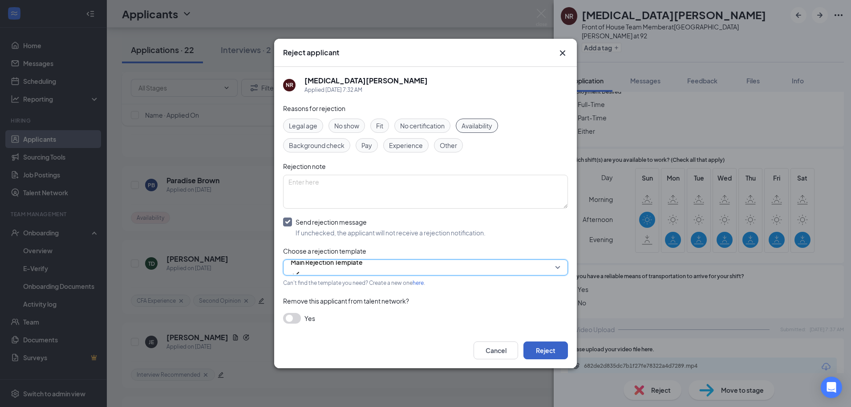
click at [553, 343] on button "Reject" at bounding box center [546, 350] width 45 height 18
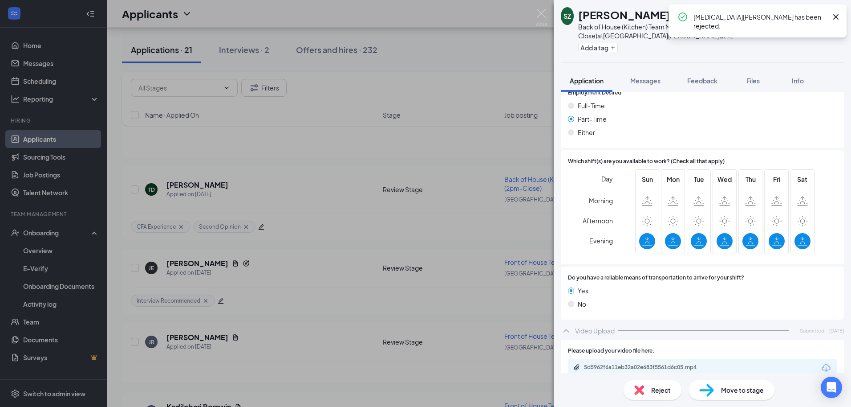
scroll to position [680, 0]
click at [838, 18] on icon "Cross" at bounding box center [836, 17] width 11 height 11
click at [796, 16] on icon "ArrowLeftNew" at bounding box center [799, 15] width 11 height 11
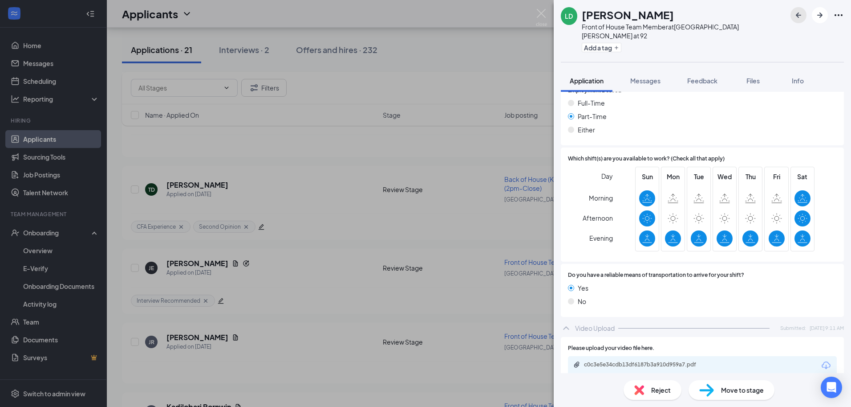
scroll to position [654, 0]
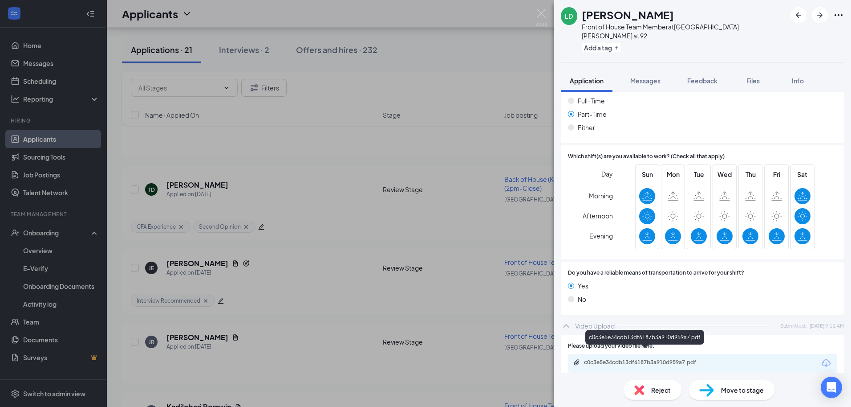
click at [608, 359] on div "c0c3e5e34cdb13df6187b3a910d959a7.pdf" at bounding box center [646, 362] width 125 height 7
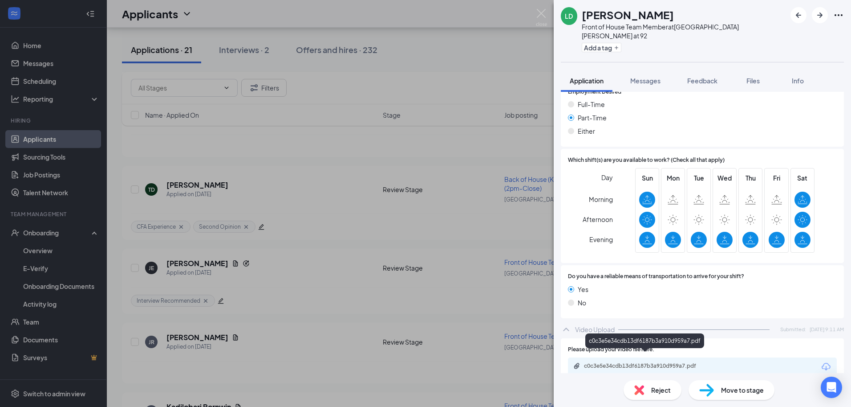
click at [626, 362] on div "c0c3e5e34cdb13df6187b3a910d959a7.pdf" at bounding box center [646, 365] width 125 height 7
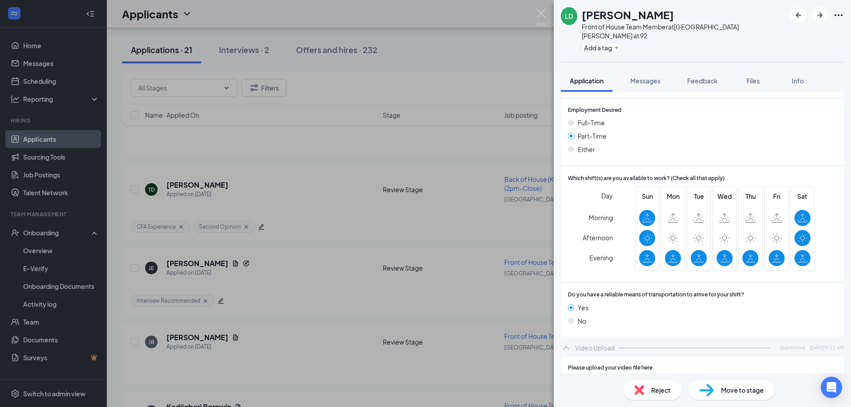
click at [661, 384] on div "Reject" at bounding box center [653, 390] width 58 height 20
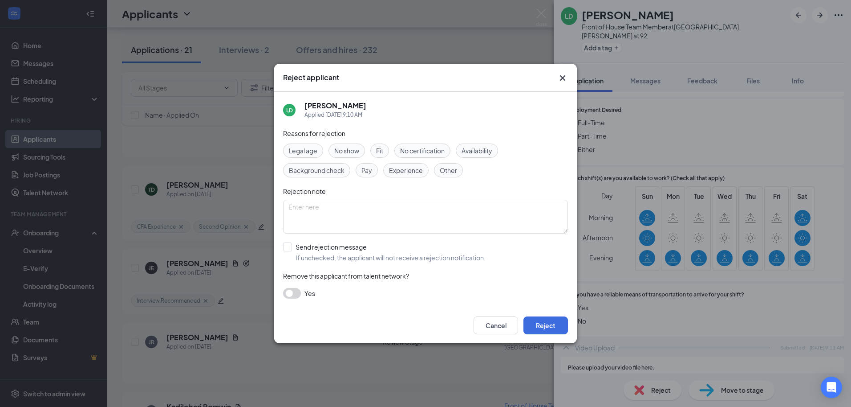
click at [478, 148] on span "Availability" at bounding box center [477, 151] width 31 height 10
click at [291, 245] on input "Send rejection message If unchecked, the applicant will not receive a rejection…" at bounding box center [384, 252] width 203 height 20
checkbox input "true"
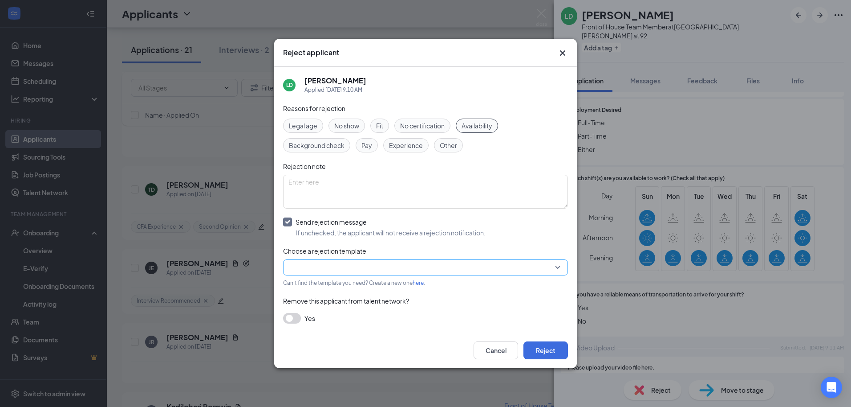
click at [305, 264] on input "search" at bounding box center [423, 267] width 268 height 15
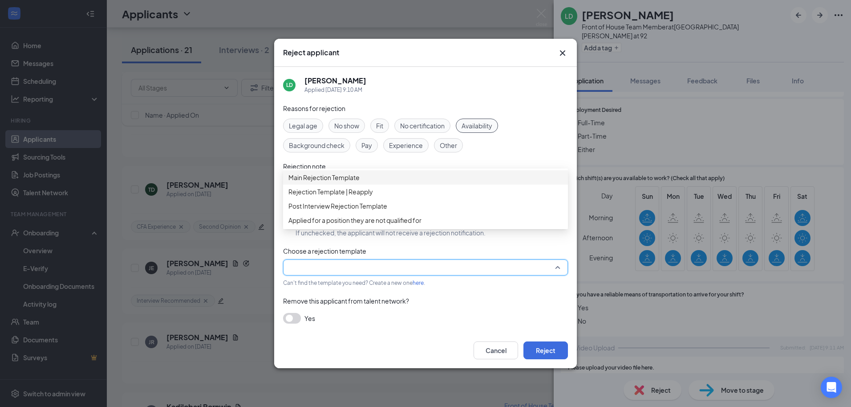
click at [306, 182] on span "Main Rejection Template" at bounding box center [324, 177] width 71 height 10
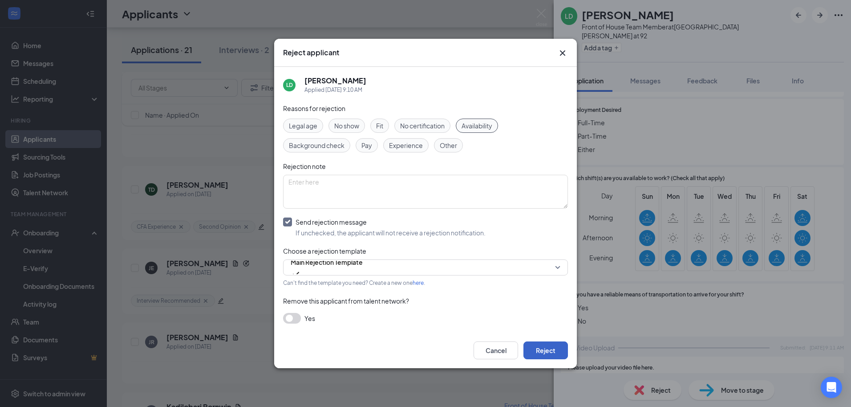
click at [550, 348] on button "Reject" at bounding box center [546, 350] width 45 height 18
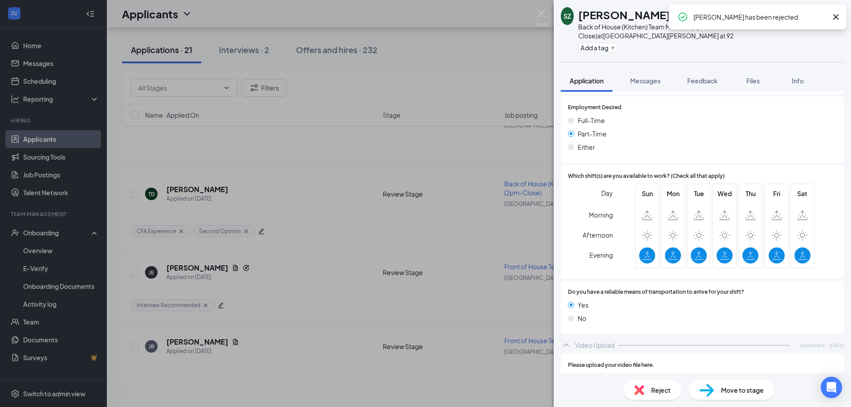
scroll to position [665, 0]
click at [837, 17] on icon "Cross" at bounding box center [836, 16] width 5 height 5
click at [802, 16] on icon "ArrowLeftNew" at bounding box center [799, 15] width 11 height 11
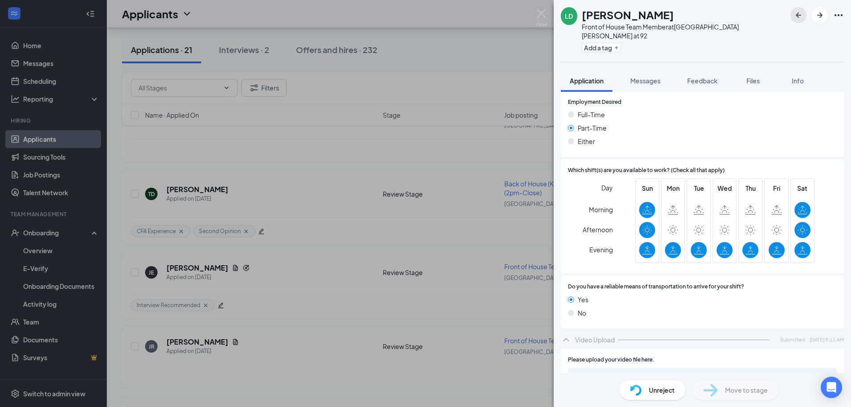
scroll to position [640, 0]
click at [799, 14] on icon "ArrowLeftNew" at bounding box center [799, 15] width 11 height 11
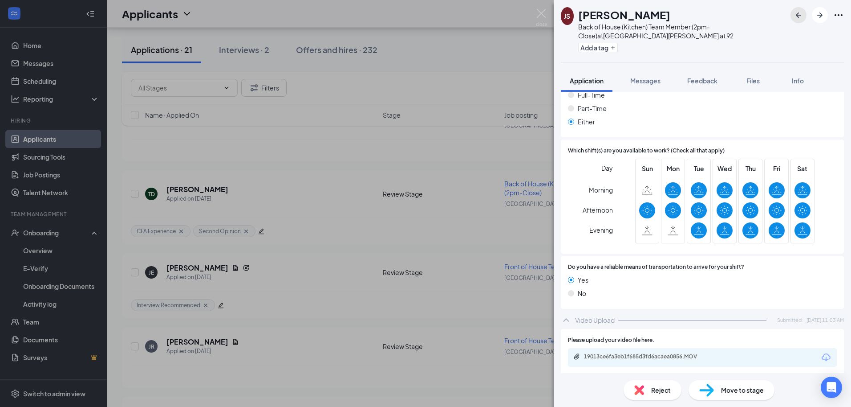
scroll to position [634, 0]
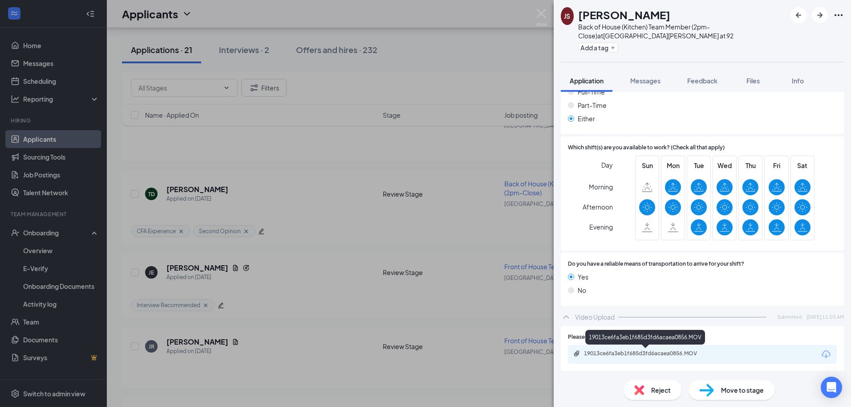
click at [660, 354] on div "19013ce6fa3eb1f685d3fd6acaea0856.MOV" at bounding box center [646, 353] width 125 height 7
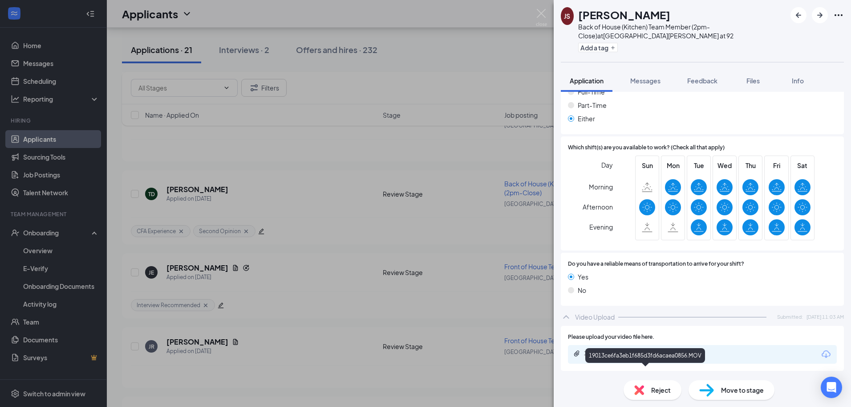
scroll to position [612, 0]
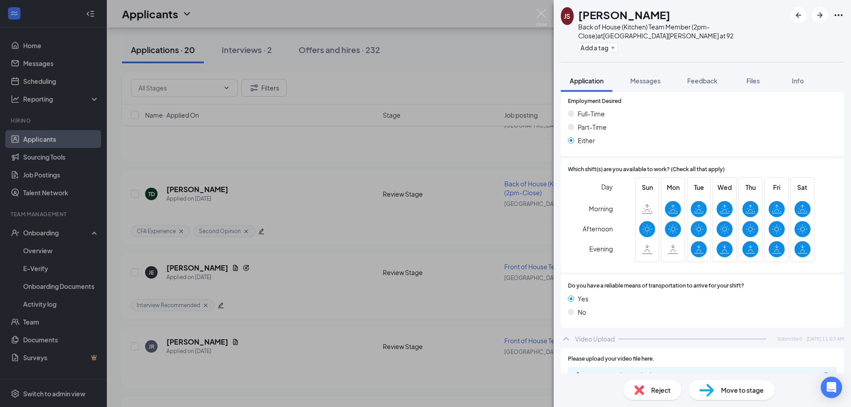
click at [647, 387] on div "Reject" at bounding box center [653, 390] width 58 height 20
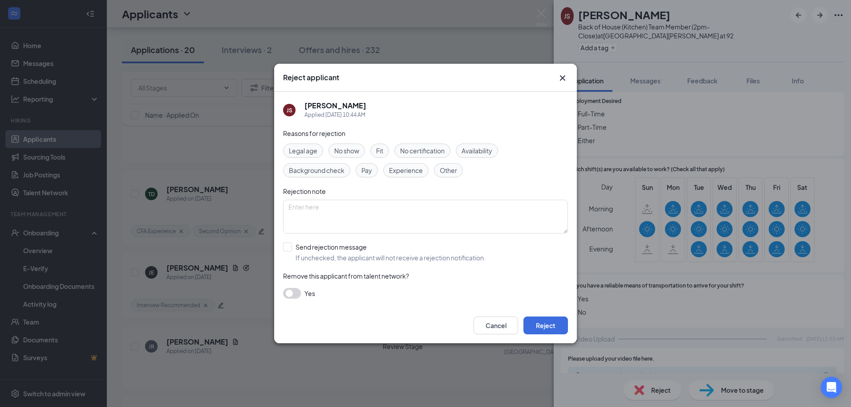
click at [464, 147] on span "Availability" at bounding box center [477, 151] width 31 height 10
click at [294, 248] on input "Send rejection message If unchecked, the applicant will not receive a rejection…" at bounding box center [384, 252] width 203 height 20
checkbox input "true"
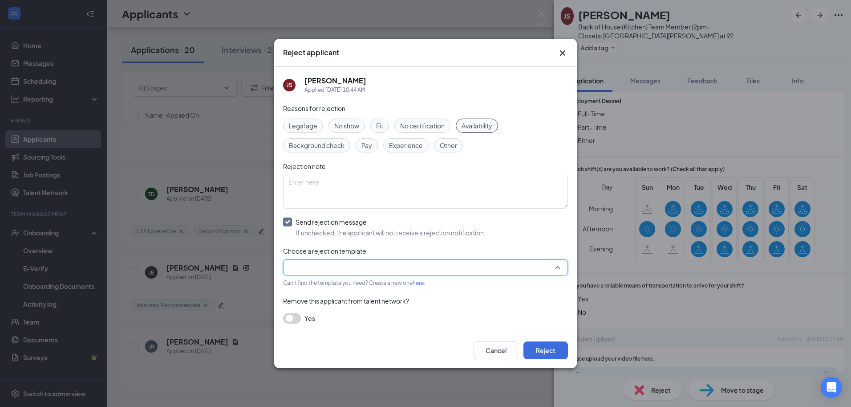
click at [321, 271] on input "search" at bounding box center [423, 267] width 268 height 15
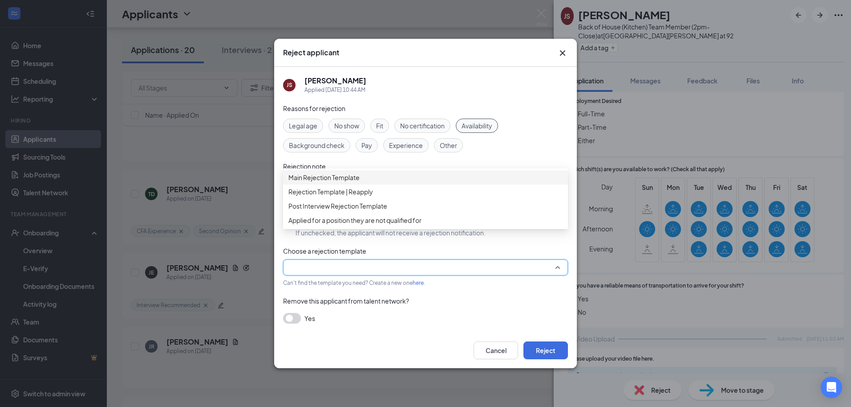
click at [324, 182] on span "Main Rejection Template" at bounding box center [324, 177] width 71 height 10
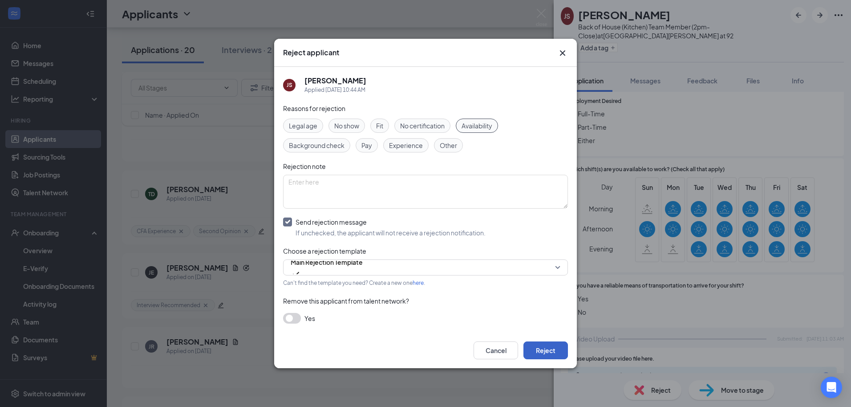
click at [551, 351] on button "Reject" at bounding box center [546, 350] width 45 height 18
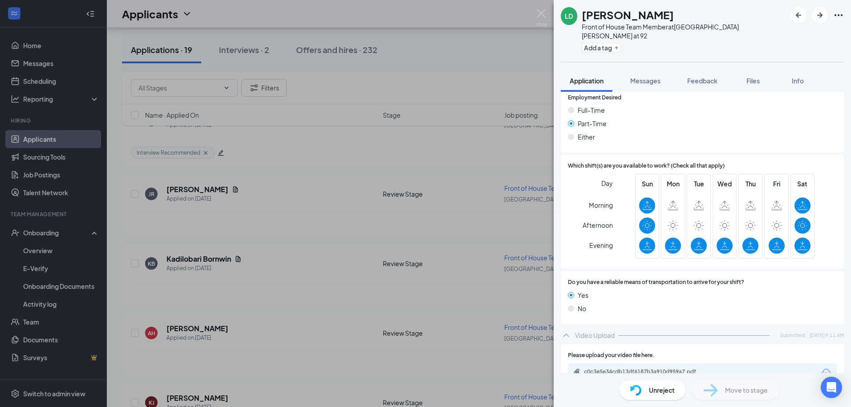
scroll to position [632, 0]
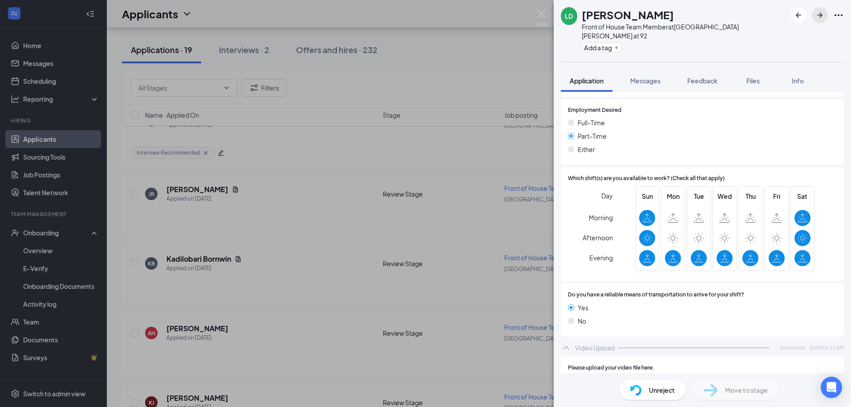
click at [817, 16] on icon "ArrowRight" at bounding box center [820, 15] width 11 height 11
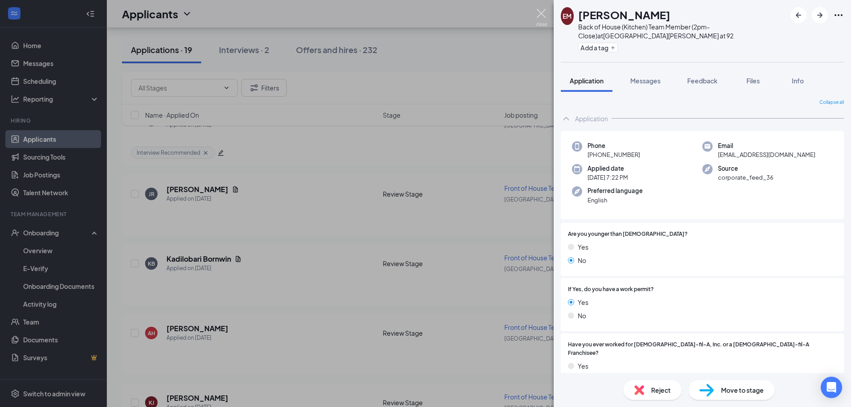
click at [540, 12] on img at bounding box center [541, 17] width 11 height 17
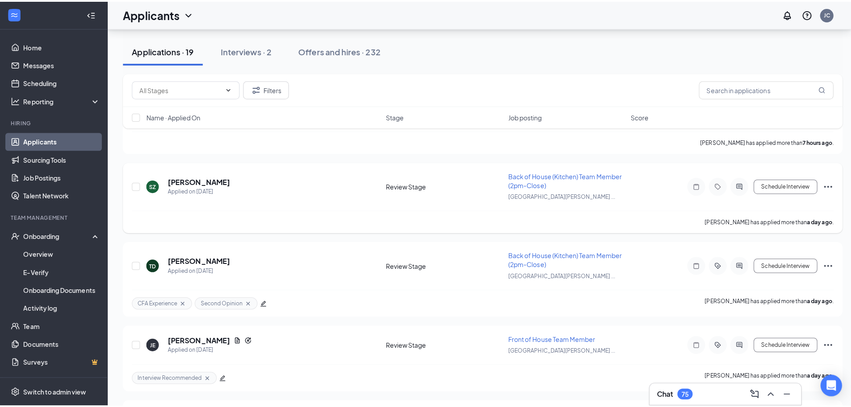
scroll to position [776, 0]
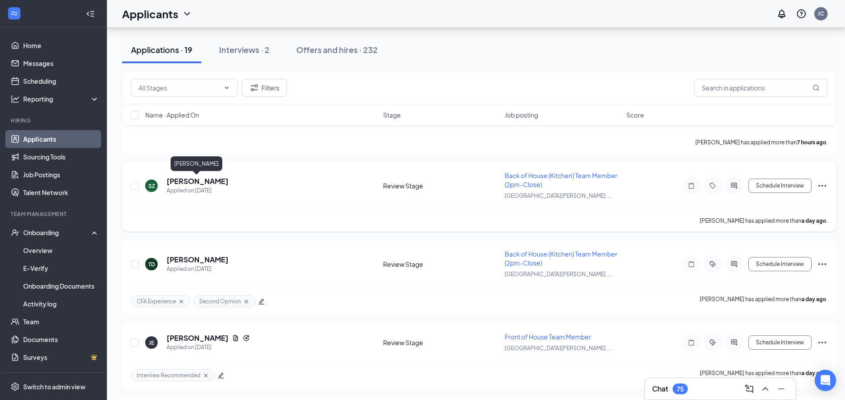
click at [199, 180] on h5 "[PERSON_NAME]" at bounding box center [198, 181] width 62 height 10
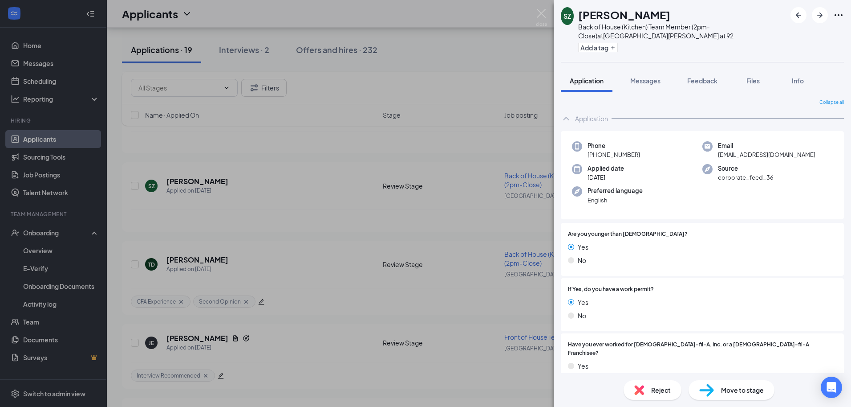
click at [736, 397] on div "Move to stage" at bounding box center [732, 390] width 86 height 20
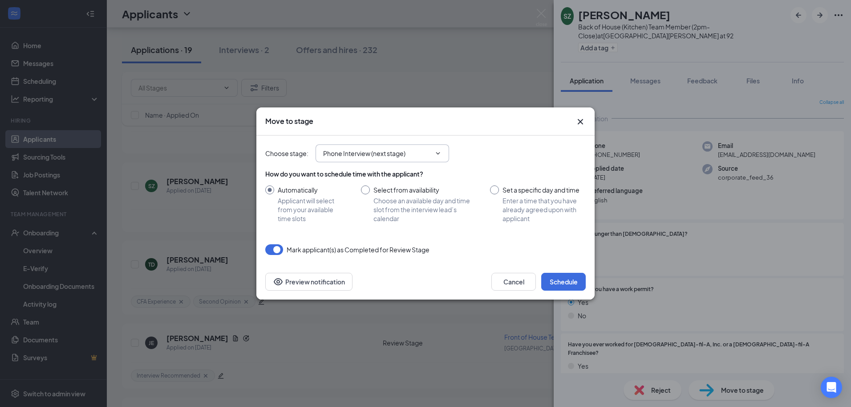
click at [401, 157] on input "Phone Interview (next stage)" at bounding box center [377, 153] width 108 height 10
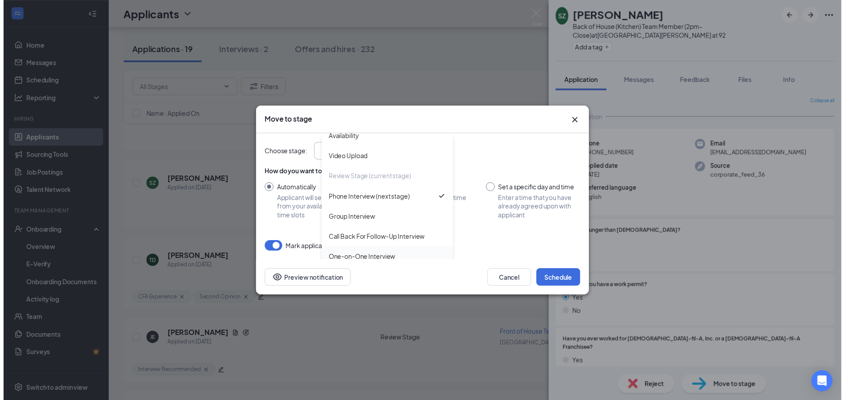
scroll to position [51, 0]
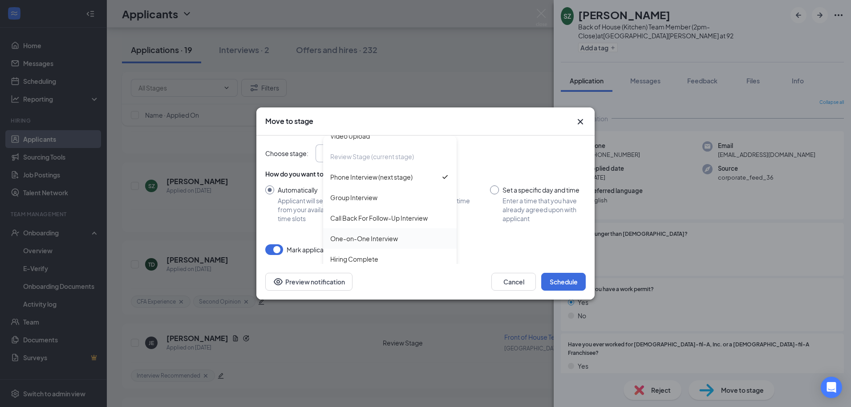
click at [361, 235] on div "One-on-One Interview" at bounding box center [364, 238] width 68 height 10
type input "One-on-One Interview"
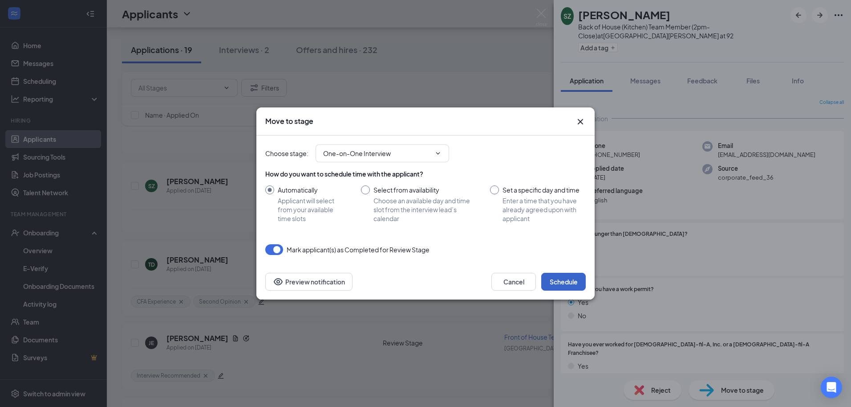
click at [561, 282] on button "Schedule" at bounding box center [564, 282] width 45 height 18
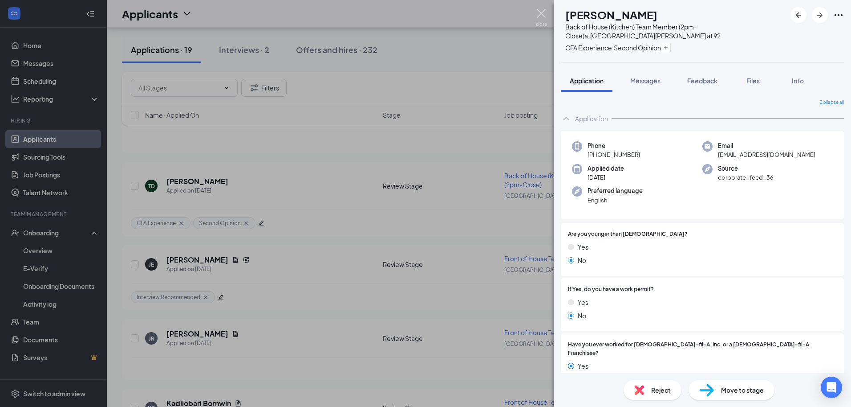
click at [542, 13] on img at bounding box center [541, 17] width 11 height 17
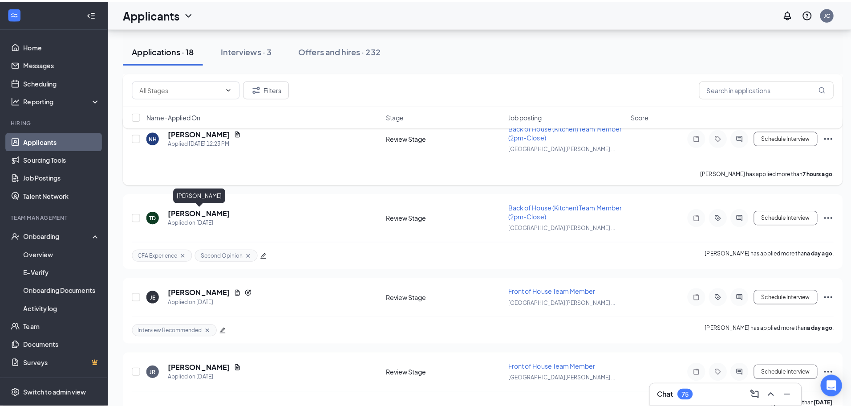
scroll to position [732, 0]
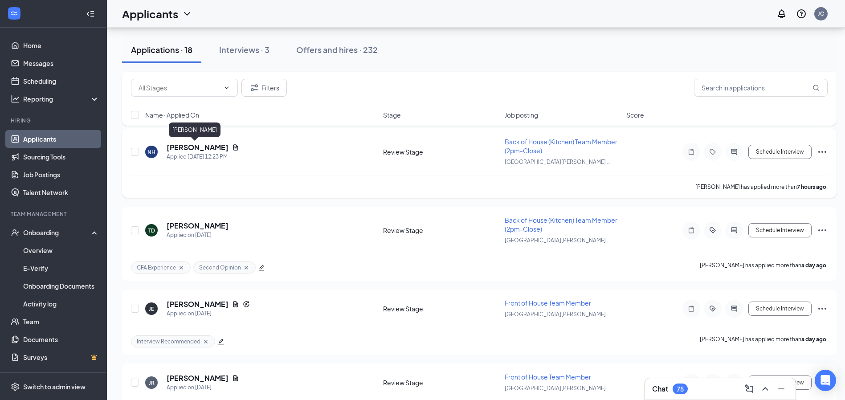
click at [195, 148] on h5 "[PERSON_NAME]" at bounding box center [198, 148] width 62 height 10
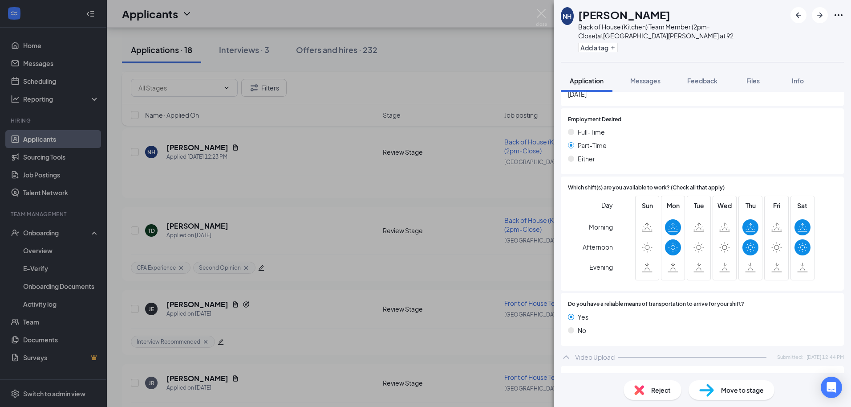
scroll to position [702, 0]
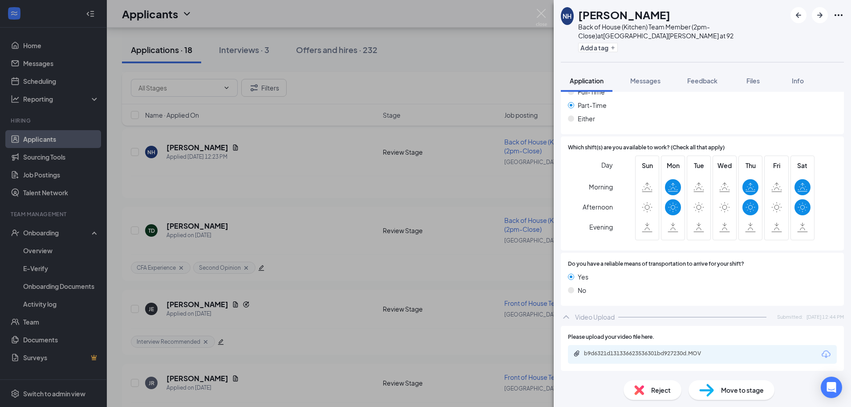
click at [649, 384] on div "Reject" at bounding box center [653, 390] width 58 height 20
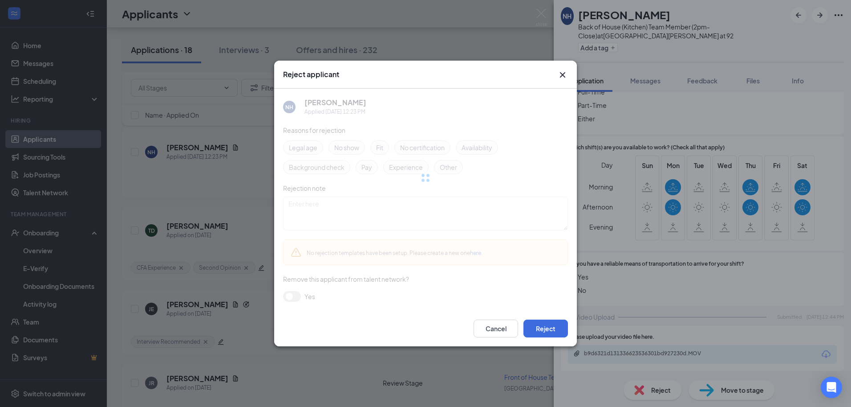
scroll to position [699, 0]
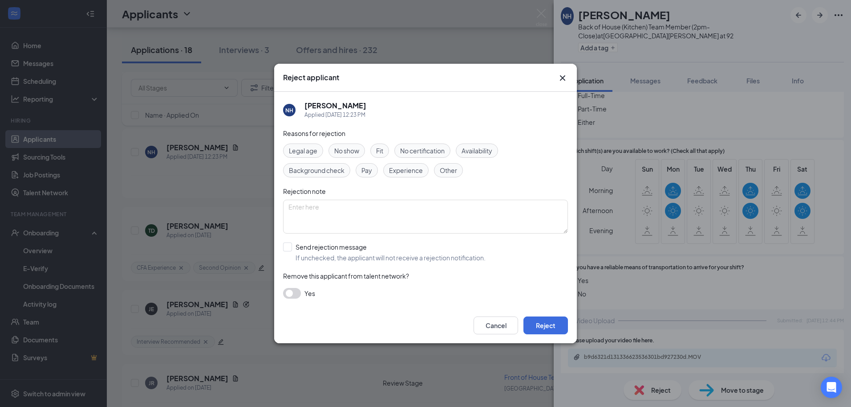
click at [485, 143] on div "Availability" at bounding box center [477, 150] width 42 height 14
click at [293, 250] on input "Send rejection message If unchecked, the applicant will not receive a rejection…" at bounding box center [384, 252] width 203 height 20
checkbox input "true"
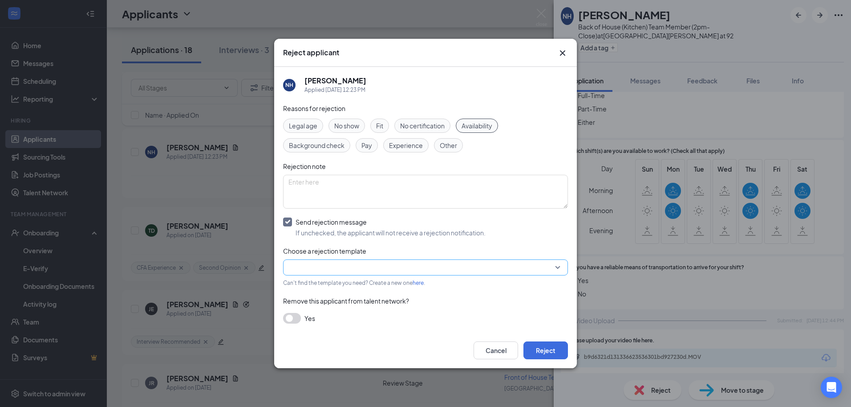
click at [328, 269] on input "search" at bounding box center [423, 267] width 268 height 15
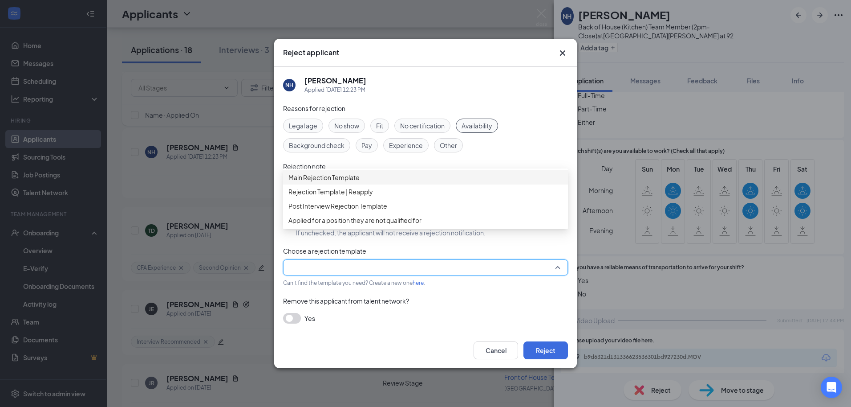
click at [343, 181] on span "Main Rejection Template" at bounding box center [324, 177] width 71 height 10
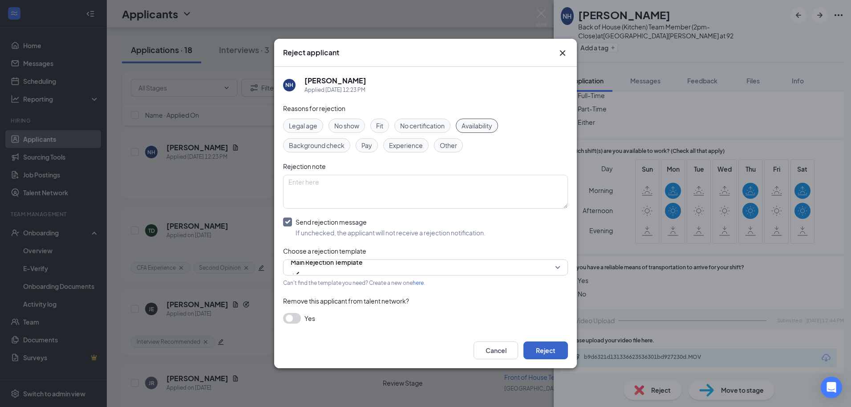
click at [550, 353] on button "Reject" at bounding box center [546, 350] width 45 height 18
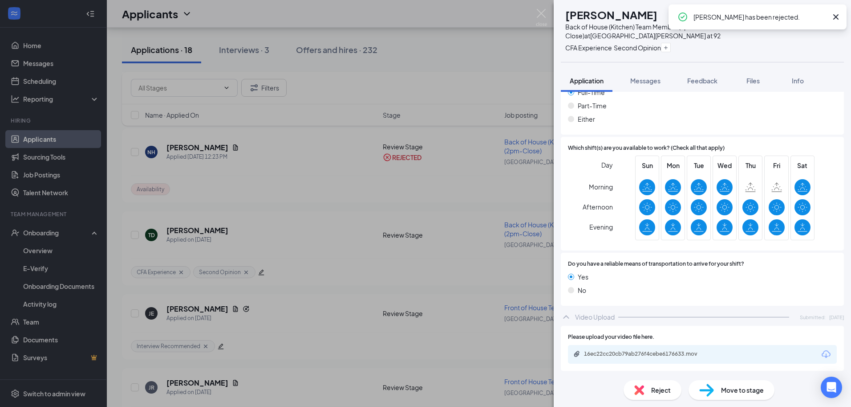
scroll to position [605, 0]
click at [839, 16] on icon "Cross" at bounding box center [836, 17] width 11 height 11
click at [798, 16] on icon "ArrowLeftNew" at bounding box center [798, 14] width 5 height 5
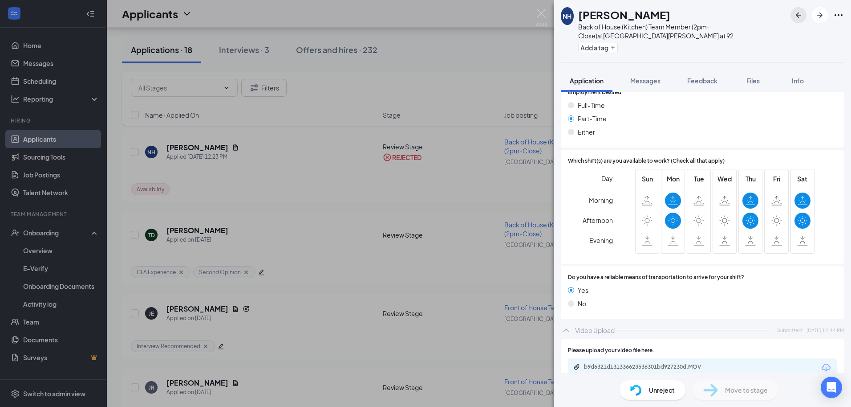
click at [795, 17] on icon "ArrowLeftNew" at bounding box center [799, 15] width 11 height 11
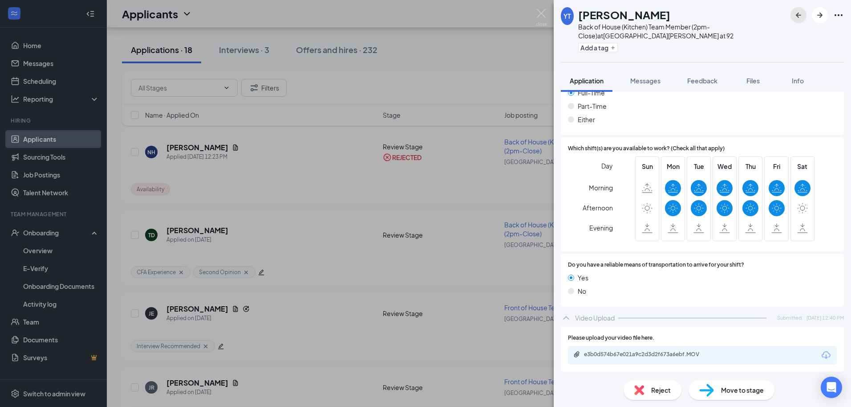
scroll to position [761, 0]
click at [638, 349] on div "e3b0d574b67e021a9c2d3d2f673a6ebf.MOV" at bounding box center [702, 354] width 269 height 19
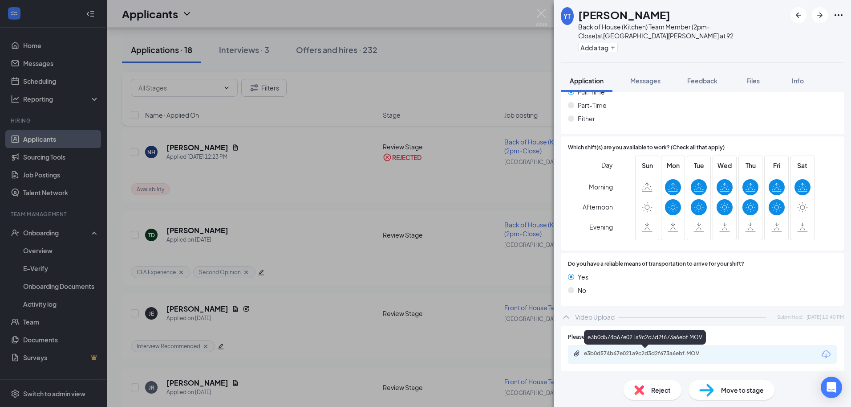
click at [641, 352] on div "e3b0d574b67e021a9c2d3d2f673a6ebf.MOV" at bounding box center [646, 353] width 125 height 7
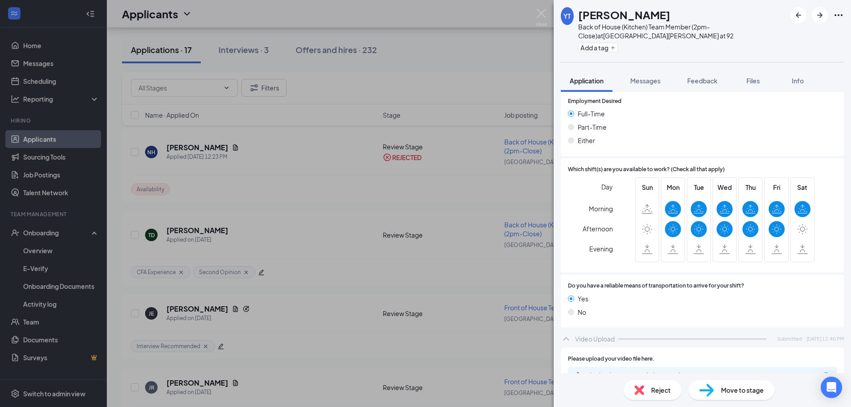
click at [617, 66] on div "YT Yharmin [PERSON_NAME] Back of House (Kitchen) Team Member (2pm-Close) at [GE…" at bounding box center [702, 203] width 297 height 407
click at [662, 397] on div "Reject" at bounding box center [653, 390] width 58 height 20
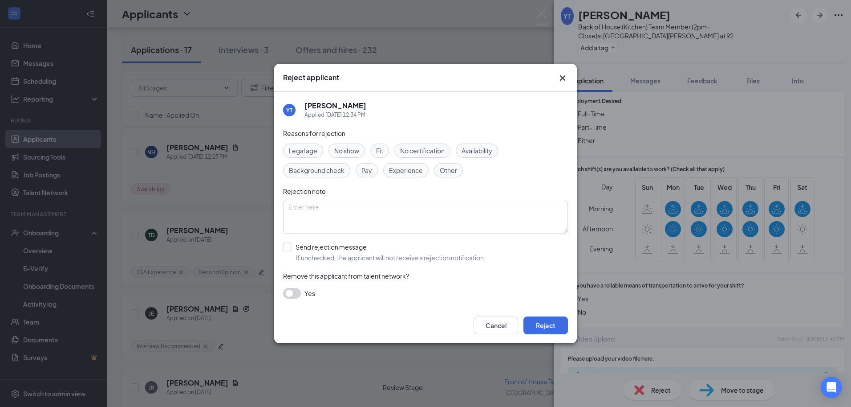
click at [485, 148] on div "Reasons for rejection Legal age No show Fit No certification Availability Backg…" at bounding box center [425, 217] width 285 height 179
click at [484, 151] on span "Availability" at bounding box center [477, 151] width 31 height 10
click at [291, 248] on input "Send rejection message If unchecked, the applicant will not receive a rejection…" at bounding box center [384, 252] width 203 height 20
checkbox input "true"
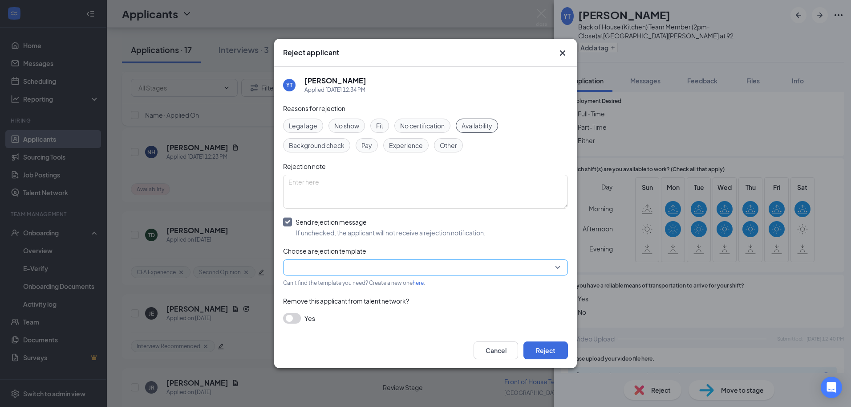
click at [323, 272] on input "search" at bounding box center [423, 267] width 268 height 15
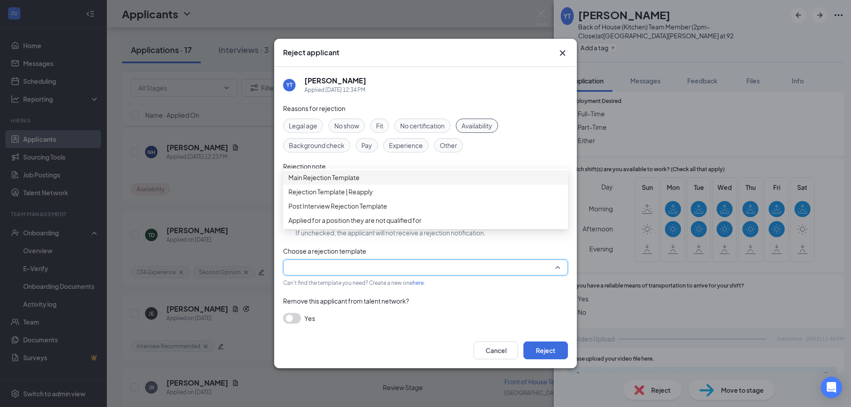
click at [368, 176] on div "Main Rejection Template" at bounding box center [425, 177] width 285 height 14
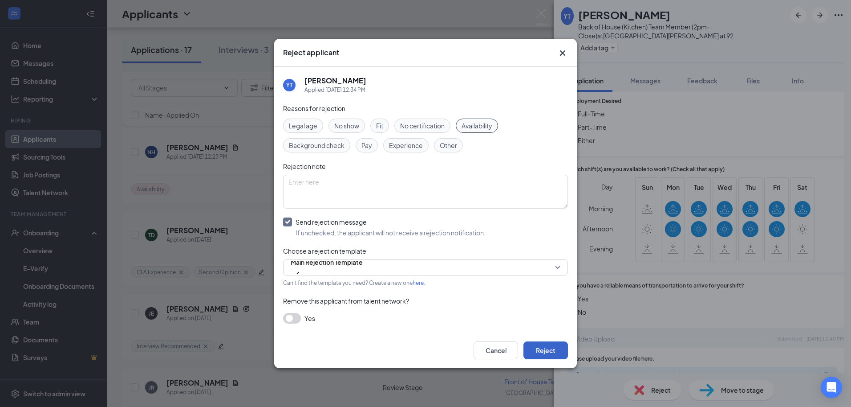
click at [546, 353] on button "Reject" at bounding box center [546, 350] width 45 height 18
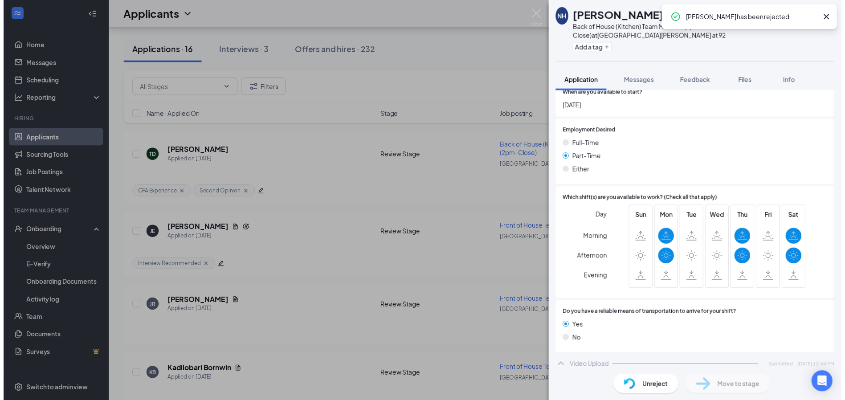
scroll to position [650, 0]
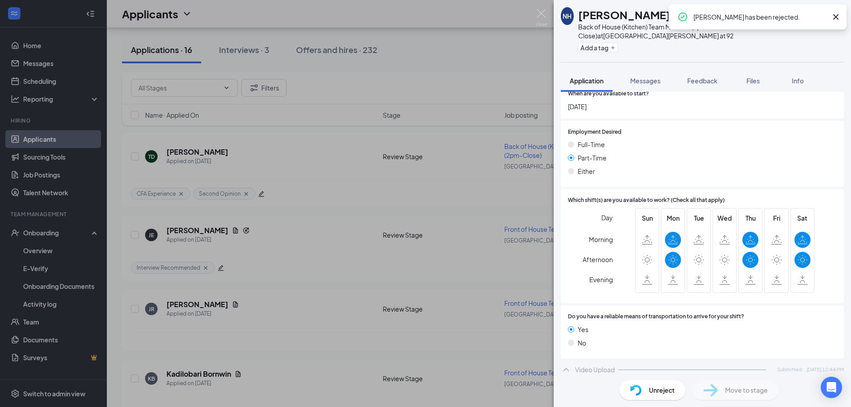
click at [836, 13] on icon "Cross" at bounding box center [836, 17] width 11 height 11
click at [799, 16] on icon "ArrowLeftNew" at bounding box center [798, 14] width 5 height 5
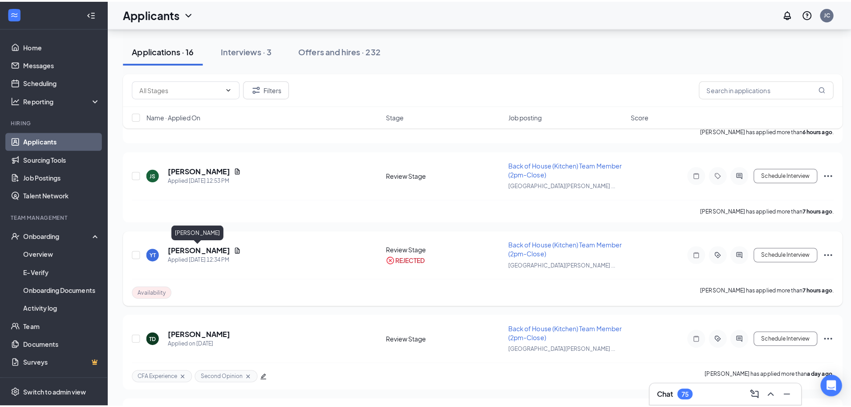
scroll to position [554, 0]
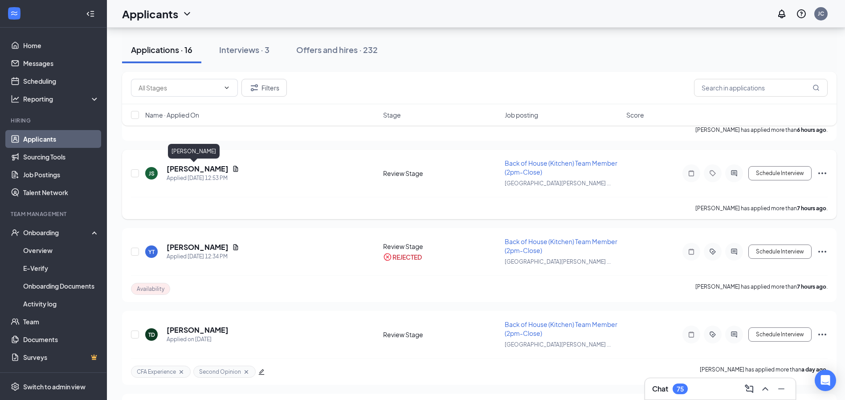
click at [188, 171] on h5 "[PERSON_NAME]" at bounding box center [198, 169] width 62 height 10
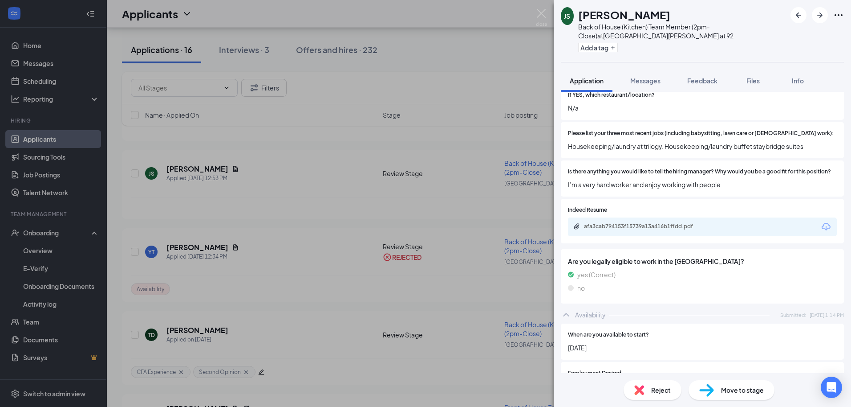
scroll to position [583, 0]
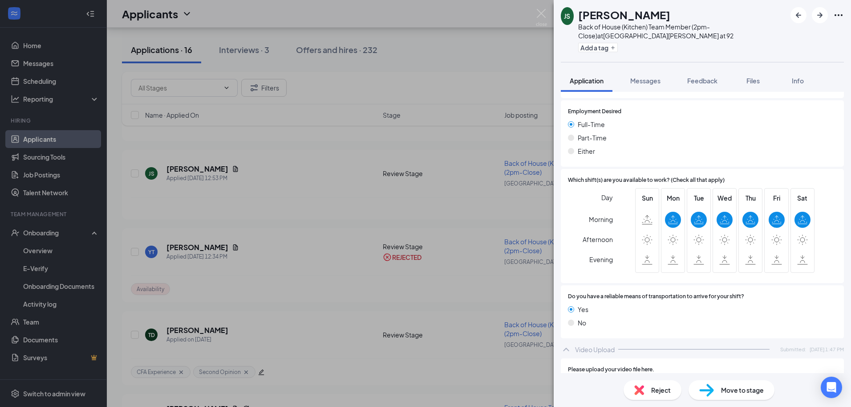
click at [652, 392] on span "Reject" at bounding box center [662, 390] width 20 height 10
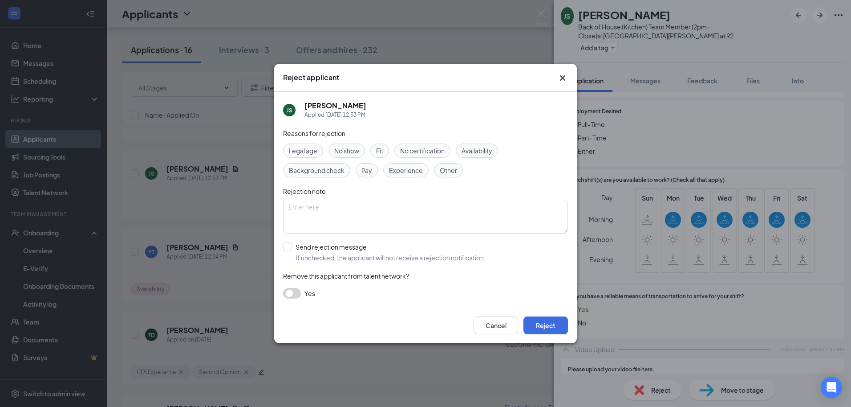
click at [467, 148] on span "Availability" at bounding box center [477, 151] width 31 height 10
click at [292, 245] on input "Send rejection message If unchecked, the applicant will not receive a rejection…" at bounding box center [384, 252] width 203 height 20
checkbox input "true"
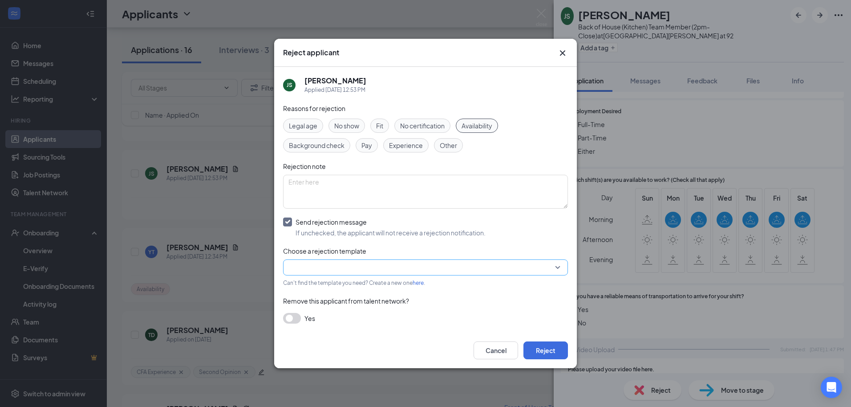
click at [383, 270] on input "search" at bounding box center [423, 267] width 268 height 15
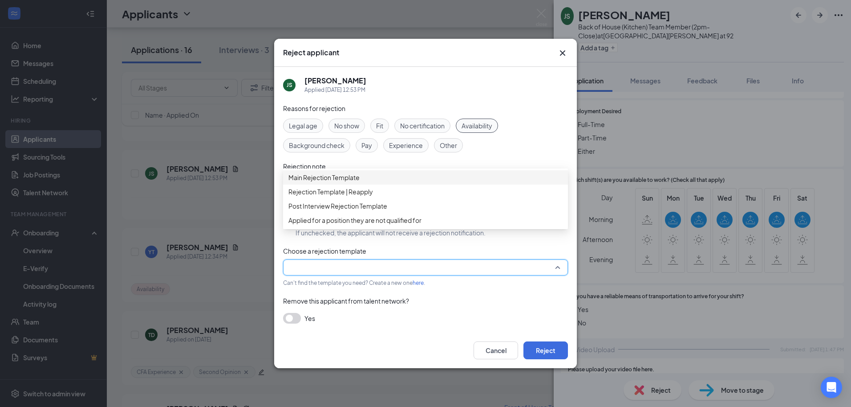
click at [347, 182] on span "Main Rejection Template" at bounding box center [324, 177] width 71 height 10
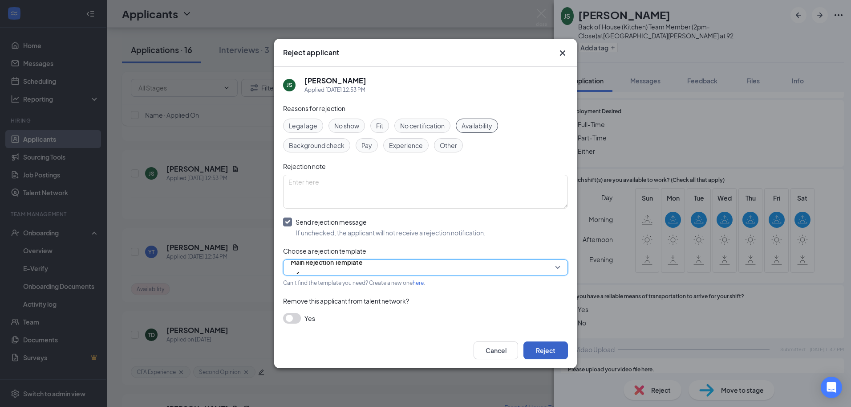
click at [547, 344] on button "Reject" at bounding box center [546, 350] width 45 height 18
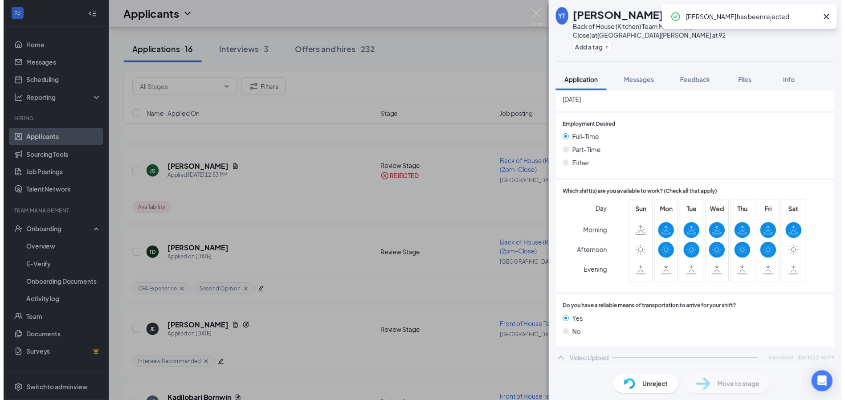
scroll to position [711, 0]
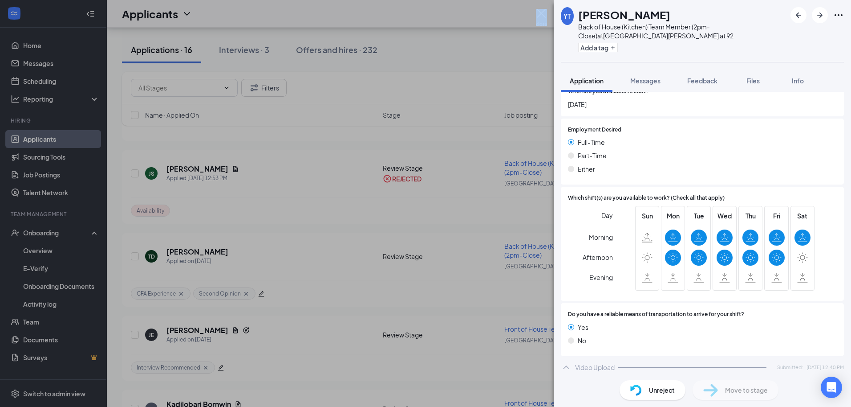
click at [538, 18] on div "YT Yharmin [PERSON_NAME] Back of House (Kitchen) Team Member (2pm-Close) at [GE…" at bounding box center [425, 203] width 851 height 407
drag, startPoint x: 538, startPoint y: 18, endPoint x: 519, endPoint y: 18, distance: 18.7
click at [494, 30] on div "YT Yharmin [PERSON_NAME] Back of House (Kitchen) Team Member (2pm-Close) at [GE…" at bounding box center [425, 203] width 851 height 407
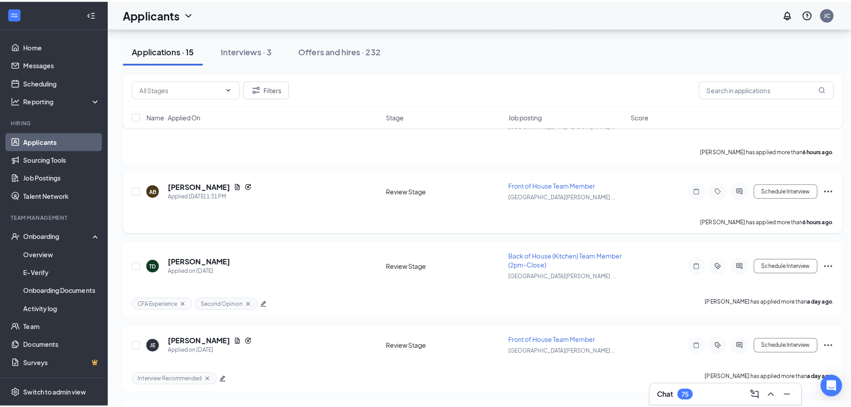
scroll to position [464, 0]
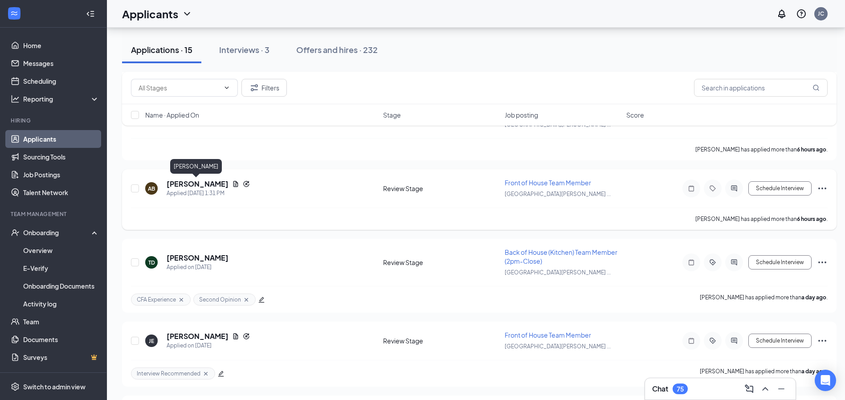
click at [195, 184] on h5 "[PERSON_NAME]" at bounding box center [198, 184] width 62 height 10
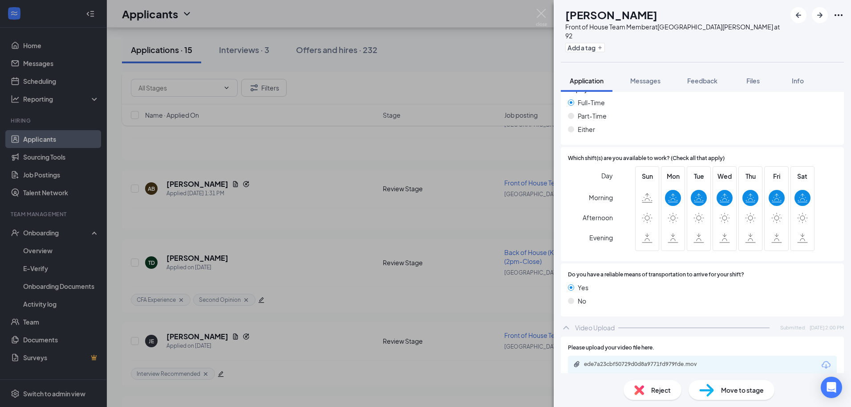
scroll to position [669, 0]
click at [663, 387] on span "Reject" at bounding box center [662, 390] width 20 height 10
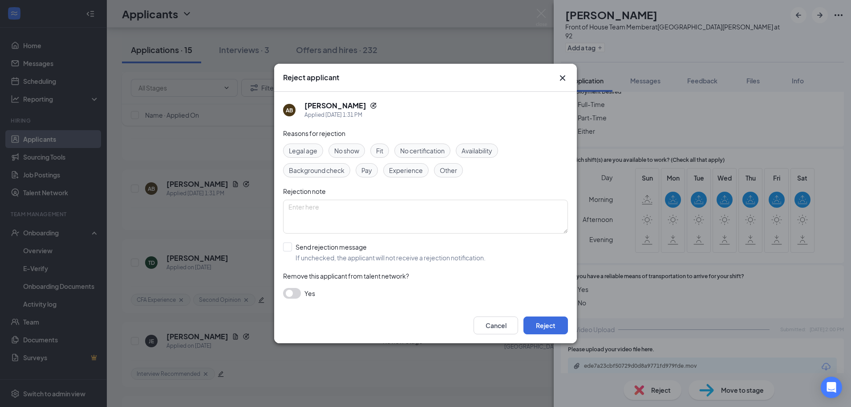
click at [562, 77] on icon "Cross" at bounding box center [562, 77] width 5 height 5
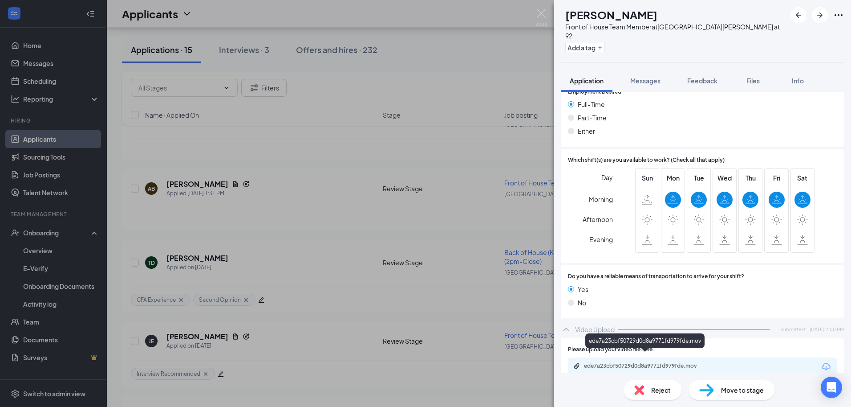
click at [690, 362] on div "ede7a23cbf50729d0d8a9771fd979fde.mov" at bounding box center [646, 365] width 125 height 7
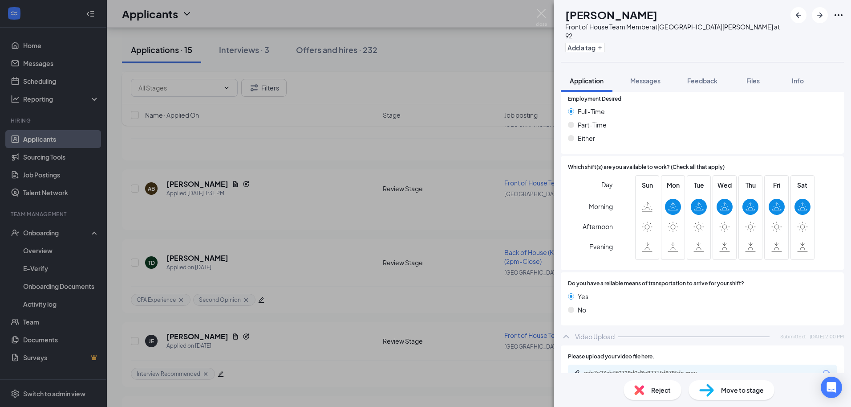
scroll to position [669, 0]
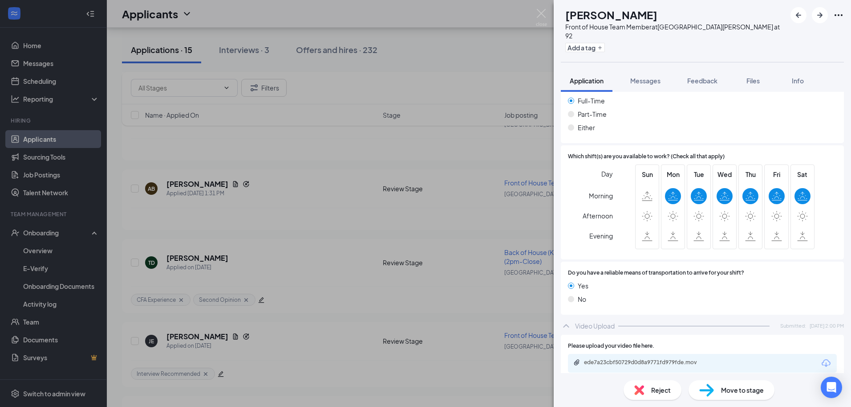
click at [655, 388] on span "Reject" at bounding box center [662, 390] width 20 height 10
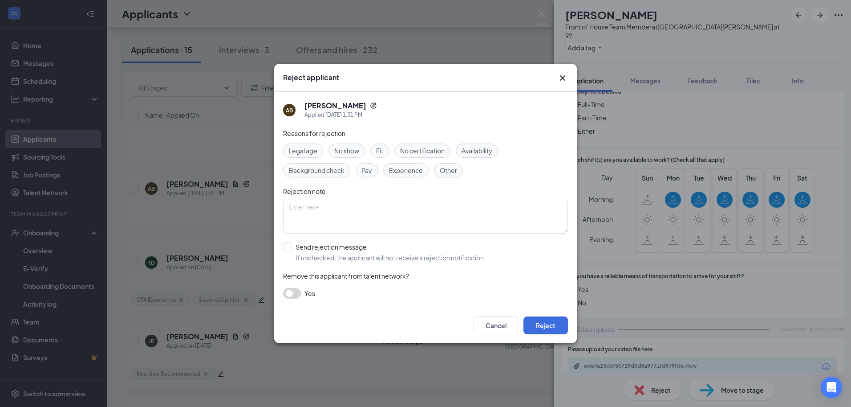
click at [478, 147] on span "Availability" at bounding box center [477, 151] width 31 height 10
click at [294, 251] on input "Send rejection message If unchecked, the applicant will not receive a rejection…" at bounding box center [384, 252] width 203 height 20
checkbox input "true"
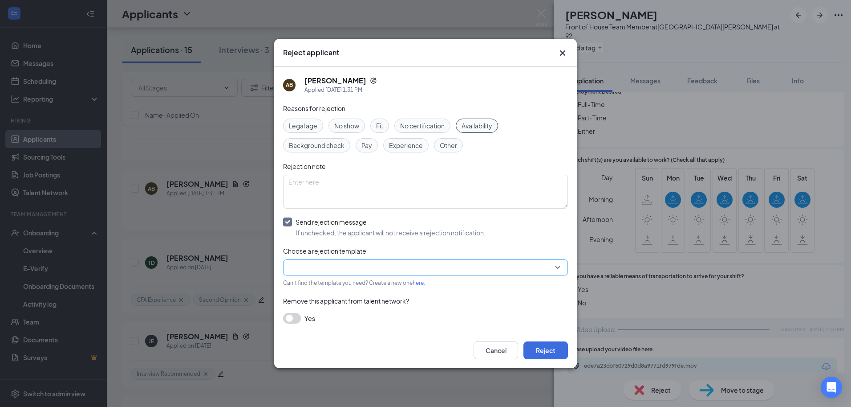
click at [329, 274] on input "search" at bounding box center [423, 267] width 268 height 15
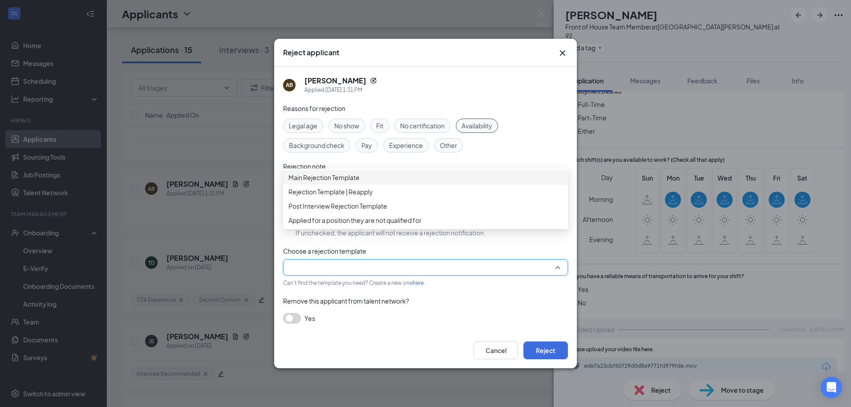
click at [331, 182] on span "Main Rejection Template" at bounding box center [324, 177] width 71 height 10
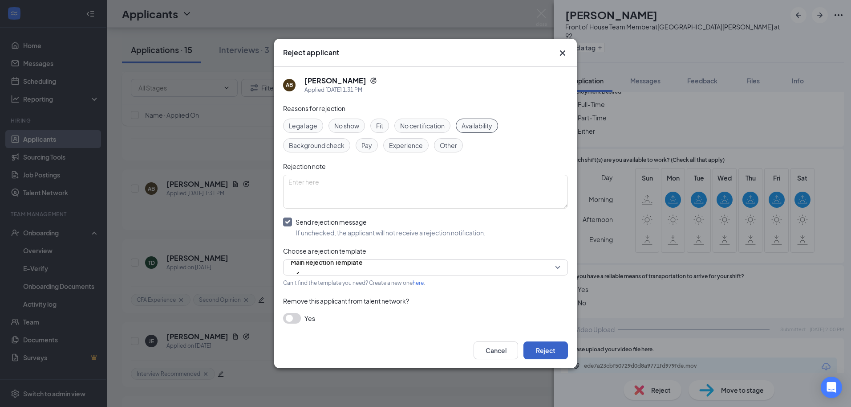
click at [550, 344] on button "Reject" at bounding box center [546, 350] width 45 height 18
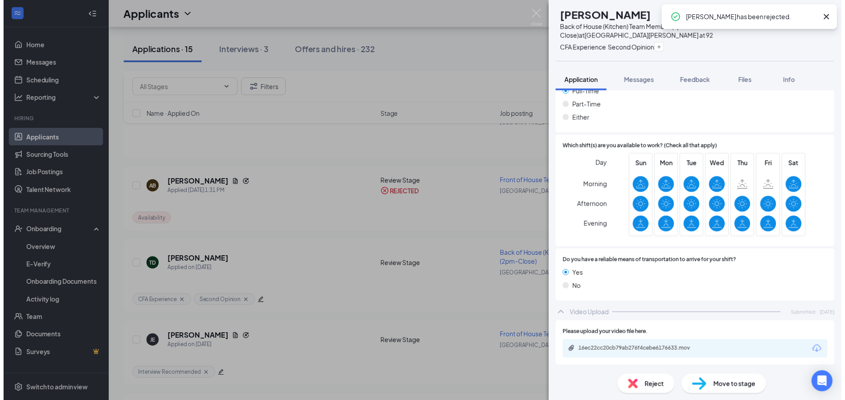
scroll to position [605, 0]
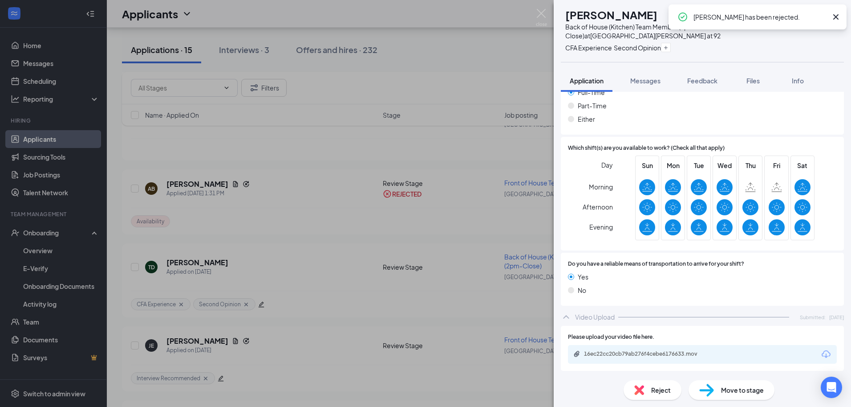
click at [727, 40] on div "CFA Experience Second Opinion" at bounding box center [676, 47] width 221 height 15
click at [835, 19] on icon "Cross" at bounding box center [836, 16] width 5 height 5
drag, startPoint x: 544, startPoint y: 16, endPoint x: 489, endPoint y: 63, distance: 71.7
click at [543, 16] on img at bounding box center [541, 17] width 11 height 17
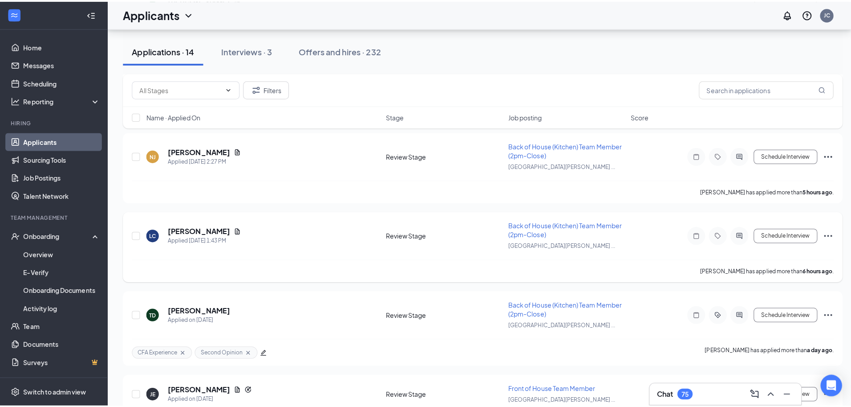
scroll to position [331, 0]
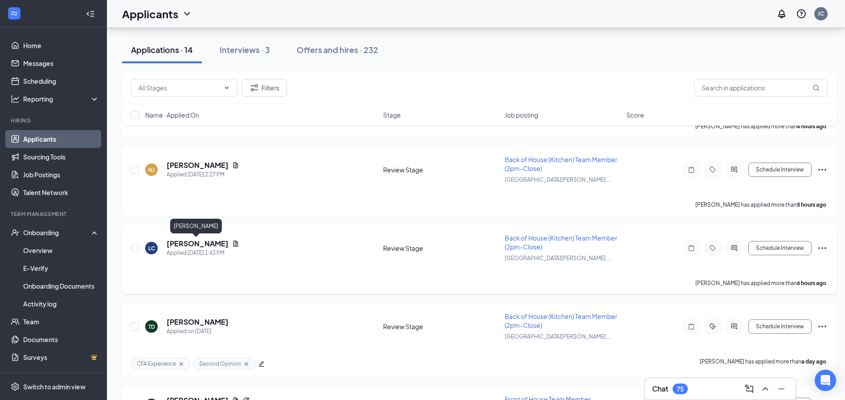
click at [191, 245] on h5 "[PERSON_NAME]" at bounding box center [198, 244] width 62 height 10
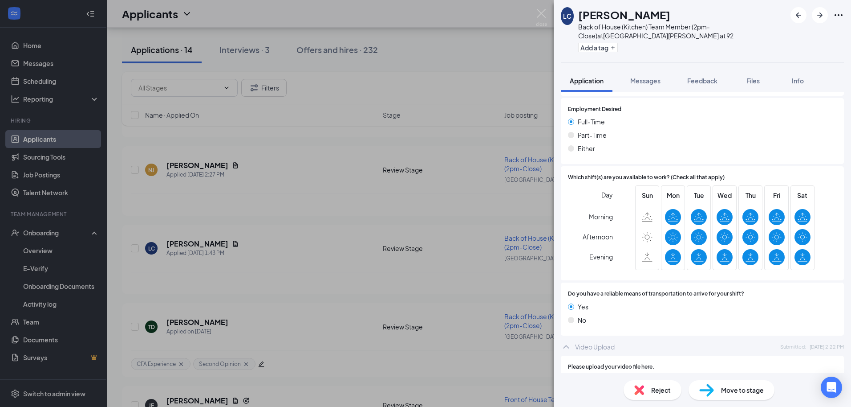
scroll to position [698, 0]
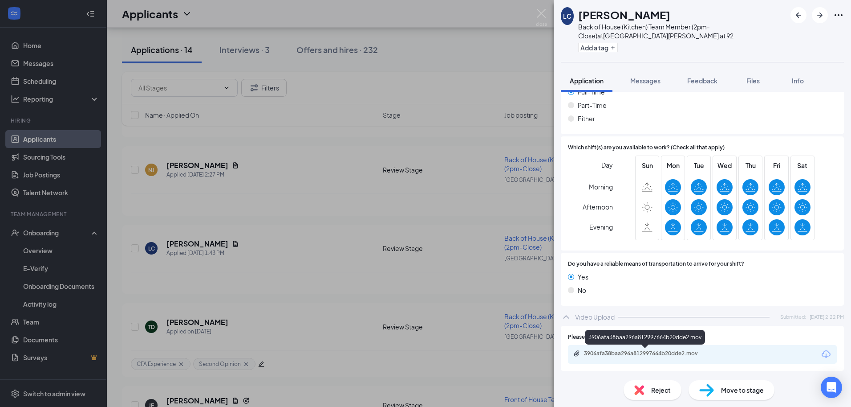
click at [643, 354] on div "3906afa38baa296a812997664b20dde2.mov" at bounding box center [646, 353] width 125 height 7
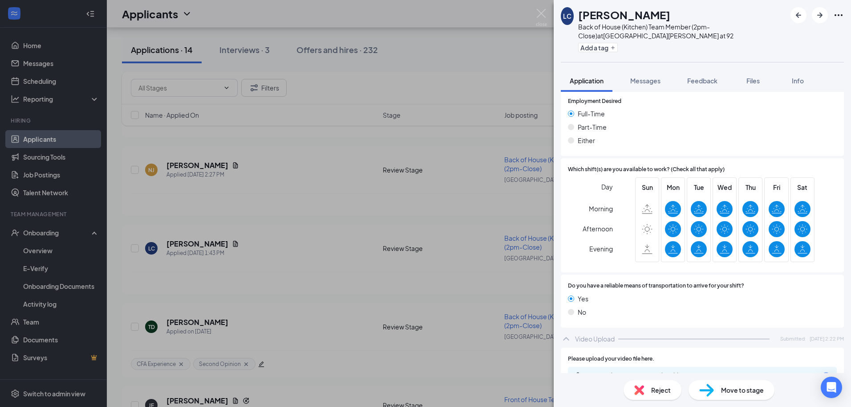
click at [654, 303] on div "Yes" at bounding box center [702, 298] width 269 height 10
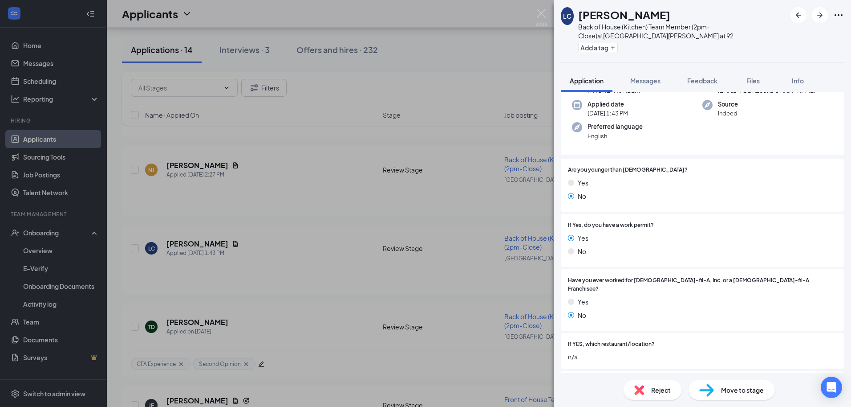
scroll to position [134, 0]
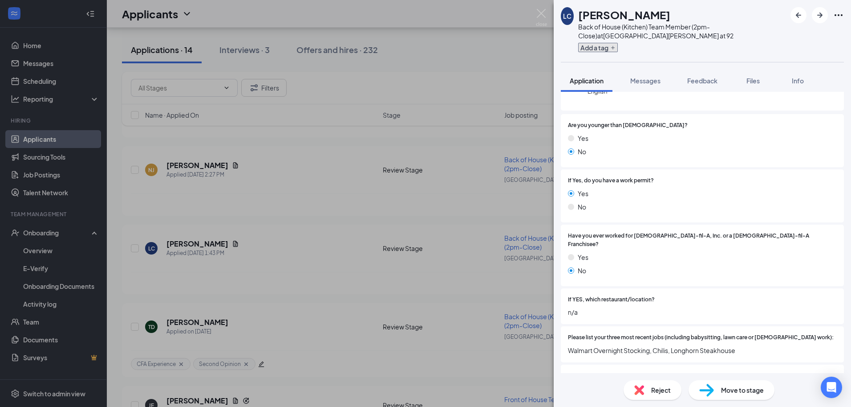
click at [612, 44] on button "Add a tag" at bounding box center [599, 47] width 40 height 9
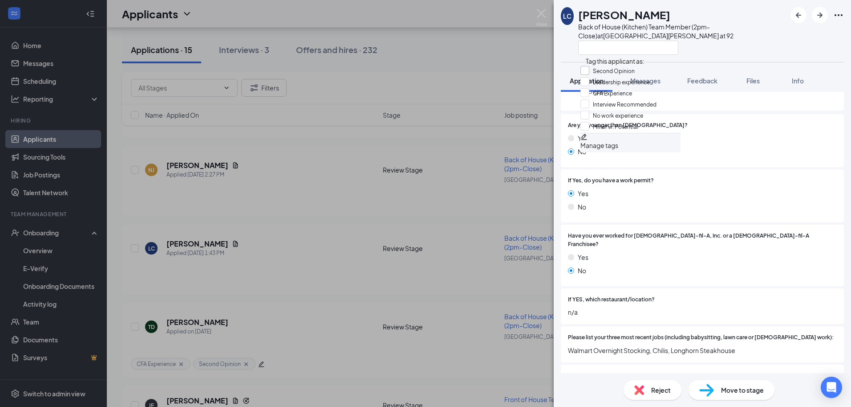
click at [593, 74] on input "Second Opinion" at bounding box center [608, 71] width 54 height 10
checkbox input "true"
click at [758, 39] on div "Back of House (Kitchen) Team Member (2pm-Close) at [GEOGRAPHIC_DATA][PERSON_NAM…" at bounding box center [683, 31] width 208 height 18
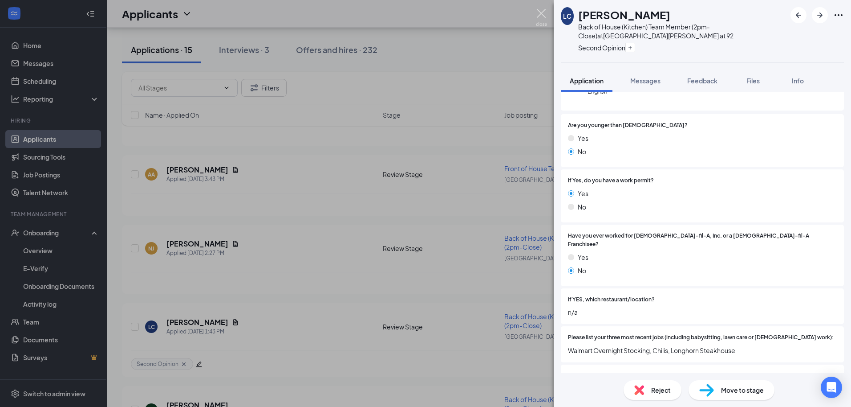
click at [541, 13] on img at bounding box center [541, 17] width 11 height 17
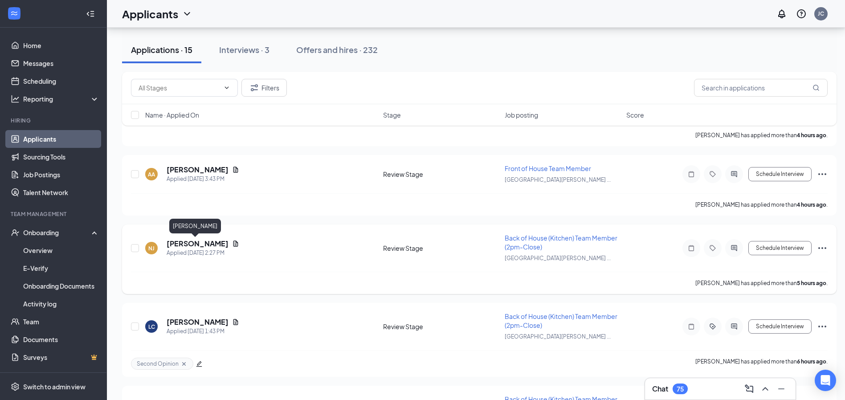
click at [185, 240] on h5 "[PERSON_NAME]" at bounding box center [198, 244] width 62 height 10
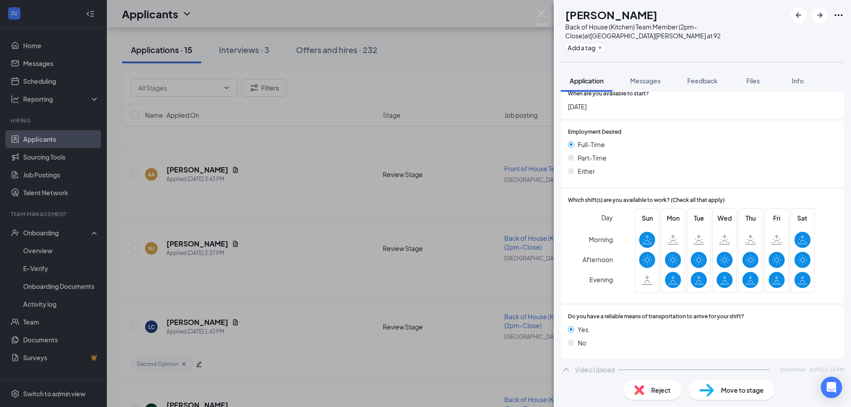
scroll to position [663, 0]
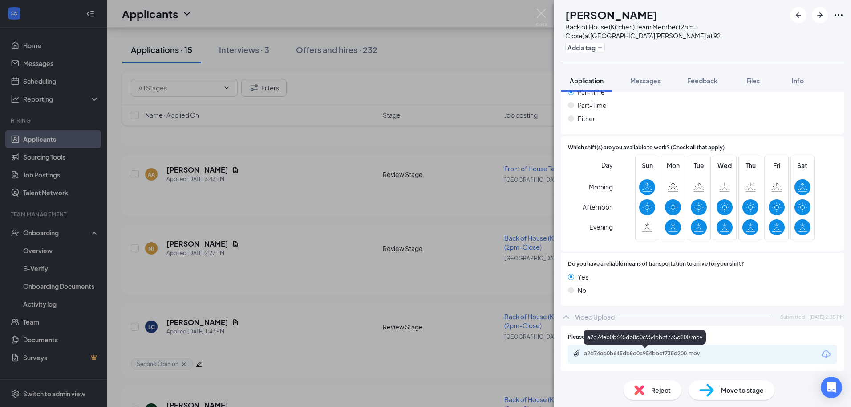
click at [620, 350] on div "a2d74eb0b645db8d0c954bbcf735d200.mov" at bounding box center [646, 353] width 125 height 7
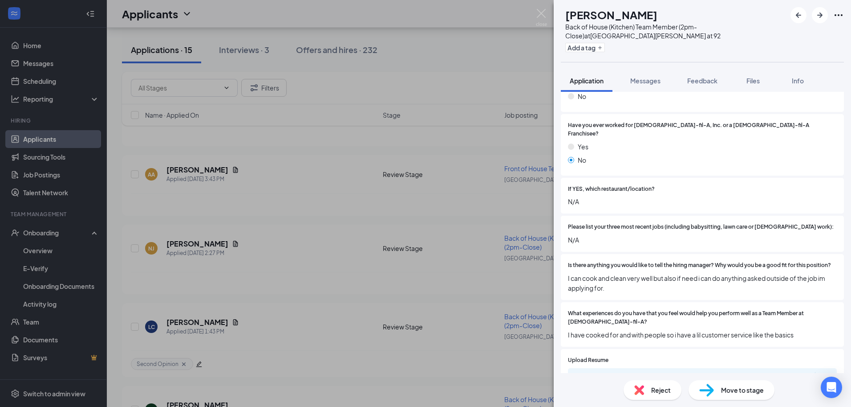
scroll to position [240, 0]
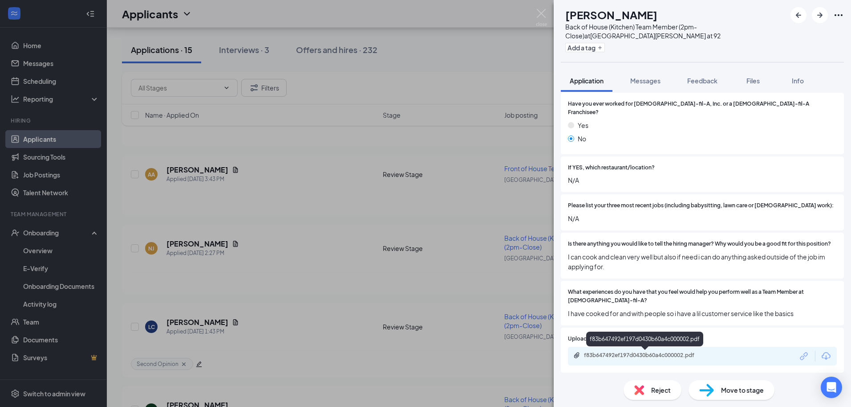
click at [610, 353] on div "f83b647492ef197d0430b60a4c000002.pdf" at bounding box center [646, 354] width 125 height 7
click at [645, 391] on div "Reject" at bounding box center [653, 390] width 58 height 20
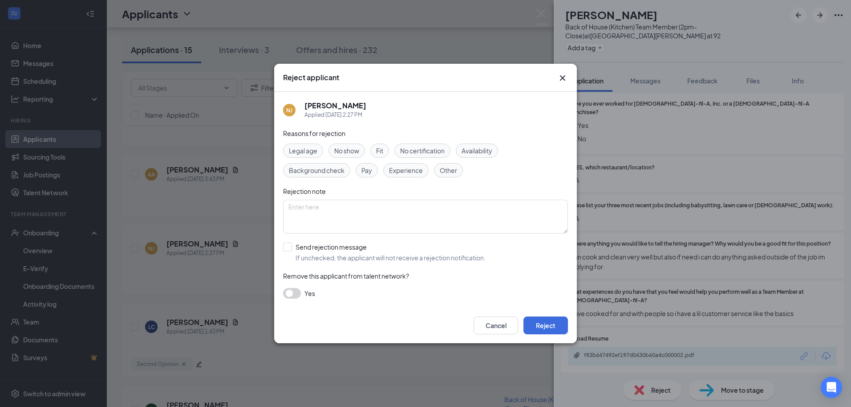
click at [473, 151] on span "Availability" at bounding box center [477, 151] width 31 height 10
click at [288, 247] on input "Send rejection message If unchecked, the applicant will not receive a rejection…" at bounding box center [384, 252] width 203 height 20
checkbox input "true"
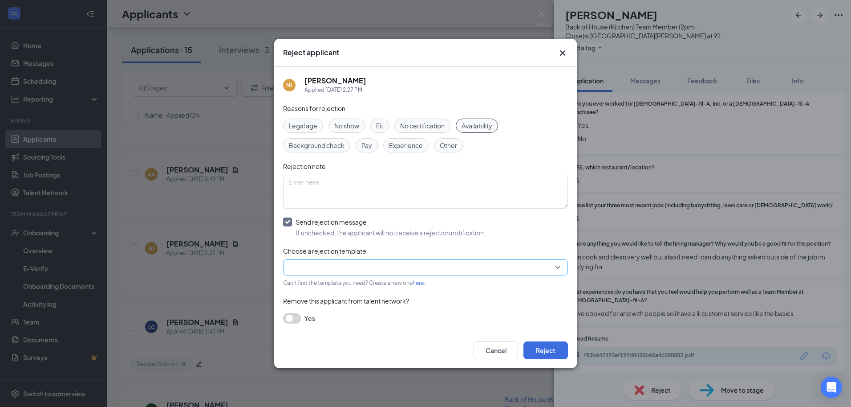
click at [299, 271] on input "search" at bounding box center [423, 267] width 268 height 15
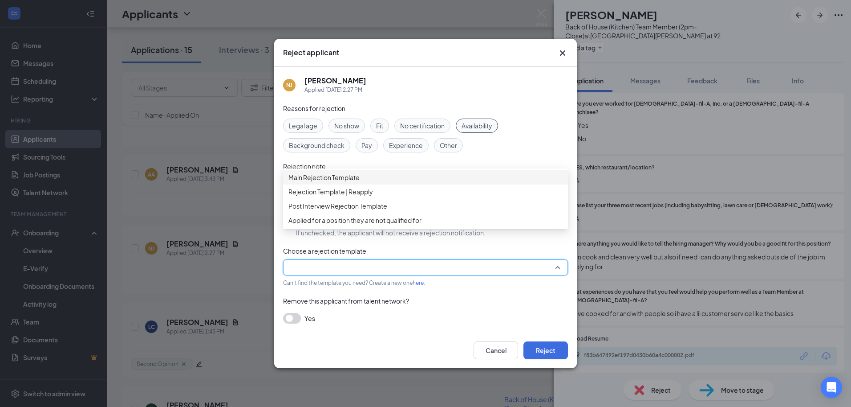
click at [328, 180] on span "Main Rejection Template" at bounding box center [324, 177] width 71 height 10
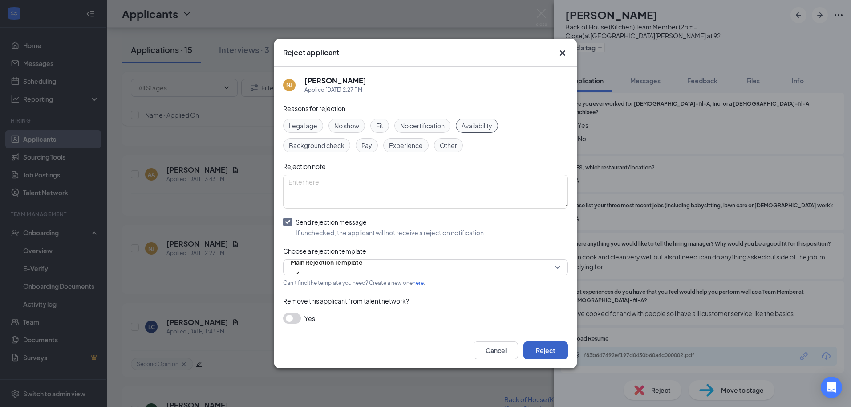
click at [537, 343] on button "Reject" at bounding box center [546, 350] width 45 height 18
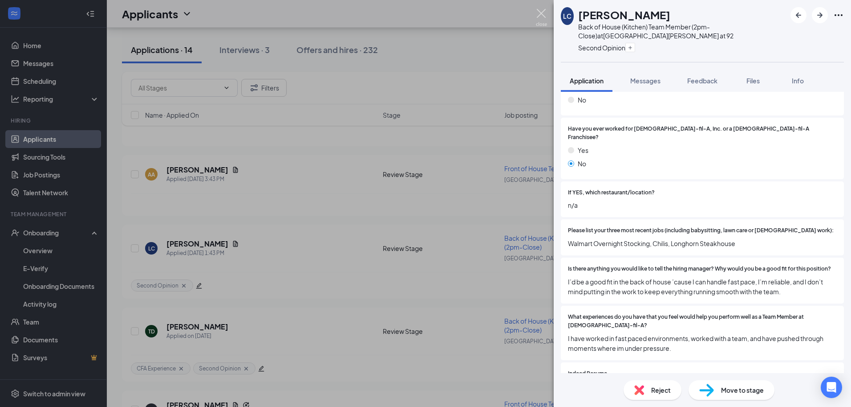
click at [538, 16] on img at bounding box center [541, 17] width 11 height 17
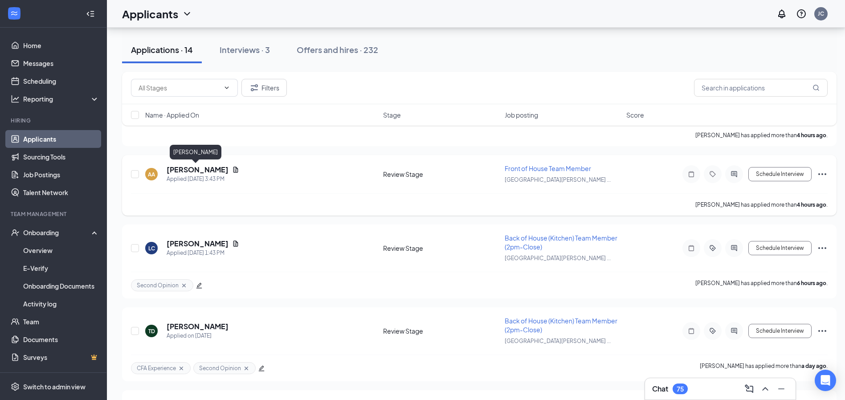
click at [203, 168] on h5 "[PERSON_NAME]" at bounding box center [198, 170] width 62 height 10
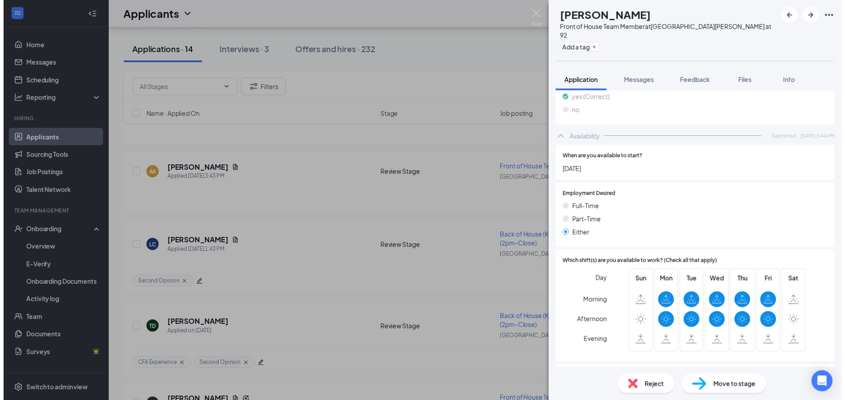
scroll to position [668, 0]
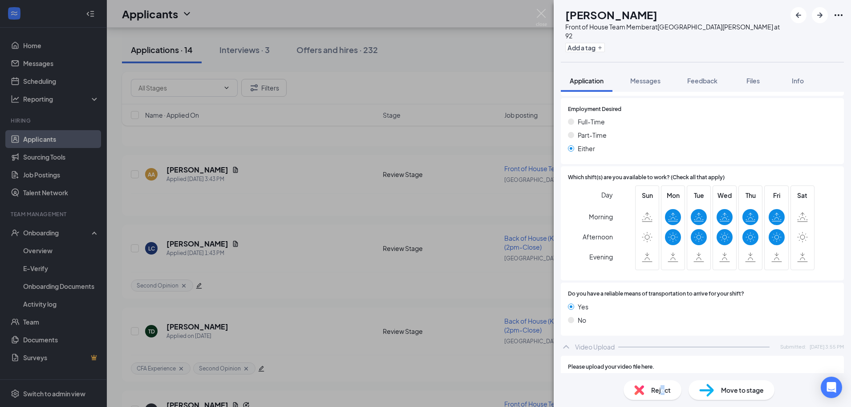
click at [663, 389] on span "Reject" at bounding box center [662, 390] width 20 height 10
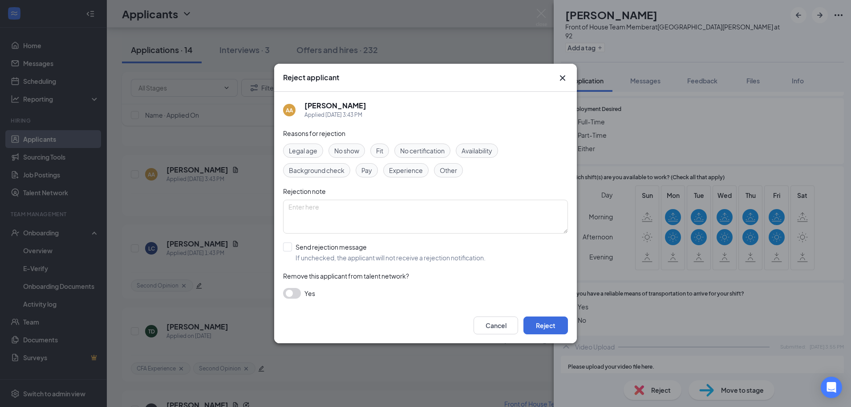
click at [498, 148] on div "Availability" at bounding box center [477, 150] width 42 height 14
click at [293, 251] on input "Send rejection message If unchecked, the applicant will not receive a rejection…" at bounding box center [384, 252] width 203 height 20
checkbox input "true"
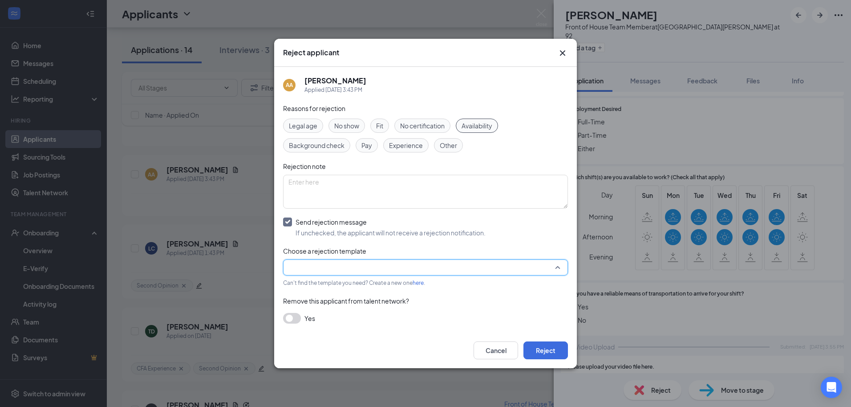
click at [310, 269] on input "search" at bounding box center [423, 267] width 268 height 15
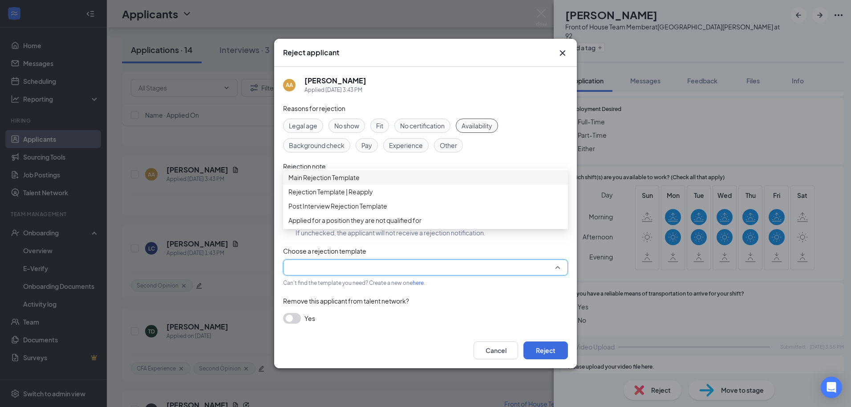
click at [318, 182] on span "Main Rejection Template" at bounding box center [324, 177] width 71 height 10
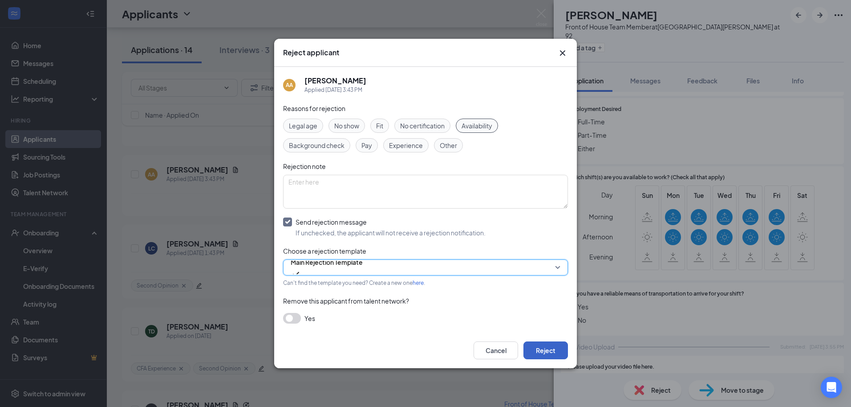
click at [537, 346] on button "Reject" at bounding box center [546, 350] width 45 height 18
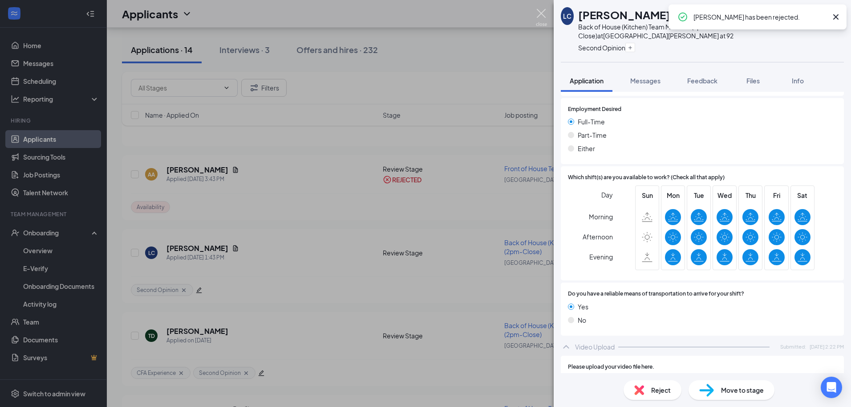
click at [542, 11] on img at bounding box center [541, 17] width 11 height 17
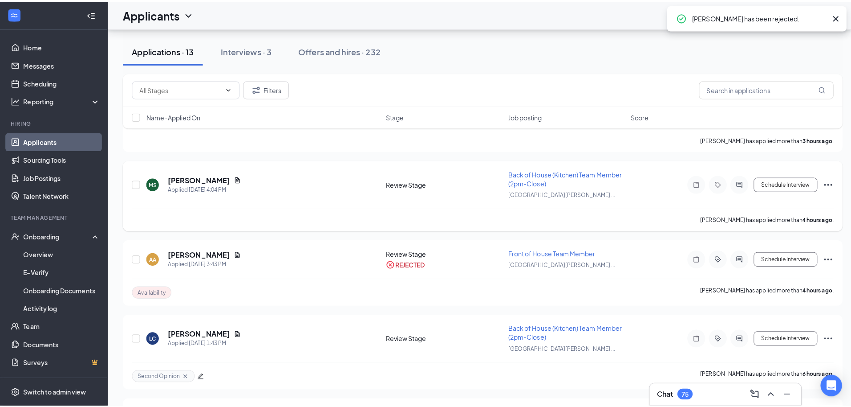
scroll to position [242, 0]
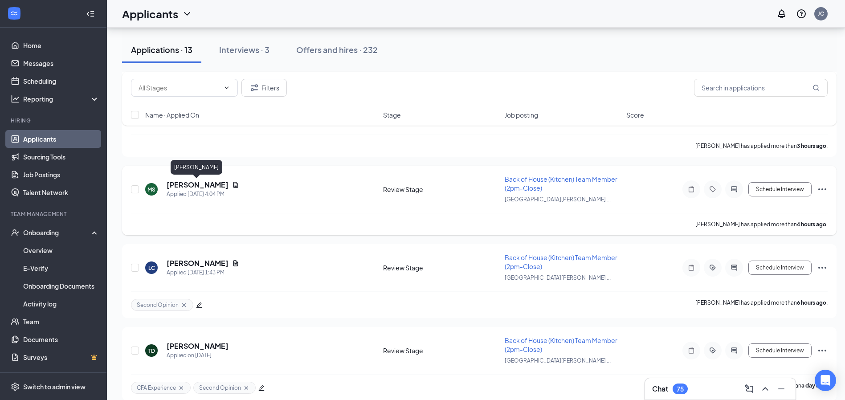
click at [197, 188] on h5 "[PERSON_NAME]" at bounding box center [198, 185] width 62 height 10
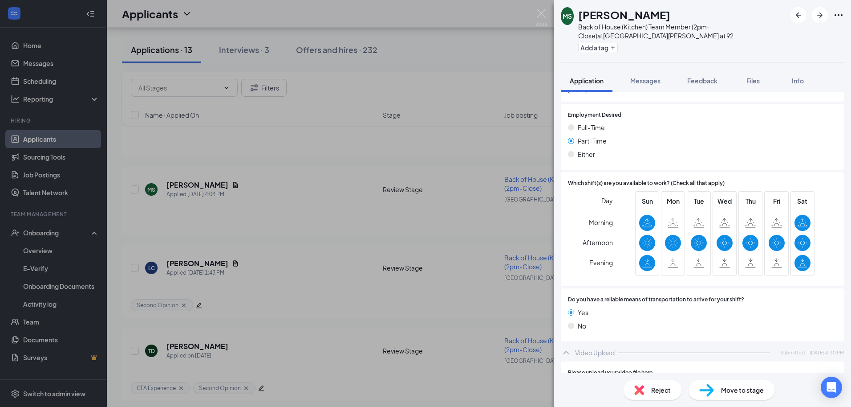
scroll to position [702, 0]
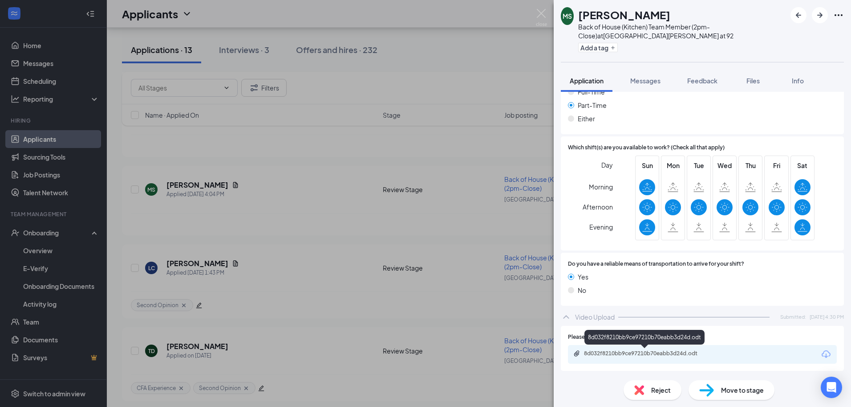
click at [662, 352] on div "8d032f8210bb9ce97210b70eabb3d24d.odt" at bounding box center [646, 353] width 125 height 7
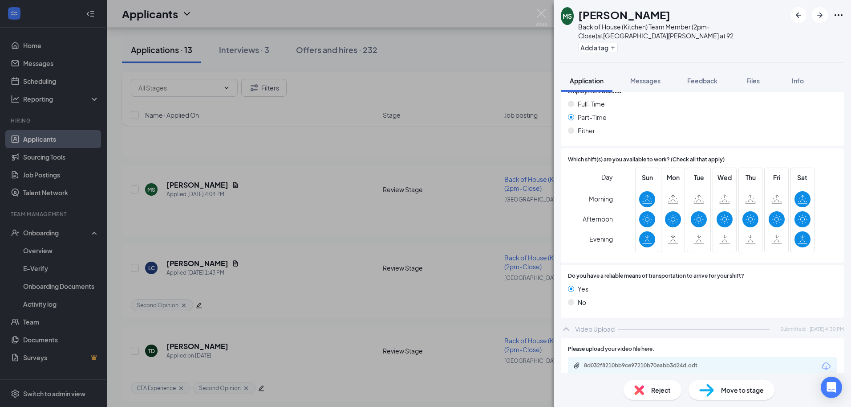
click at [646, 388] on div "Reject" at bounding box center [653, 390] width 58 height 20
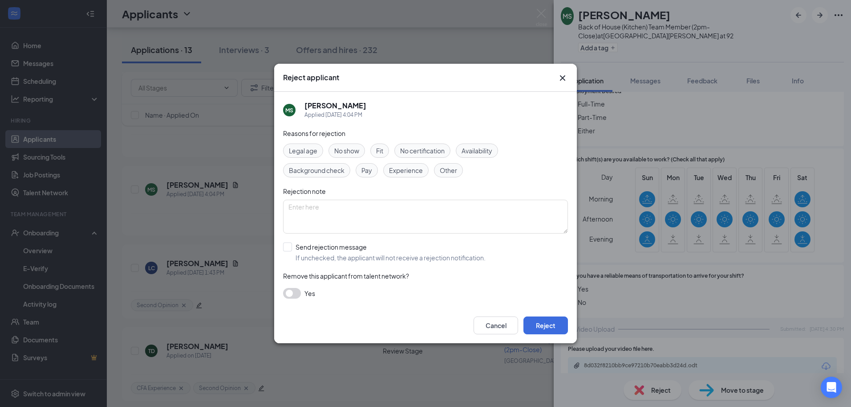
click at [484, 146] on span "Availability" at bounding box center [477, 151] width 31 height 10
click at [286, 248] on input "Send rejection message If unchecked, the applicant will not receive a rejection…" at bounding box center [384, 252] width 203 height 20
checkbox input "true"
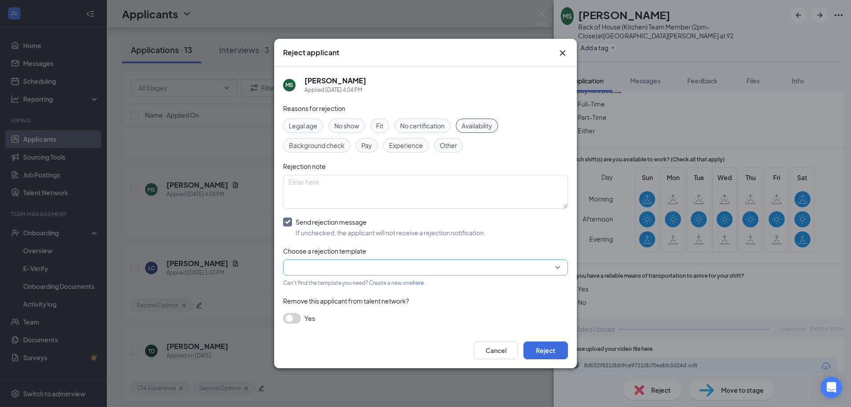
click at [345, 268] on input "search" at bounding box center [423, 267] width 268 height 15
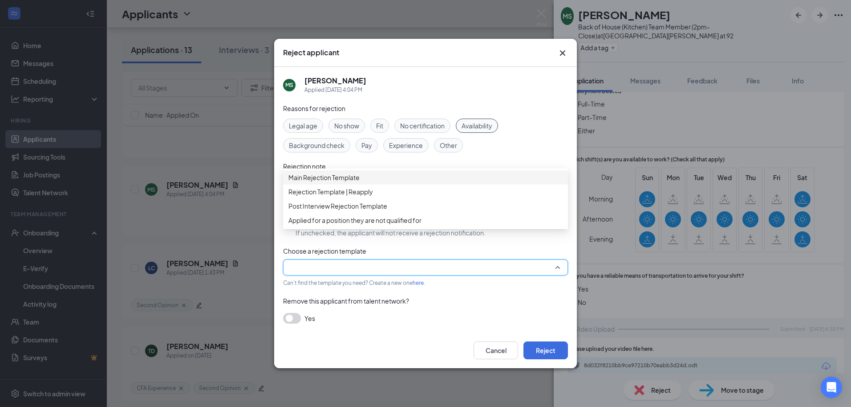
click at [346, 181] on span "Main Rejection Template" at bounding box center [324, 177] width 71 height 10
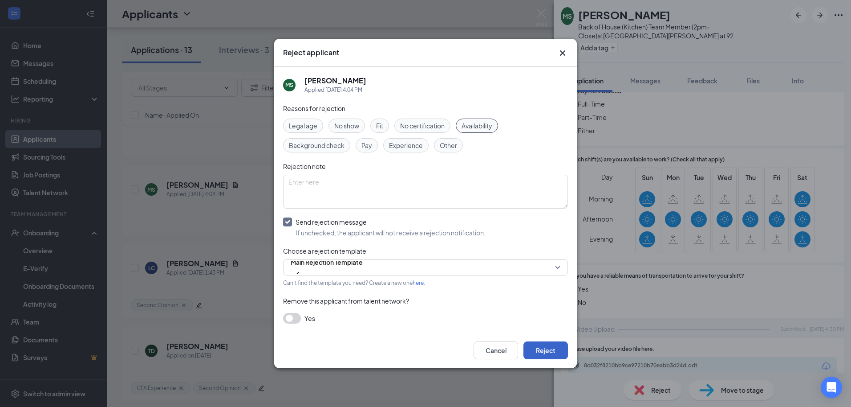
click at [536, 342] on button "Reject" at bounding box center [546, 350] width 45 height 18
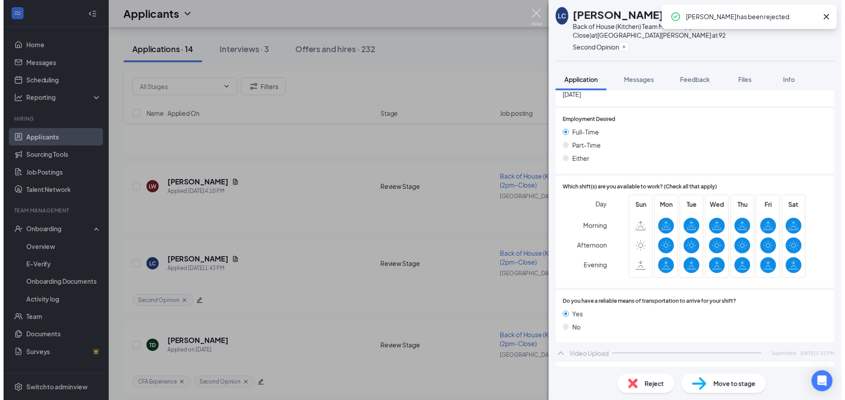
scroll to position [652, 0]
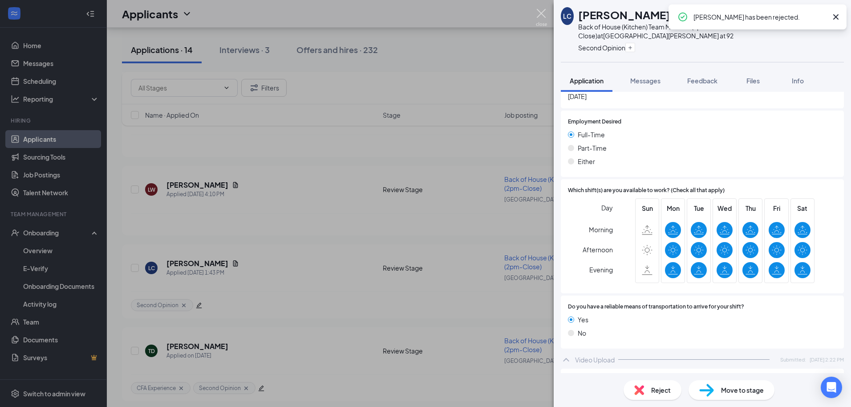
click at [546, 19] on img at bounding box center [541, 17] width 11 height 17
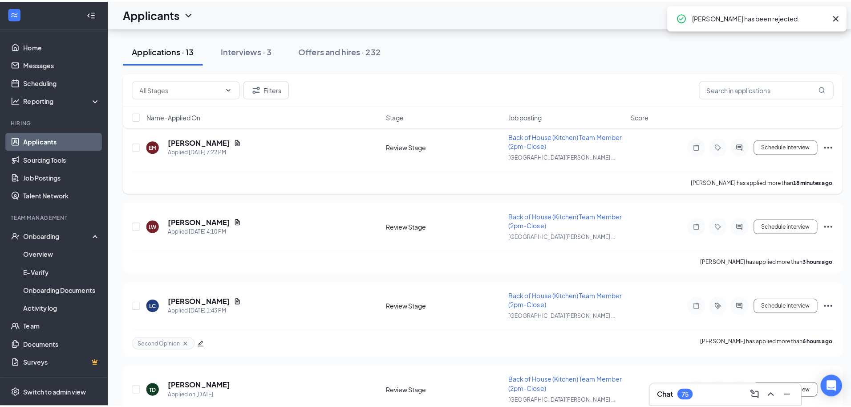
scroll to position [153, 0]
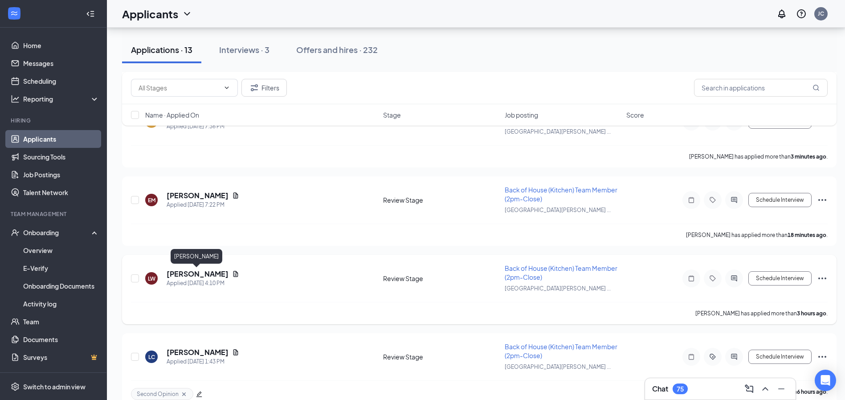
click at [192, 272] on h5 "[PERSON_NAME]" at bounding box center [198, 274] width 62 height 10
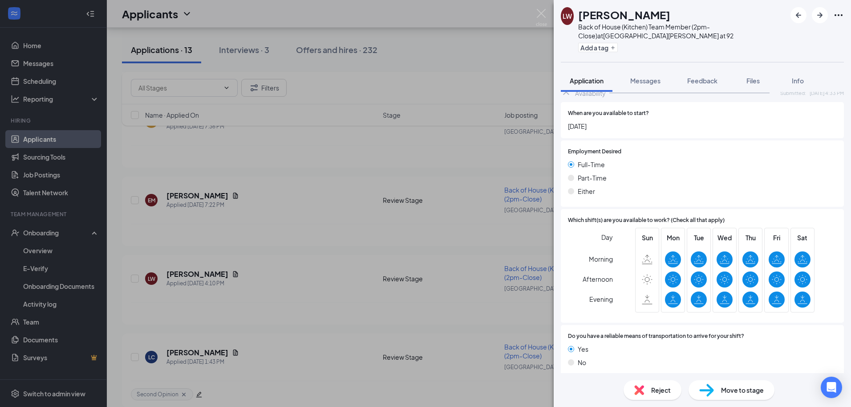
scroll to position [607, 0]
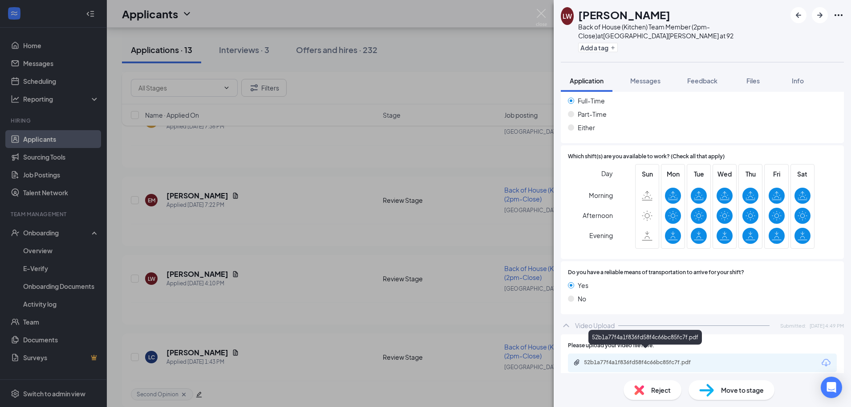
click at [635, 359] on div "52b1a77f4a1f836fd58f4c66bc85fc7f.pdf" at bounding box center [646, 362] width 125 height 7
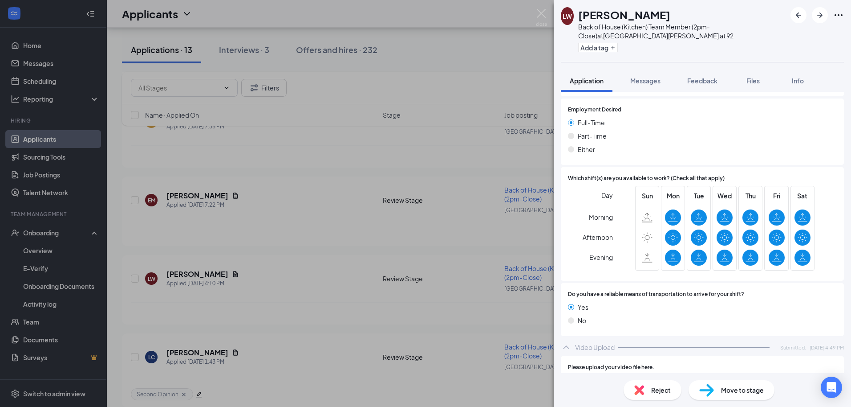
click at [649, 389] on div "Reject" at bounding box center [653, 390] width 58 height 20
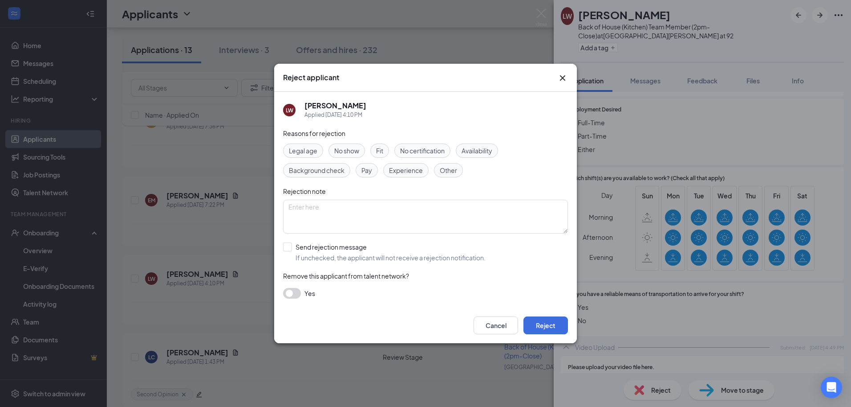
click at [496, 152] on div "Availability" at bounding box center [477, 150] width 42 height 14
click at [296, 250] on input "Send rejection message If unchecked, the applicant will not receive a rejection…" at bounding box center [384, 252] width 203 height 20
checkbox input "true"
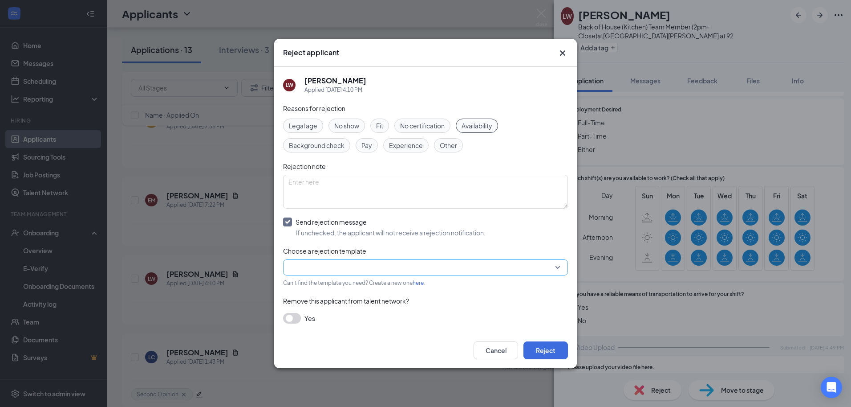
click at [352, 265] on input "search" at bounding box center [423, 267] width 268 height 15
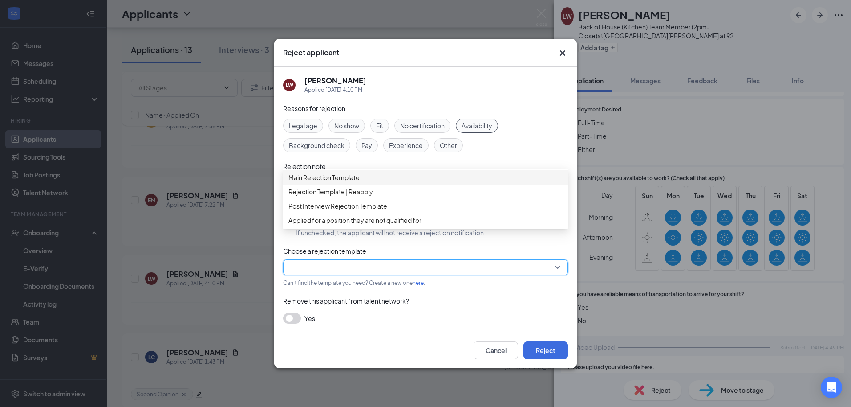
click at [477, 121] on span "Availability" at bounding box center [477, 126] width 31 height 10
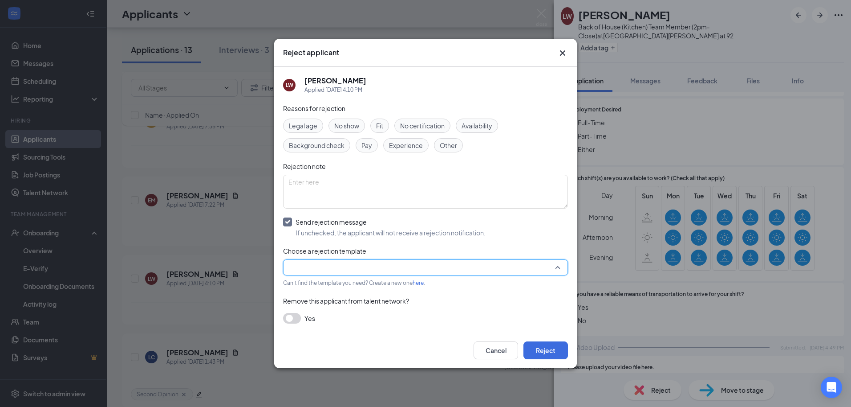
click at [365, 265] on input "search" at bounding box center [423, 267] width 268 height 15
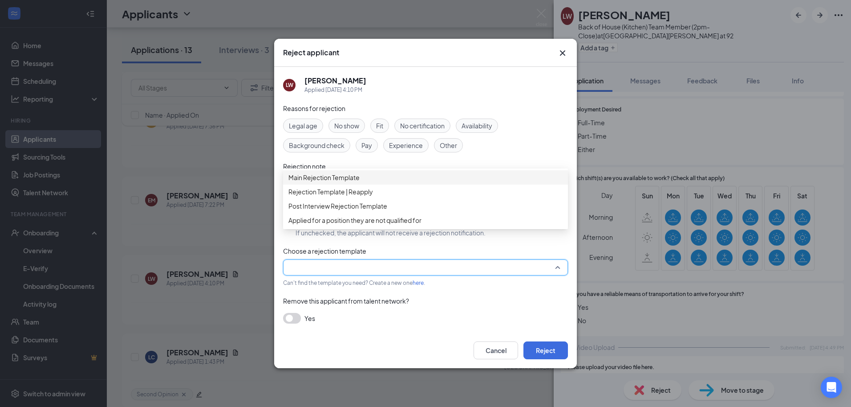
click at [341, 178] on span "Main Rejection Template" at bounding box center [324, 177] width 71 height 10
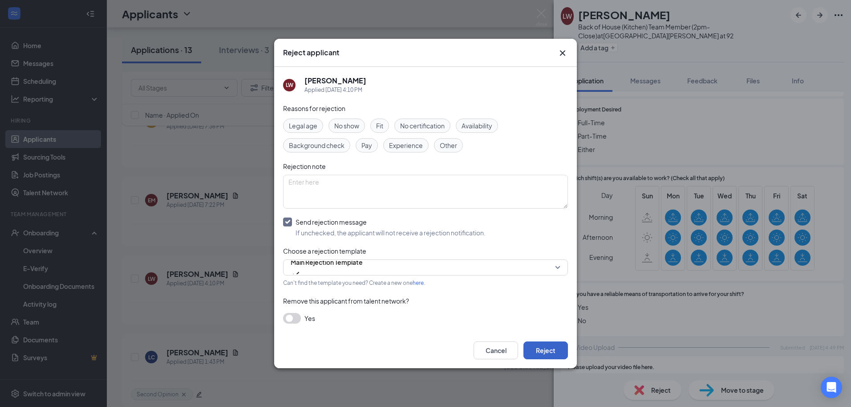
click at [561, 342] on button "Reject" at bounding box center [546, 350] width 45 height 18
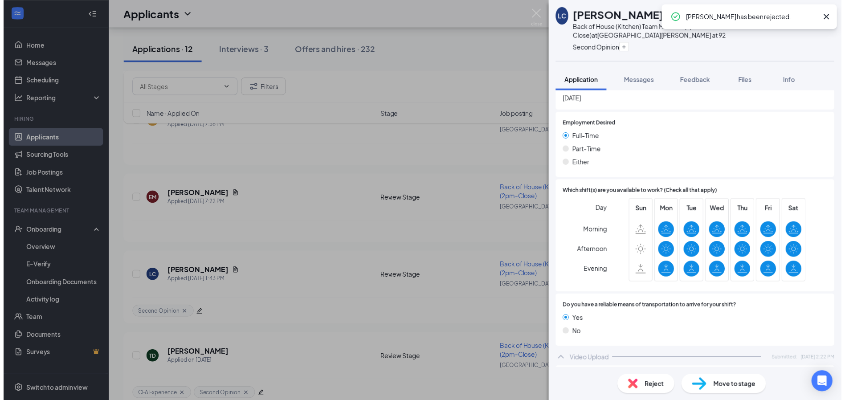
scroll to position [652, 0]
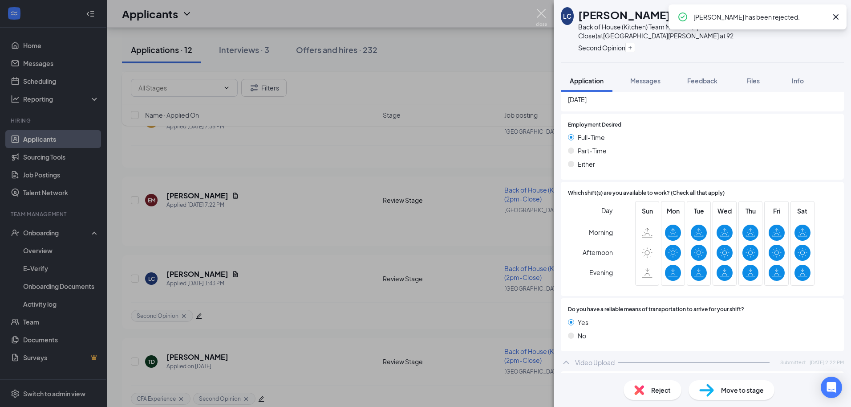
click at [542, 16] on img at bounding box center [541, 17] width 11 height 17
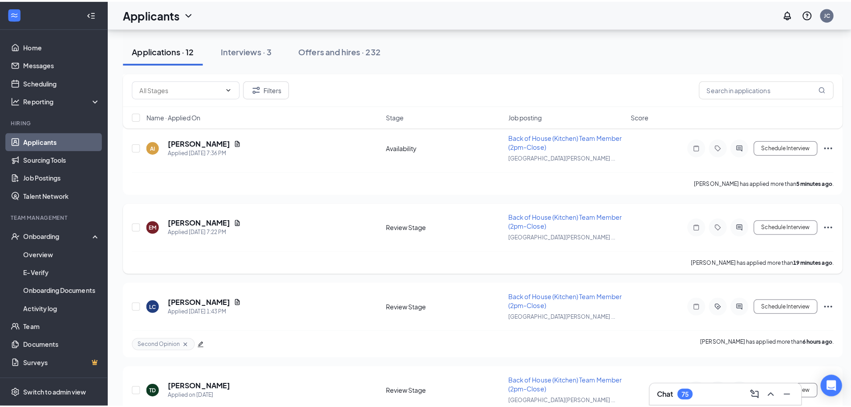
scroll to position [108, 0]
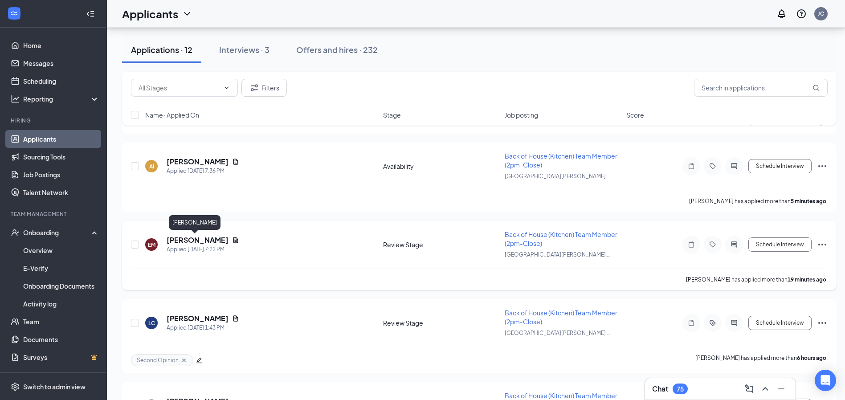
click at [183, 238] on h5 "[PERSON_NAME]" at bounding box center [198, 240] width 62 height 10
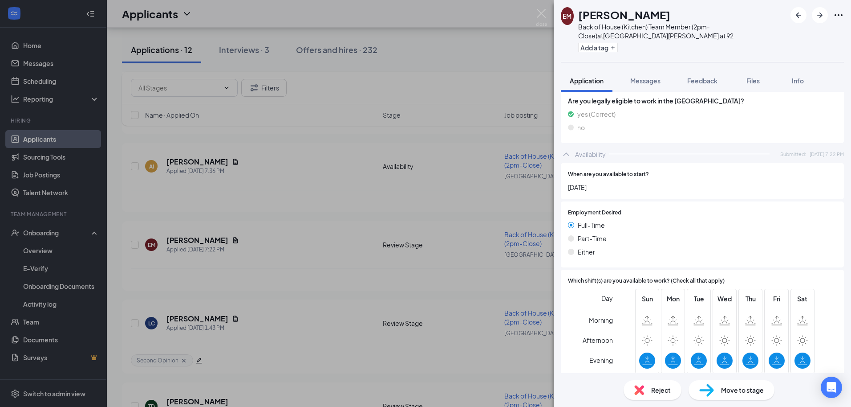
scroll to position [712, 0]
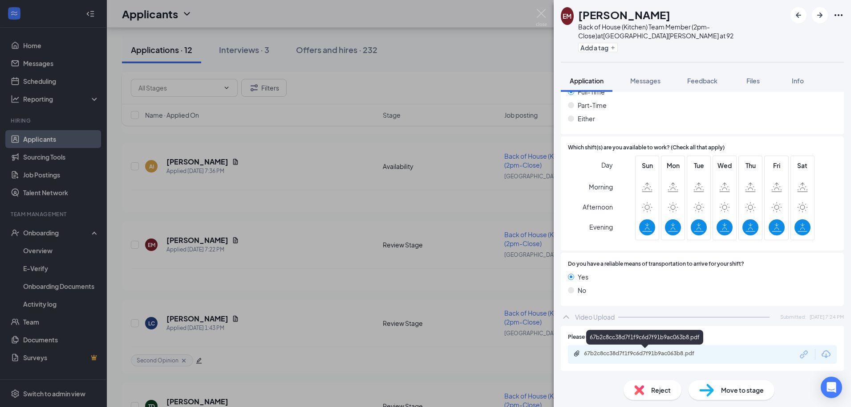
click at [629, 354] on div "67b2c8cc38d7f1f9c6d7f91b9ac063b8.pdf" at bounding box center [646, 353] width 125 height 7
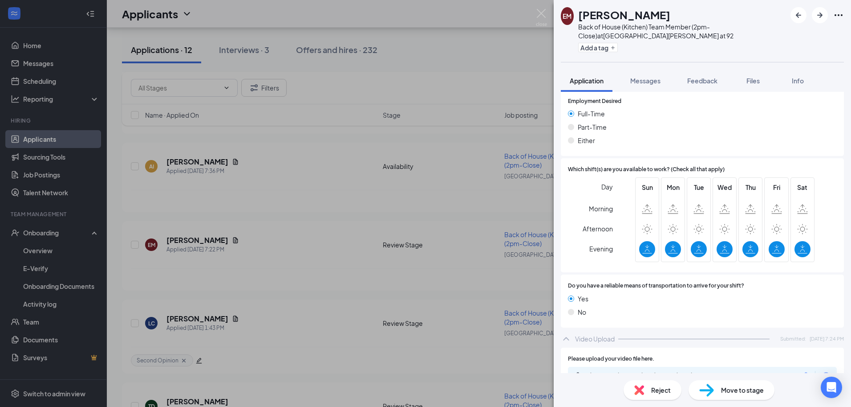
click at [657, 383] on div "Reject" at bounding box center [653, 390] width 58 height 20
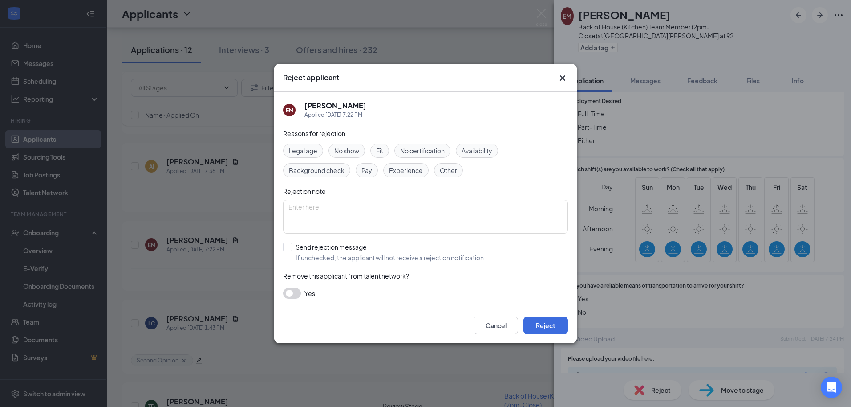
click at [484, 147] on span "Availability" at bounding box center [477, 151] width 31 height 10
click at [494, 189] on div "Rejection note" at bounding box center [425, 191] width 285 height 10
click at [302, 246] on input "Send rejection message If unchecked, the applicant will not receive a rejection…" at bounding box center [384, 252] width 203 height 20
checkbox input "true"
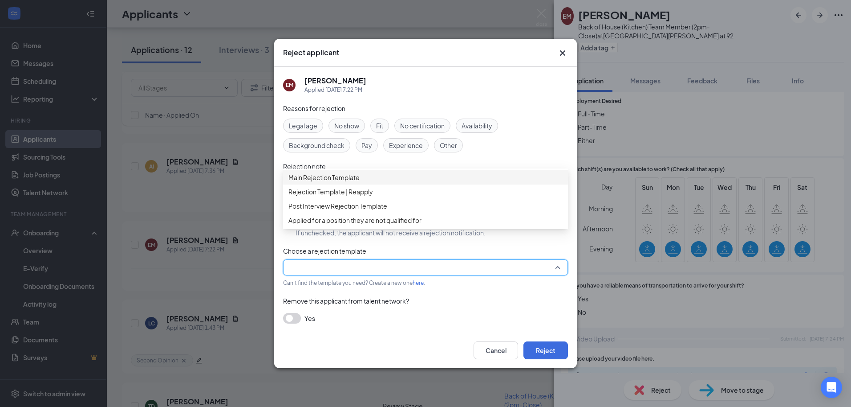
click at [339, 269] on input "search" at bounding box center [423, 267] width 268 height 15
click at [357, 184] on div "Main Rejection Template" at bounding box center [425, 177] width 285 height 14
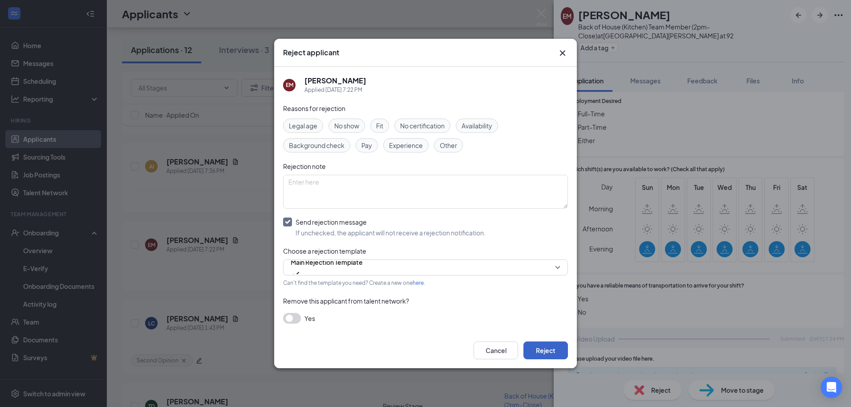
click at [555, 347] on button "Reject" at bounding box center [546, 350] width 45 height 18
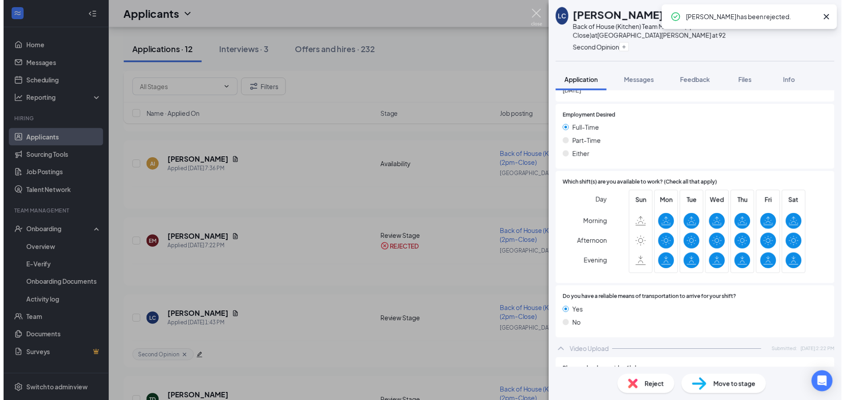
scroll to position [664, 0]
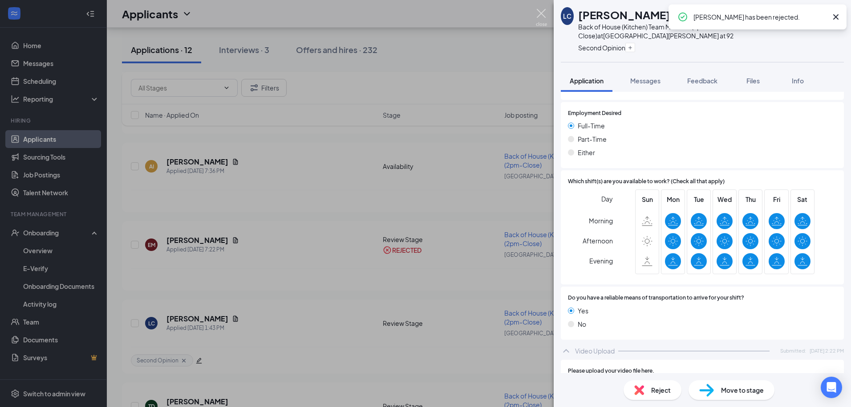
click at [545, 12] on img at bounding box center [541, 17] width 11 height 17
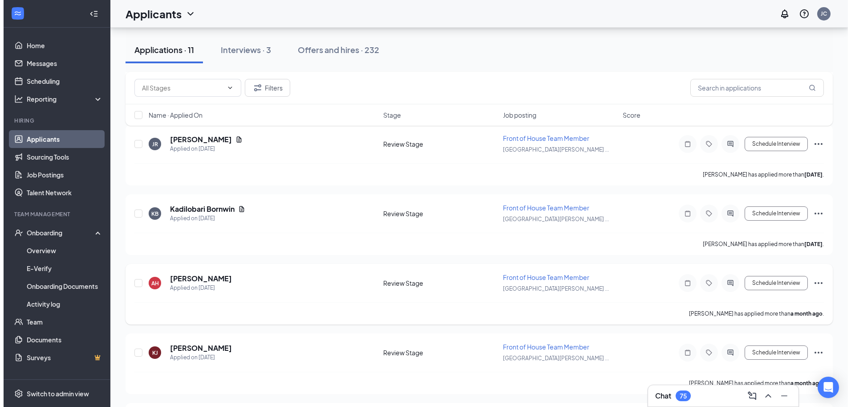
scroll to position [1412, 0]
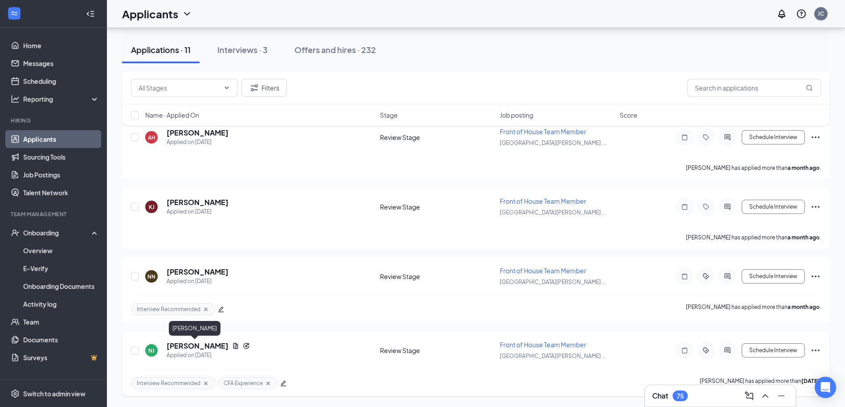
click at [197, 345] on h5 "[PERSON_NAME]" at bounding box center [198, 346] width 62 height 10
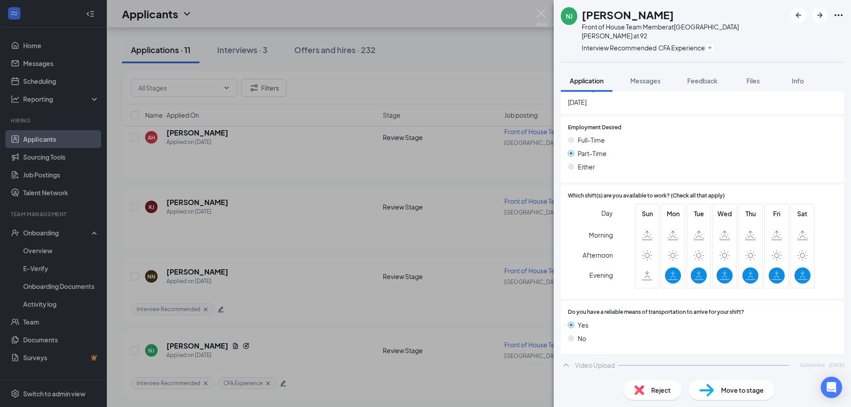
scroll to position [767, 0]
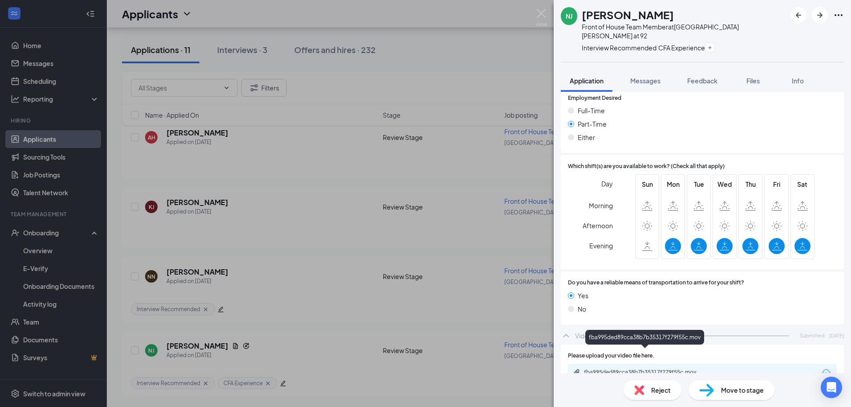
click at [623, 368] on div "fba995ded89cca38b7b35317f279f55c.mov" at bounding box center [646, 371] width 125 height 7
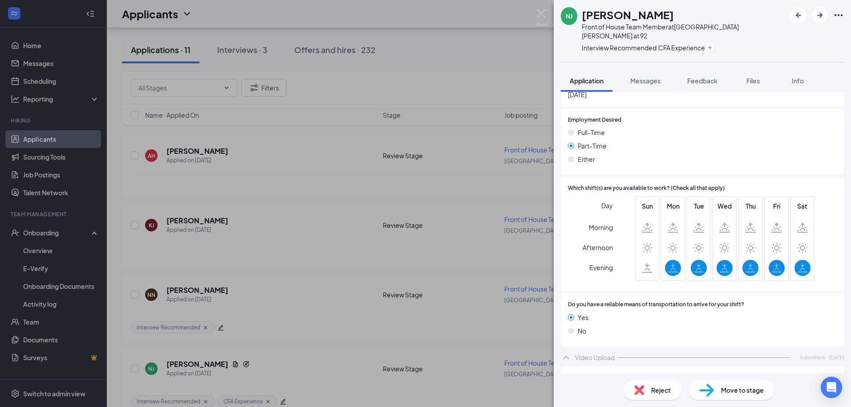
click at [627, 4] on div "NJ [PERSON_NAME] Front of House Team Member at [GEOGRAPHIC_DATA][PERSON_NAME] a…" at bounding box center [702, 31] width 297 height 62
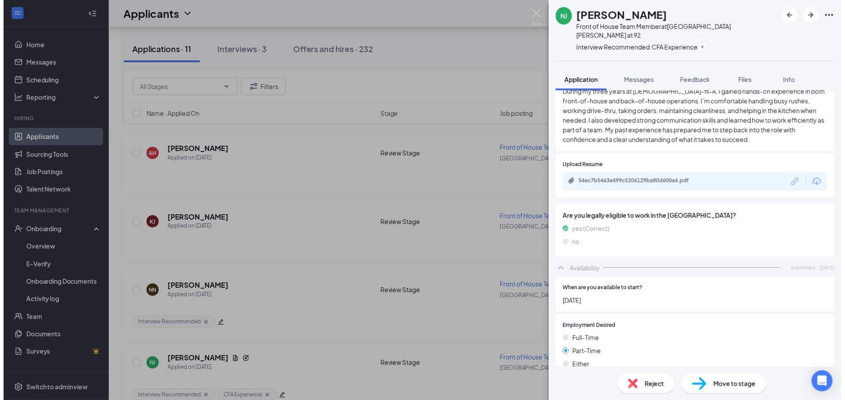
scroll to position [434, 0]
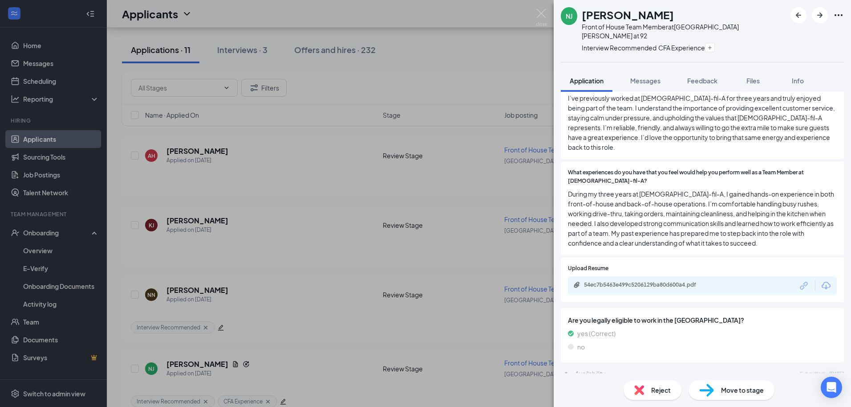
click at [353, 282] on div "NJ [PERSON_NAME] Front of House Team Member at [GEOGRAPHIC_DATA][PERSON_NAME] a…" at bounding box center [425, 203] width 851 height 407
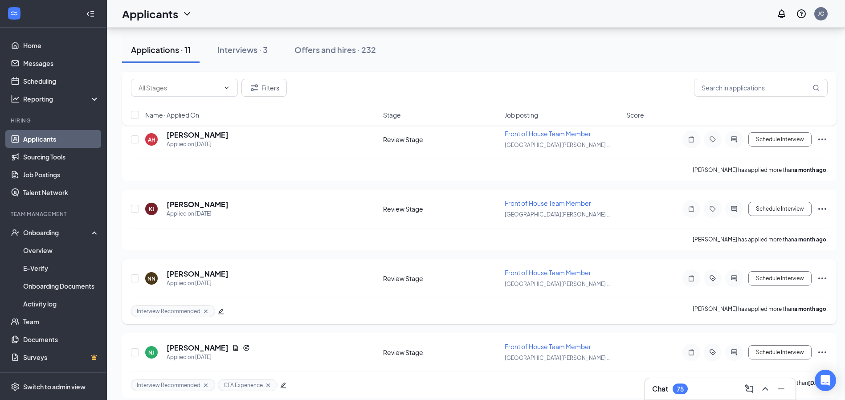
scroll to position [1418, 0]
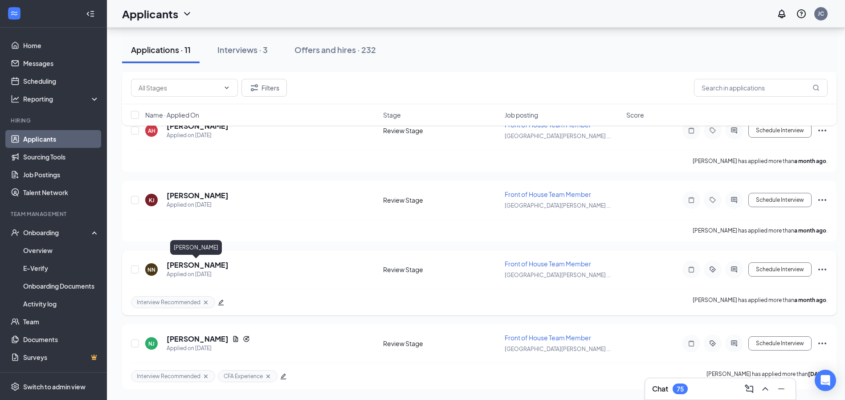
click at [197, 265] on h5 "[PERSON_NAME]" at bounding box center [198, 265] width 62 height 10
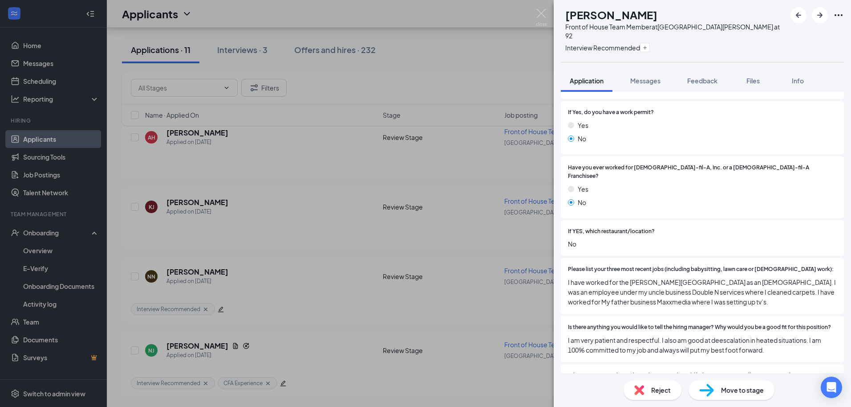
scroll to position [178, 0]
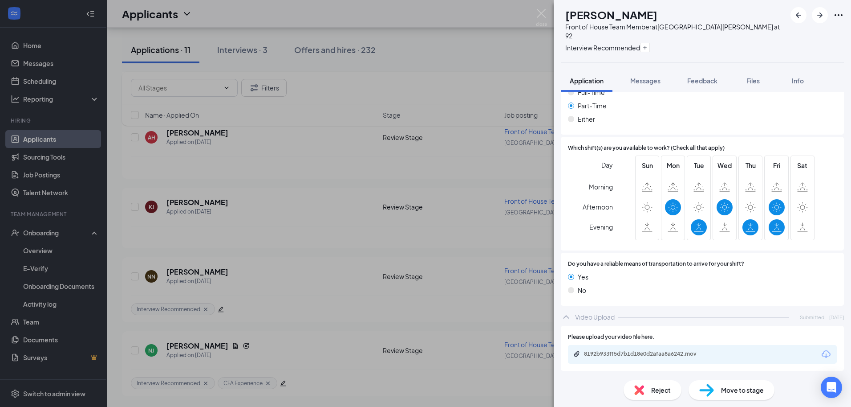
click at [647, 391] on div "Reject" at bounding box center [653, 390] width 58 height 20
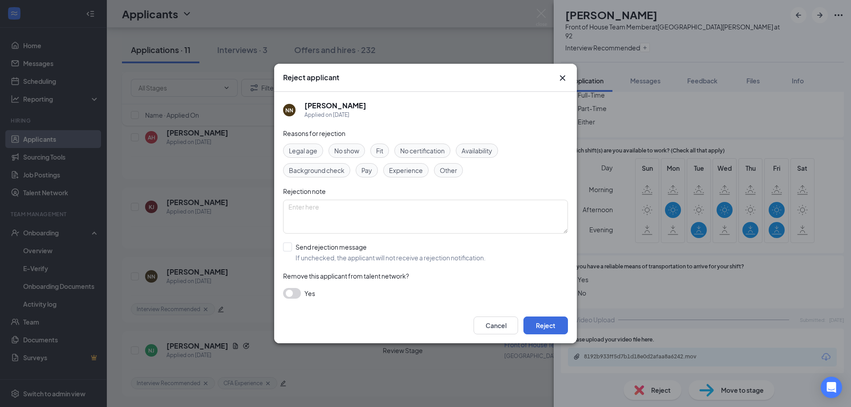
drag, startPoint x: 487, startPoint y: 148, endPoint x: 466, endPoint y: 162, distance: 25.0
click at [486, 147] on span "Availability" at bounding box center [477, 151] width 31 height 10
click at [288, 245] on input "Send rejection message If unchecked, the applicant will not receive a rejection…" at bounding box center [384, 252] width 203 height 20
checkbox input "true"
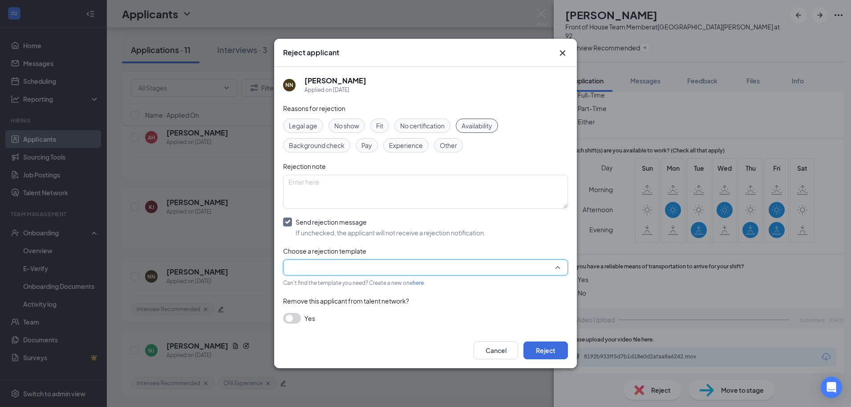
click at [435, 267] on input "search" at bounding box center [423, 267] width 268 height 15
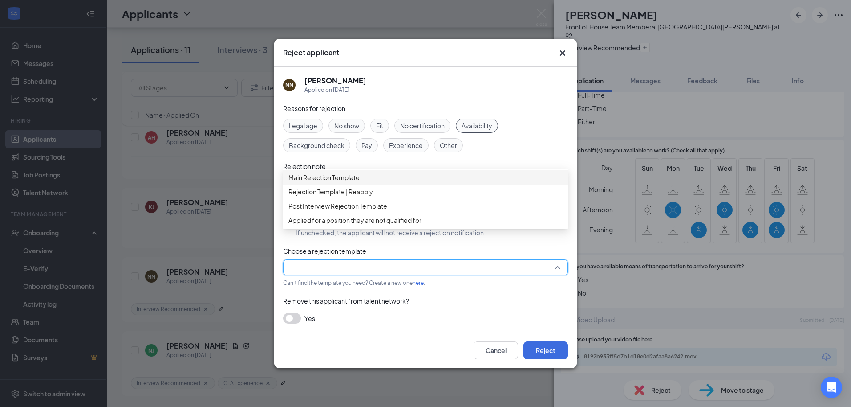
click at [407, 182] on span "Main Rejection Template" at bounding box center [426, 177] width 274 height 10
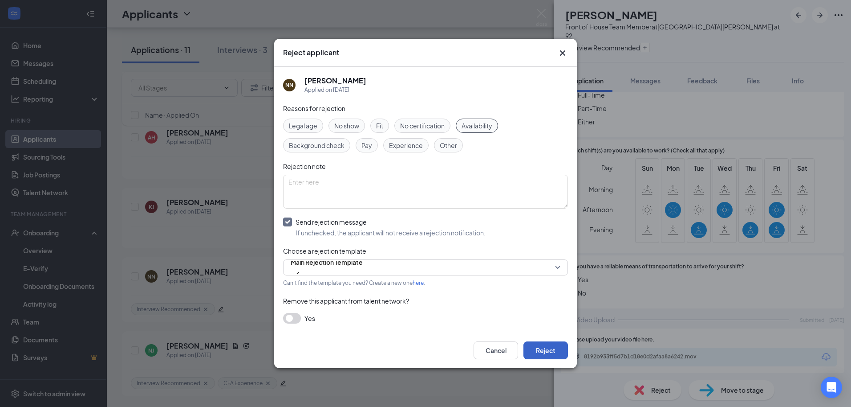
click at [556, 350] on button "Reject" at bounding box center [546, 350] width 45 height 18
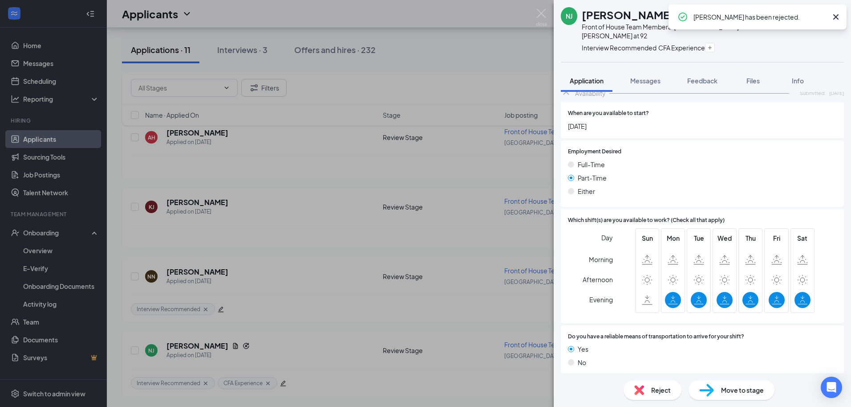
click at [256, 231] on div "NJ [PERSON_NAME] Front of House Team Member at [GEOGRAPHIC_DATA][PERSON_NAME] a…" at bounding box center [425, 203] width 851 height 407
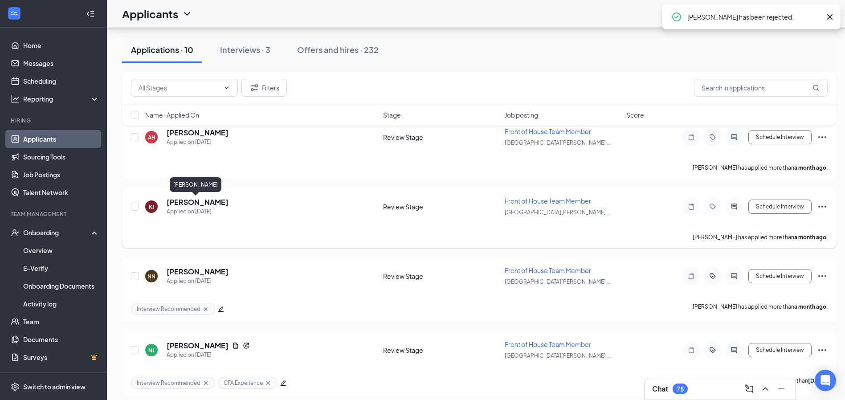
click at [203, 203] on h5 "[PERSON_NAME]" at bounding box center [198, 202] width 62 height 10
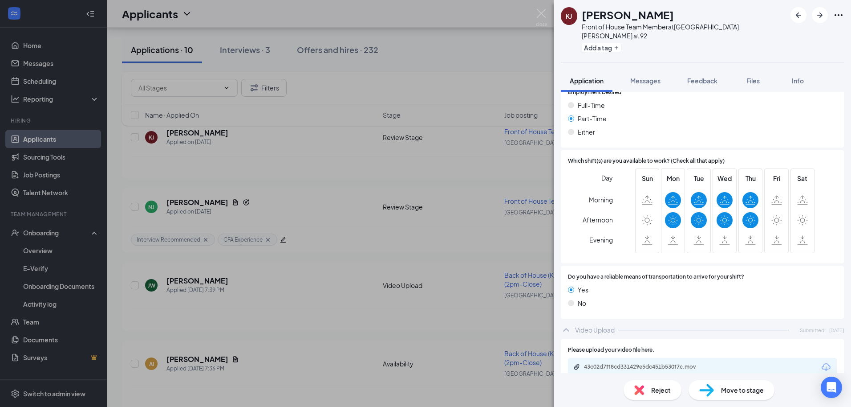
scroll to position [606, 0]
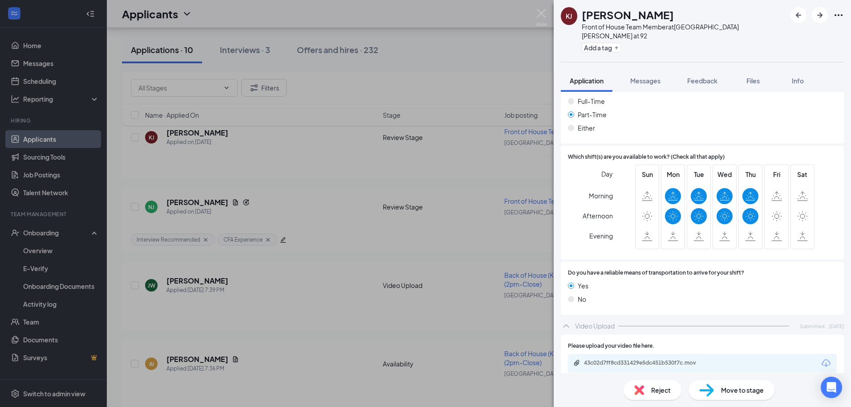
click at [650, 388] on div "Reject" at bounding box center [653, 390] width 58 height 20
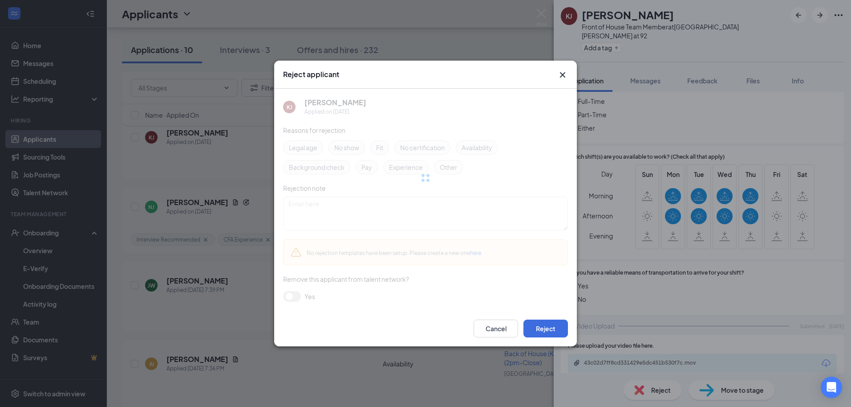
scroll to position [602, 0]
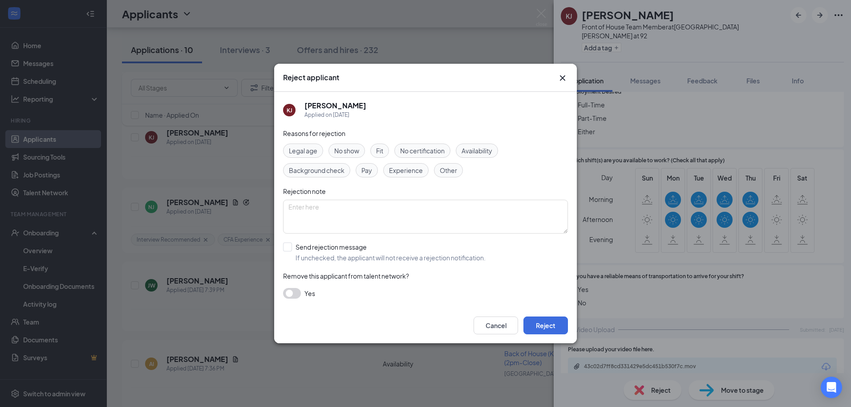
click at [492, 150] on span "Availability" at bounding box center [477, 151] width 31 height 10
click at [359, 249] on input "Send rejection message If unchecked, the applicant will not receive a rejection…" at bounding box center [384, 252] width 203 height 20
checkbox input "true"
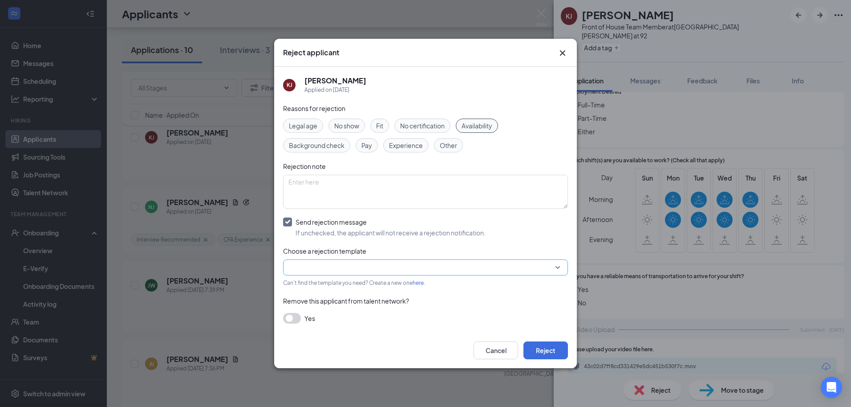
click at [349, 259] on div at bounding box center [425, 267] width 285 height 16
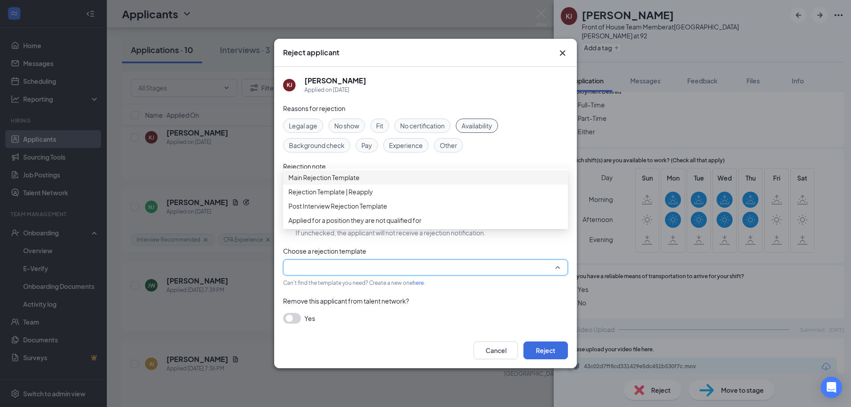
drag, startPoint x: 354, startPoint y: 176, endPoint x: 359, endPoint y: 181, distance: 7.2
click at [354, 176] on div "Main Rejection Template" at bounding box center [425, 177] width 285 height 14
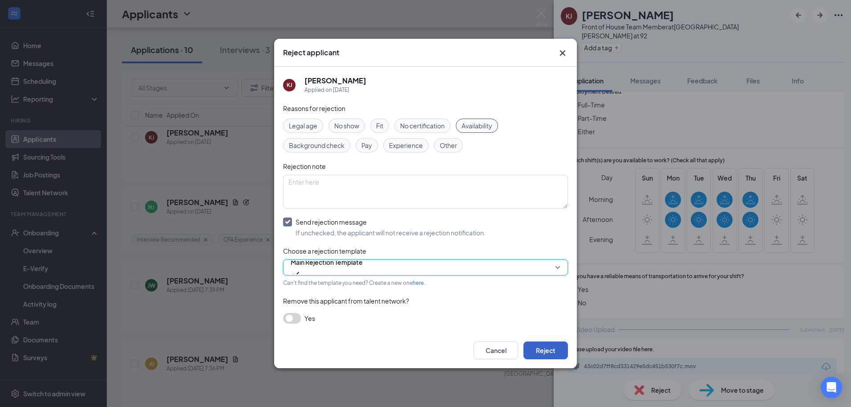
click at [556, 350] on button "Reject" at bounding box center [546, 350] width 45 height 18
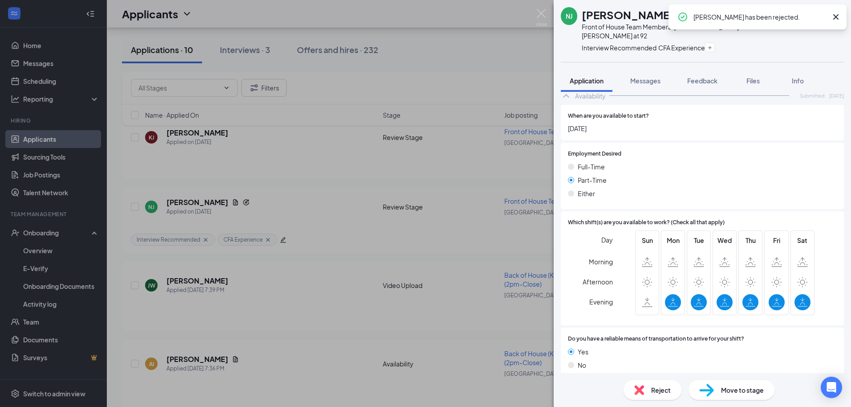
scroll to position [698, 0]
click at [328, 190] on div "NJ [PERSON_NAME] Front of House Team Member at [GEOGRAPHIC_DATA][PERSON_NAME] a…" at bounding box center [425, 203] width 851 height 407
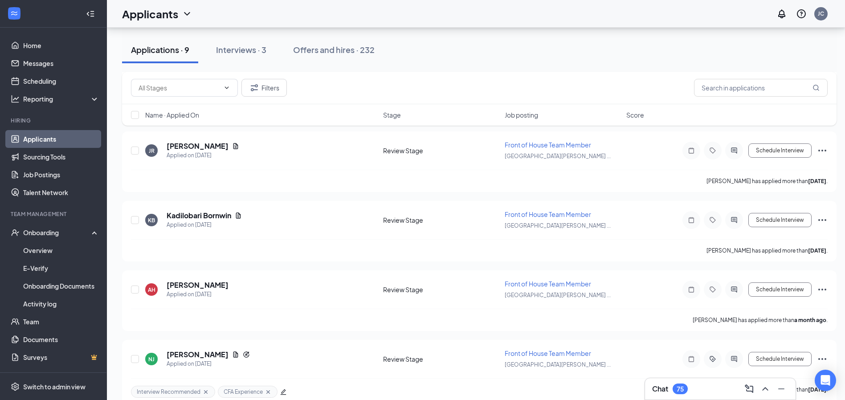
scroll to position [2489, 0]
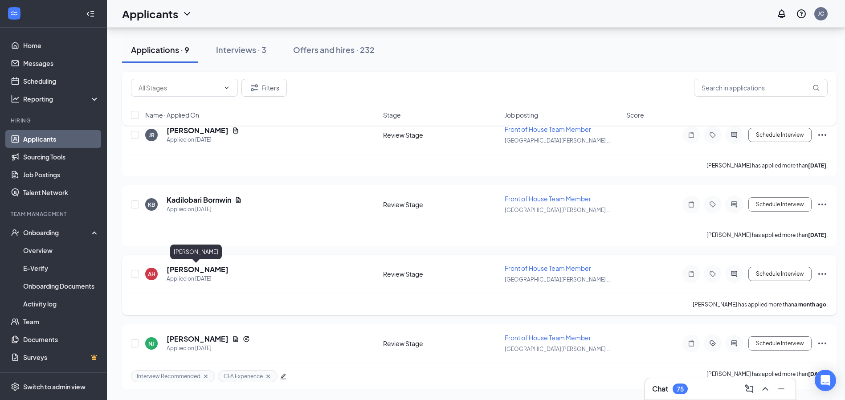
click at [208, 269] on h5 "[PERSON_NAME]" at bounding box center [198, 270] width 62 height 10
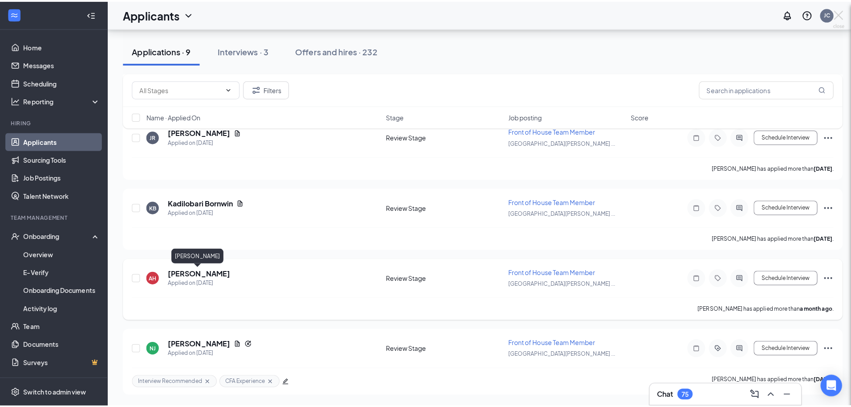
scroll to position [2482, 0]
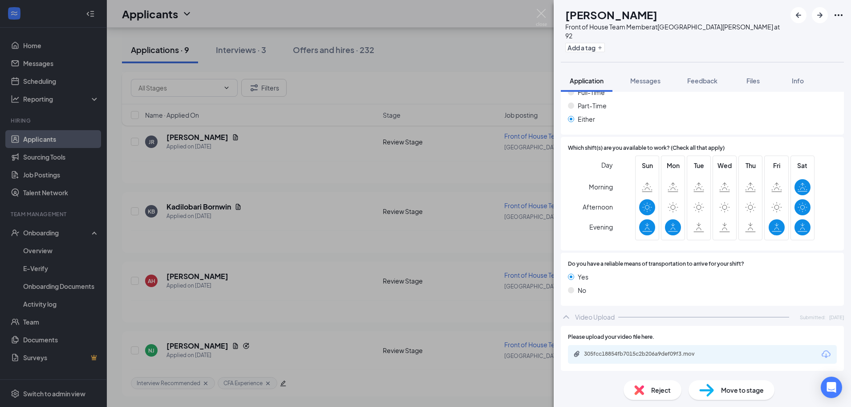
click at [644, 387] on div "Reject" at bounding box center [653, 390] width 58 height 20
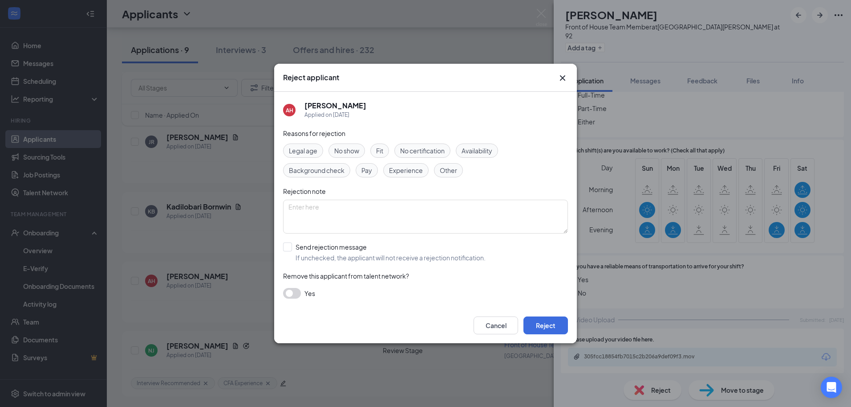
click at [498, 151] on div "Availability" at bounding box center [477, 150] width 42 height 14
click at [319, 248] on input "Send rejection message If unchecked, the applicant will not receive a rejection…" at bounding box center [384, 252] width 203 height 20
checkbox input "true"
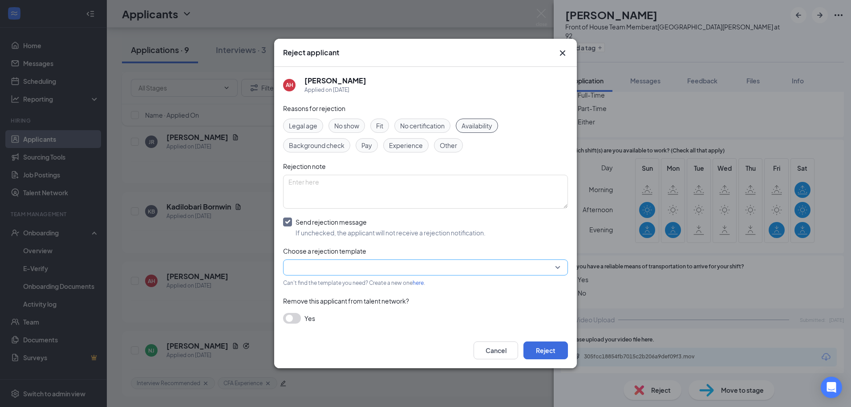
click at [346, 266] on input "search" at bounding box center [423, 267] width 268 height 15
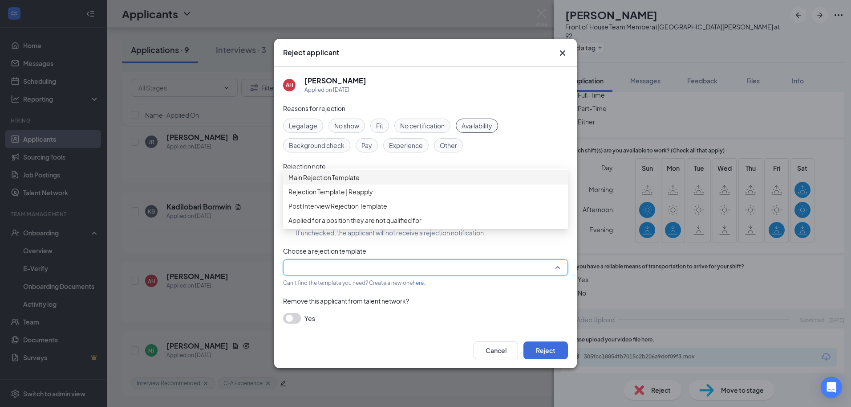
click at [321, 182] on span "Main Rejection Template" at bounding box center [324, 177] width 71 height 10
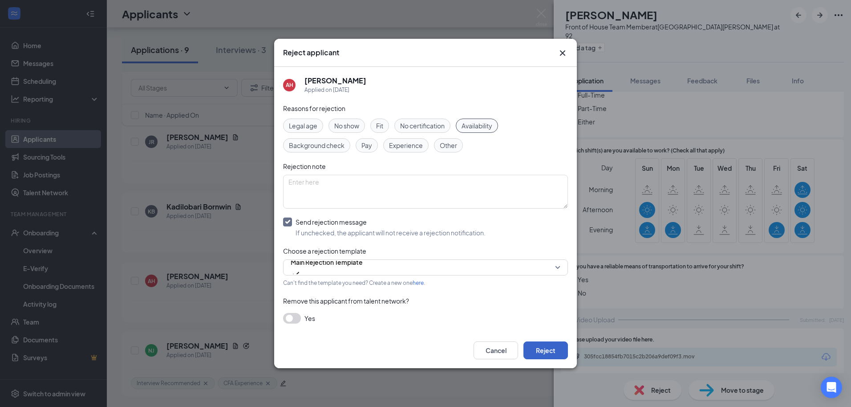
click at [556, 346] on button "Reject" at bounding box center [546, 350] width 45 height 18
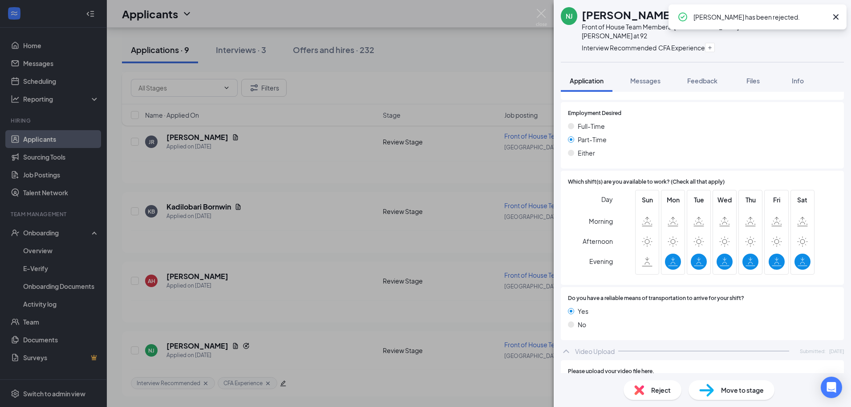
scroll to position [738, 0]
click at [358, 267] on div "NJ [PERSON_NAME] Front of House Team Member at [GEOGRAPHIC_DATA][PERSON_NAME] a…" at bounding box center [425, 203] width 851 height 407
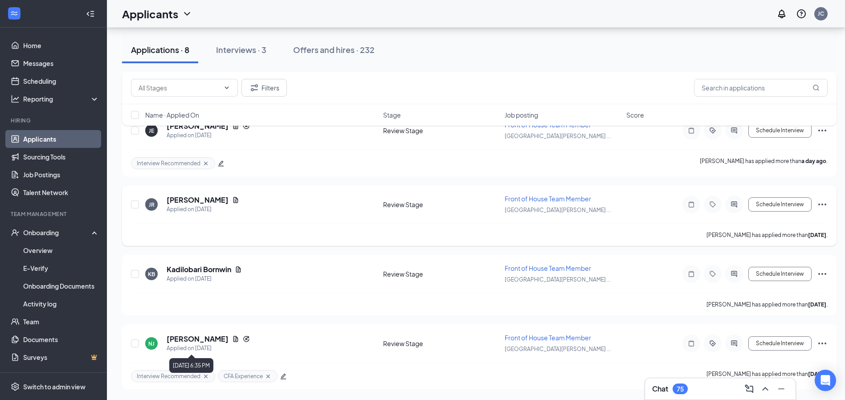
scroll to position [2211, 0]
click at [762, 391] on icon "ChevronUp" at bounding box center [765, 388] width 11 height 11
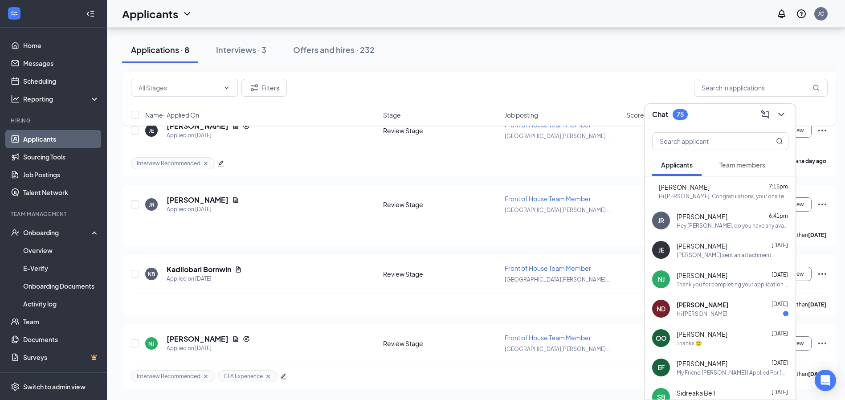
click at [732, 167] on span "Team members" at bounding box center [742, 165] width 46 height 8
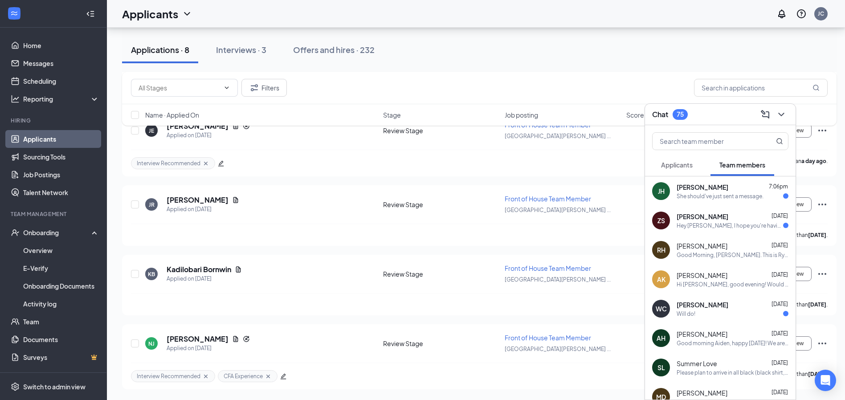
click at [696, 198] on div "She should've just sent a message." at bounding box center [719, 196] width 87 height 8
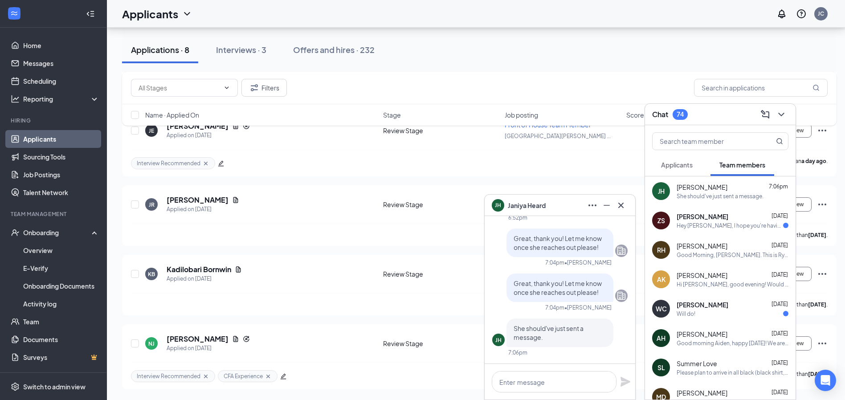
click at [682, 167] on span "Applicants" at bounding box center [677, 165] width 32 height 8
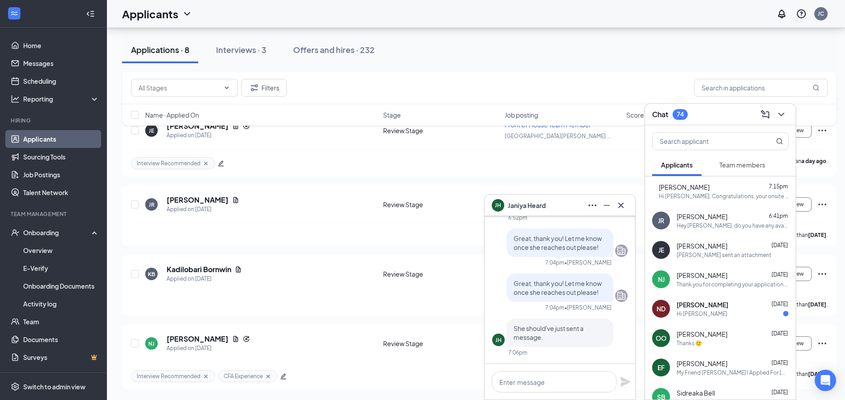
click at [727, 163] on span "Team members" at bounding box center [742, 165] width 46 height 8
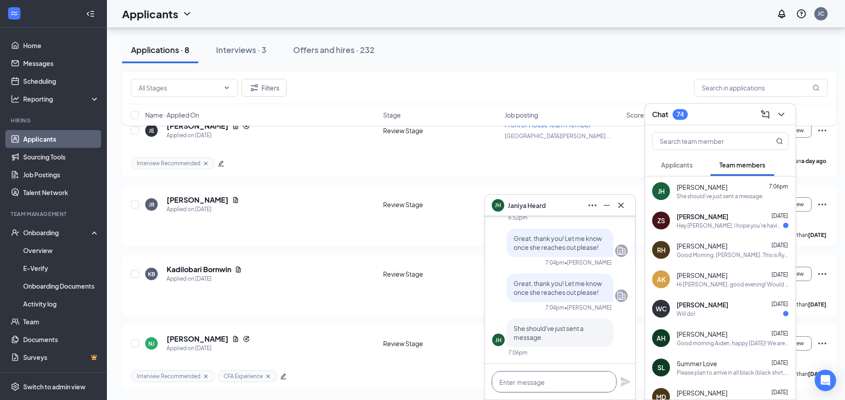
click at [565, 383] on textarea at bounding box center [554, 381] width 125 height 21
type textarea "o"
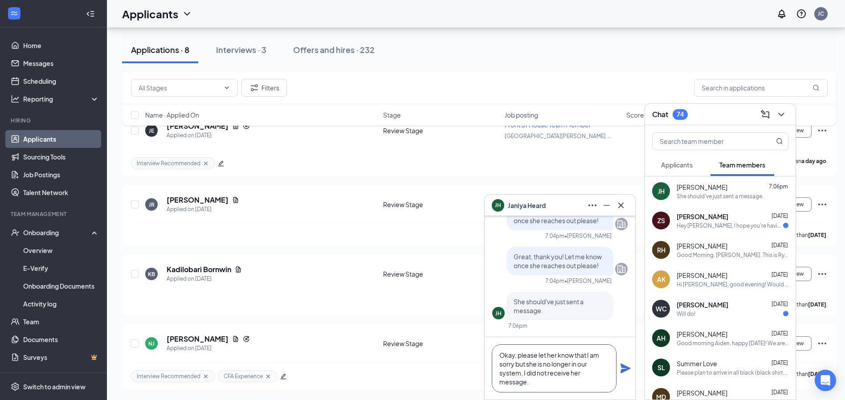
click at [541, 386] on textarea "Okay, please let her know that I am sorry but she is no longer in our system, I…" at bounding box center [554, 368] width 125 height 48
type textarea "Okay, please let her know that I am sorry but she is no longer in our system, I…"
click at [592, 380] on textarea "Okay, please let her know that I am sorry but she is no longer in our system, I…" at bounding box center [554, 368] width 125 height 48
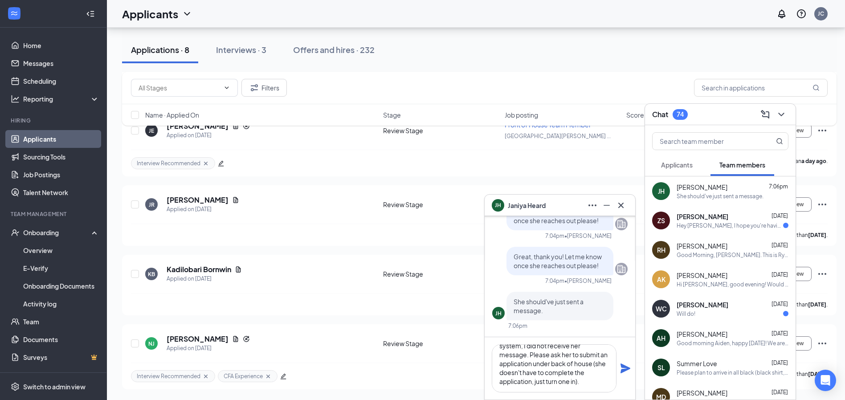
scroll to position [28, 0]
type textarea "Okay, please let her know that I am sorry but she is no longer in our system, I…"
click at [623, 366] on icon "Plane" at bounding box center [625, 368] width 10 height 10
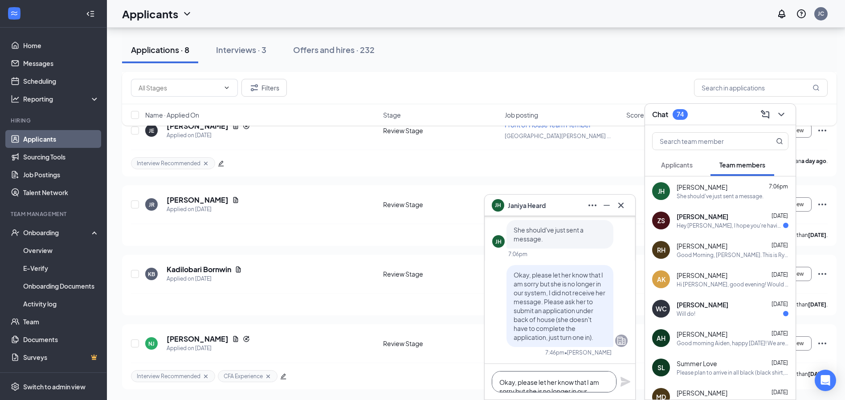
drag, startPoint x: 585, startPoint y: 376, endPoint x: 592, endPoint y: 381, distance: 8.3
click at [589, 379] on textarea "Okay, please let her know that I am sorry but she is no longer in our system, I…" at bounding box center [554, 381] width 125 height 21
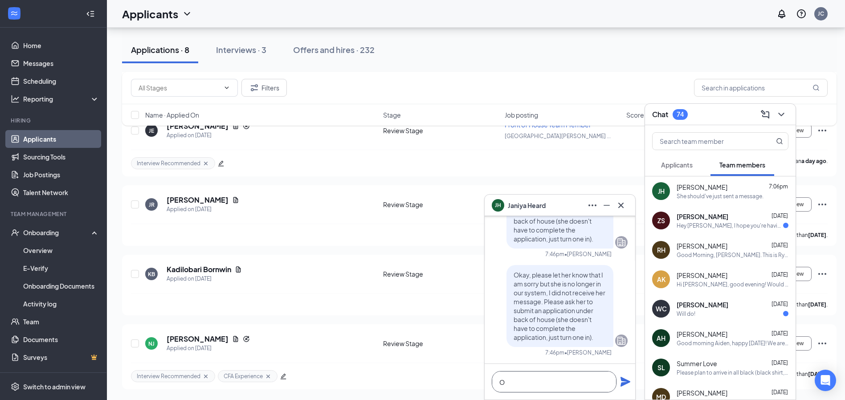
scroll to position [0, 0]
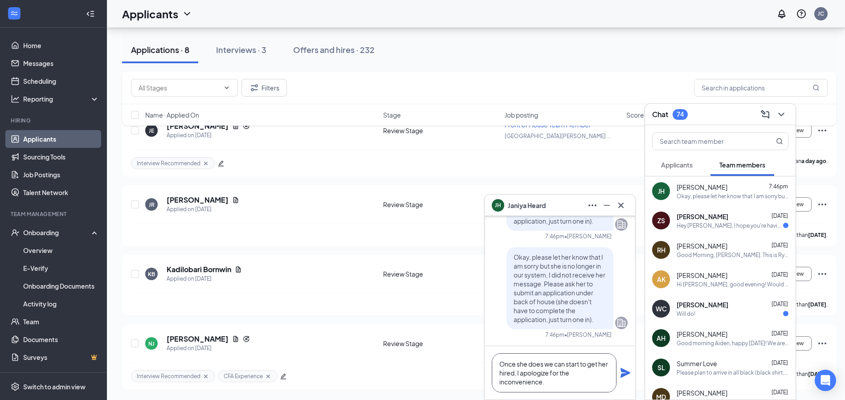
type textarea "Once she does we can start to get her hired, I apologize for the inconvenience."
click at [623, 379] on div "Once she does we can start to get her hired, I apologize for the inconvenience." at bounding box center [560, 372] width 151 height 53
click at [629, 374] on icon "Plane" at bounding box center [625, 372] width 11 height 11
